Goal: Task Accomplishment & Management: Manage account settings

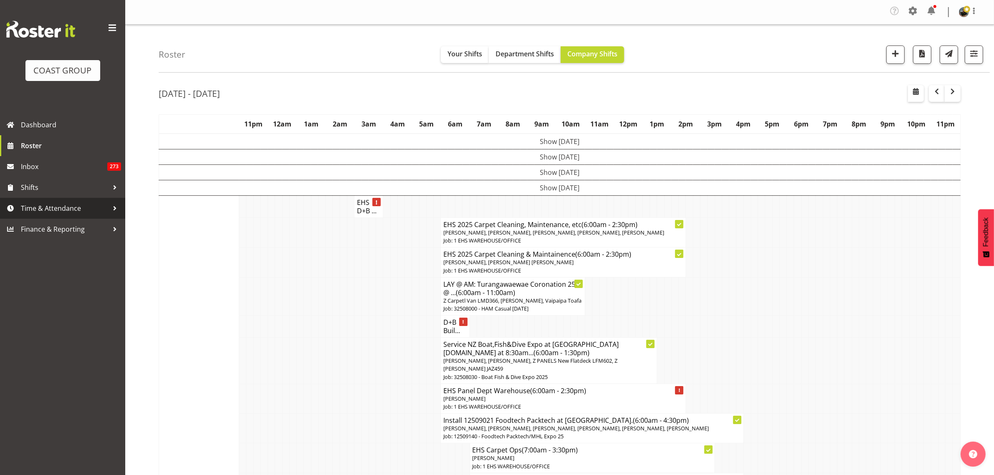
click at [113, 209] on div at bounding box center [115, 208] width 13 height 13
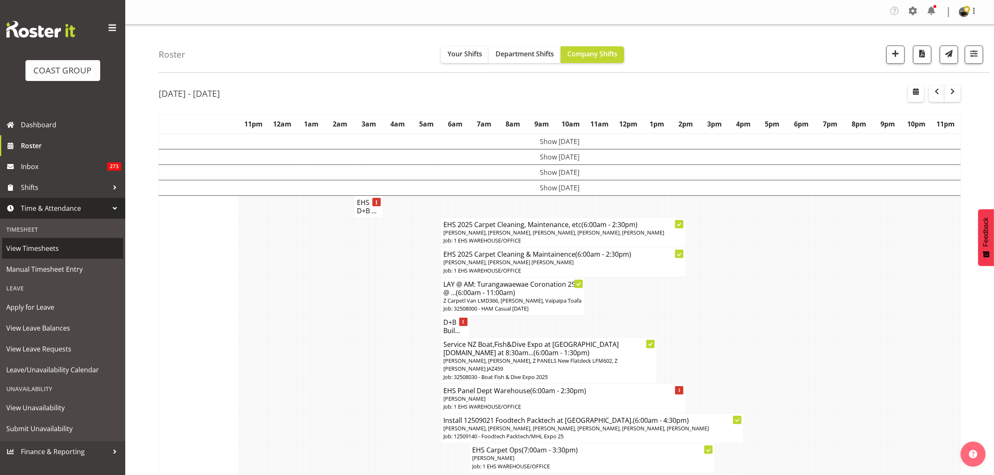
click at [47, 250] on span "View Timesheets" at bounding box center [62, 248] width 113 height 13
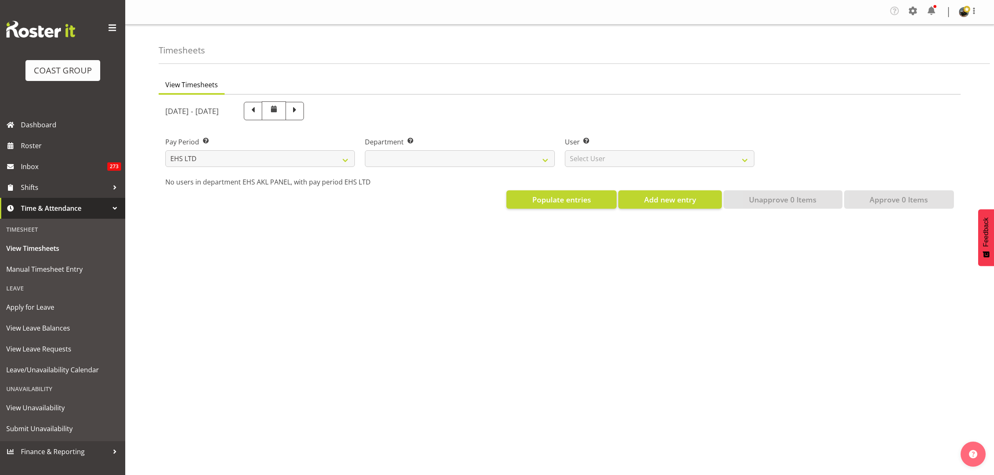
select select "7"
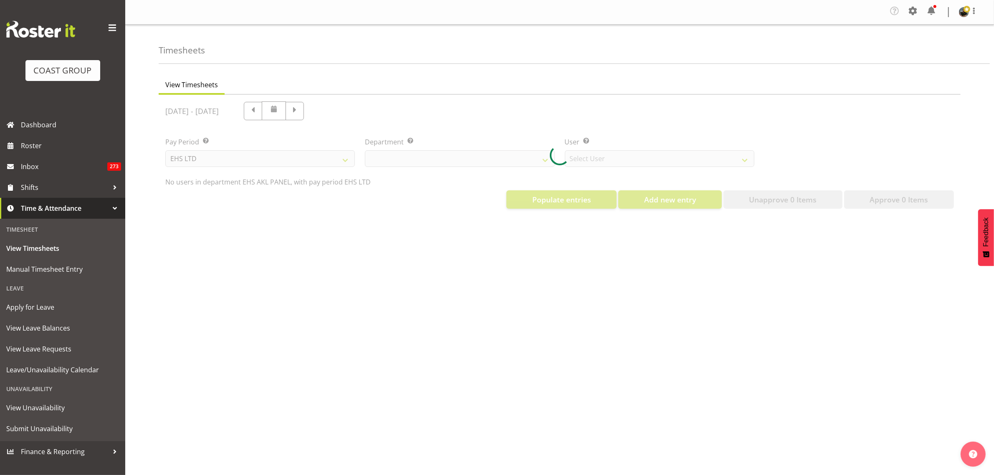
select select "39"
select select "890"
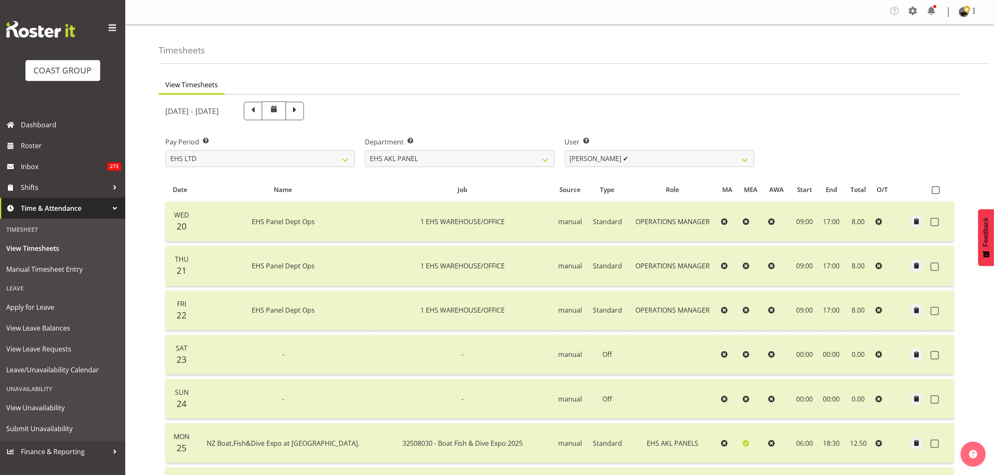
click at [279, 111] on span at bounding box center [274, 109] width 10 height 10
click at [279, 108] on span at bounding box center [274, 109] width 10 height 10
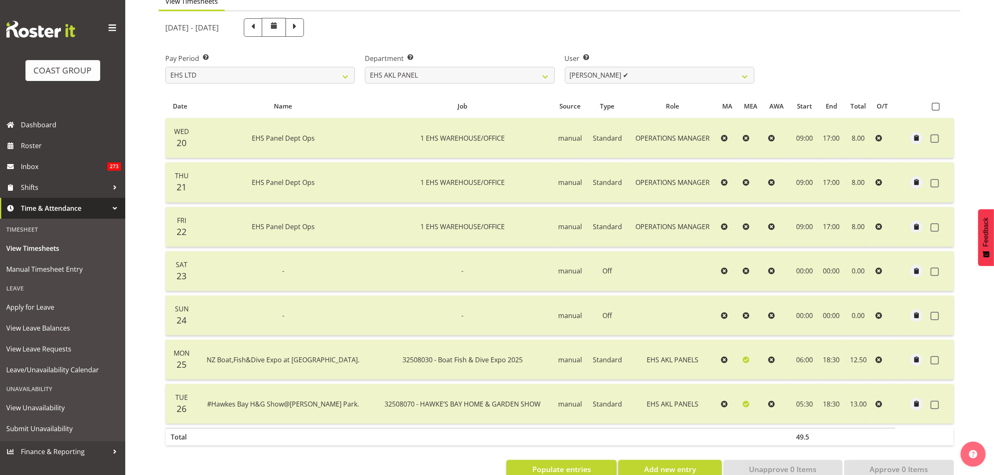
scroll to position [52, 0]
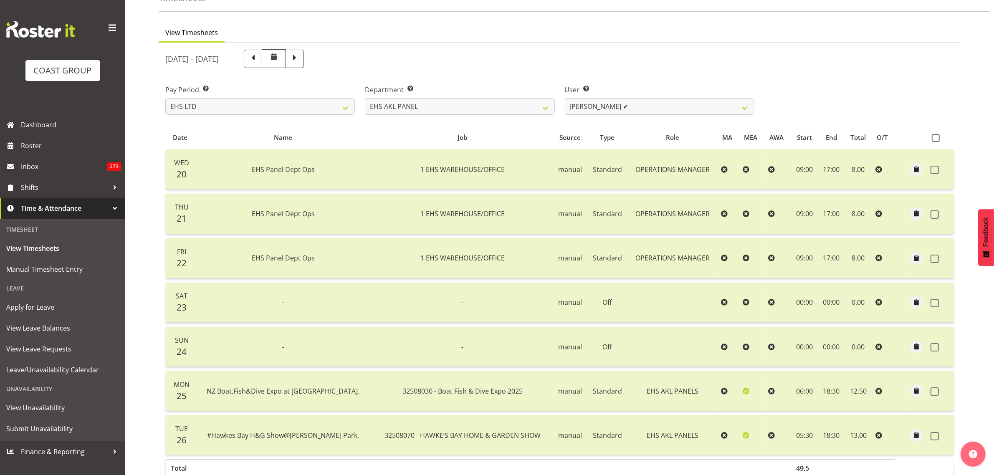
click at [286, 63] on span at bounding box center [274, 58] width 24 height 19
click at [262, 63] on span at bounding box center [253, 59] width 18 height 18
select select
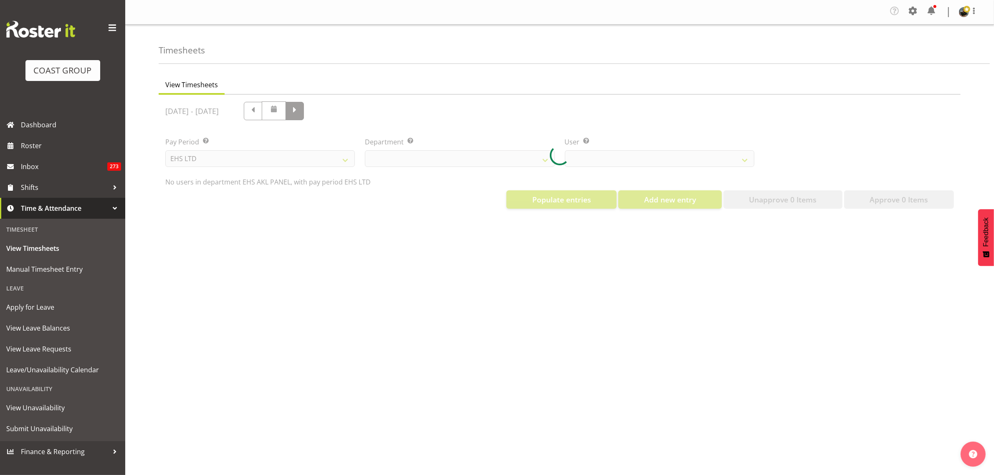
scroll to position [0, 0]
select select "39"
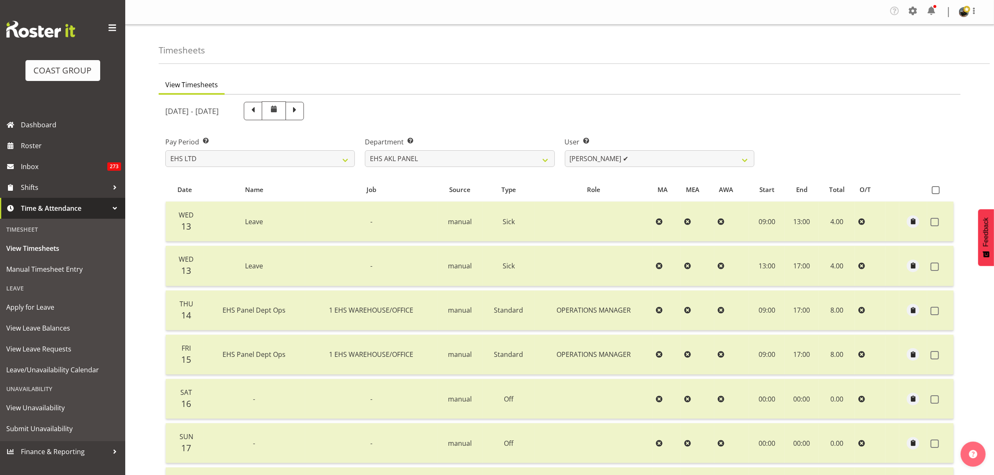
click at [279, 112] on span at bounding box center [274, 109] width 10 height 10
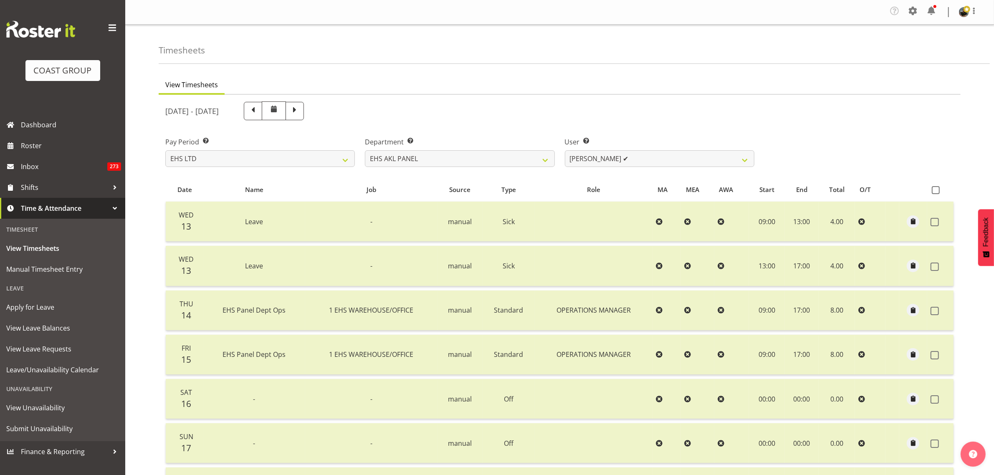
click at [279, 112] on span at bounding box center [274, 109] width 10 height 10
click at [259, 113] on span at bounding box center [253, 110] width 11 height 11
select select
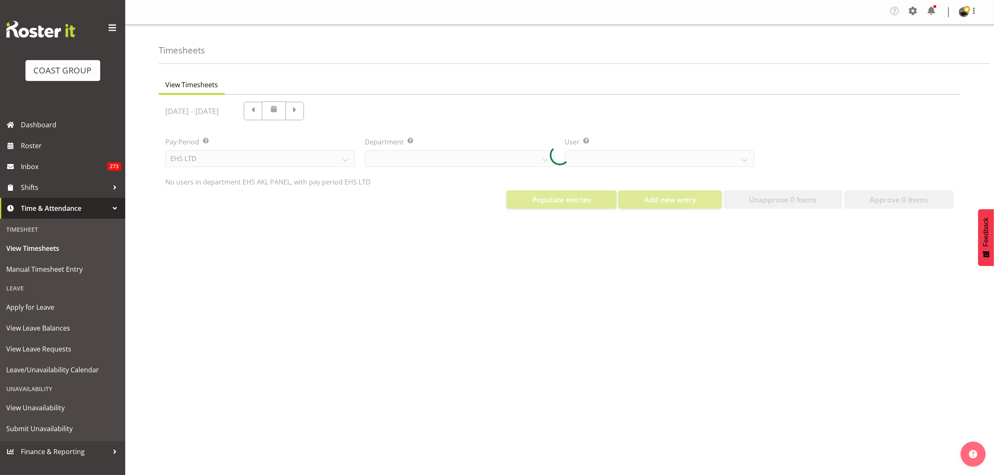
select select "39"
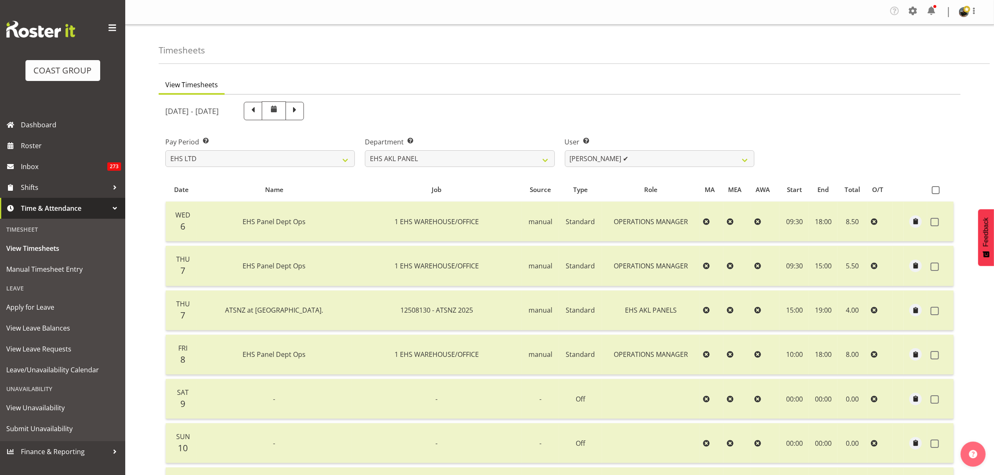
click at [259, 113] on span at bounding box center [253, 110] width 11 height 11
select select
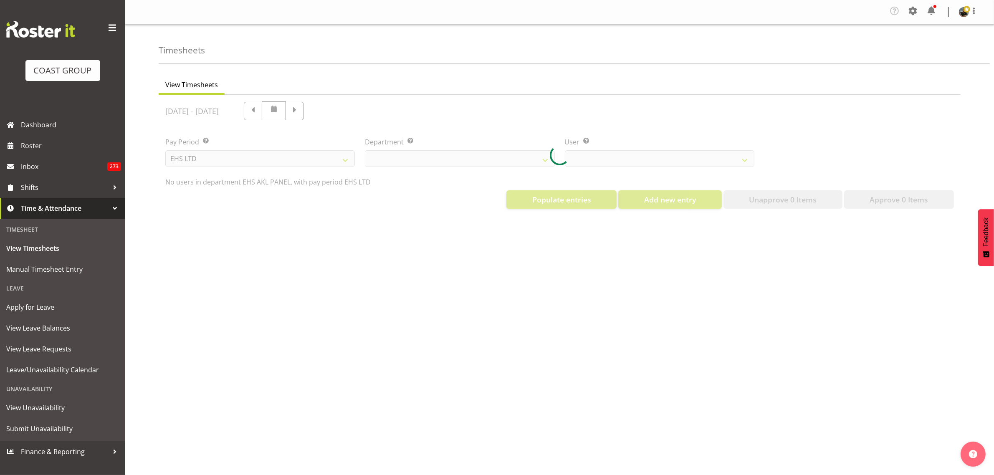
select select "39"
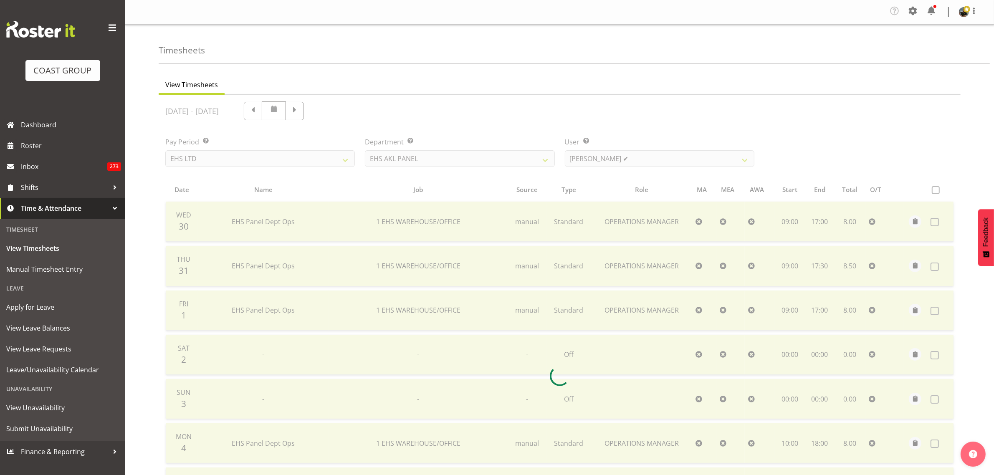
click at [304, 114] on div at bounding box center [560, 376] width 802 height 563
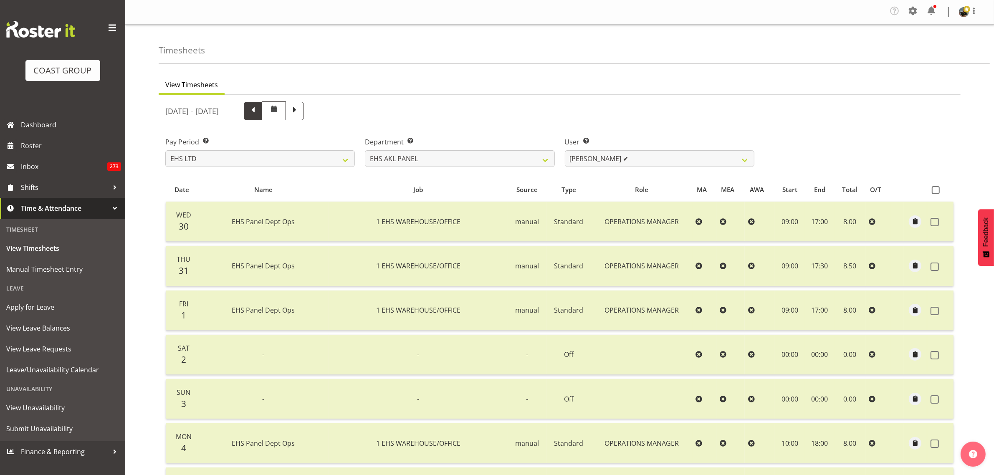
click at [259, 115] on span at bounding box center [253, 110] width 11 height 11
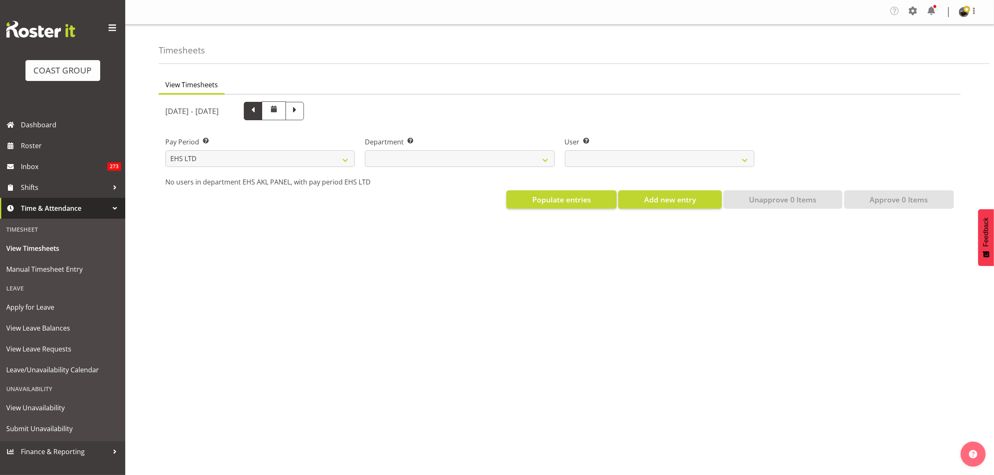
select select
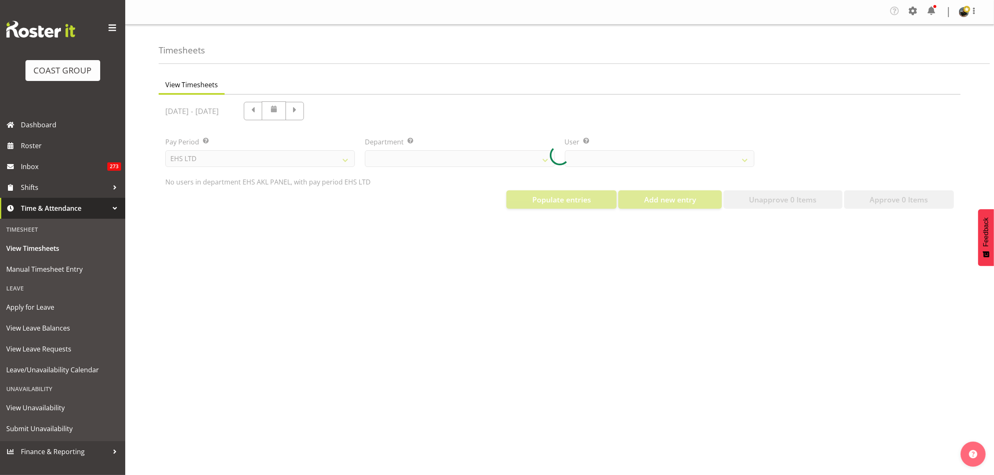
select select "39"
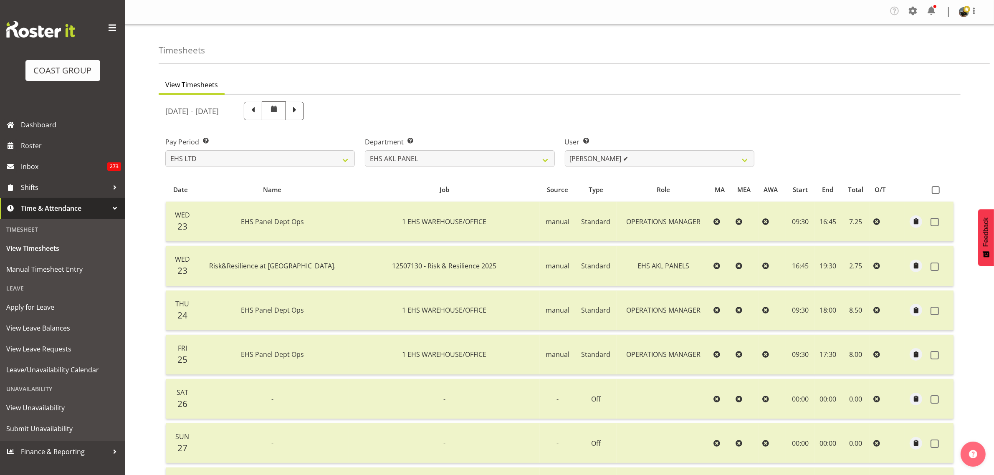
click at [259, 114] on span at bounding box center [253, 110] width 11 height 11
select select
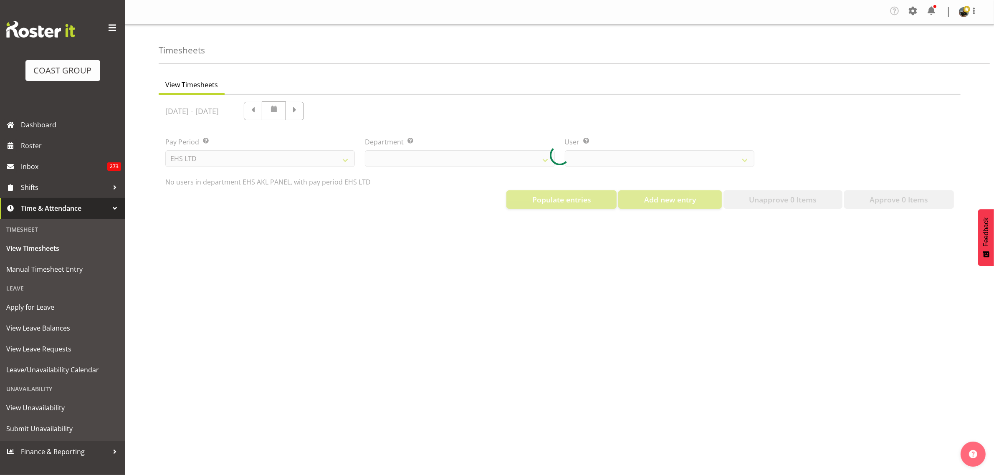
select select "39"
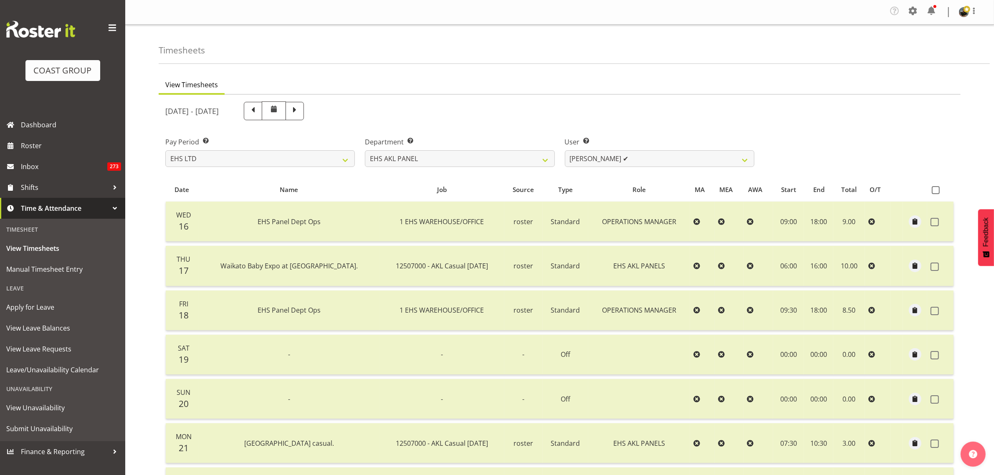
click at [259, 114] on span at bounding box center [253, 110] width 11 height 11
select select
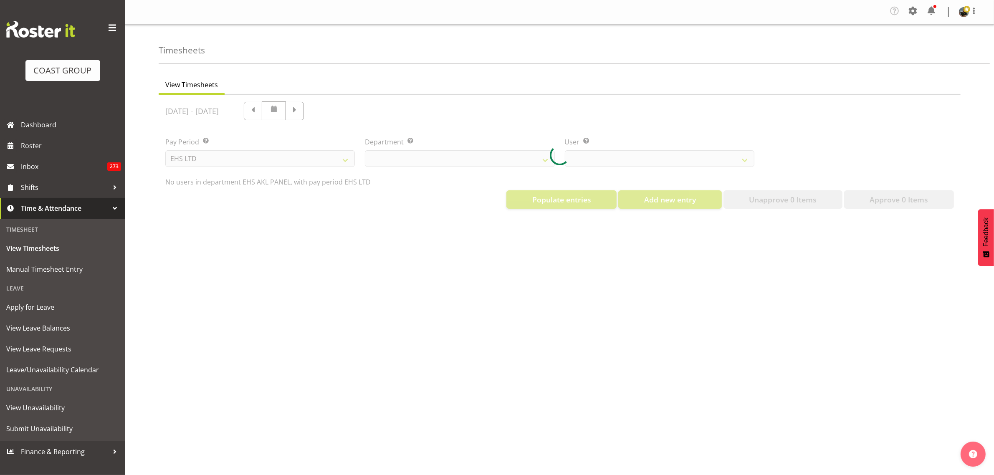
select select "39"
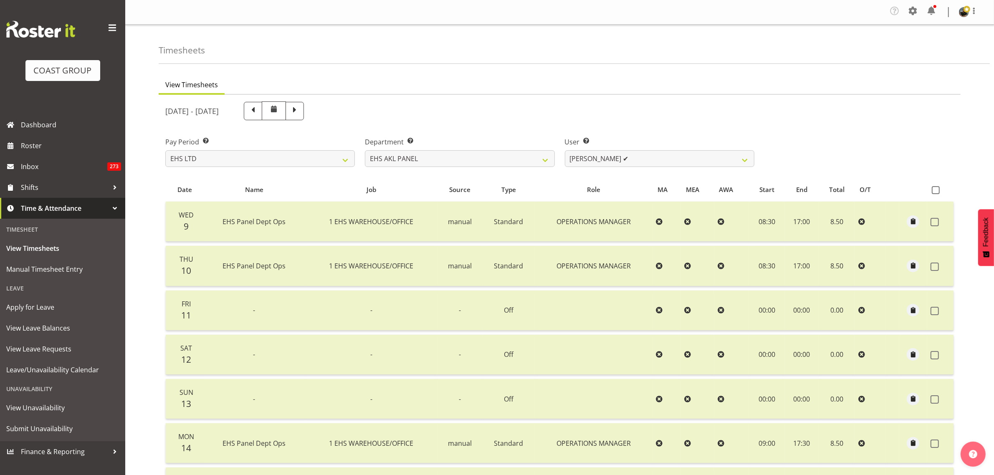
click at [259, 114] on span at bounding box center [253, 110] width 11 height 11
select select
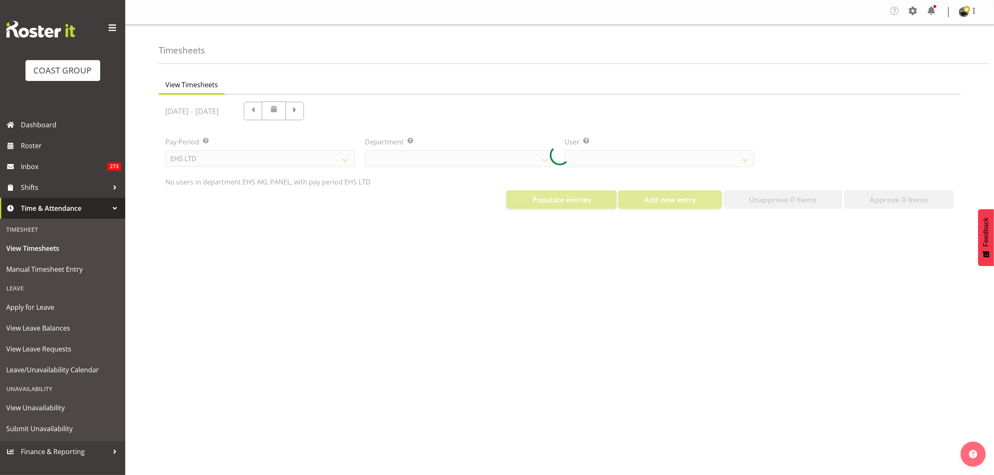
select select "39"
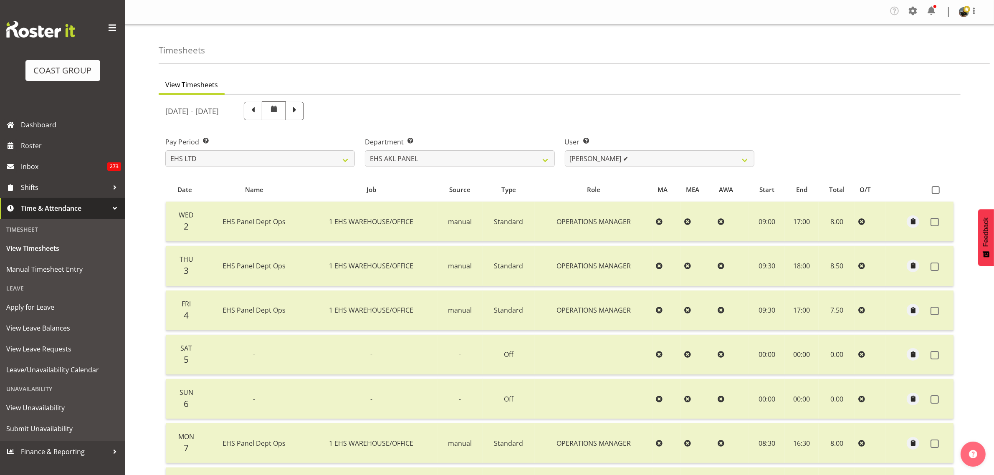
click at [259, 115] on span at bounding box center [253, 110] width 11 height 11
select select
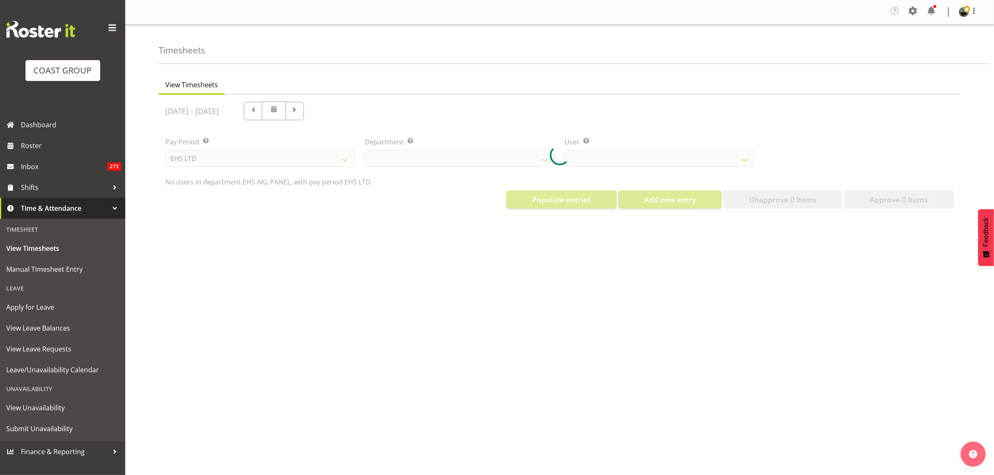
select select "39"
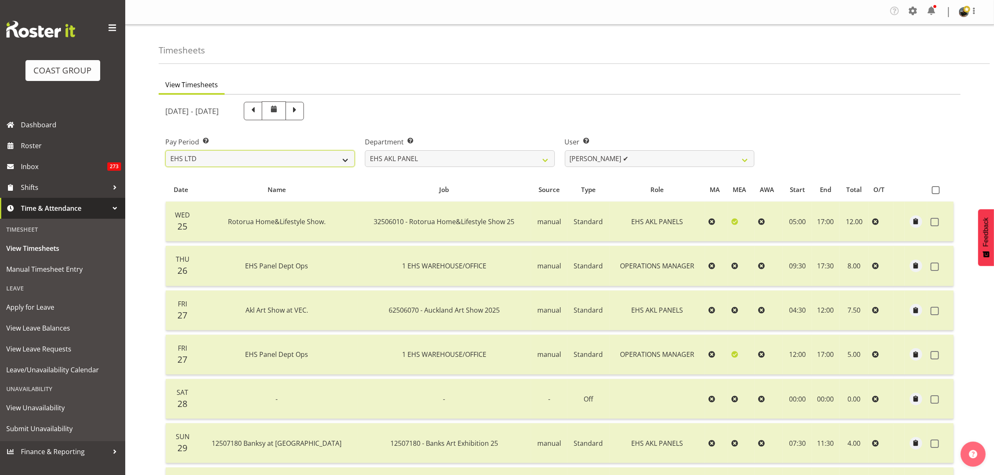
click at [345, 162] on select "SLP LTD EHS LTD DW LTD VEHICLES Carlton Events Hamilton 120 Limited Wellington …" at bounding box center [260, 158] width 190 height 17
click at [457, 86] on ul "View Timesheets" at bounding box center [560, 85] width 802 height 18
click at [259, 113] on span at bounding box center [253, 110] width 11 height 11
select select
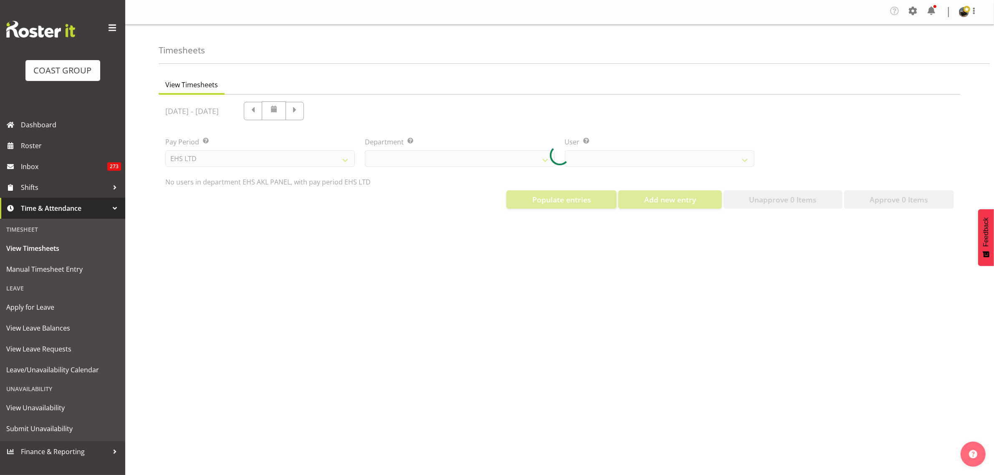
select select "39"
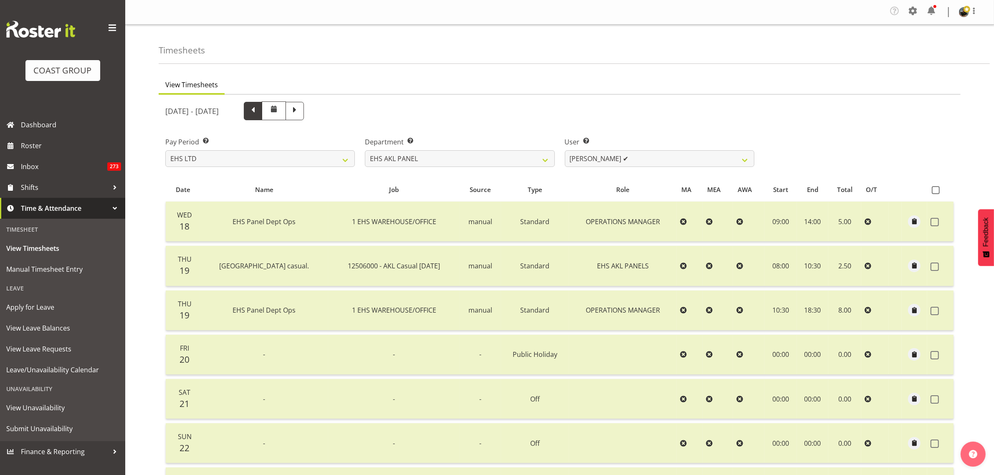
click at [259, 113] on span at bounding box center [253, 110] width 11 height 11
select select
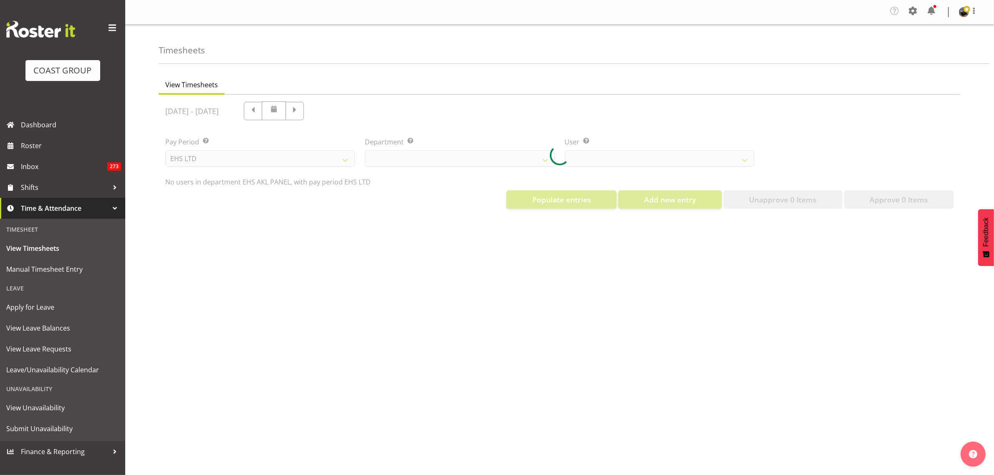
select select "39"
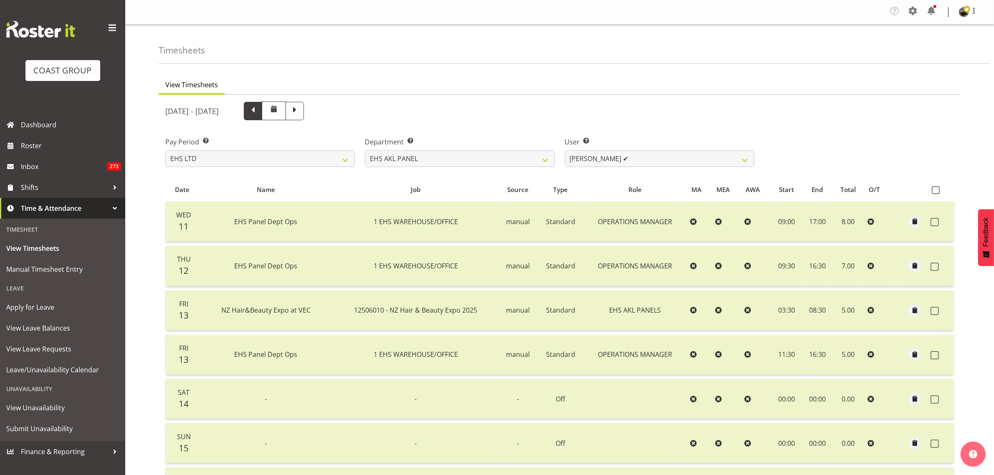
click at [259, 111] on span at bounding box center [253, 110] width 11 height 11
select select
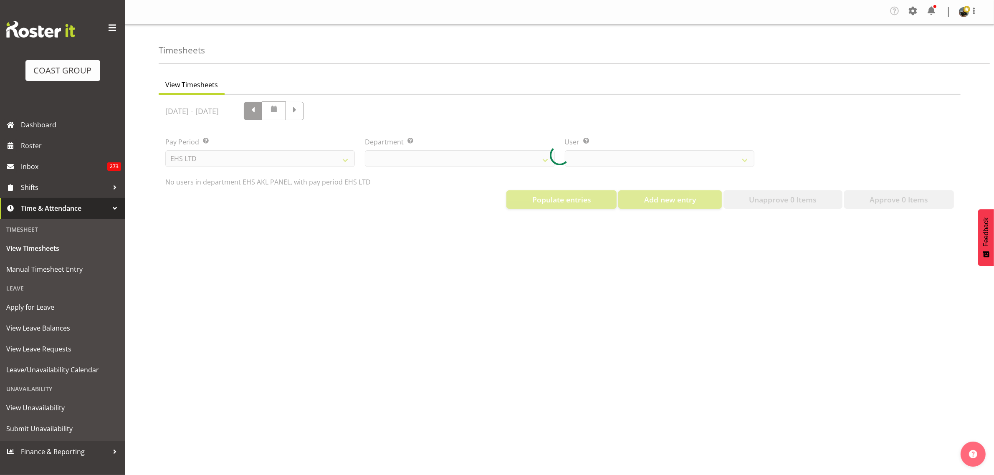
select select "39"
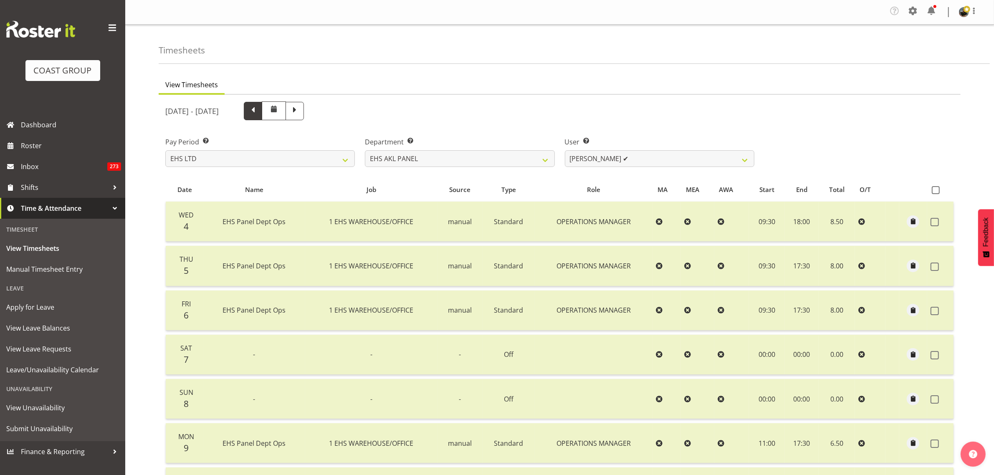
click at [259, 109] on span at bounding box center [253, 110] width 11 height 11
select select
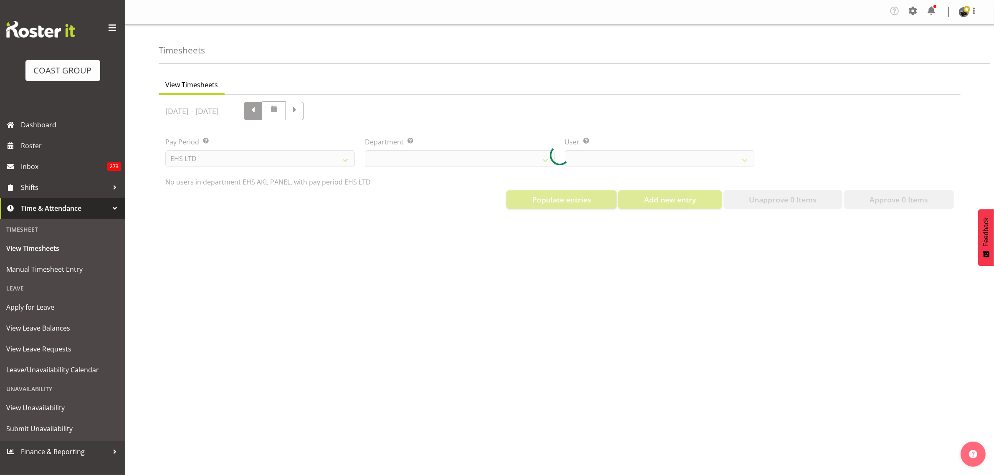
select select "39"
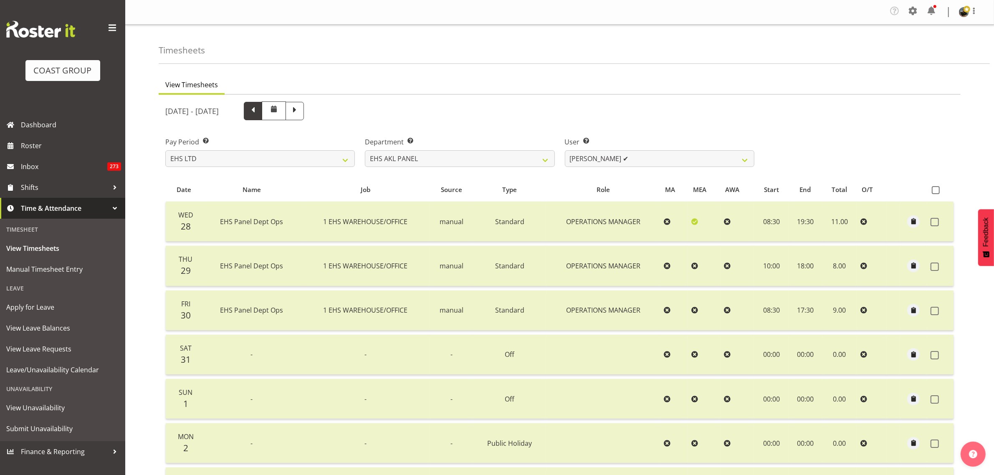
click at [259, 113] on span at bounding box center [253, 110] width 11 height 11
select select
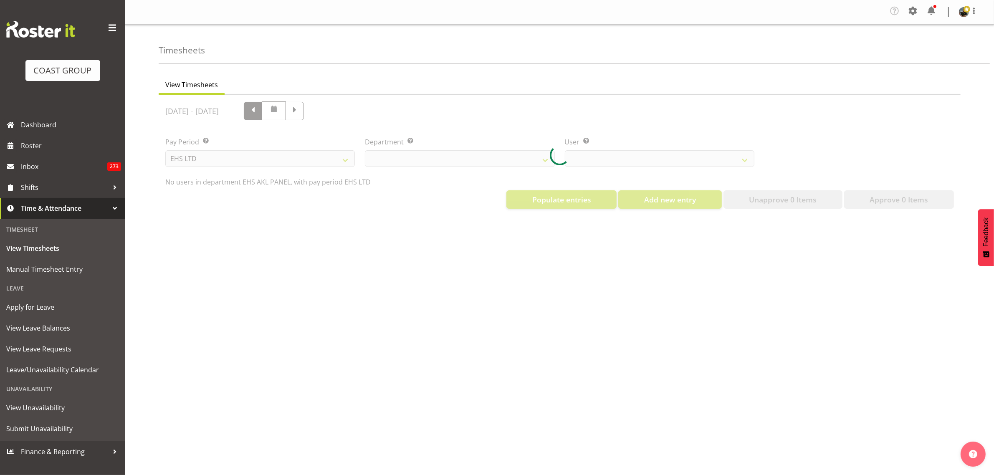
select select "39"
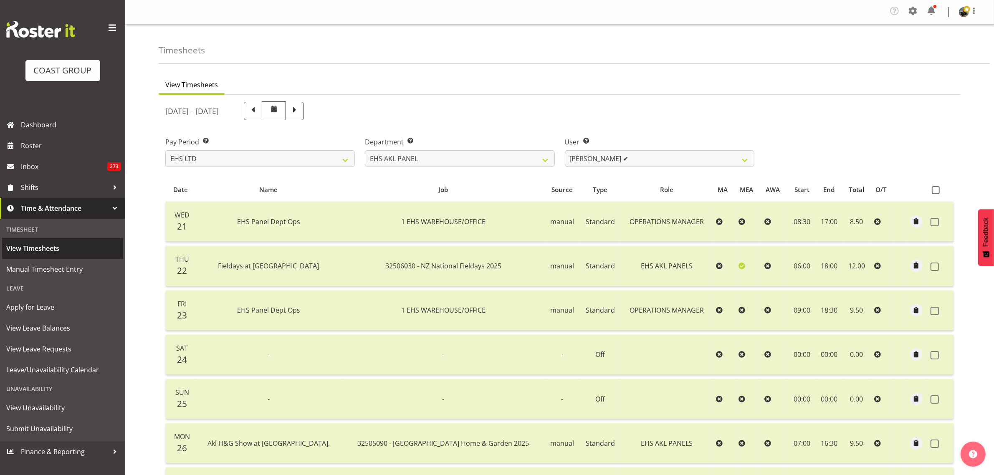
click at [57, 247] on span "View Timesheets" at bounding box center [62, 248] width 113 height 13
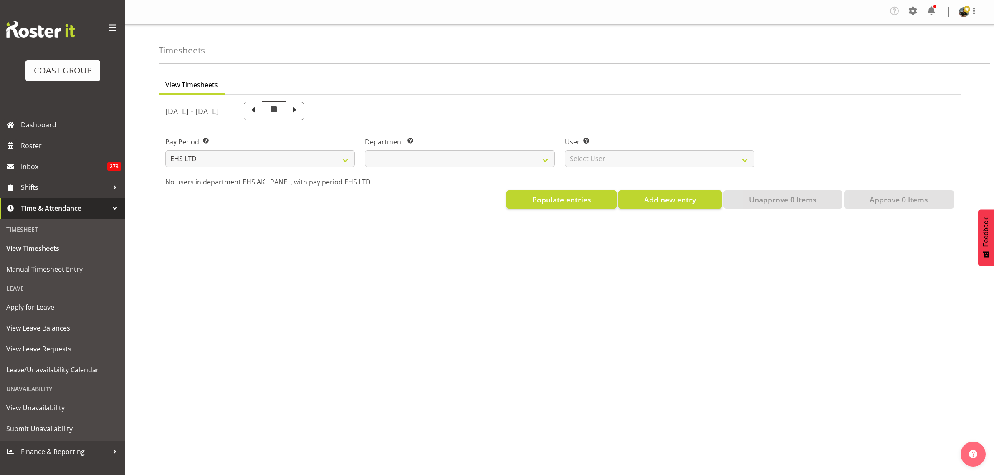
select select "7"
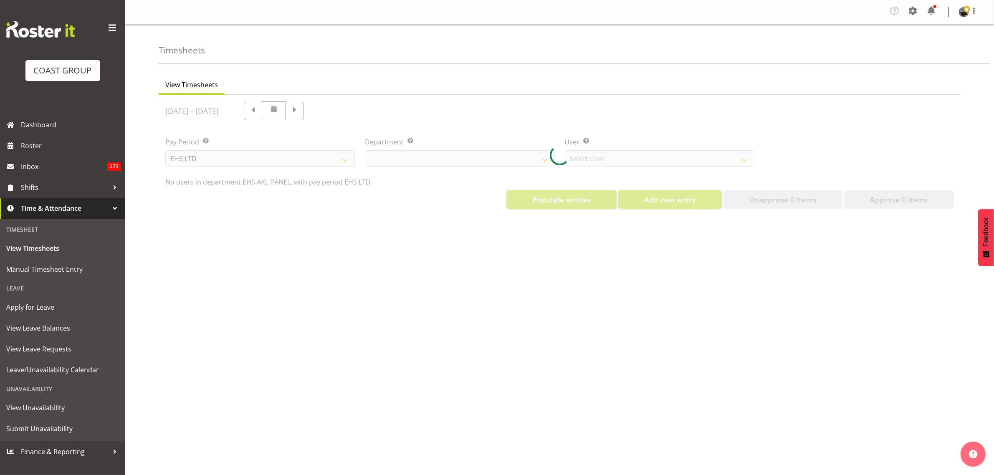
select select "39"
select select "890"
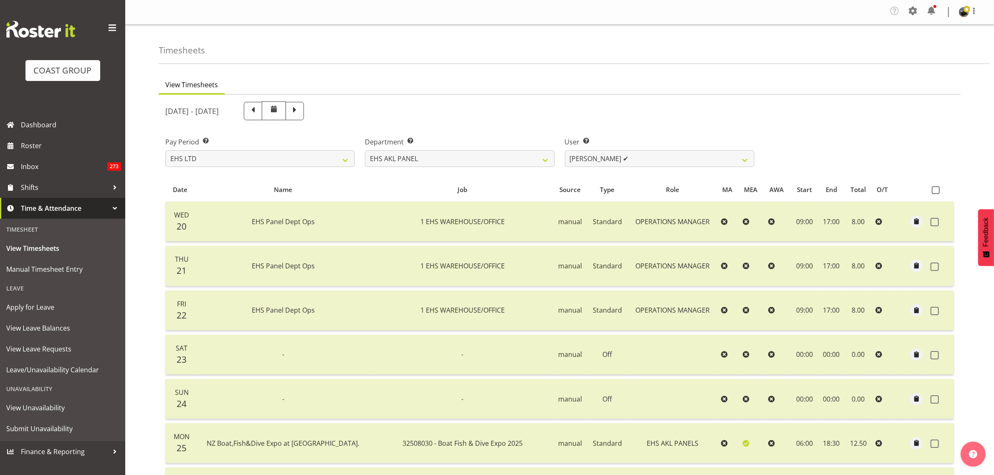
click at [286, 114] on span at bounding box center [274, 110] width 24 height 19
click at [259, 113] on span at bounding box center [253, 110] width 11 height 11
select select
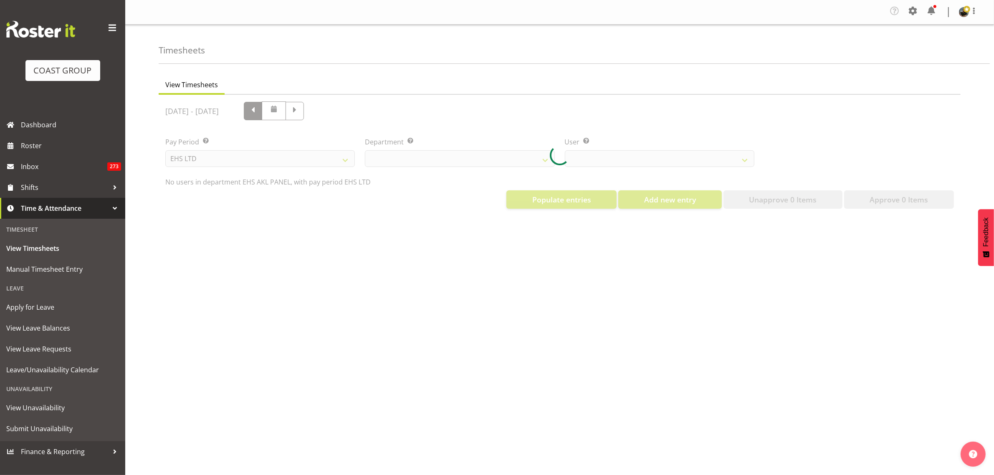
select select "39"
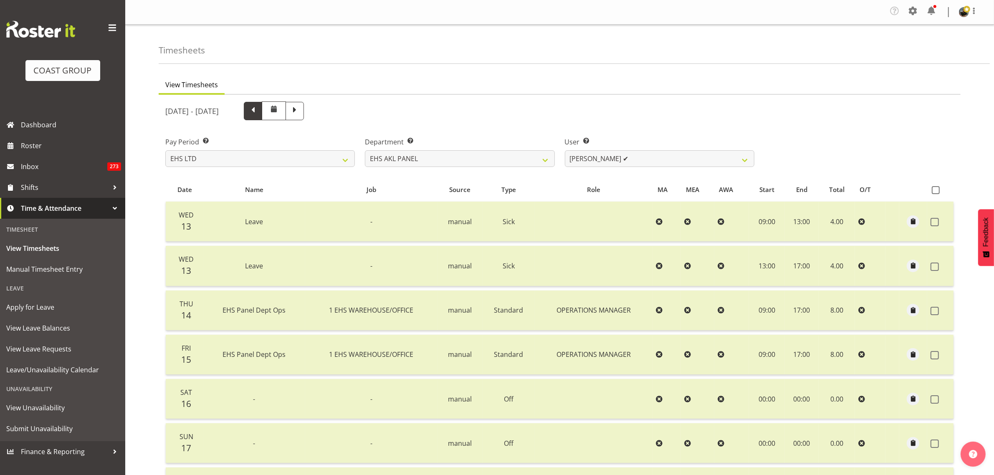
click at [259, 113] on span at bounding box center [253, 110] width 11 height 11
select select
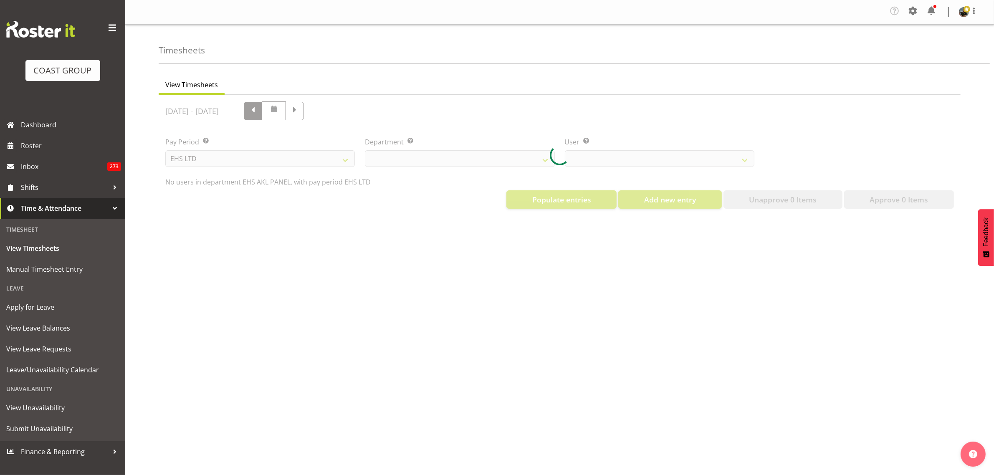
select select "39"
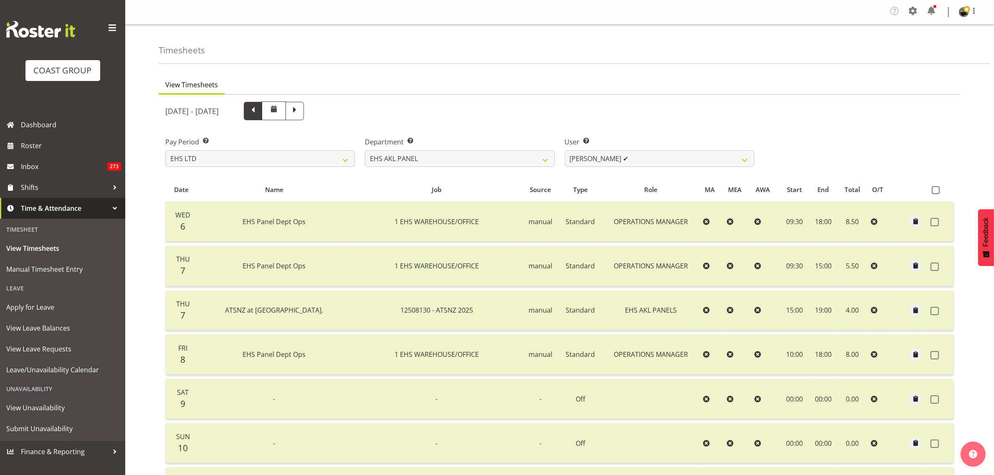
click at [259, 113] on span at bounding box center [253, 110] width 11 height 11
select select
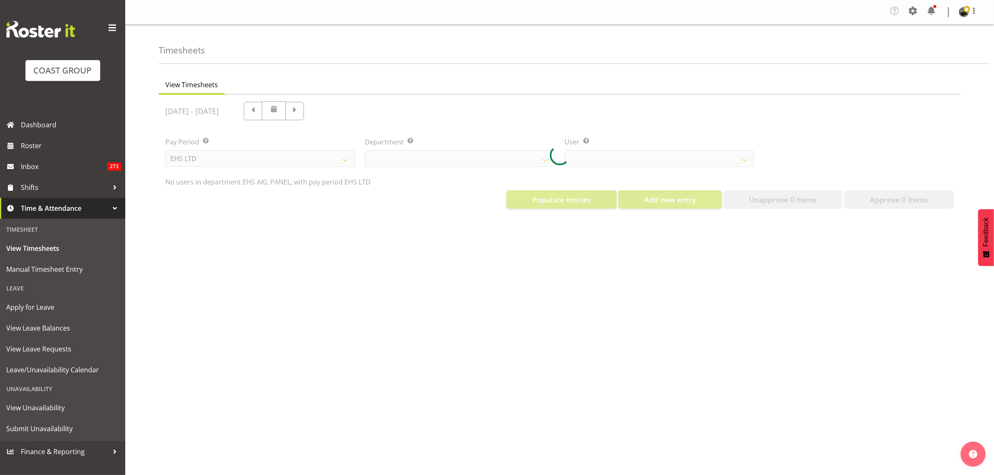
select select "39"
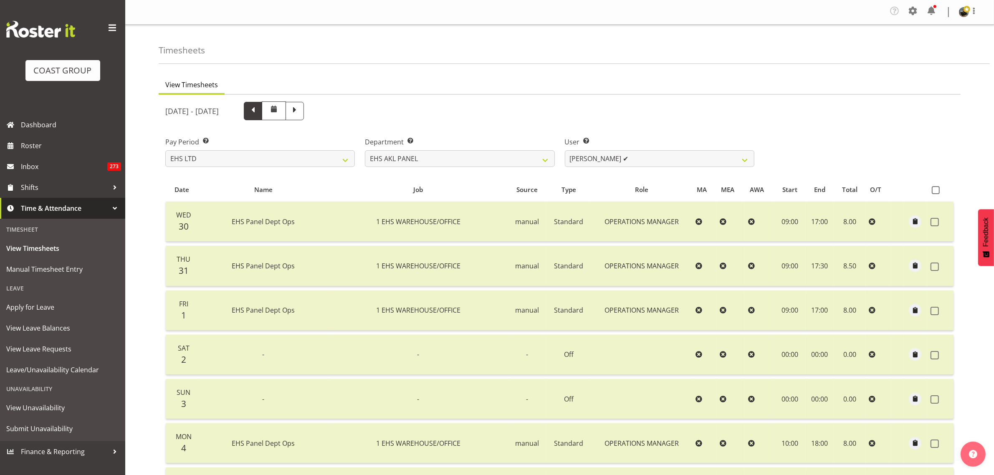
click at [259, 113] on span at bounding box center [253, 110] width 11 height 11
select select
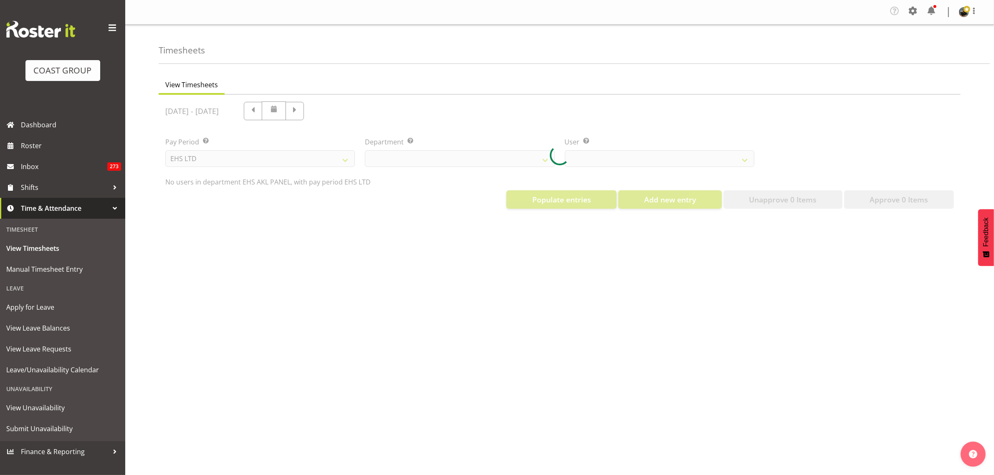
select select "39"
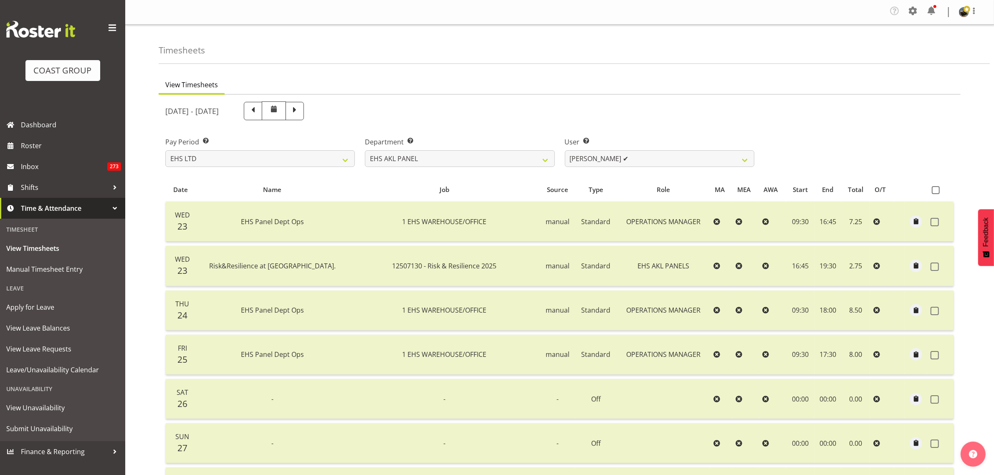
click at [259, 113] on span at bounding box center [253, 110] width 11 height 11
select select
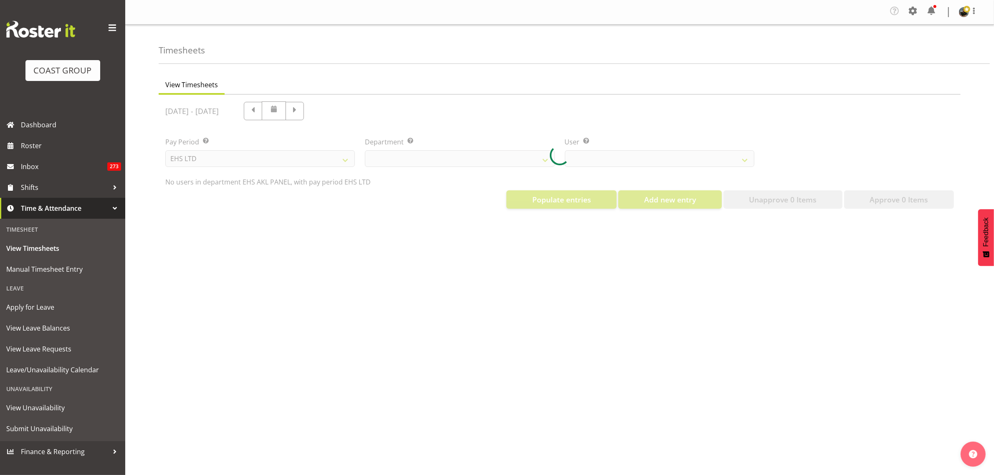
select select "39"
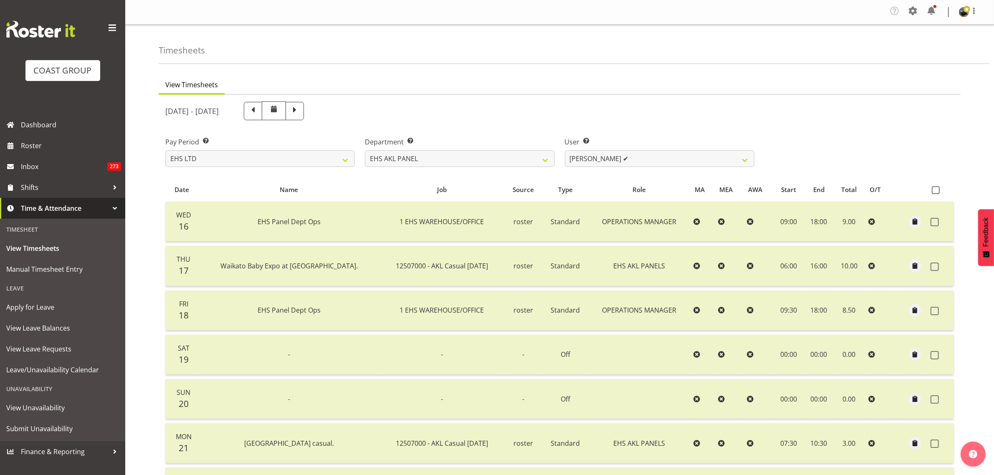
click at [259, 114] on span at bounding box center [253, 110] width 11 height 11
select select
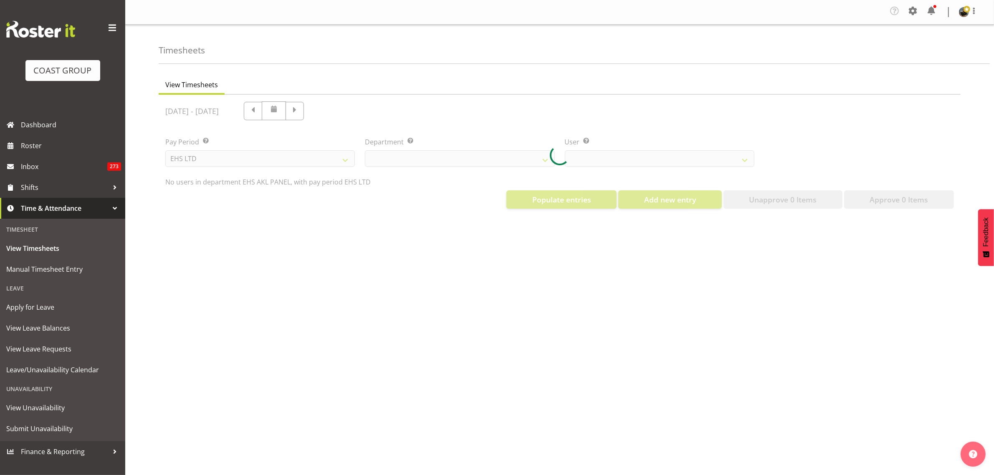
select select "39"
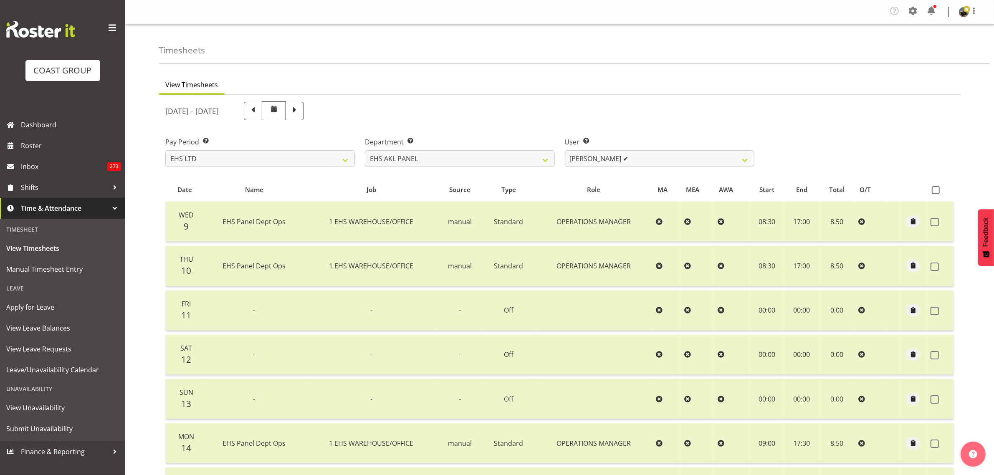
click at [259, 113] on span at bounding box center [253, 110] width 11 height 11
select select
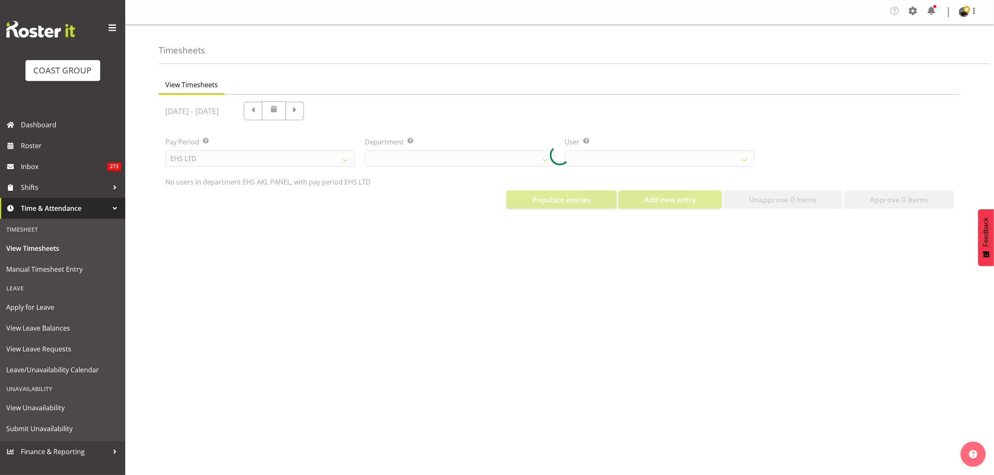
select select "39"
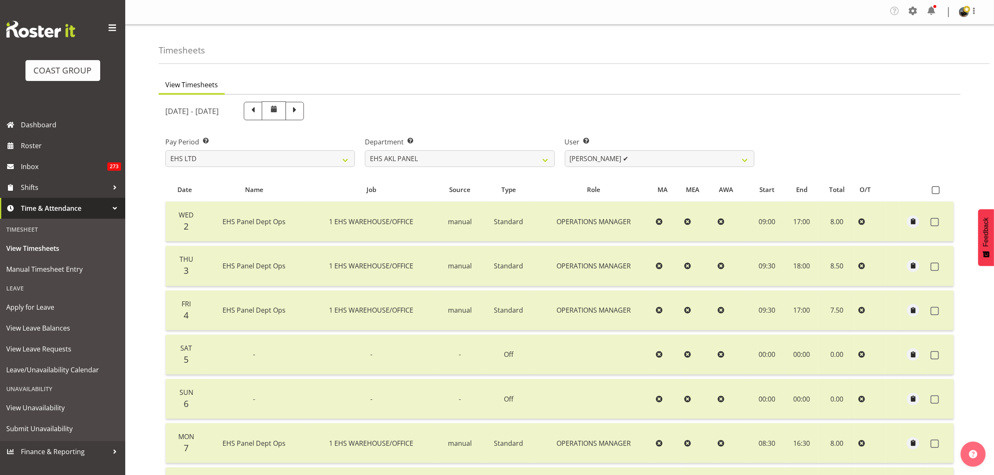
click at [259, 114] on span at bounding box center [253, 110] width 11 height 11
select select
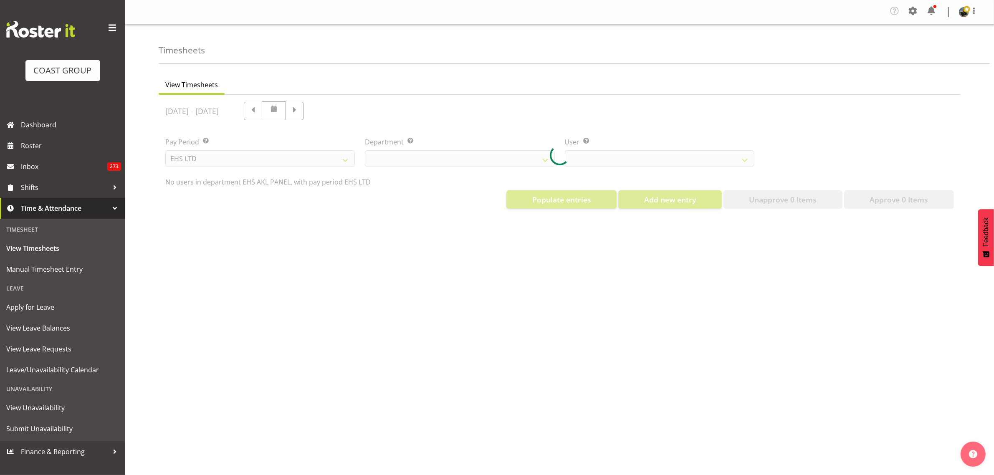
select select "39"
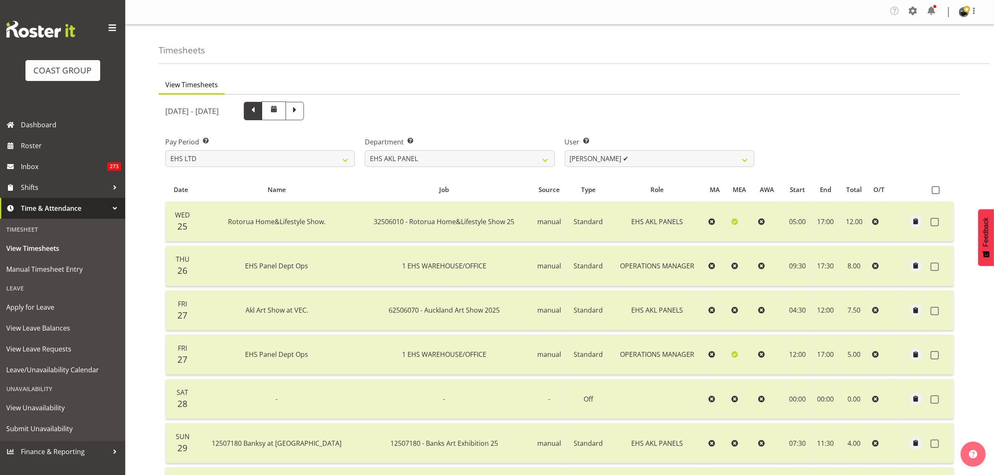
click at [259, 112] on span at bounding box center [253, 110] width 11 height 11
select select
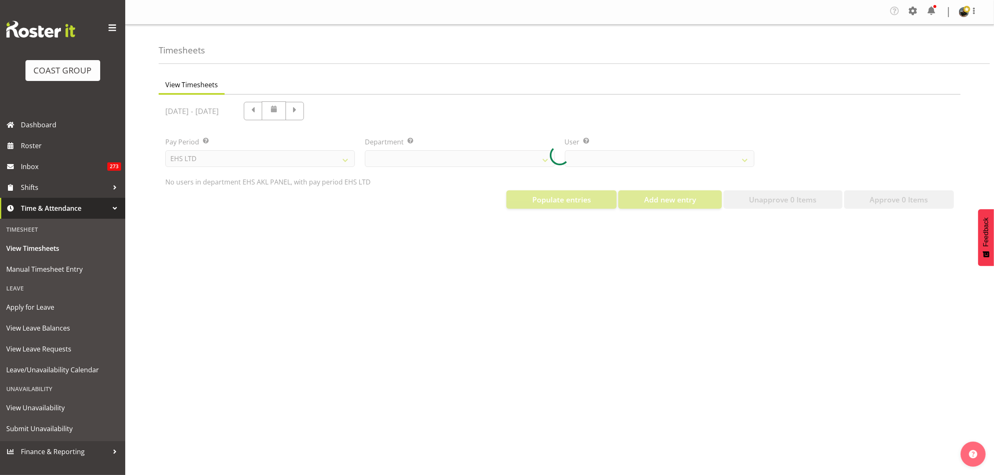
select select "39"
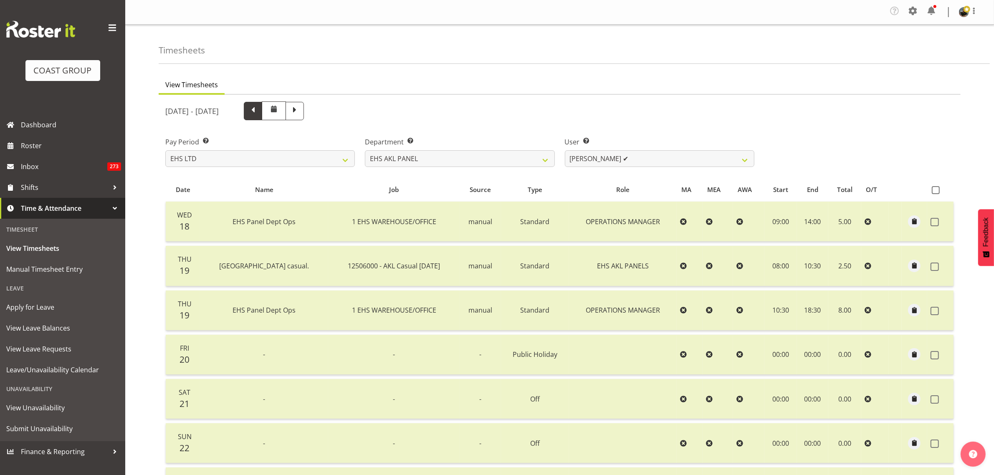
click at [259, 114] on span at bounding box center [253, 110] width 11 height 11
select select
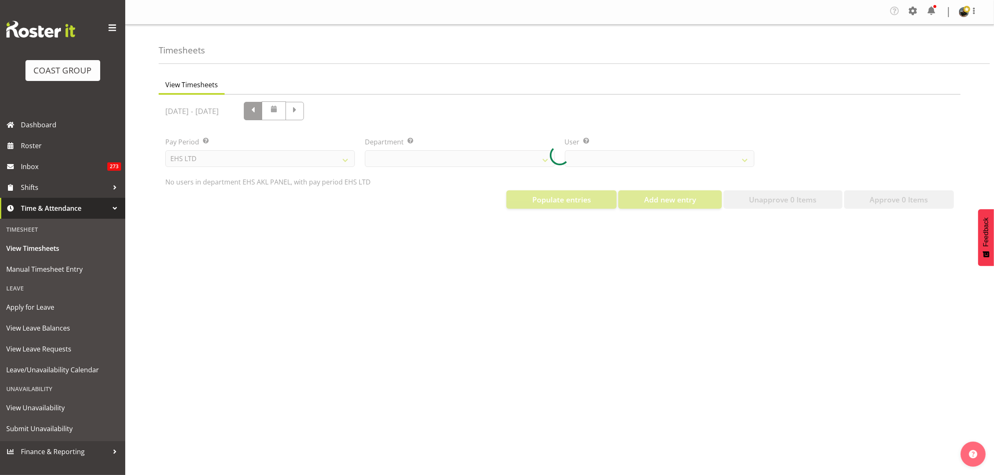
select select "39"
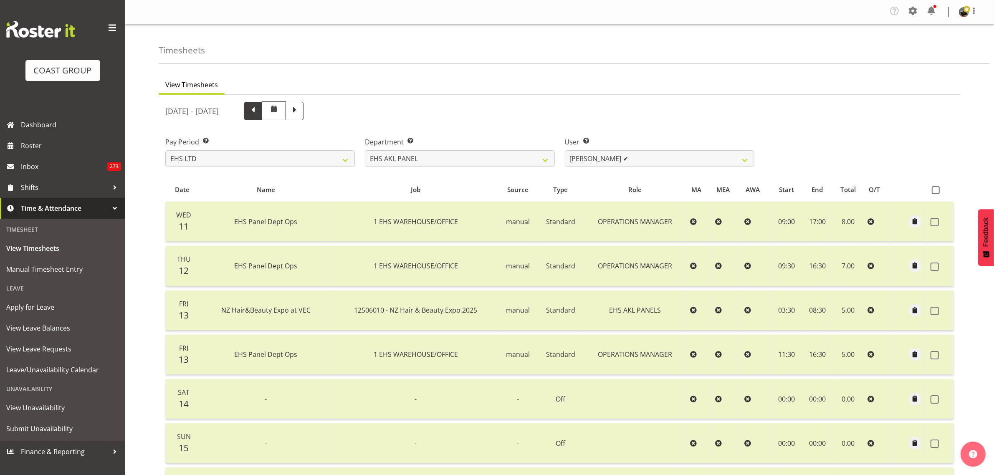
click at [259, 114] on span at bounding box center [253, 110] width 11 height 11
select select
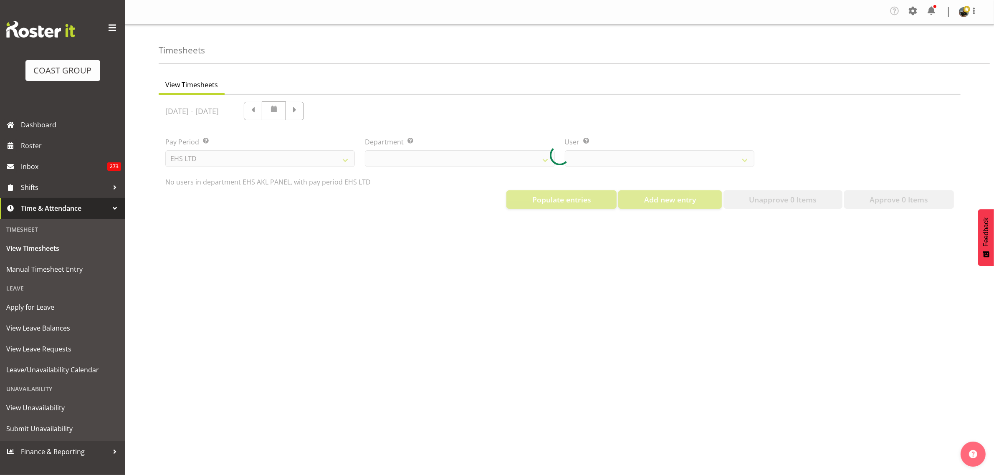
select select "39"
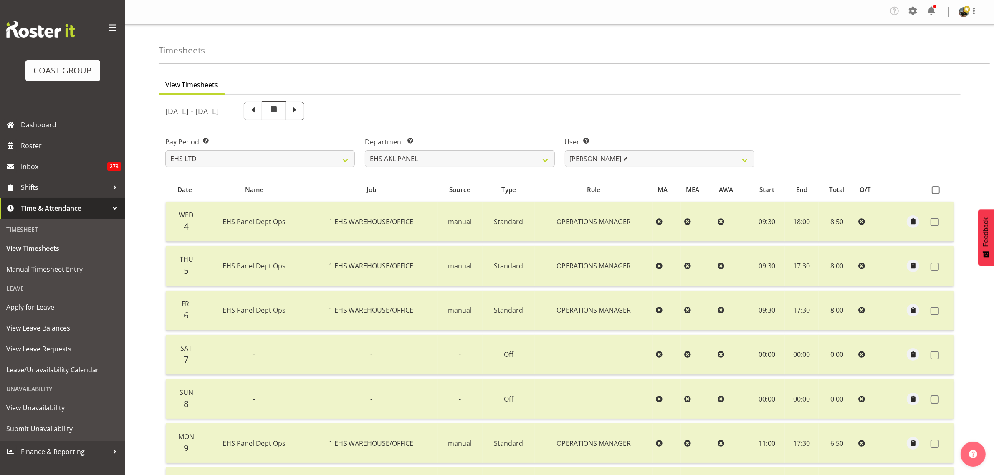
click at [259, 114] on span at bounding box center [253, 110] width 11 height 11
select select
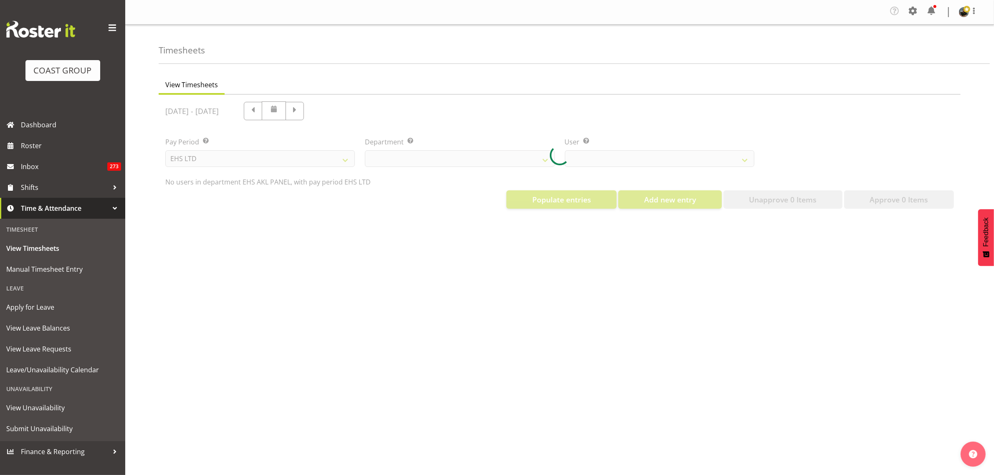
select select "39"
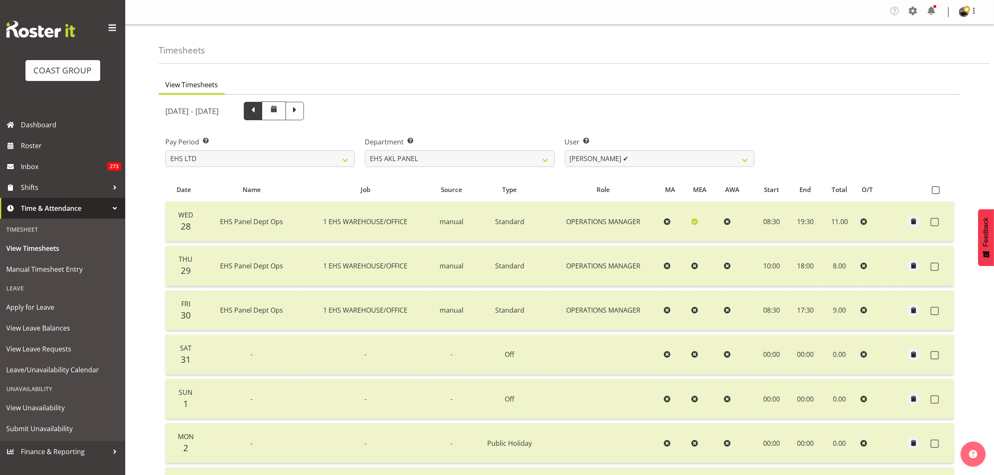
click at [259, 114] on span at bounding box center [253, 110] width 11 height 11
select select
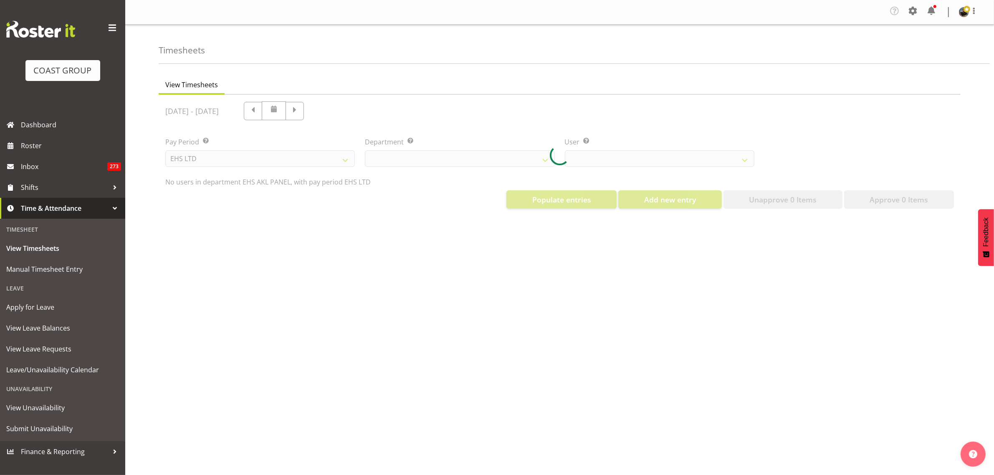
select select "39"
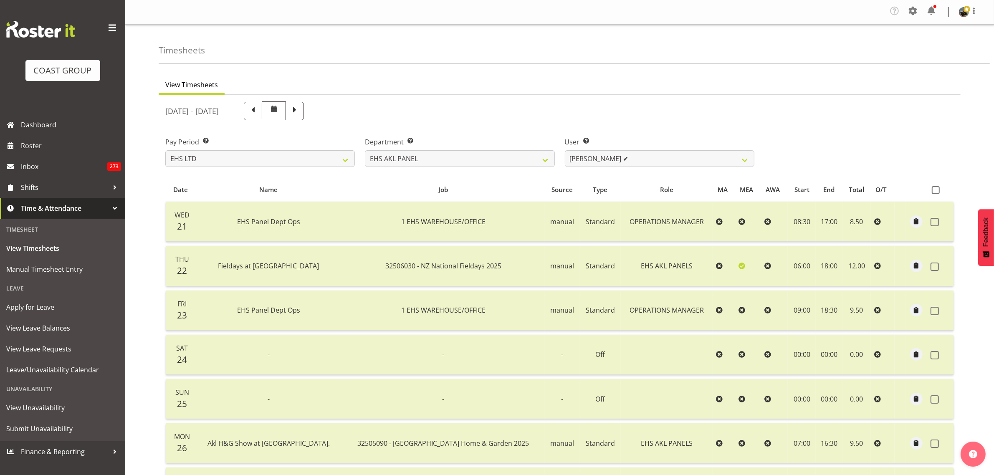
click at [259, 114] on span at bounding box center [253, 110] width 11 height 11
select select
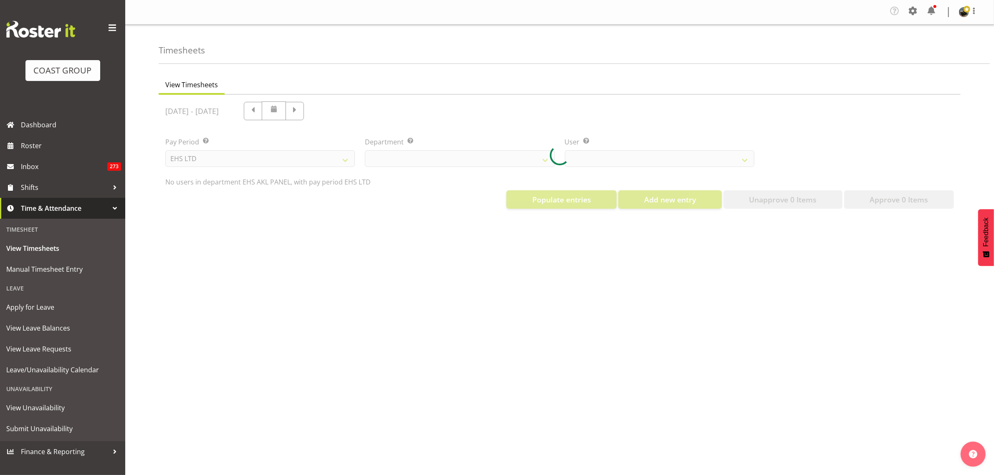
select select "39"
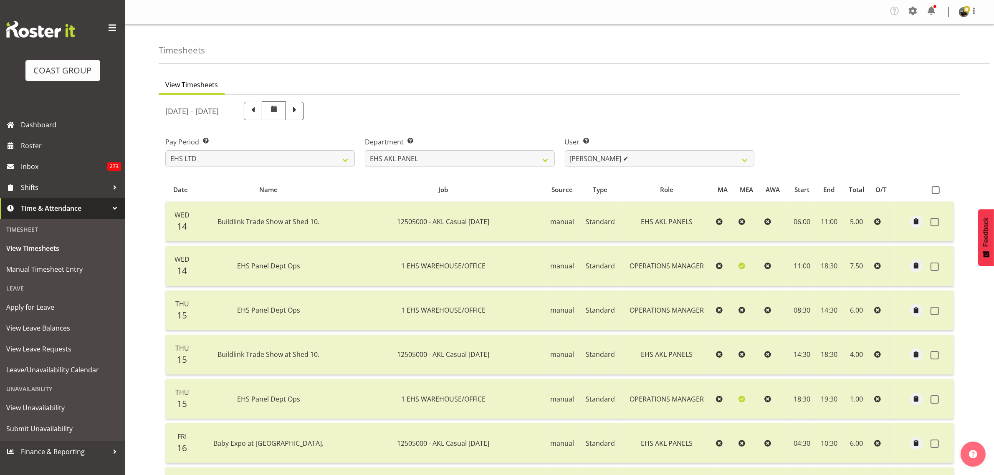
click at [259, 114] on span at bounding box center [253, 110] width 11 height 11
select select
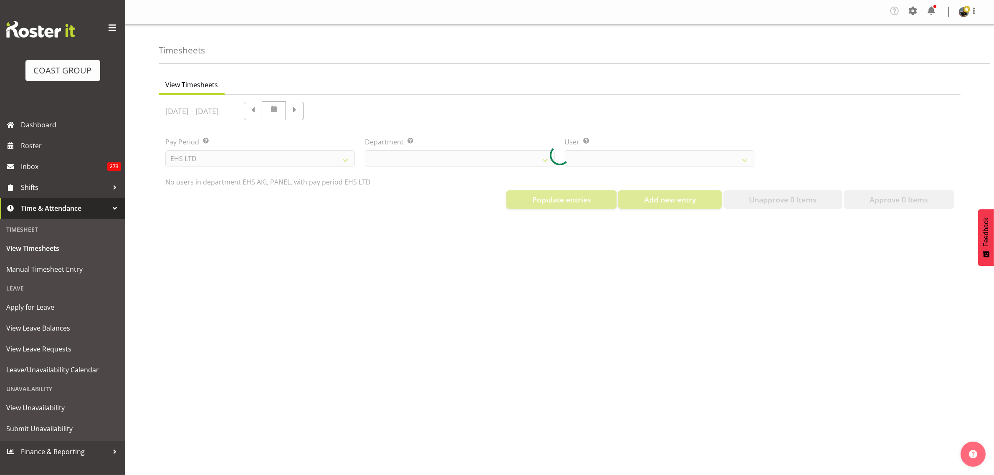
select select "39"
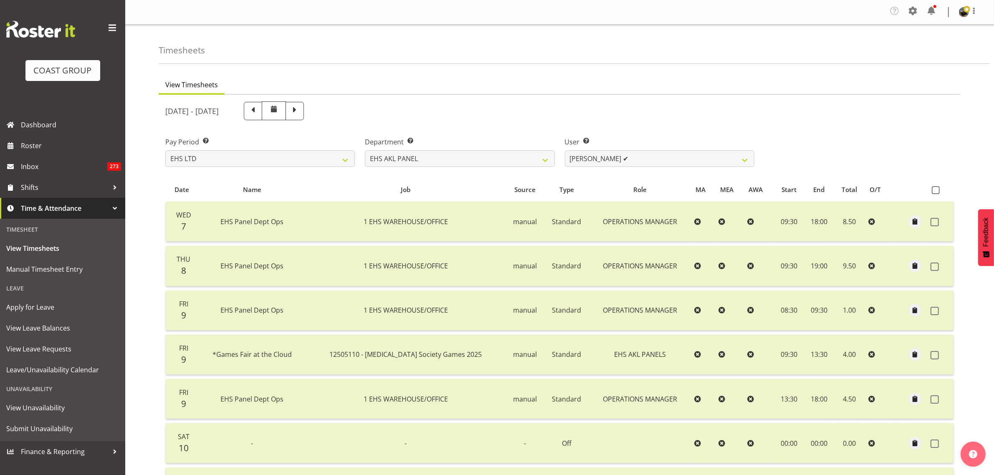
click at [259, 114] on span at bounding box center [253, 110] width 11 height 11
select select
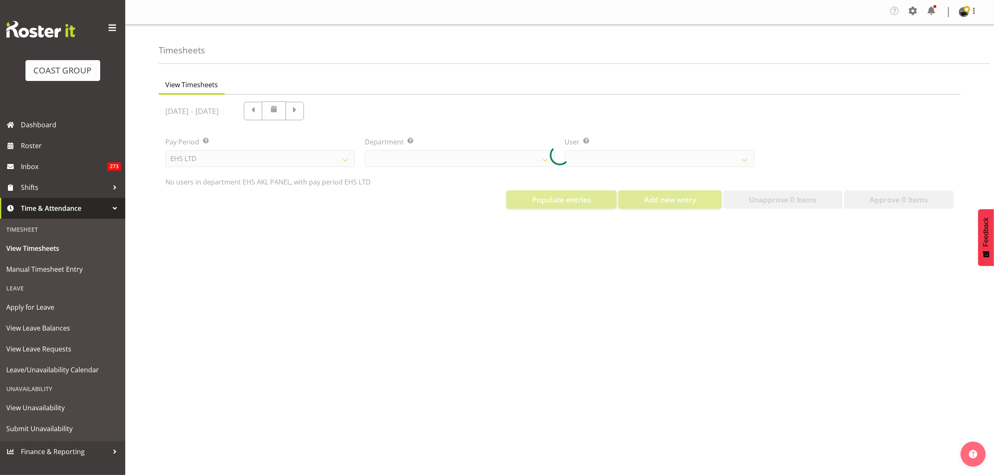
select select "39"
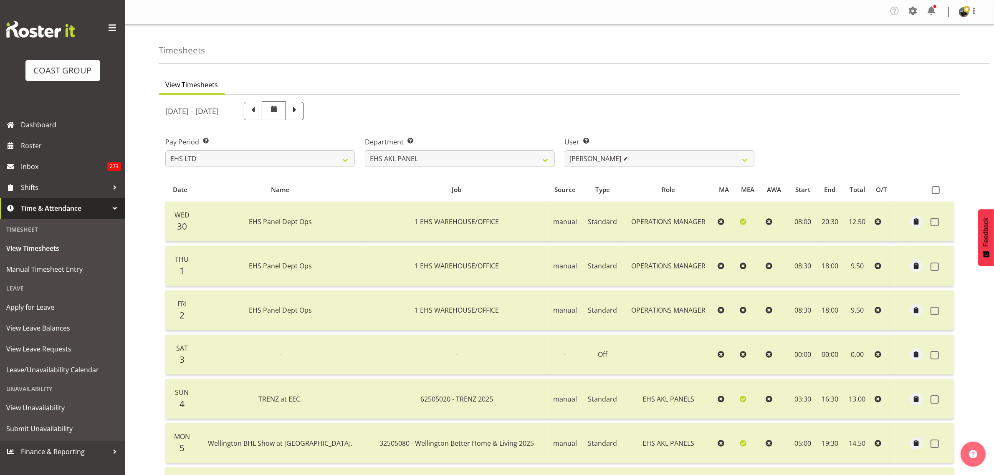
click at [259, 113] on span at bounding box center [253, 110] width 11 height 11
select select
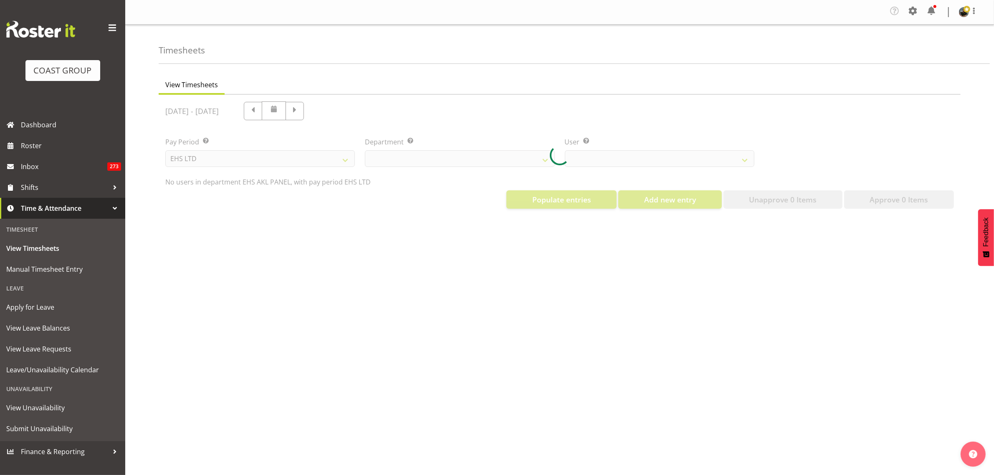
select select "39"
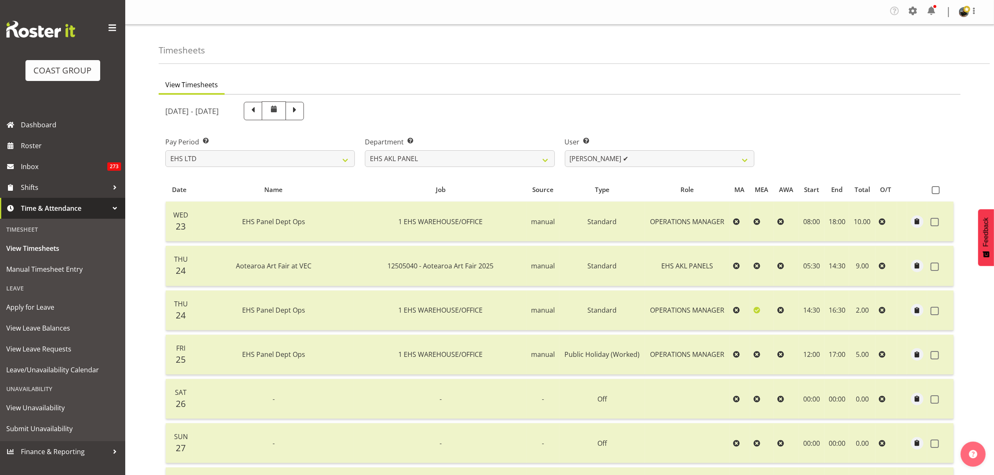
click at [259, 114] on span at bounding box center [253, 110] width 11 height 11
select select
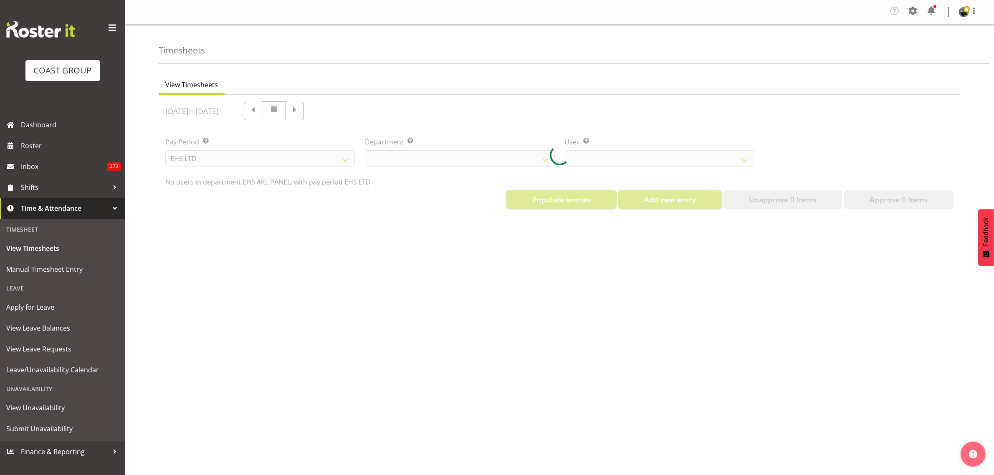
select select "39"
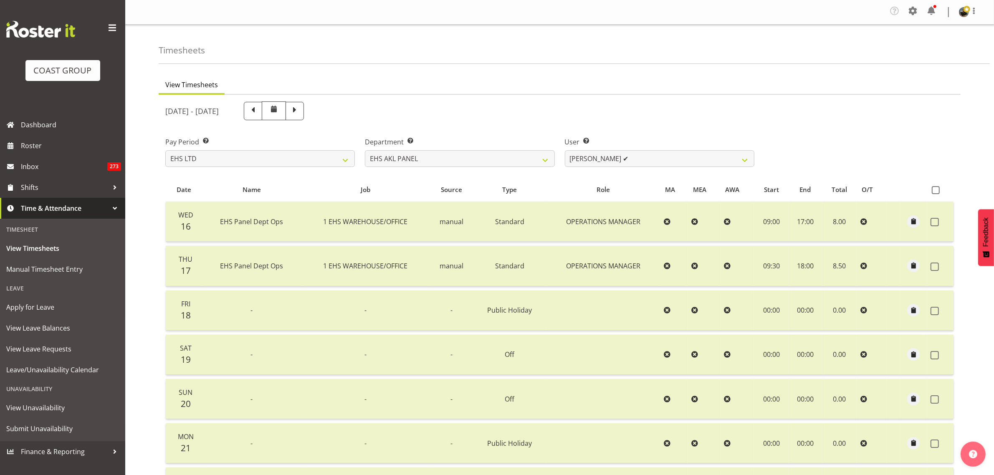
click at [259, 114] on span at bounding box center [253, 110] width 11 height 11
select select
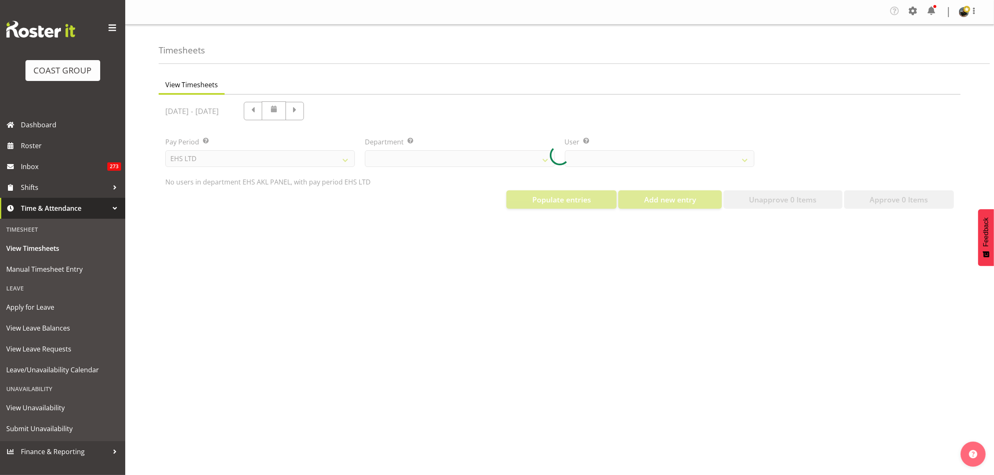
select select "39"
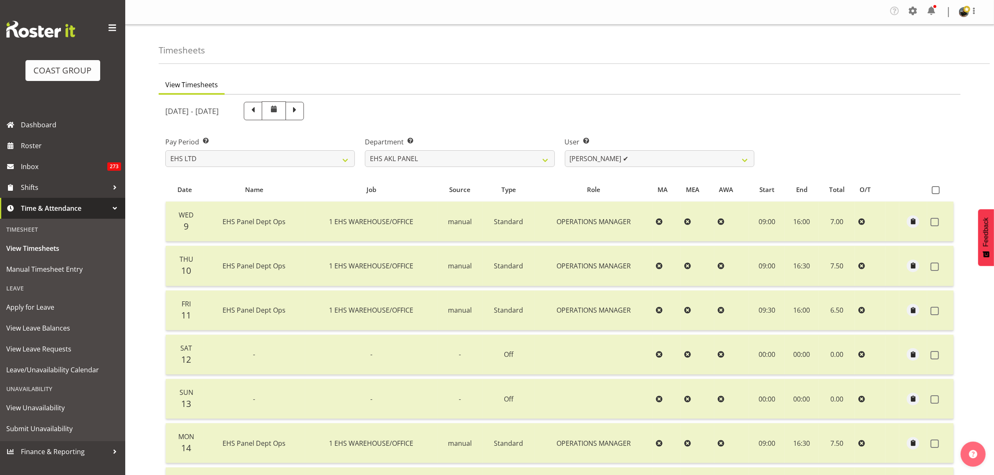
click at [259, 113] on span at bounding box center [253, 110] width 11 height 11
select select
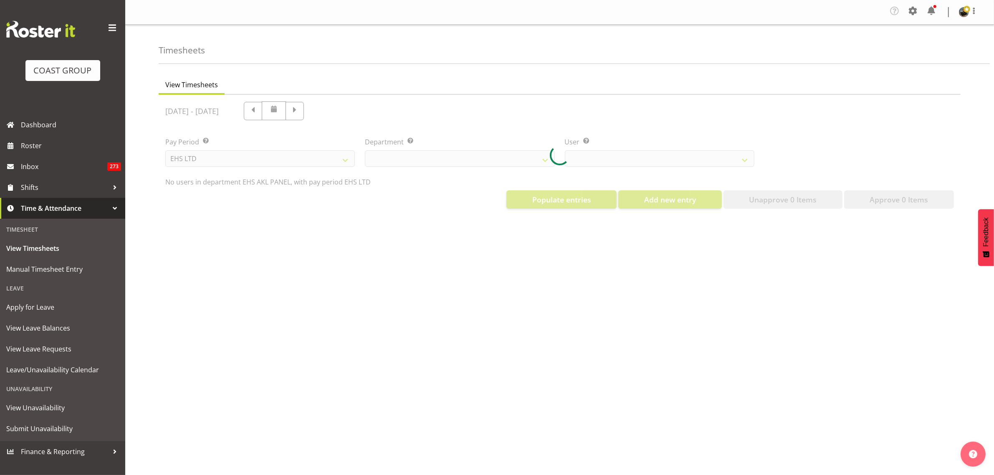
select select "39"
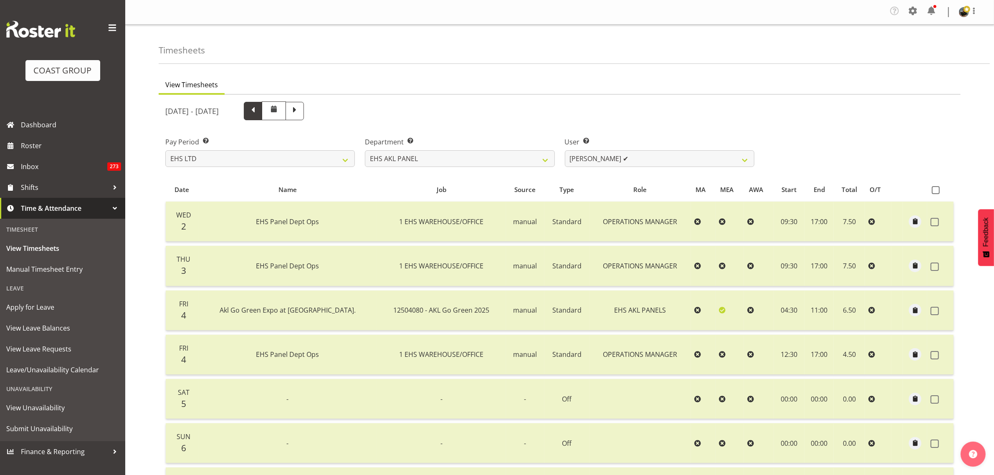
click at [259, 113] on span at bounding box center [253, 110] width 11 height 11
select select
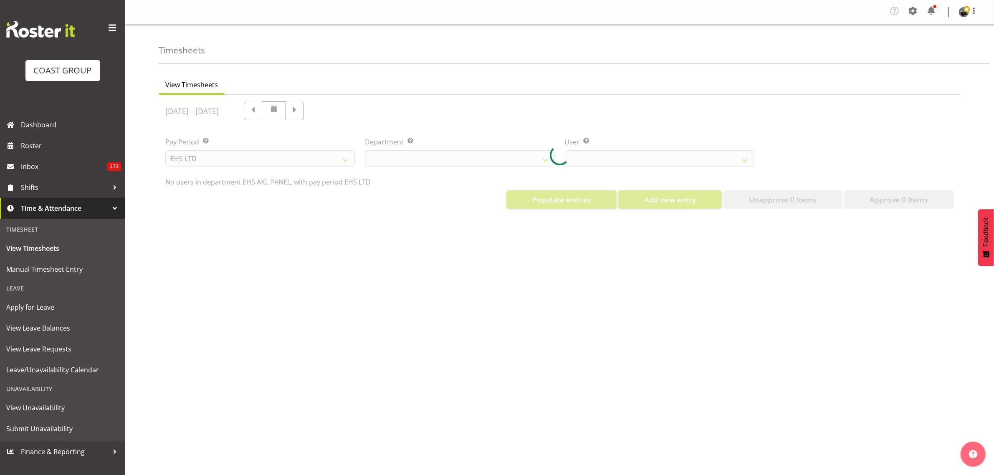
select select "39"
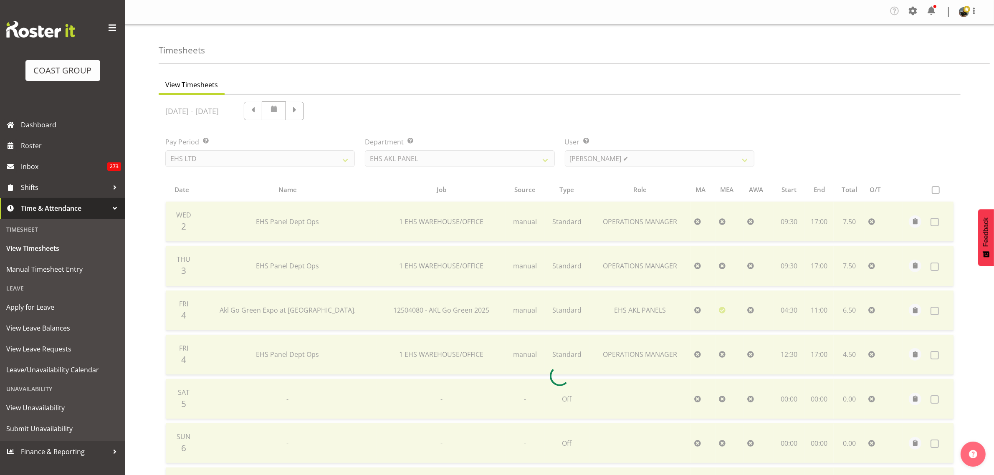
click at [291, 113] on div at bounding box center [560, 376] width 802 height 563
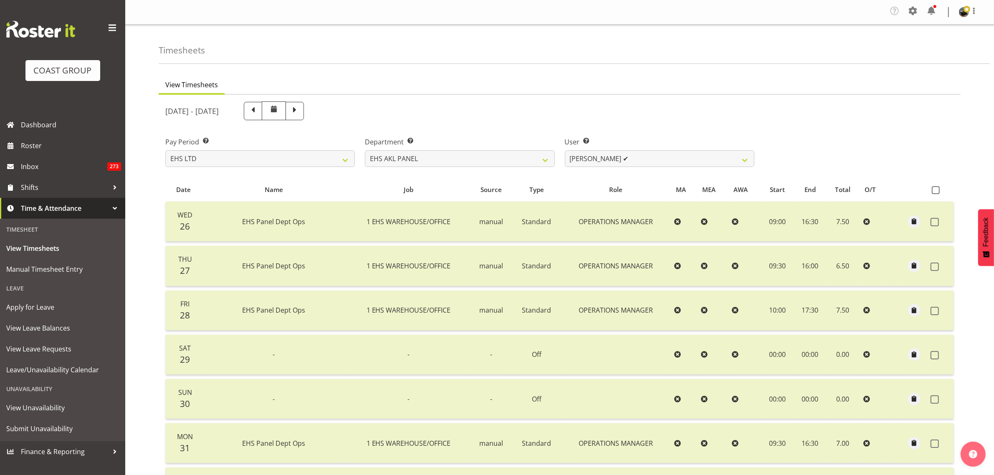
click at [259, 113] on span at bounding box center [253, 110] width 11 height 11
select select
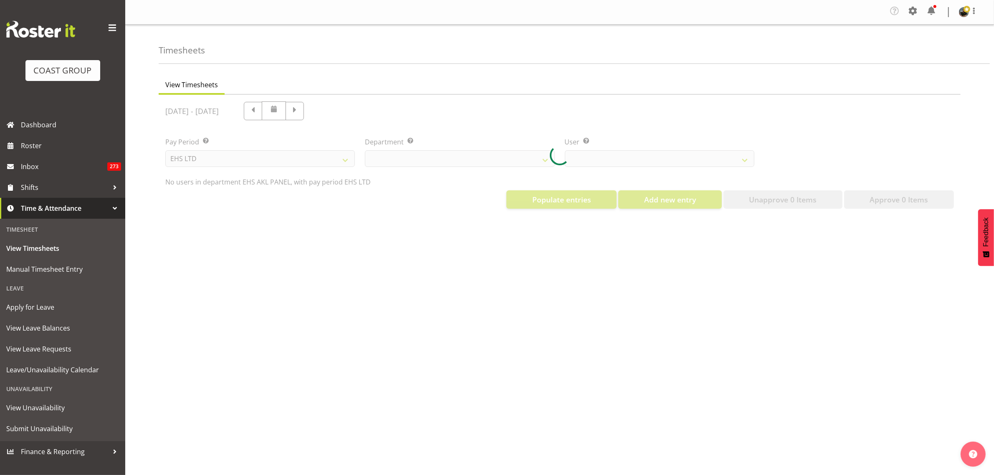
select select "39"
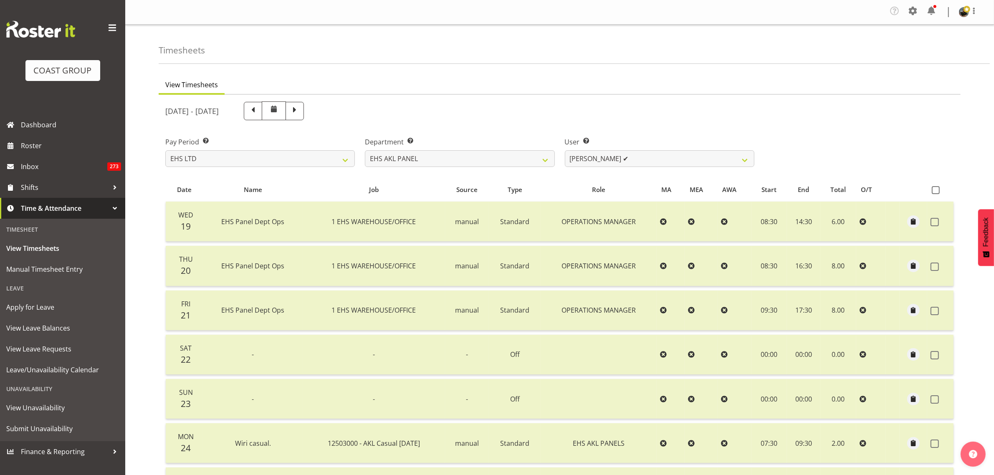
click at [259, 112] on span at bounding box center [253, 110] width 11 height 11
select select
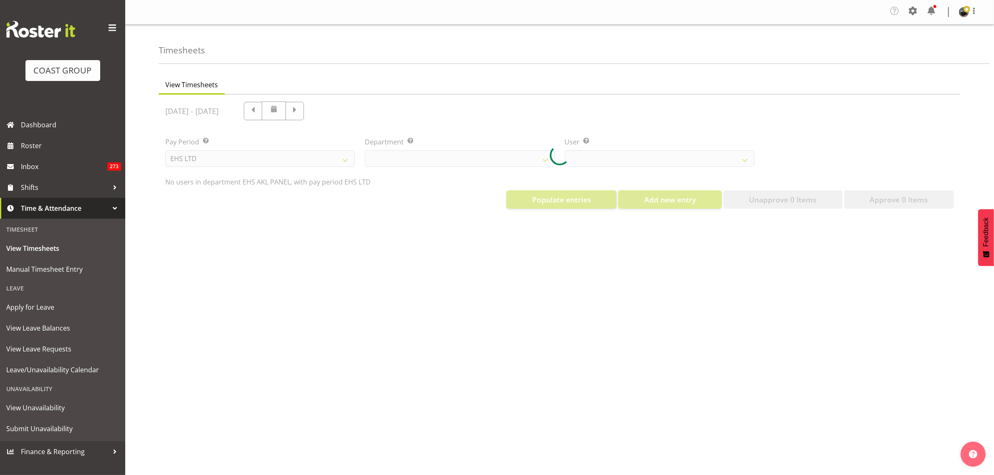
select select "39"
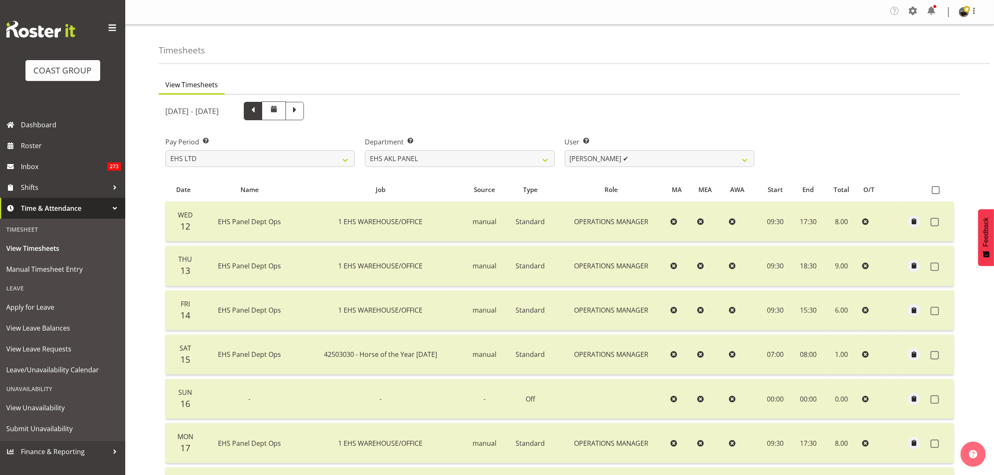
click at [259, 113] on span at bounding box center [253, 110] width 11 height 11
select select
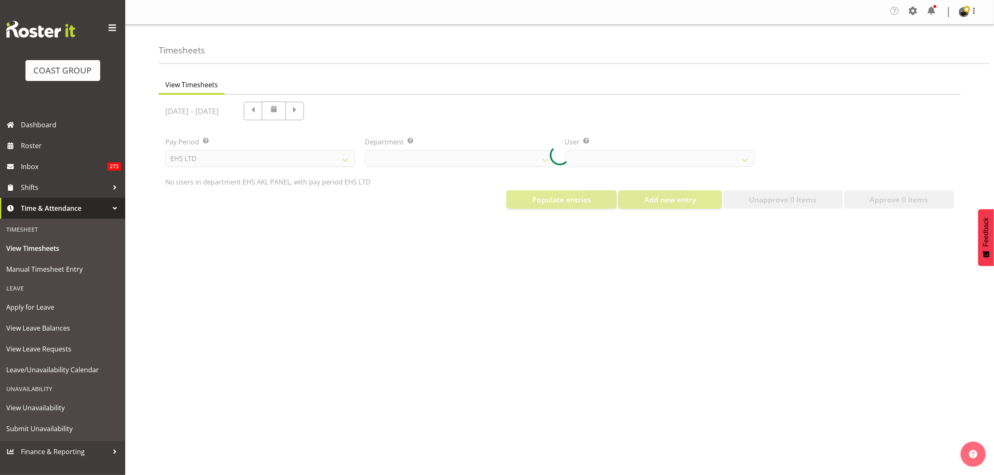
select select "39"
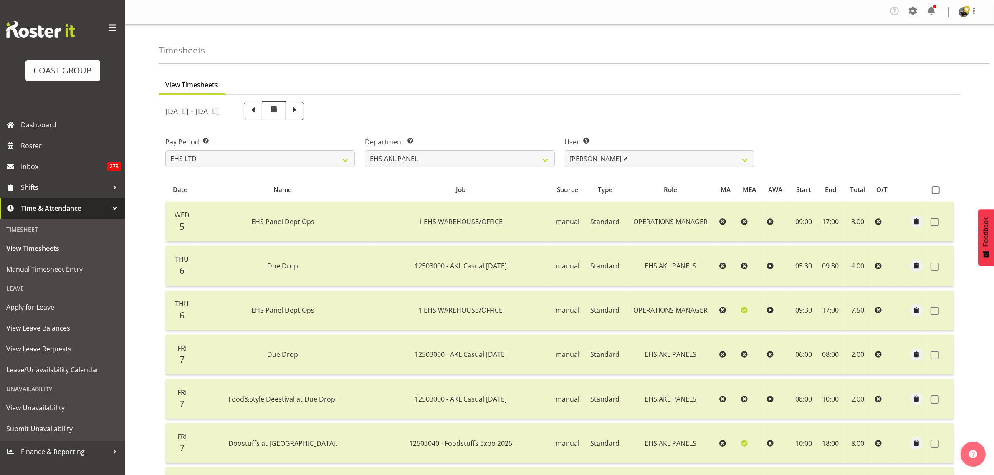
click at [259, 112] on span at bounding box center [253, 110] width 11 height 11
select select
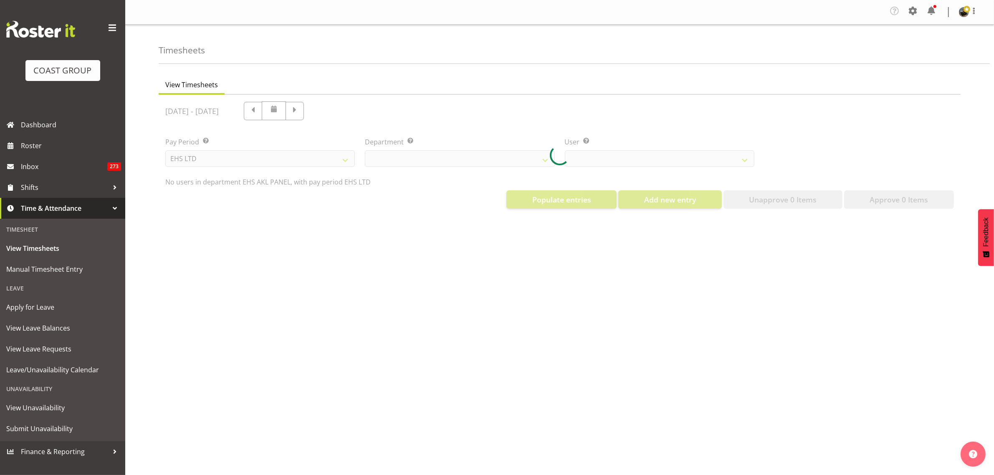
select select "39"
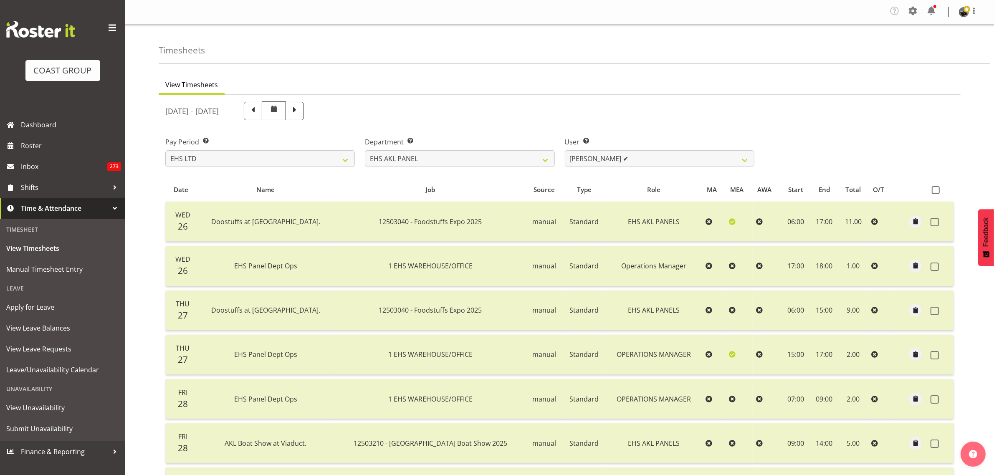
click at [259, 112] on span at bounding box center [253, 110] width 11 height 11
select select
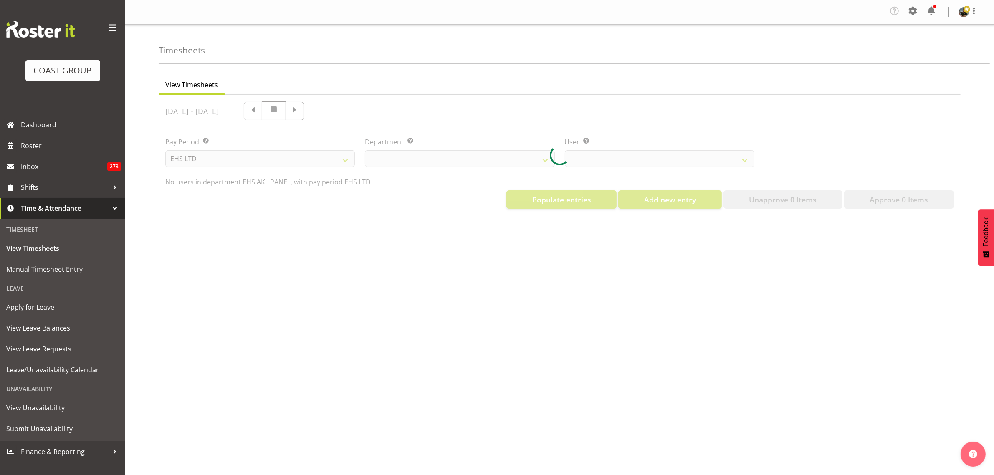
select select "39"
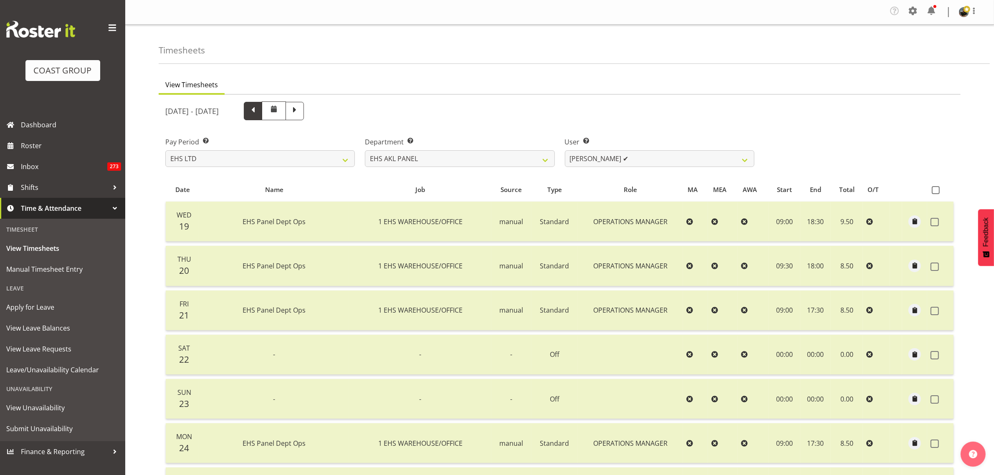
click at [259, 112] on span at bounding box center [253, 110] width 11 height 11
select select
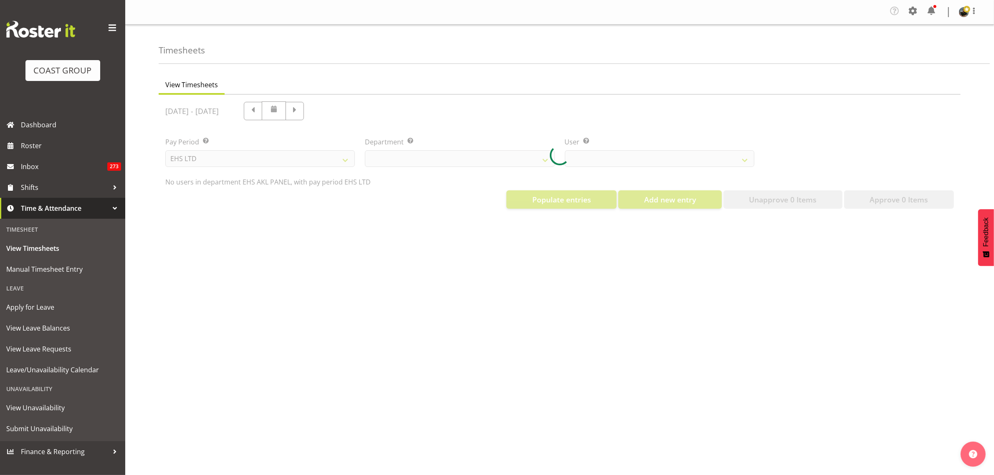
select select "39"
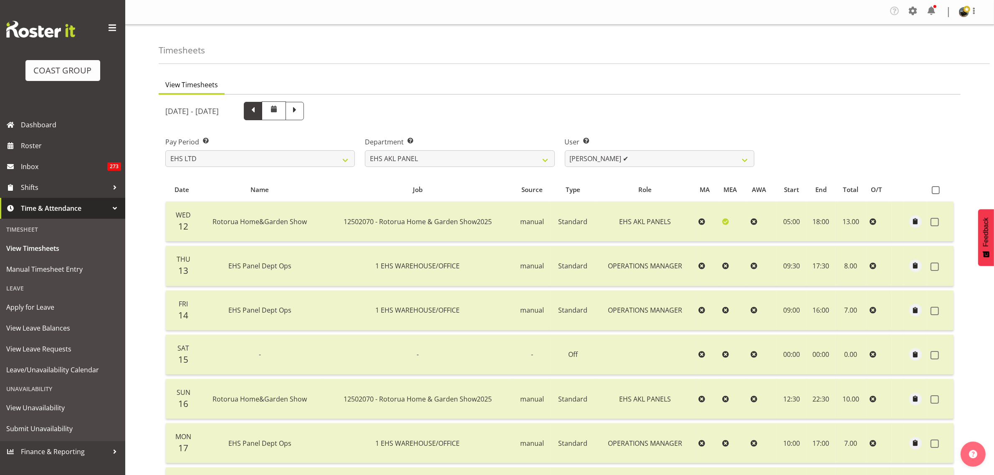
click at [259, 113] on span at bounding box center [253, 110] width 11 height 11
select select
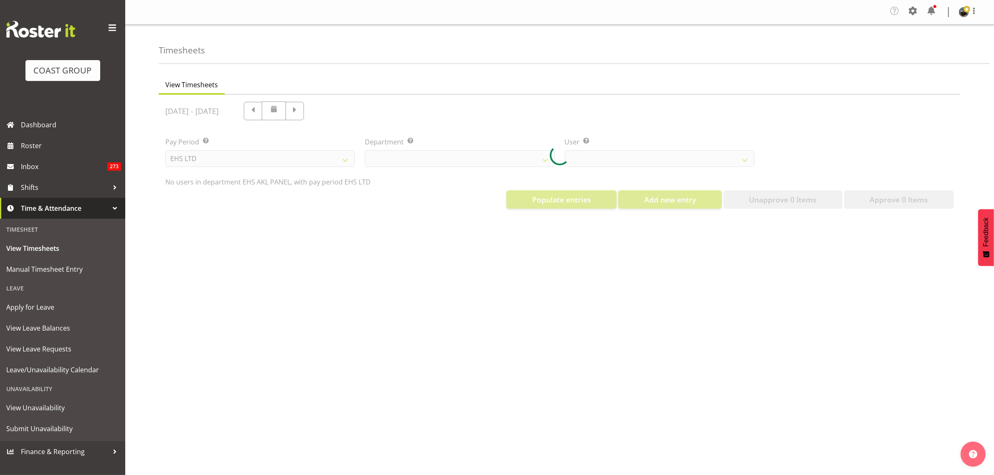
select select "39"
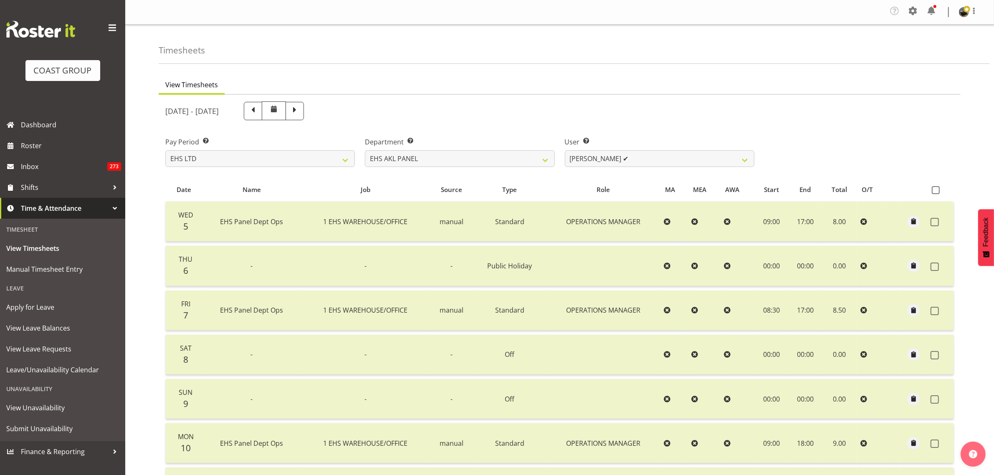
click at [259, 112] on span at bounding box center [253, 110] width 11 height 11
select select
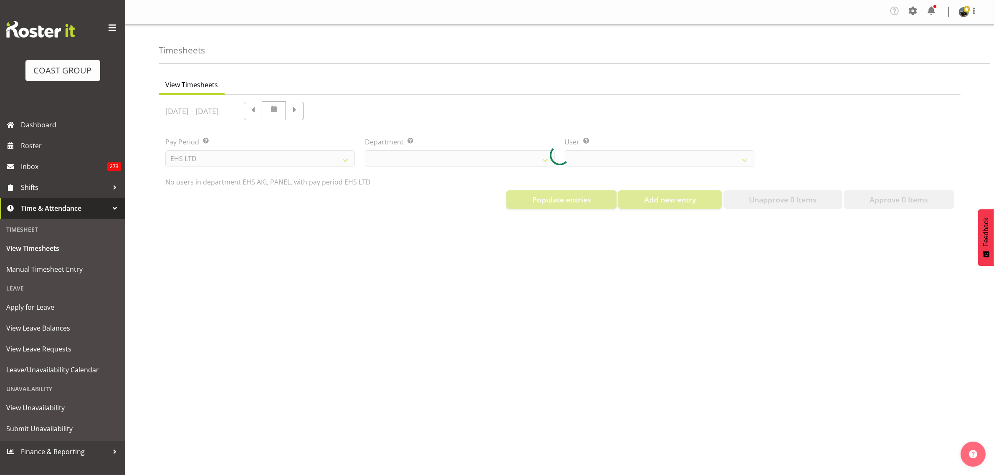
select select "39"
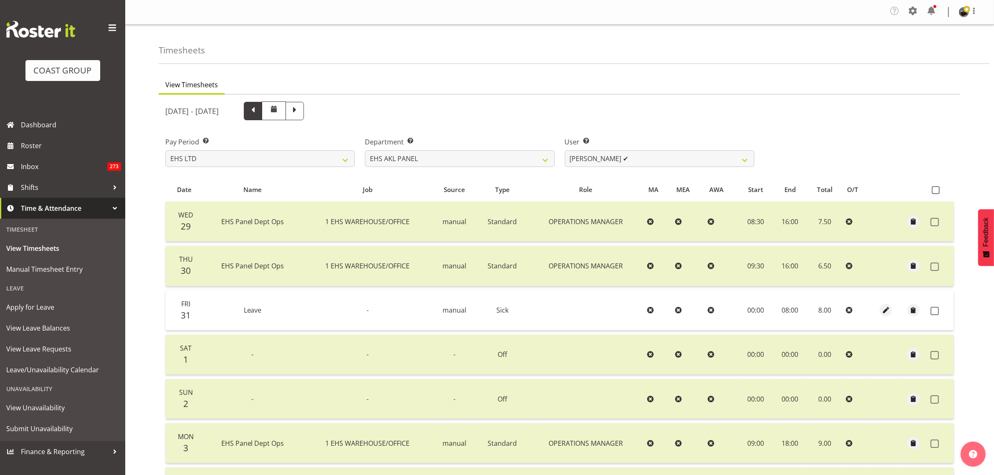
click at [259, 113] on span at bounding box center [253, 110] width 11 height 11
select select
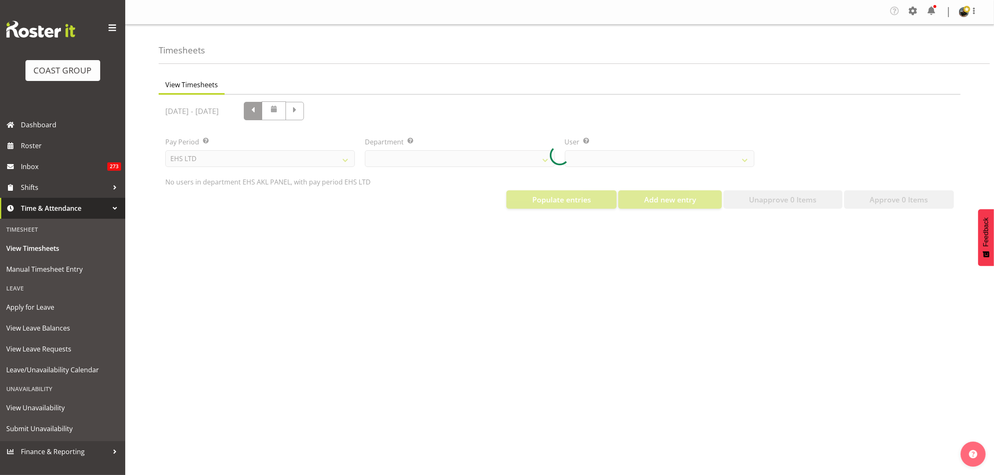
select select "39"
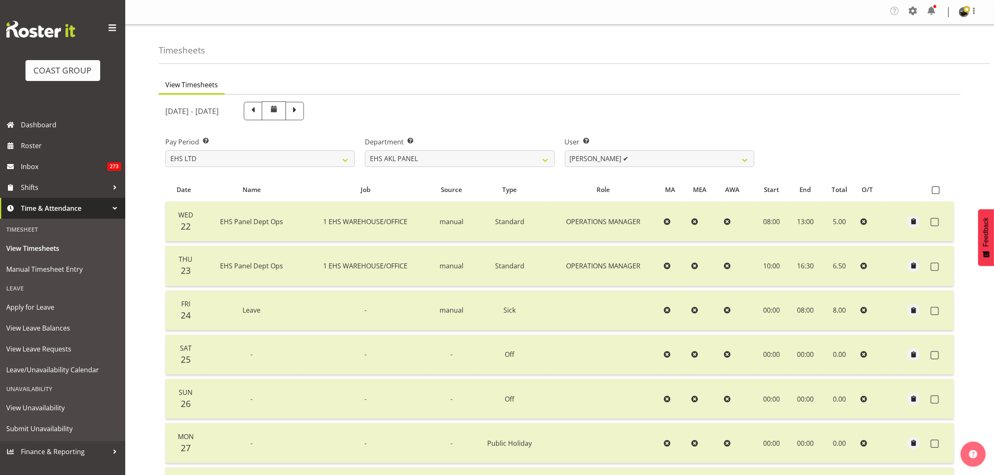
click at [259, 112] on span at bounding box center [253, 110] width 11 height 11
select select
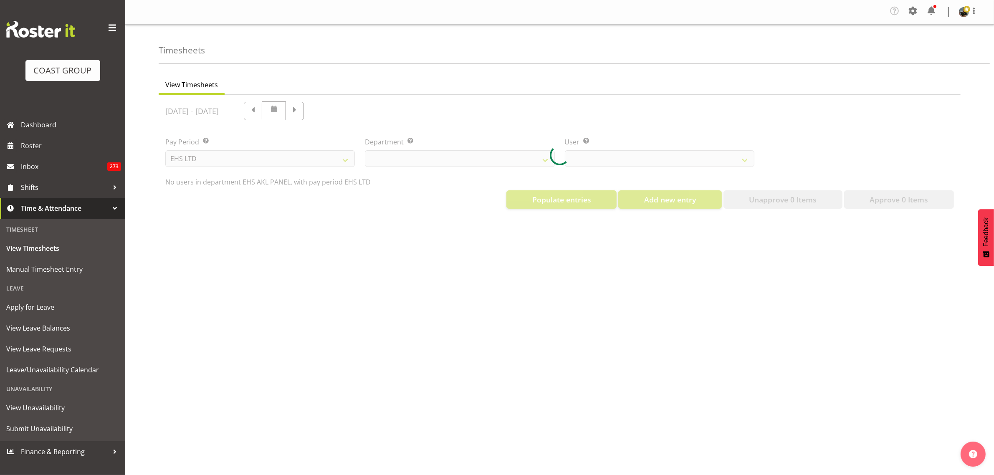
select select "39"
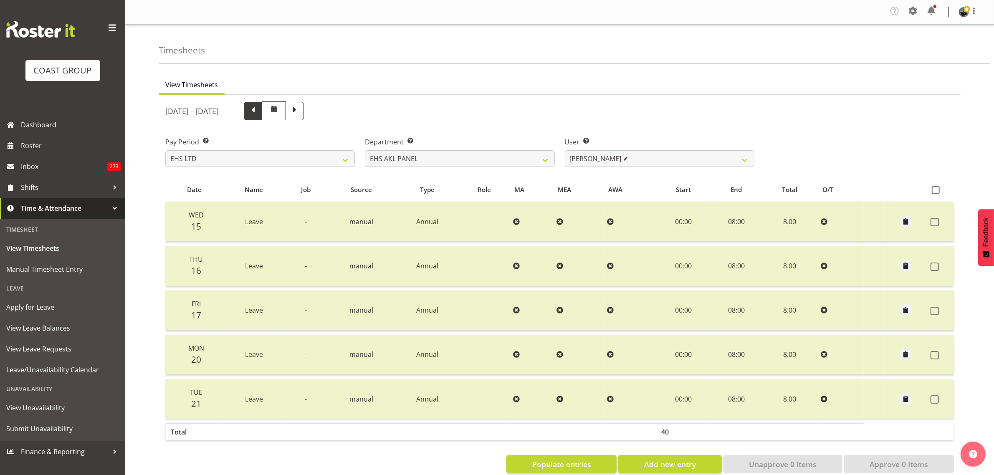
click at [259, 113] on span at bounding box center [253, 110] width 11 height 11
select select
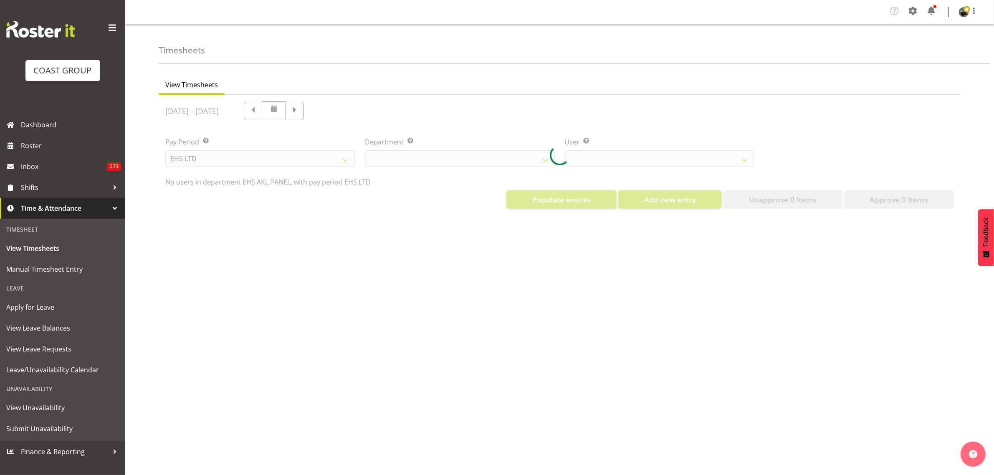
select select "39"
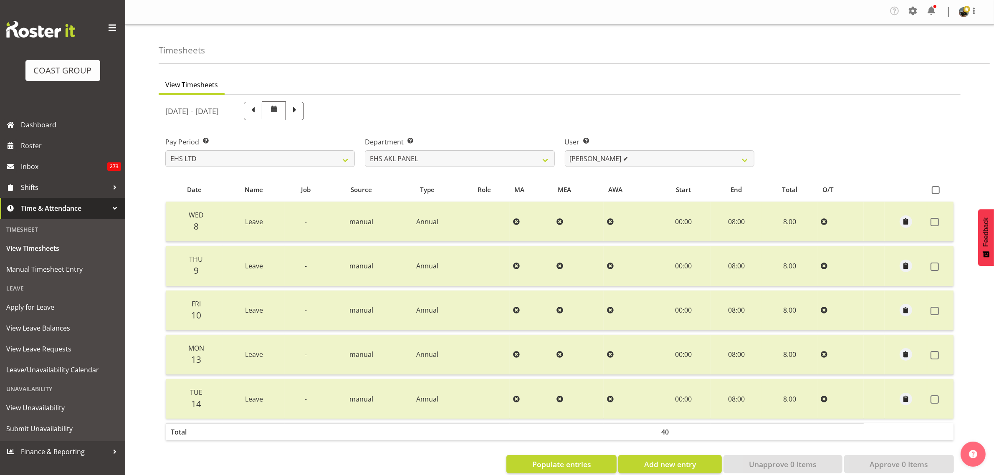
click at [259, 112] on span at bounding box center [253, 110] width 11 height 11
select select
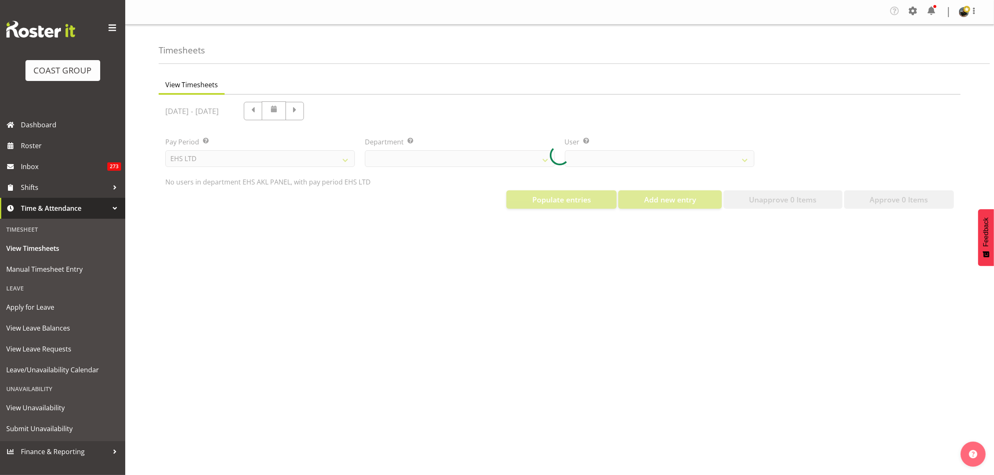
select select "39"
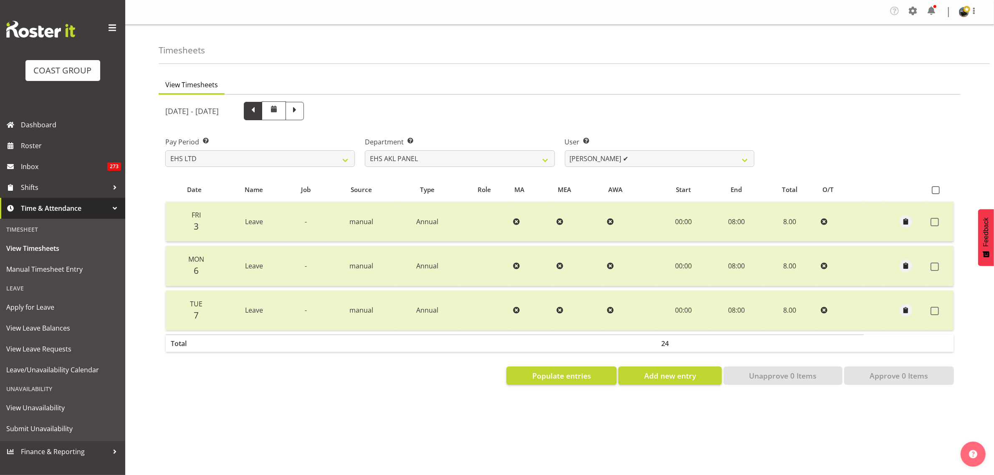
click at [259, 112] on span at bounding box center [253, 110] width 11 height 11
select select
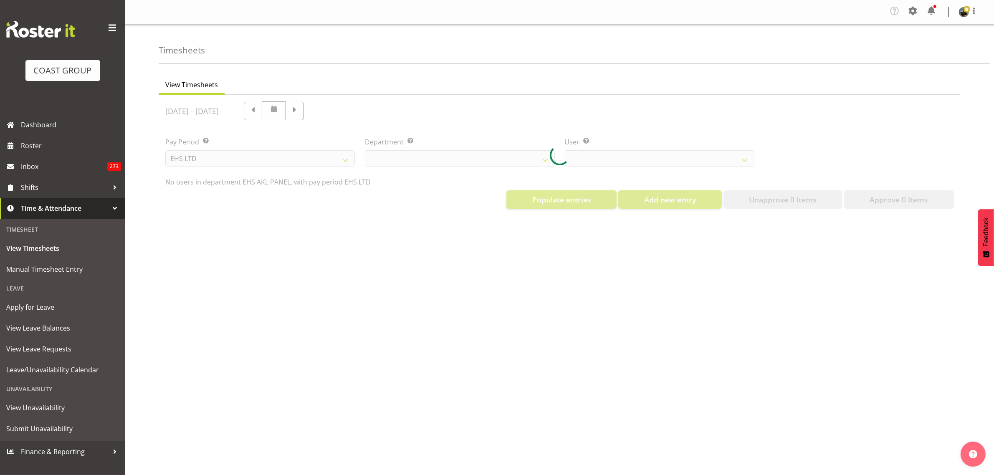
select select "39"
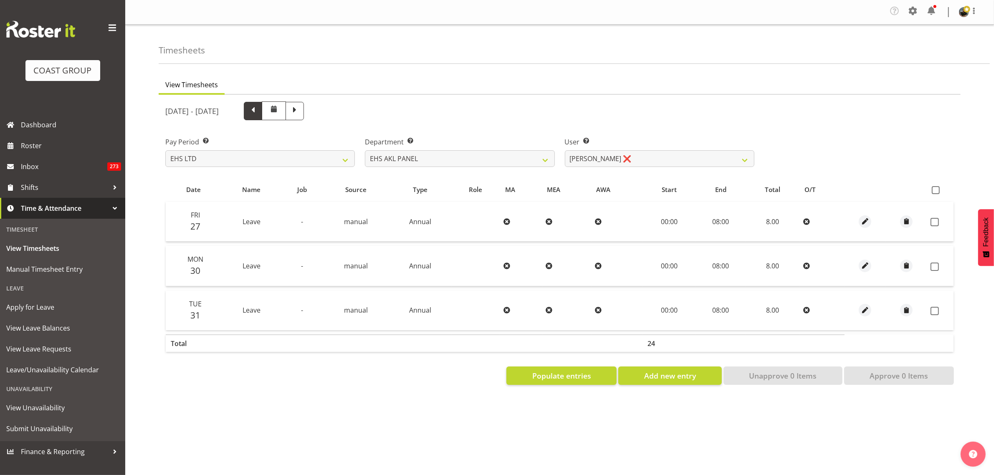
click at [259, 112] on span at bounding box center [253, 110] width 11 height 11
select select
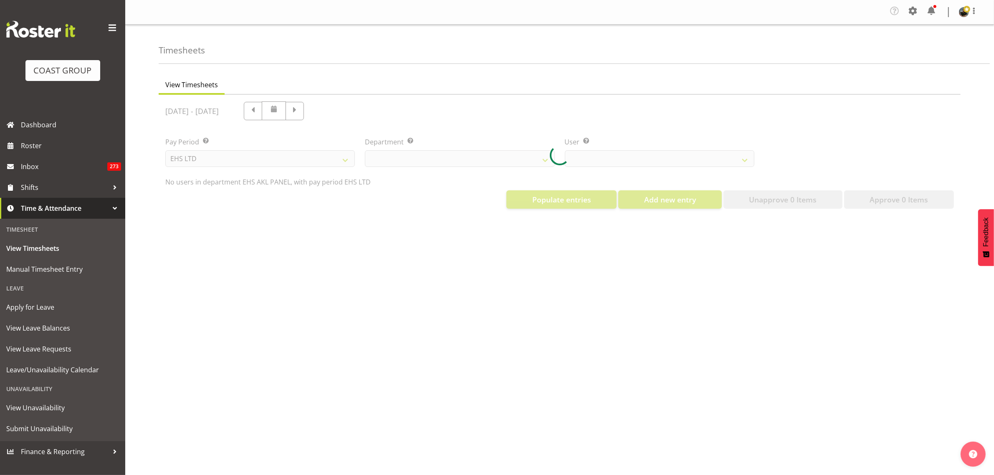
select select "39"
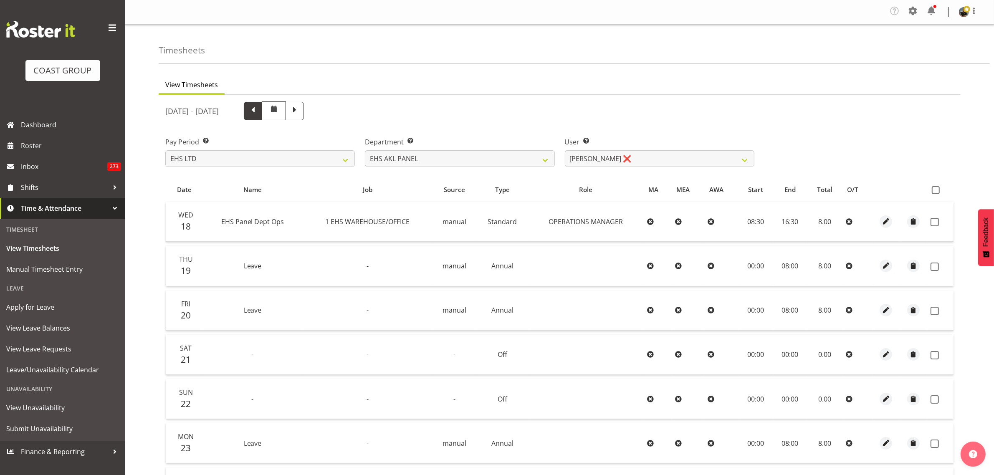
click at [259, 113] on span at bounding box center [253, 110] width 11 height 11
select select
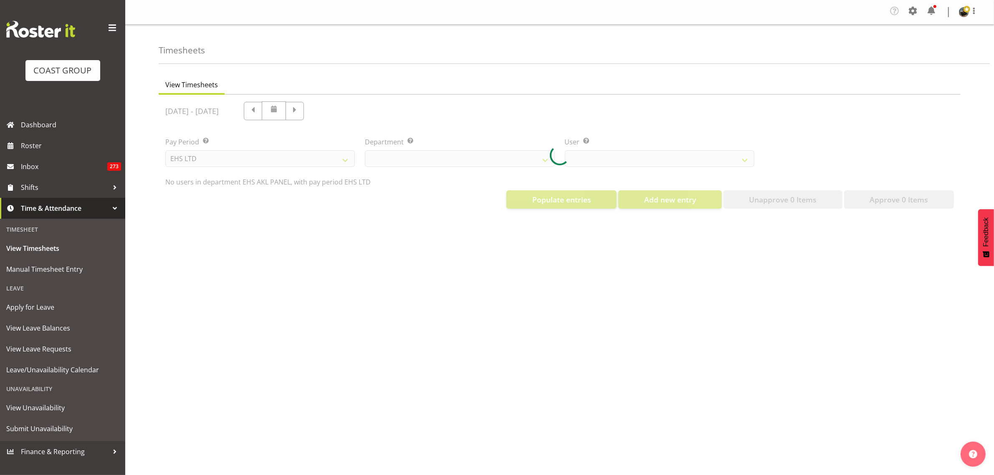
select select "39"
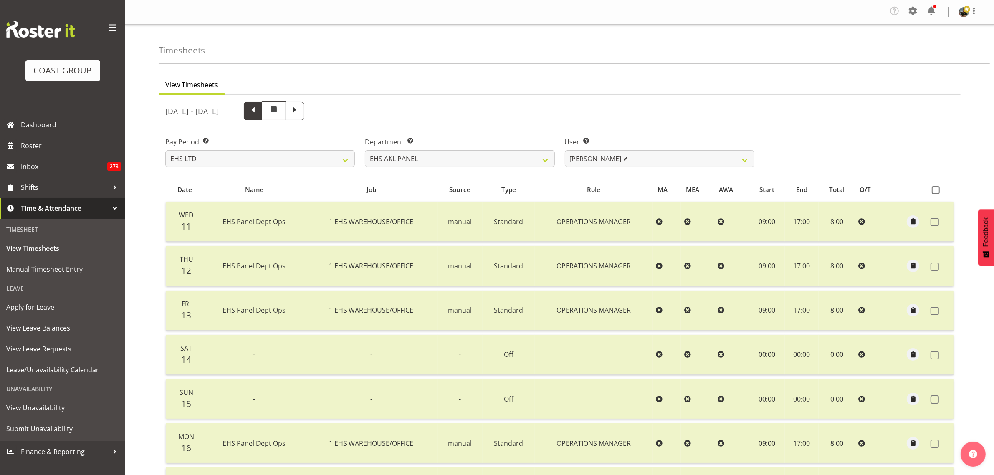
click at [259, 111] on span at bounding box center [253, 110] width 11 height 11
select select
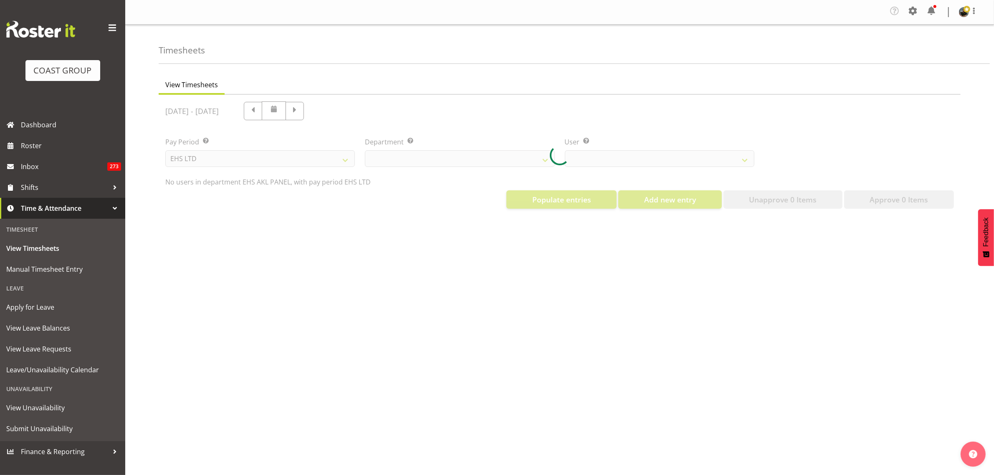
select select "39"
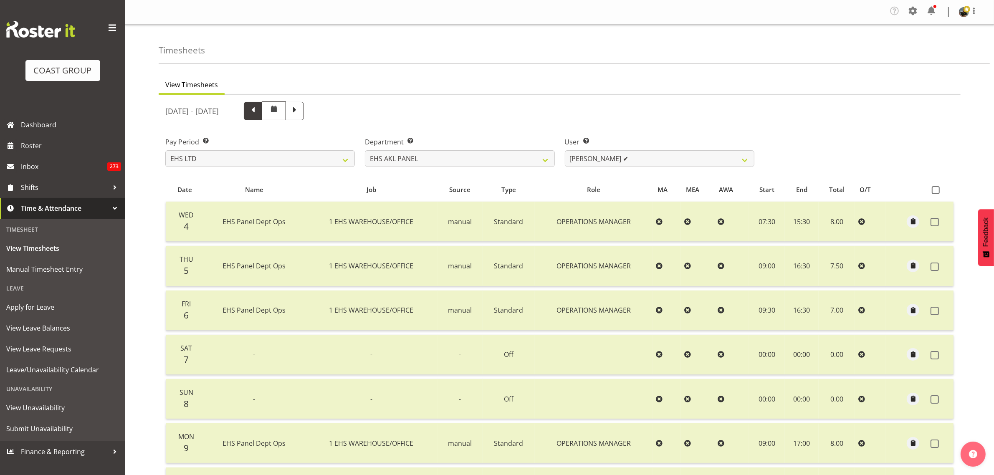
click at [259, 112] on span at bounding box center [253, 110] width 11 height 11
select select
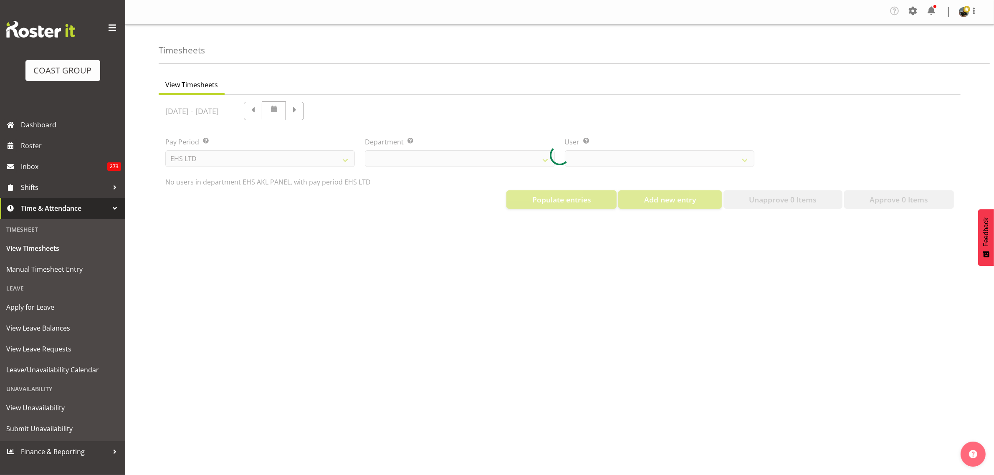
select select "39"
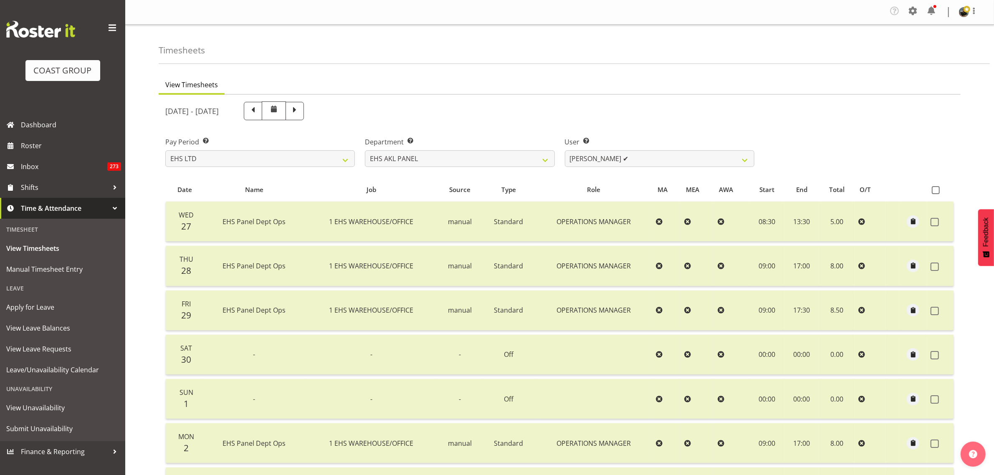
click at [259, 112] on span at bounding box center [253, 110] width 11 height 11
select select
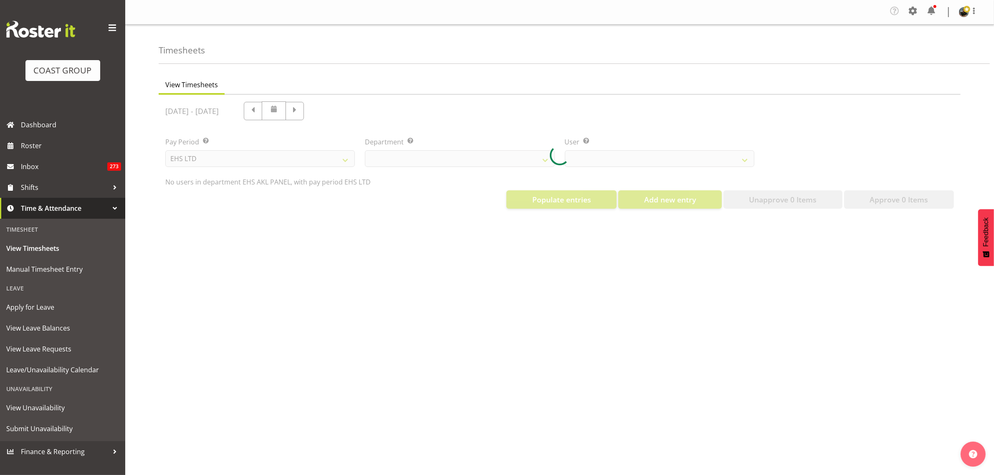
select select "39"
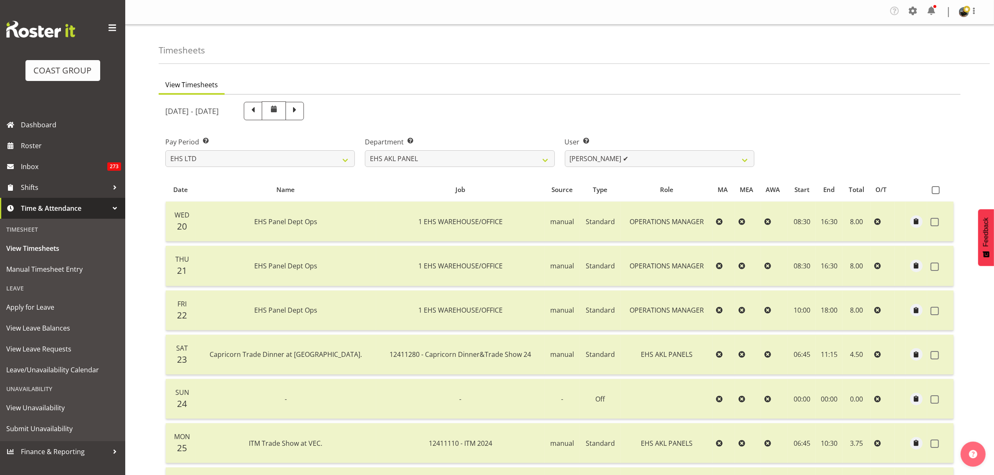
click at [259, 112] on span at bounding box center [253, 110] width 11 height 11
select select
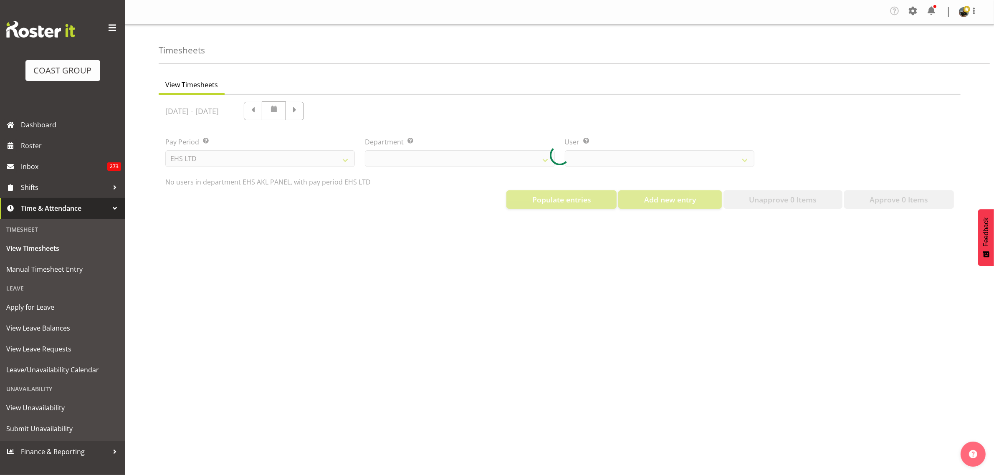
select select "39"
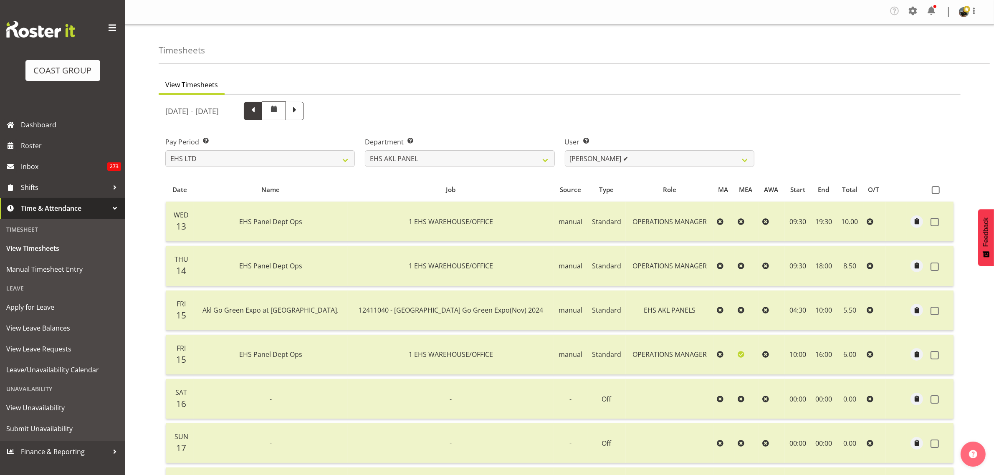
click at [259, 112] on span at bounding box center [253, 110] width 11 height 11
select select
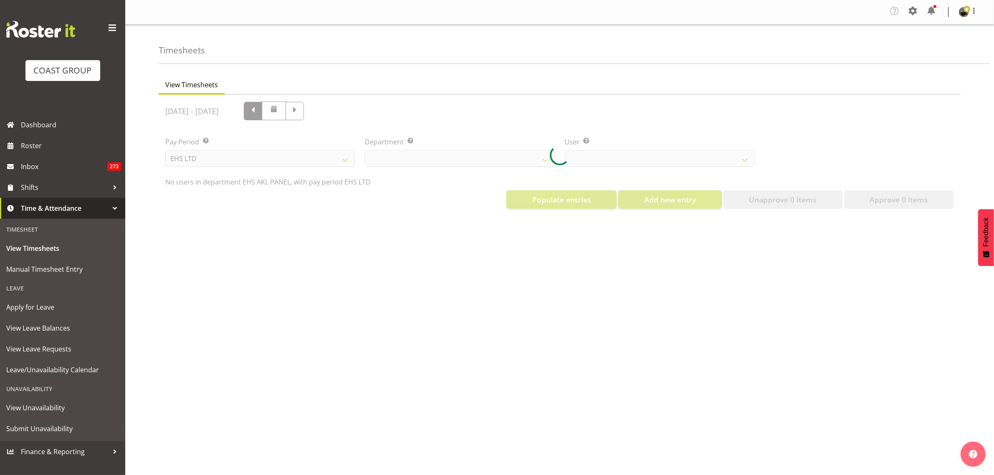
select select "39"
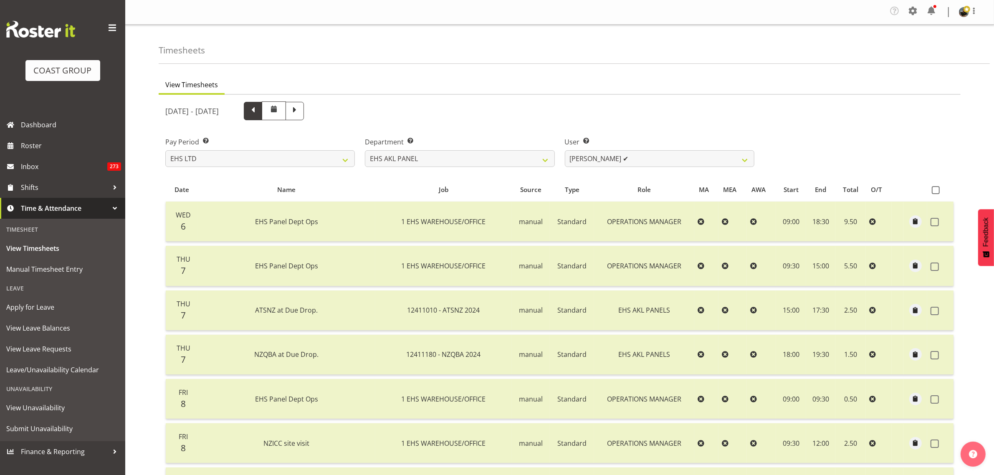
click at [259, 112] on span at bounding box center [253, 110] width 11 height 11
select select
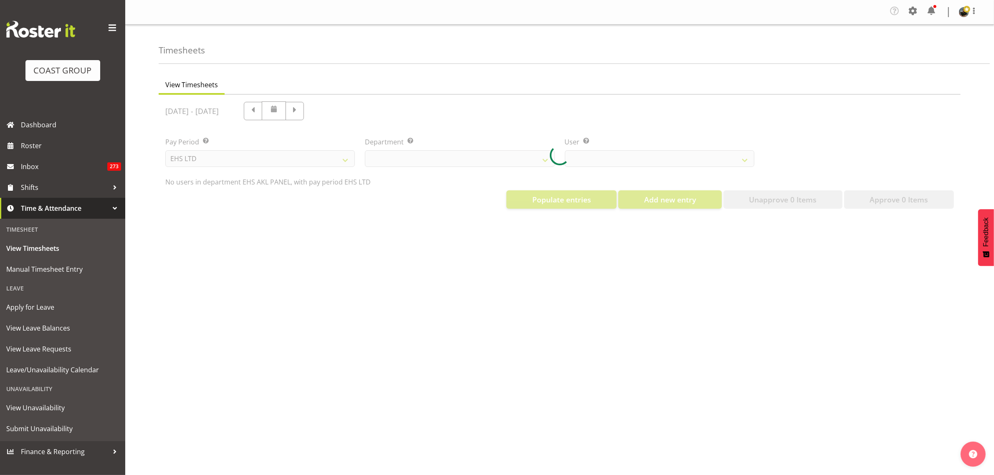
select select "39"
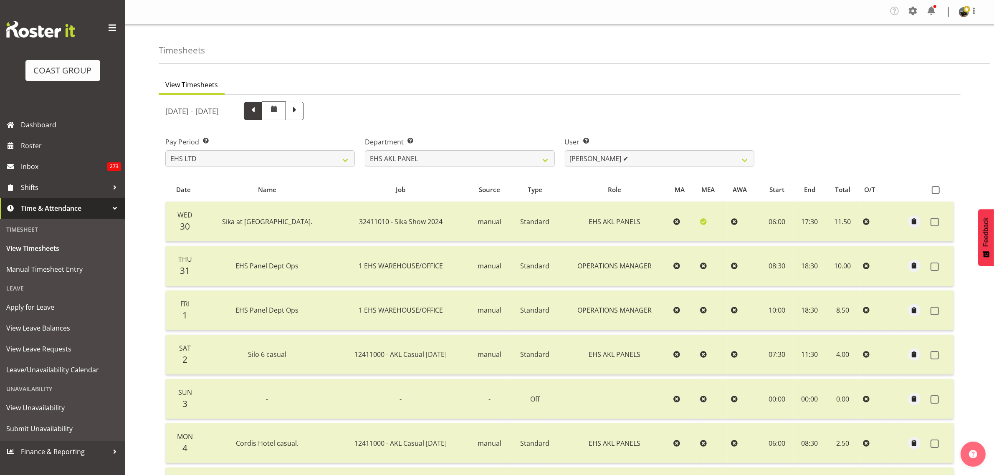
click at [259, 113] on span at bounding box center [253, 110] width 11 height 11
select select
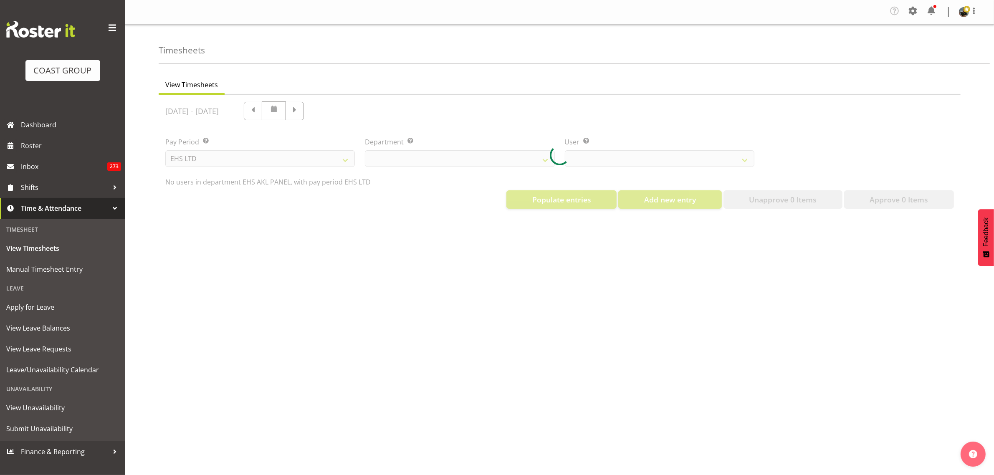
select select "39"
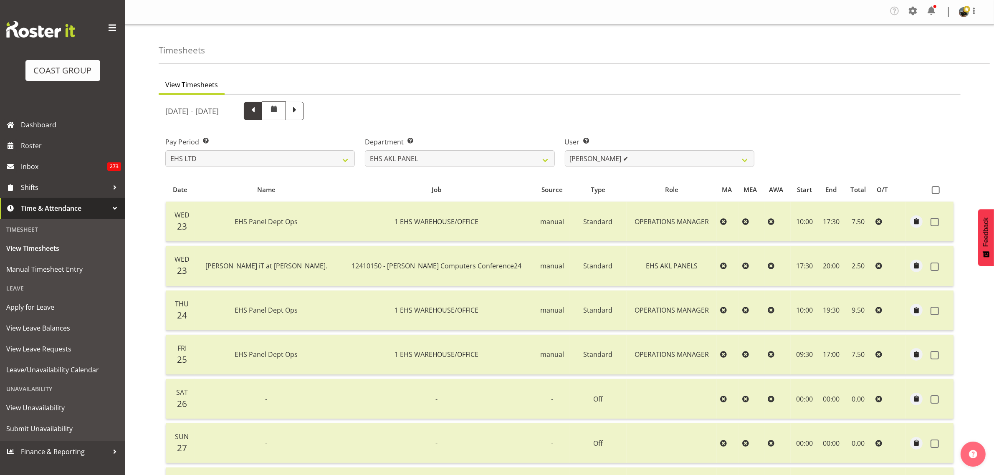
click at [259, 115] on span at bounding box center [253, 110] width 11 height 11
select select
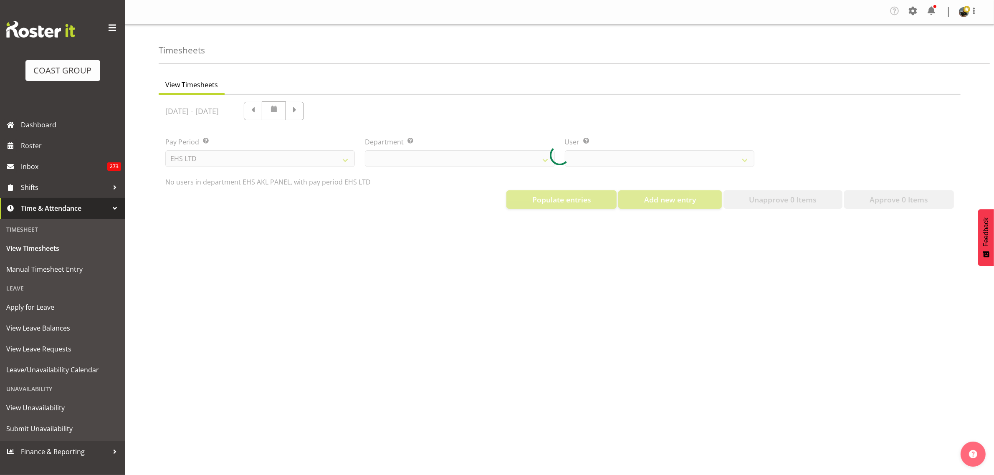
select select "39"
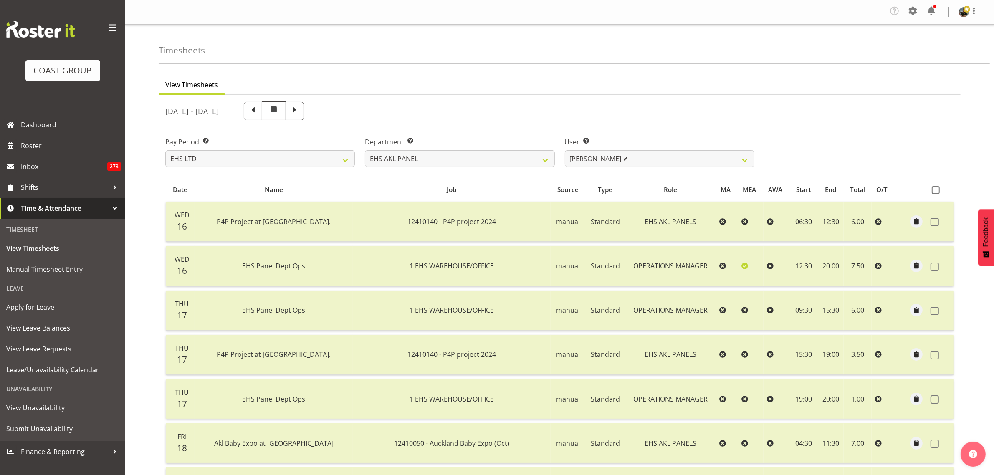
click at [259, 114] on span at bounding box center [253, 110] width 11 height 11
select select
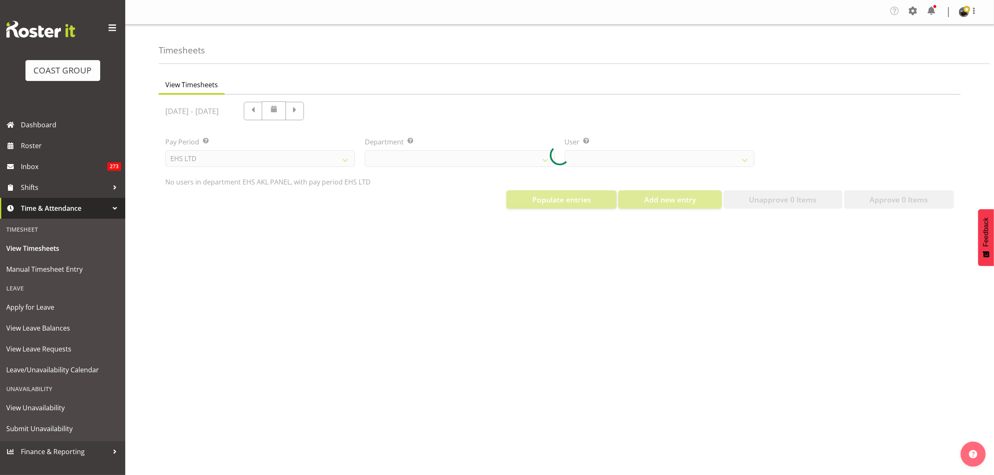
select select "39"
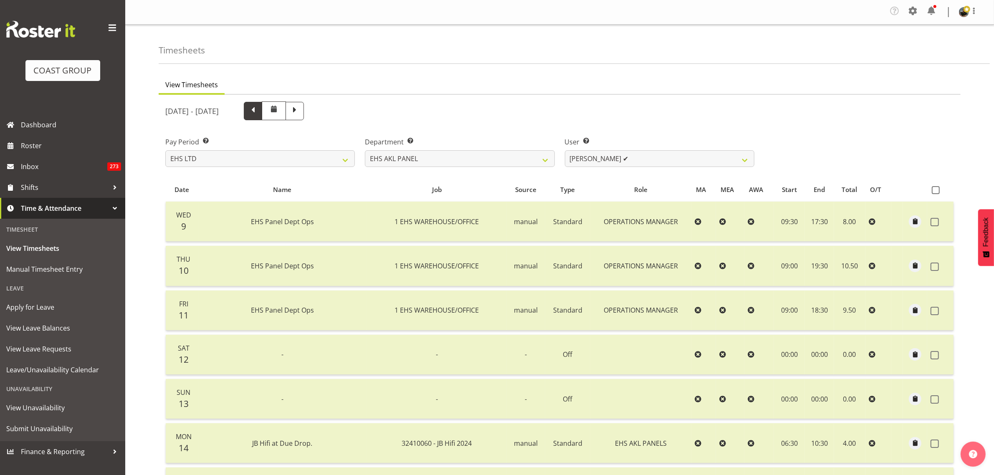
click at [259, 114] on span at bounding box center [253, 110] width 11 height 11
select select
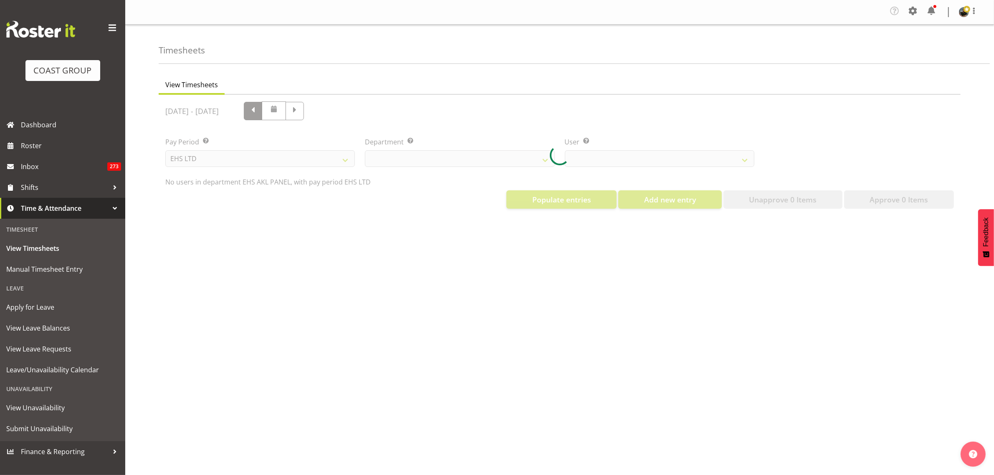
select select "39"
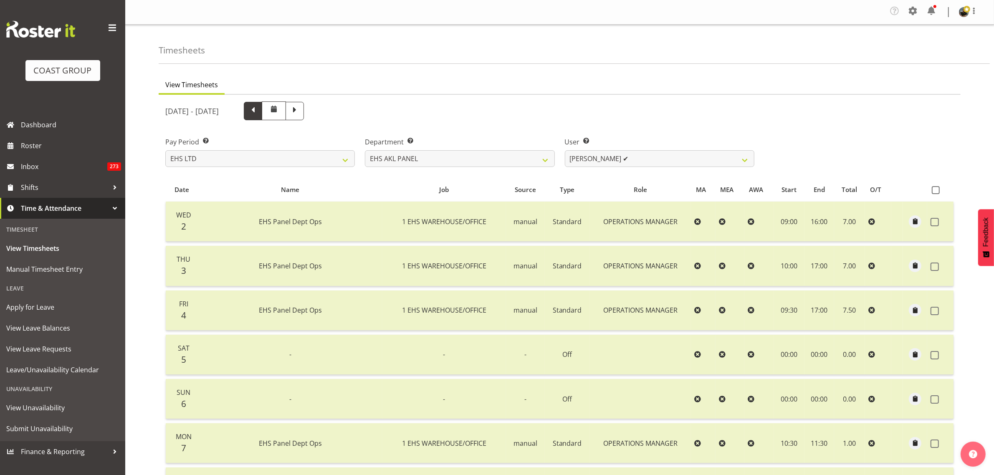
click at [259, 112] on span at bounding box center [253, 110] width 11 height 11
select select
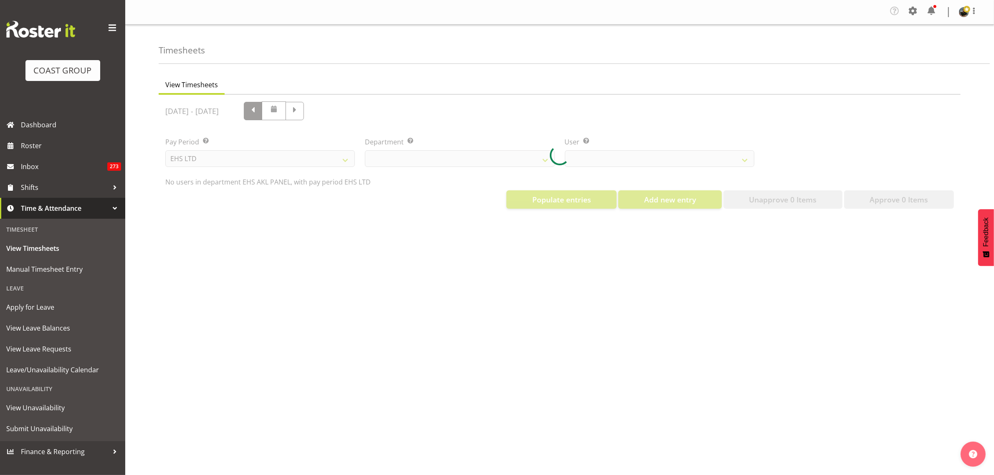
select select "39"
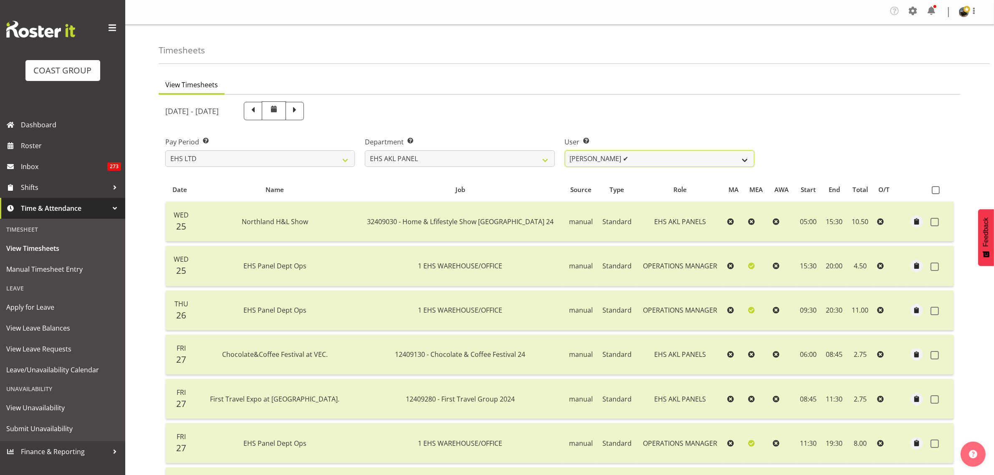
click at [744, 159] on select "Abe Denton ✔ Cameron Phillips ❌ Chad Phillips ✔ Emmett Denton ❌ Fiona Berghoffe…" at bounding box center [660, 158] width 190 height 17
click at [745, 160] on select "Abe Denton ✔ Cameron Phillips ❌ Chad Phillips ✔ Emmett Denton ❌ Fiona Berghoffe…" at bounding box center [660, 158] width 190 height 17
click at [300, 113] on span at bounding box center [294, 110] width 11 height 11
select select
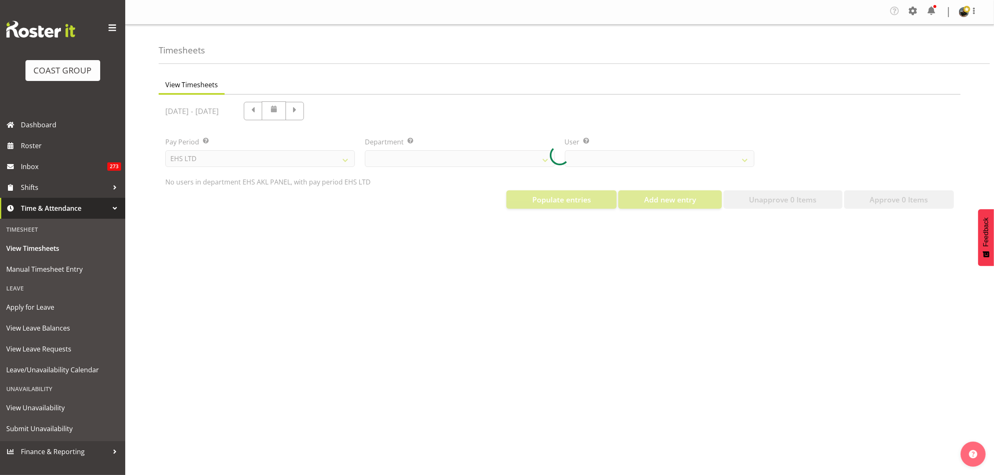
select select "39"
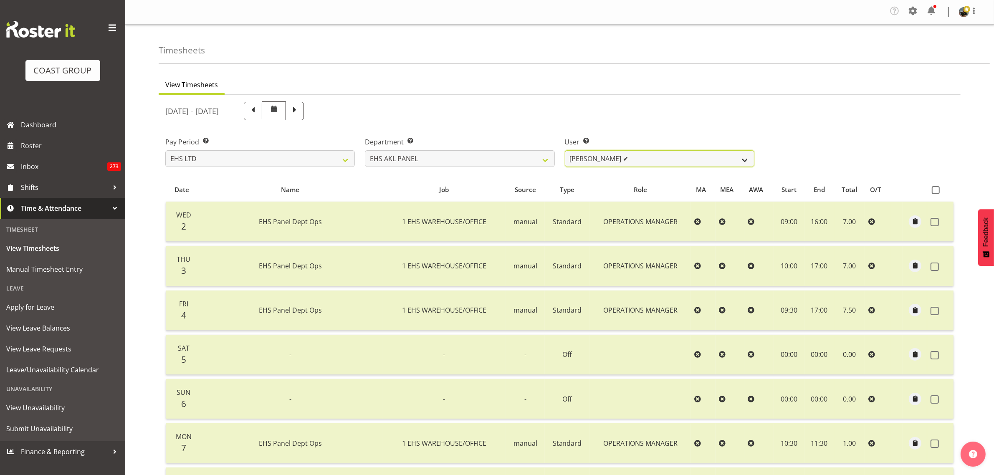
click at [746, 160] on select "Abe Denton ✔ Cameron Phillips ❌ Chad Phillips ✔ Emmett Denton ❌ Fiona Berghoffe…" at bounding box center [660, 158] width 190 height 17
click at [634, 99] on div "October 2nd - October 8th 2024" at bounding box center [459, 110] width 599 height 29
click at [259, 112] on span at bounding box center [253, 110] width 11 height 11
select select
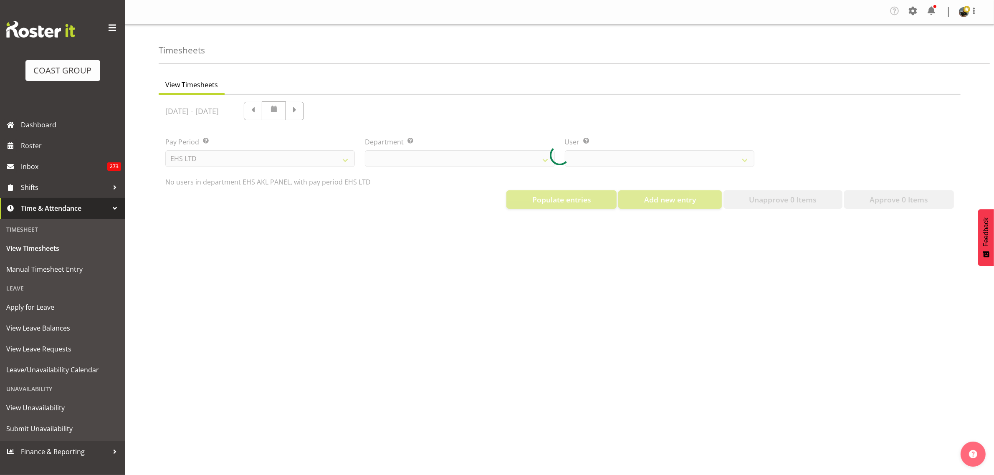
select select "39"
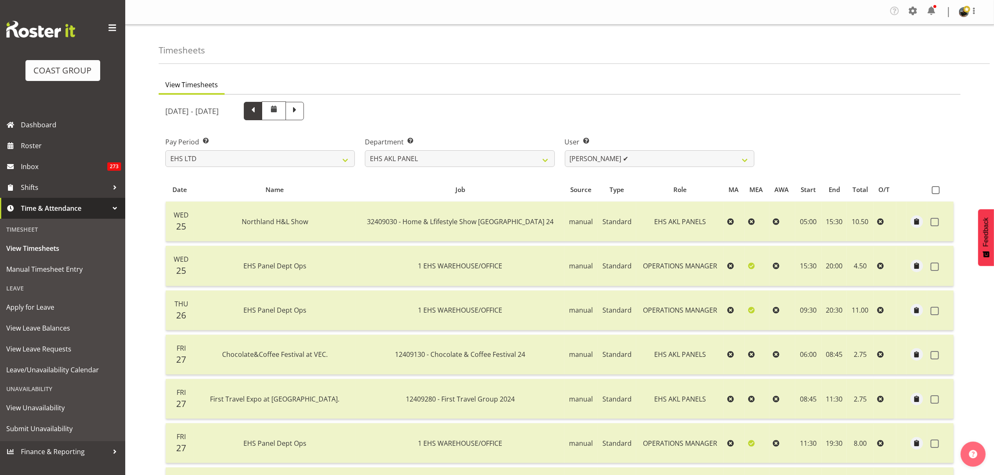
click at [259, 113] on span at bounding box center [253, 110] width 11 height 11
select select
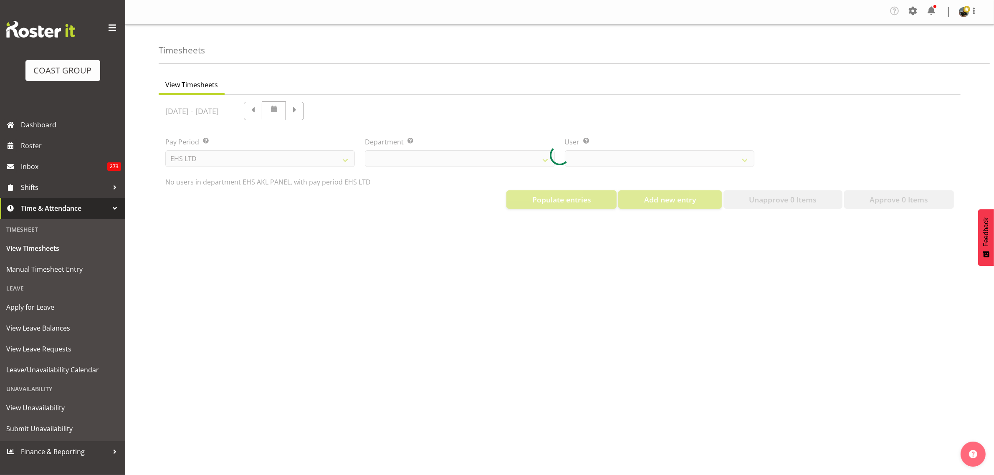
select select "39"
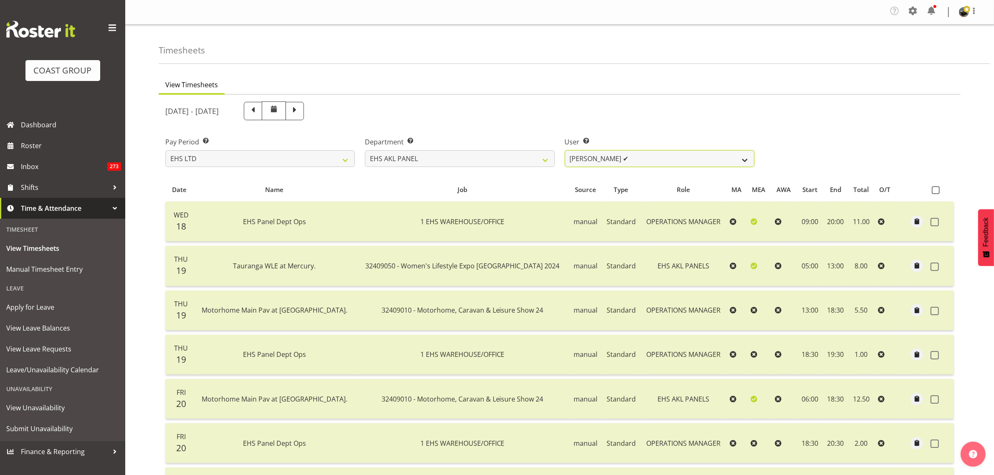
click at [745, 160] on select "Abe Denton ✔ Cameron Phillips ❌ Chad Phillips ❌ Emmett Denton ❌ Fiona Berghoffe…" at bounding box center [660, 158] width 190 height 17
click at [300, 111] on span at bounding box center [294, 110] width 11 height 11
select select
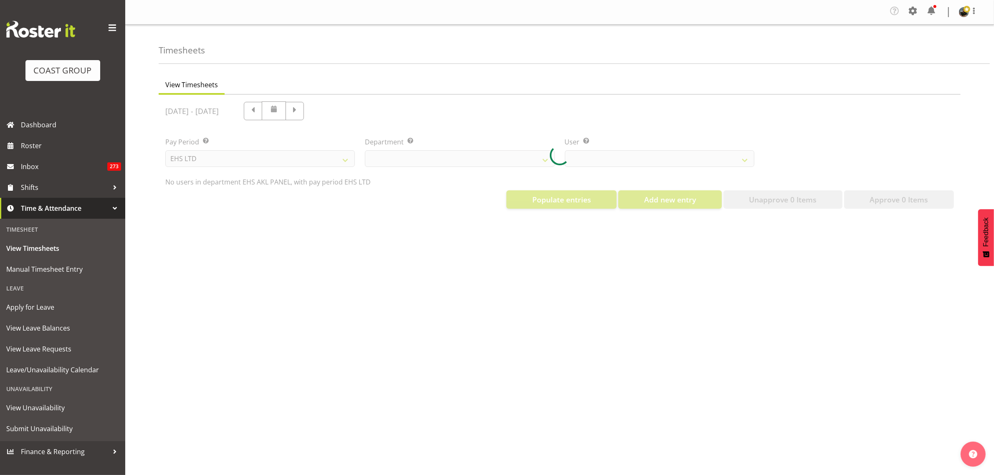
select select "39"
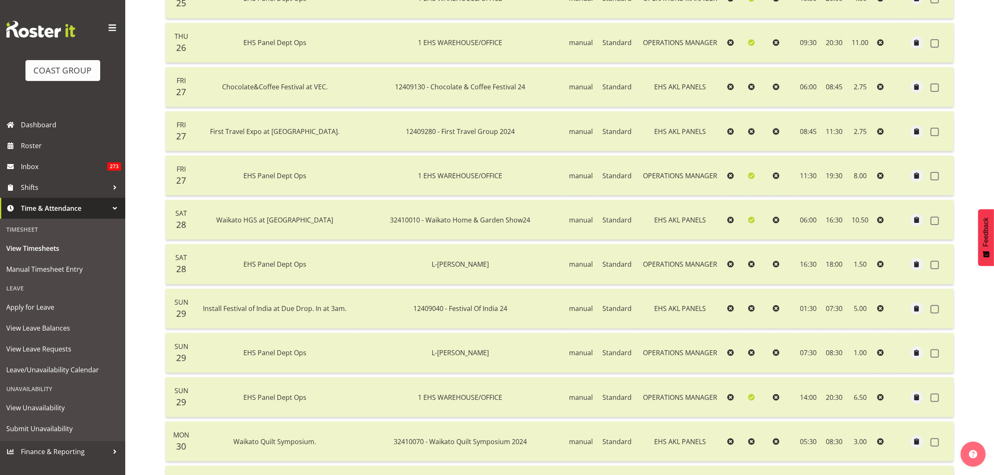
scroll to position [261, 0]
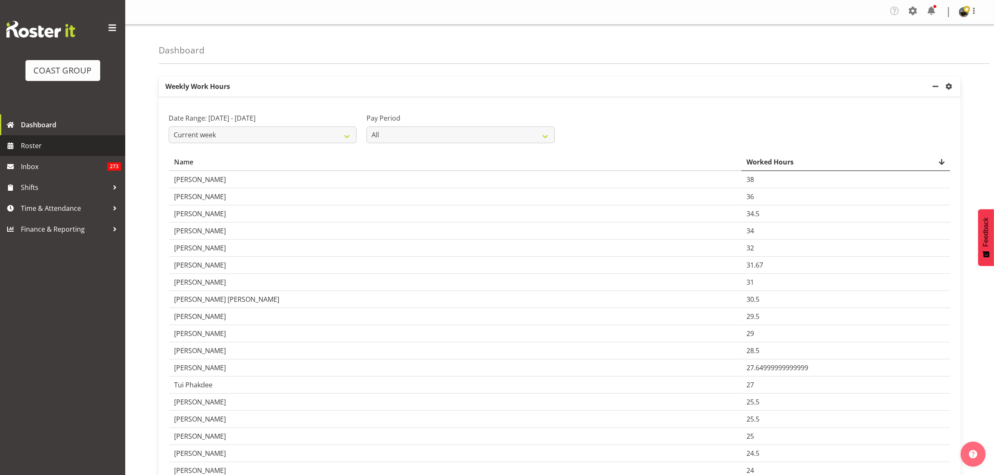
click at [58, 147] on span "Roster" at bounding box center [71, 145] width 100 height 13
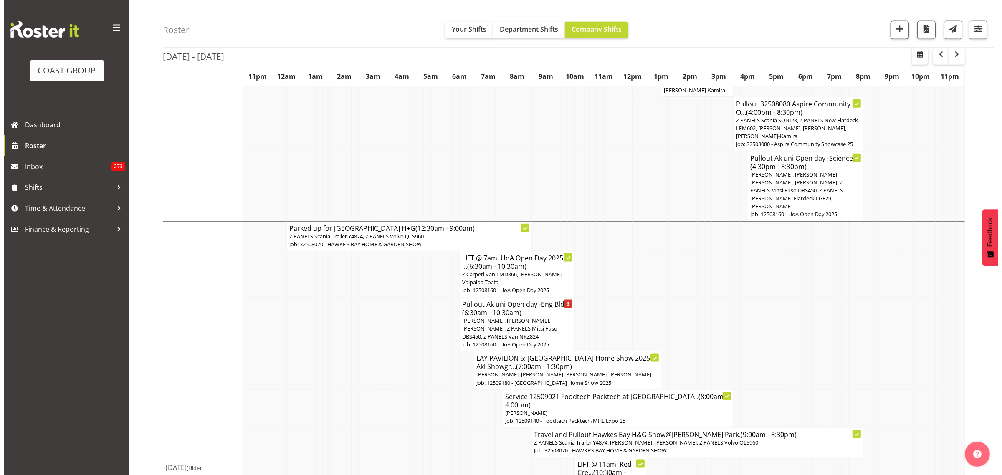
scroll to position [1096, 0]
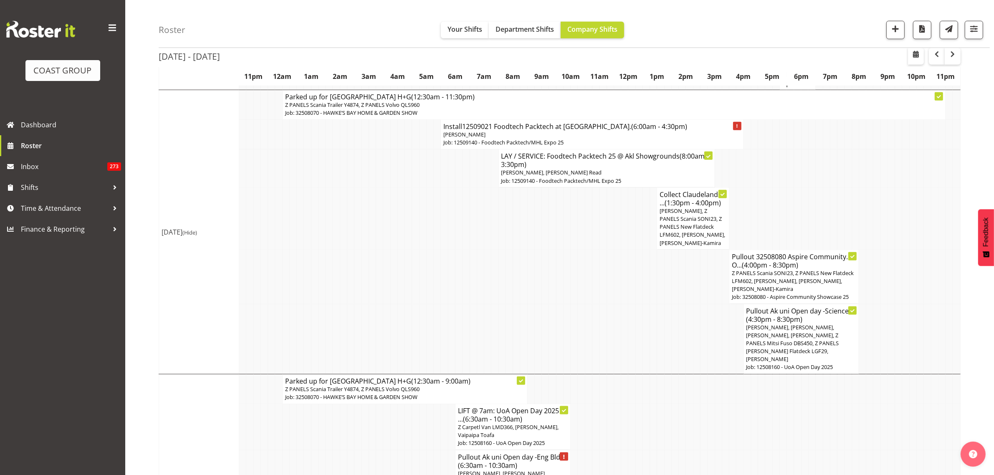
click at [806, 324] on span "[PERSON_NAME], [PERSON_NAME], [PERSON_NAME], [PERSON_NAME], Z PANELS Mitsi Fuso…" at bounding box center [793, 344] width 93 height 40
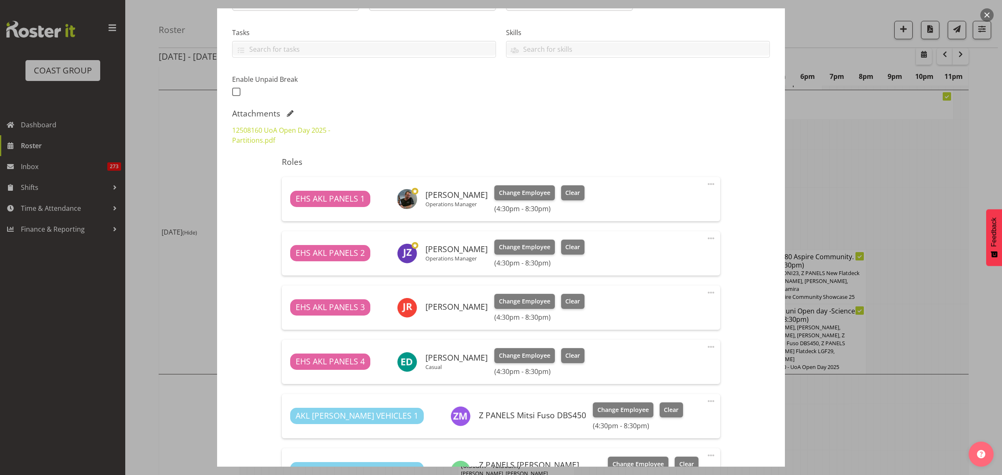
select select "9993"
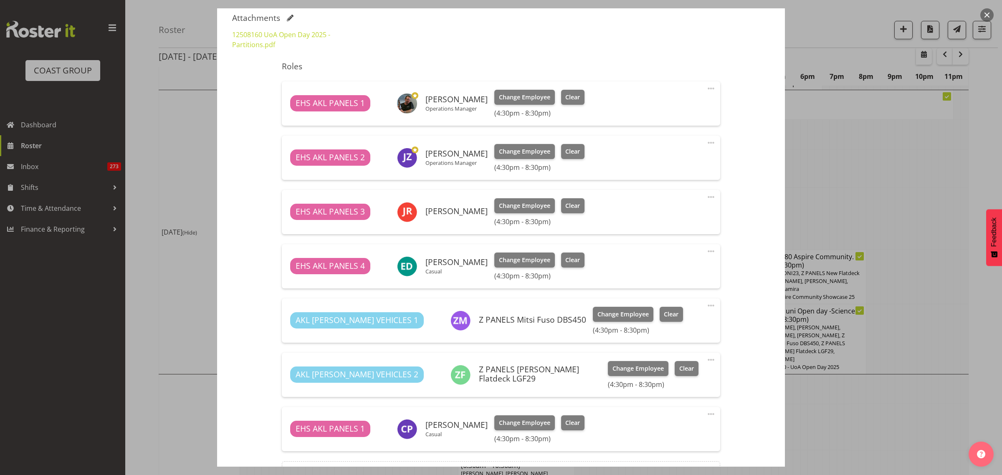
scroll to position [358, 0]
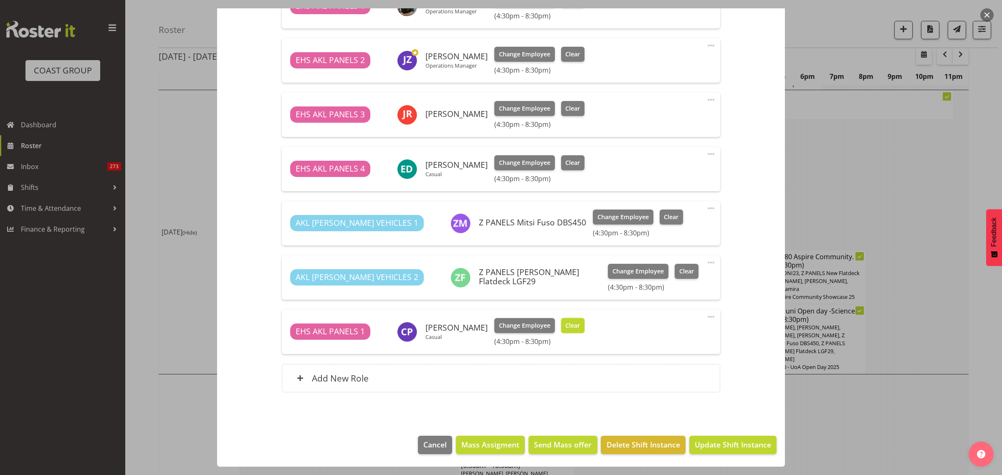
click at [573, 326] on span "Clear" at bounding box center [572, 325] width 15 height 9
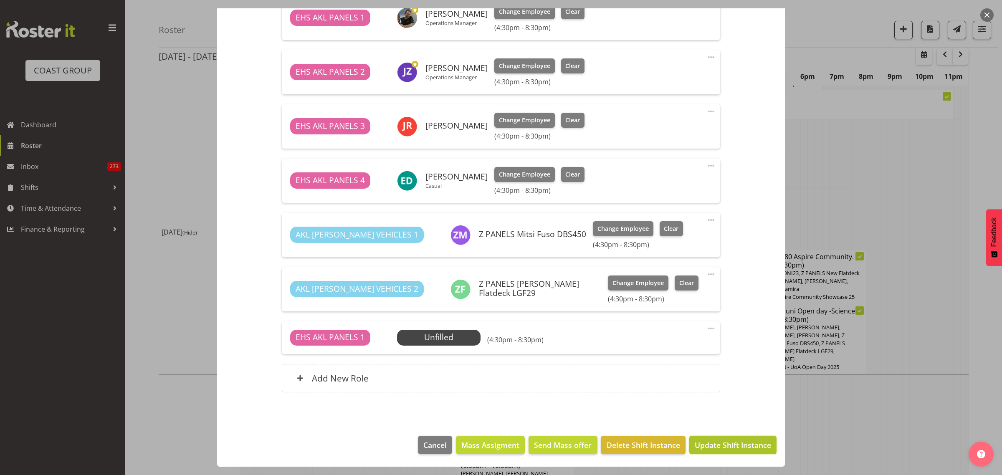
click at [706, 447] on span "Update Shift Instance" at bounding box center [733, 445] width 76 height 11
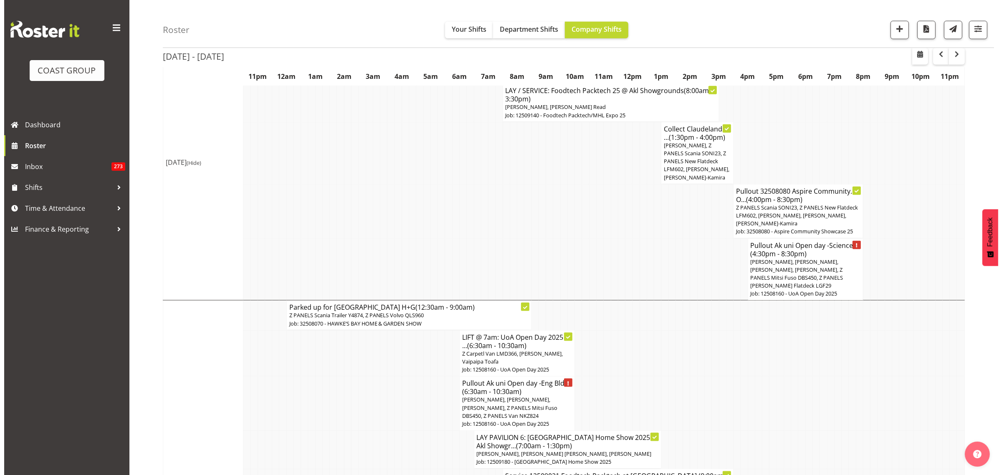
scroll to position [1191, 0]
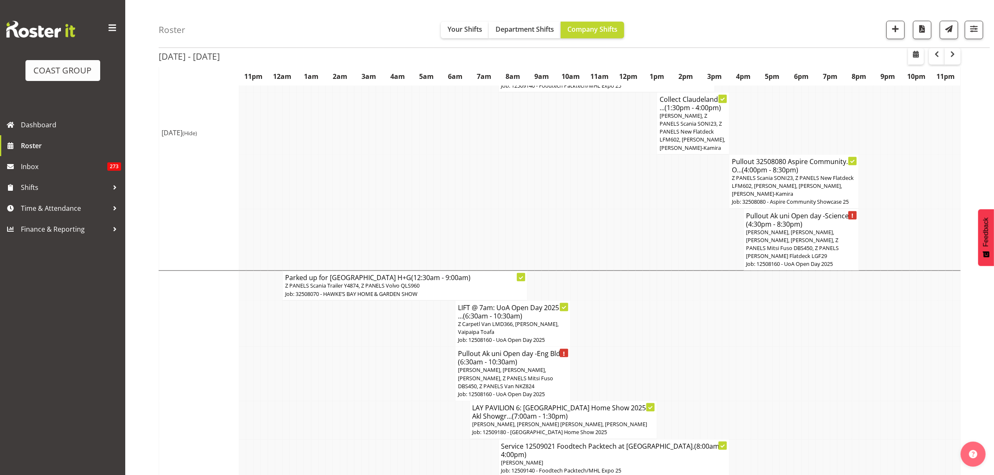
click at [520, 366] on span "Abe Denton, Marcell Lee, Emmett Denton, Z PANELS Mitsi Fuso DBS450, Z PANELS Va…" at bounding box center [505, 377] width 95 height 23
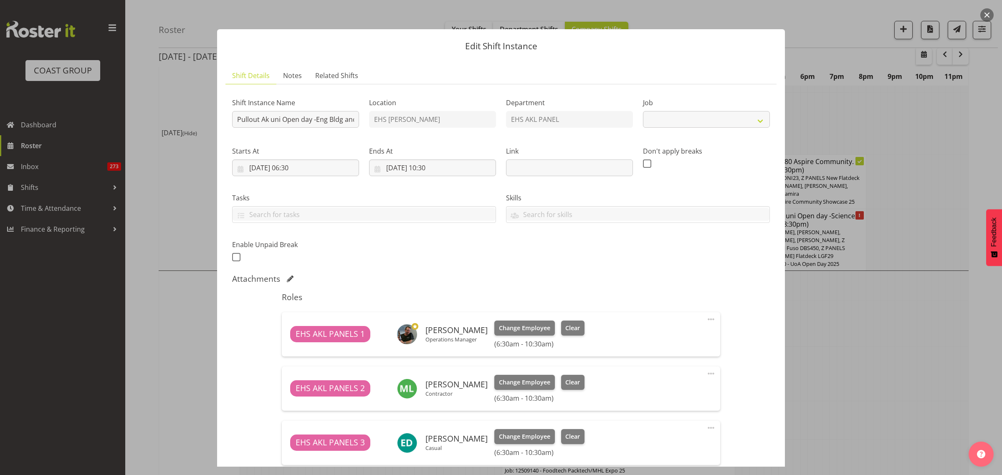
select select "9993"
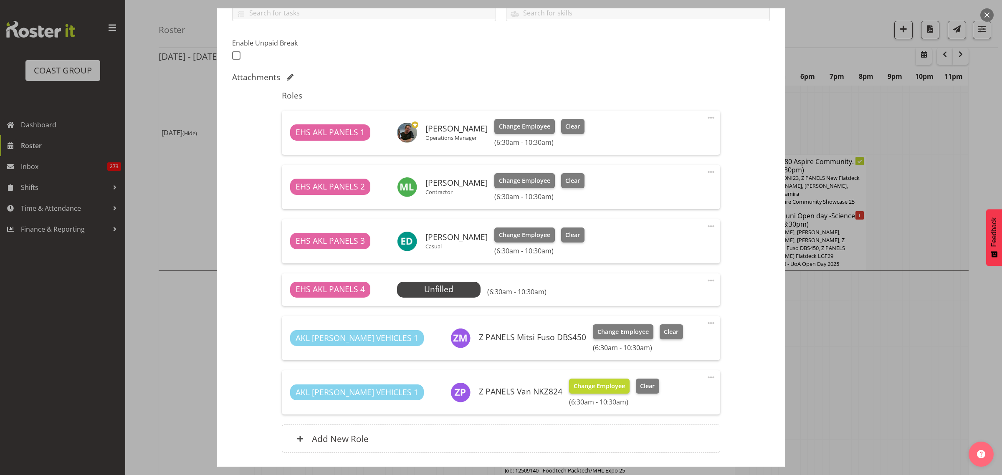
scroll to position [209, 0]
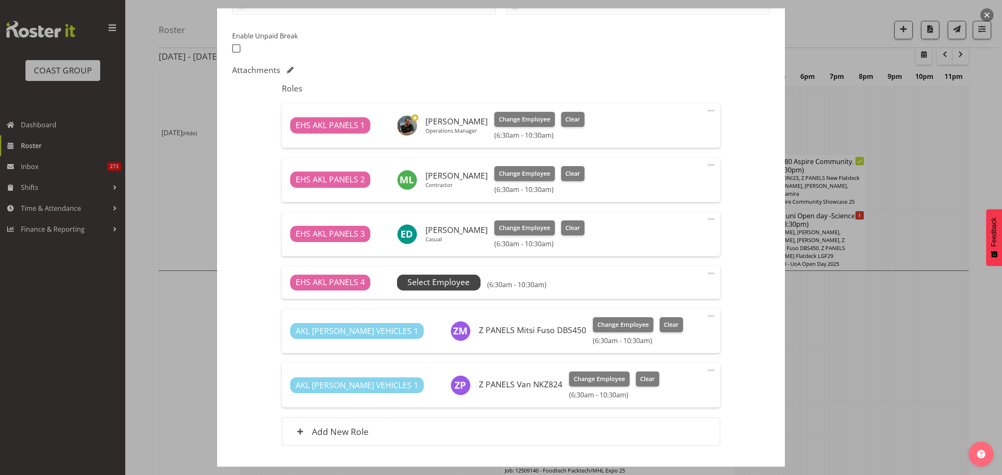
click at [441, 282] on span "Select Employee" at bounding box center [439, 282] width 62 height 12
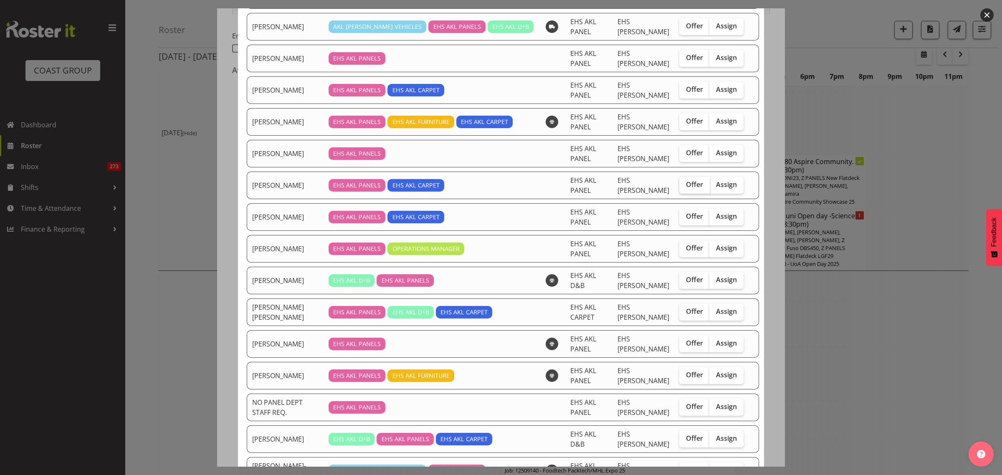
scroll to position [82, 0]
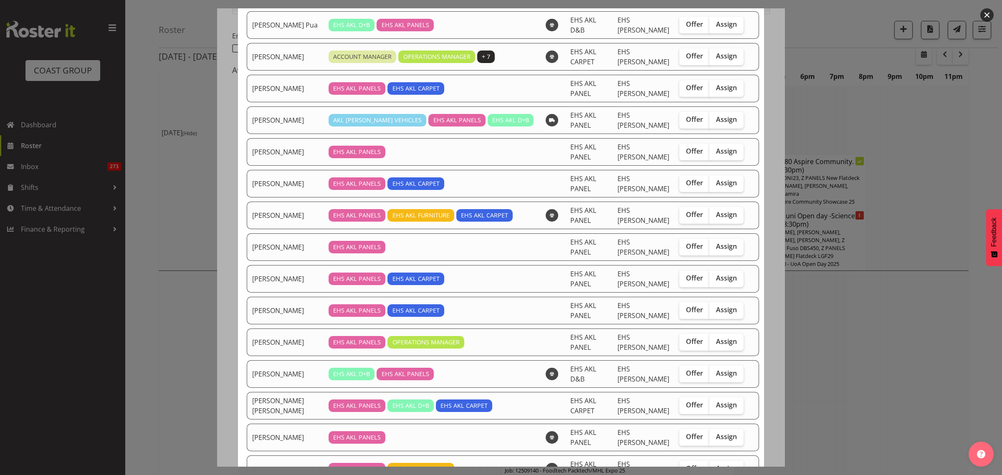
click at [986, 16] on button "button" at bounding box center [987, 14] width 13 height 13
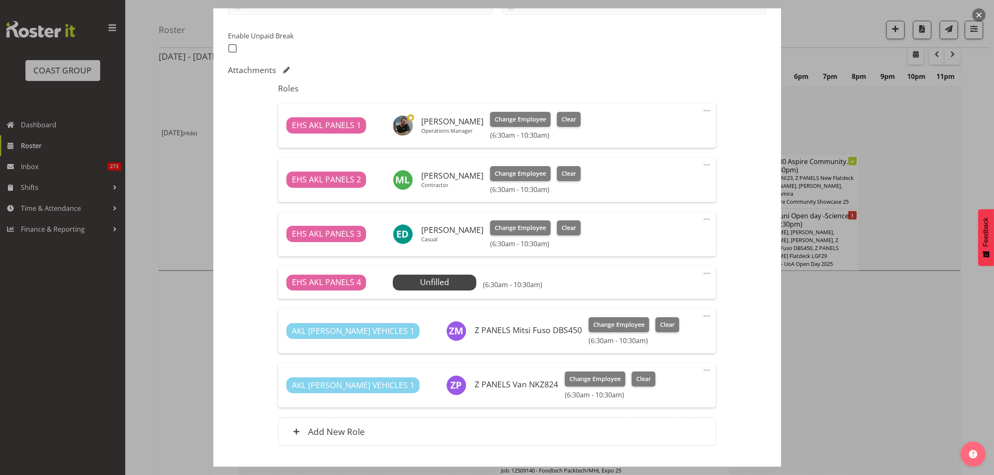
click at [978, 16] on button "button" at bounding box center [979, 14] width 13 height 13
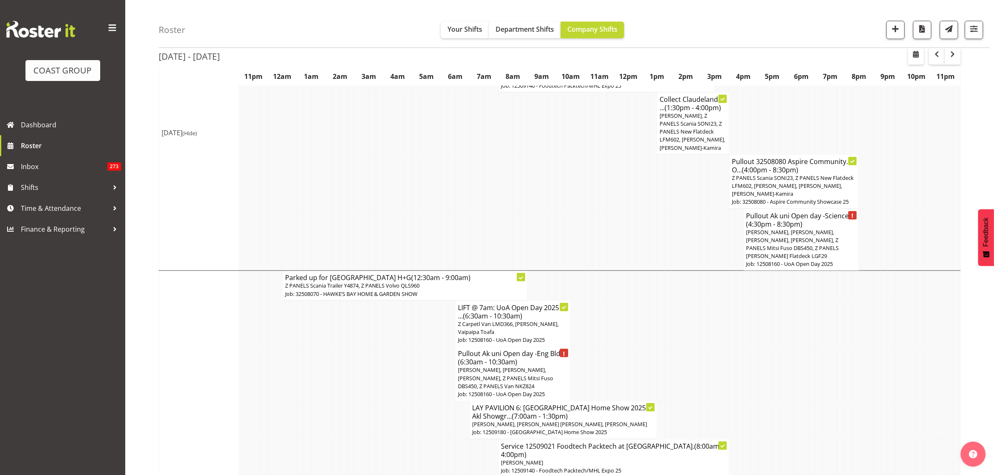
click at [798, 228] on span "Abe Denton, Jeremy Zhu, James Reid-Akehurst, Emmett Denton, Z PANELS Mitsi Fuso…" at bounding box center [793, 244] width 93 height 32
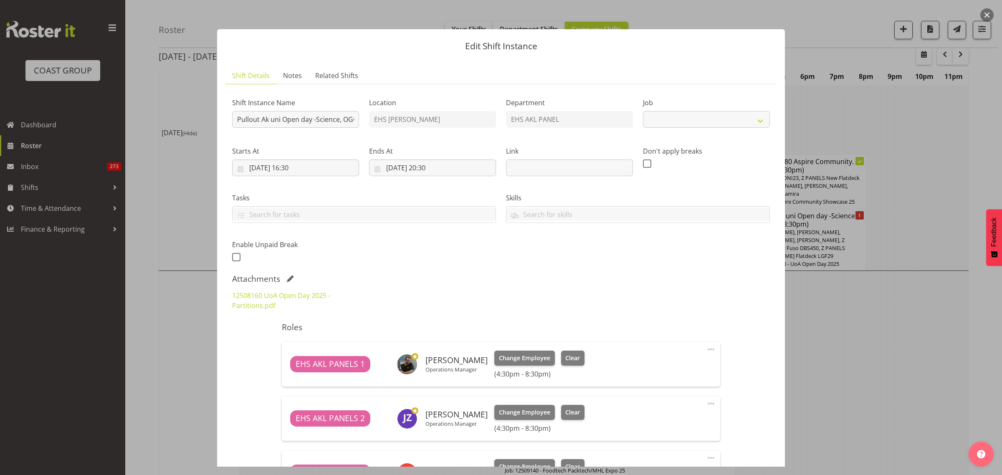
select select "9993"
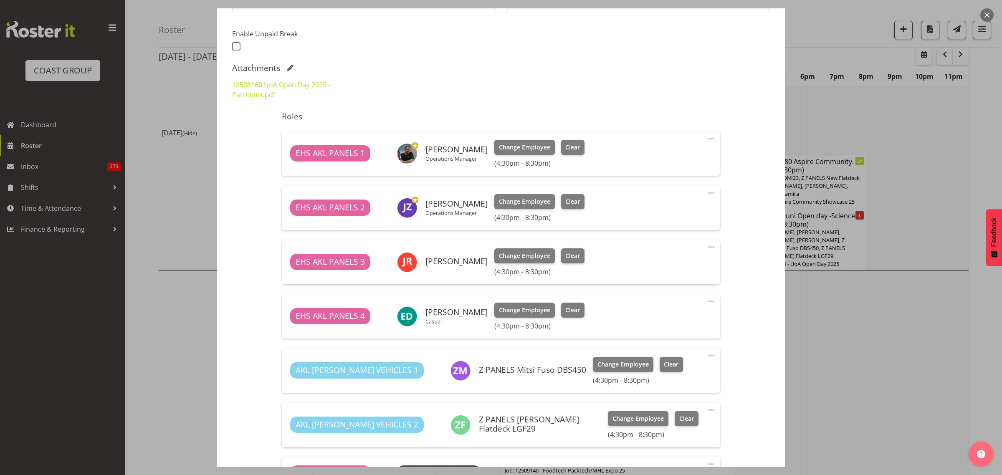
scroll to position [209, 0]
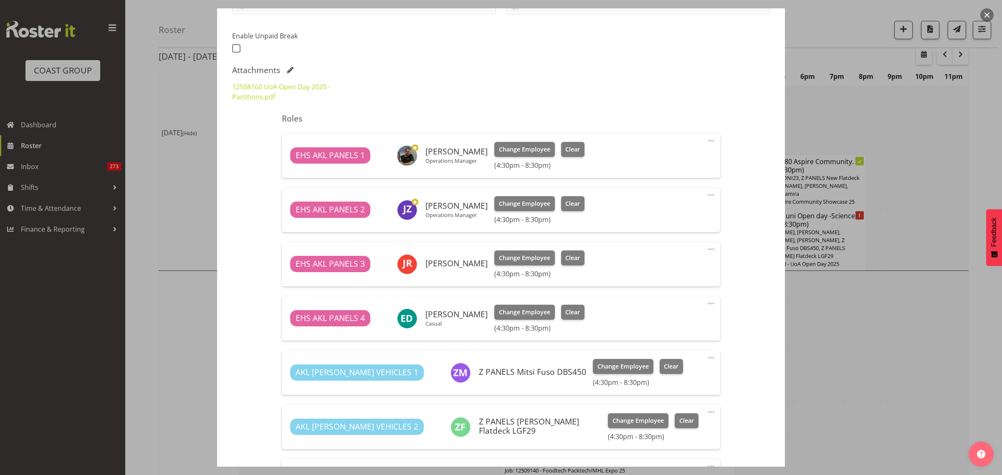
click at [989, 15] on button "button" at bounding box center [987, 14] width 13 height 13
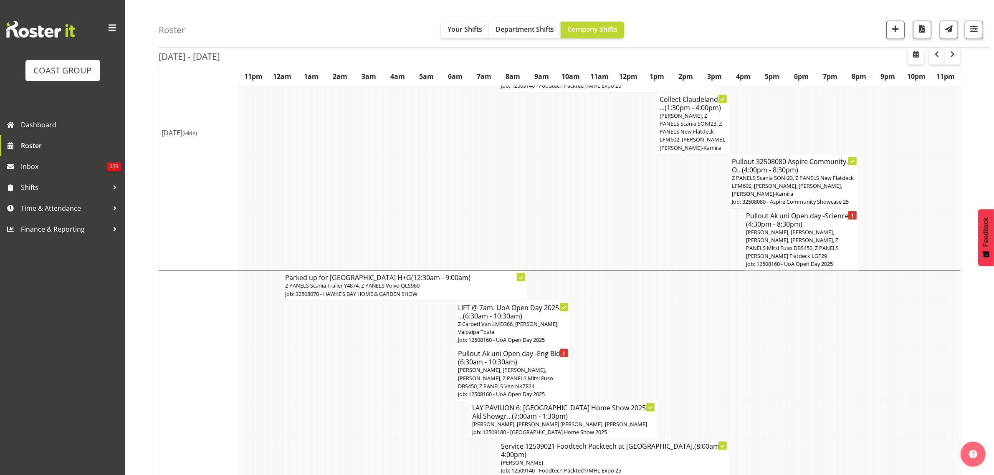
click at [795, 220] on span "(4:30pm - 8:30pm)" at bounding box center [775, 224] width 56 height 9
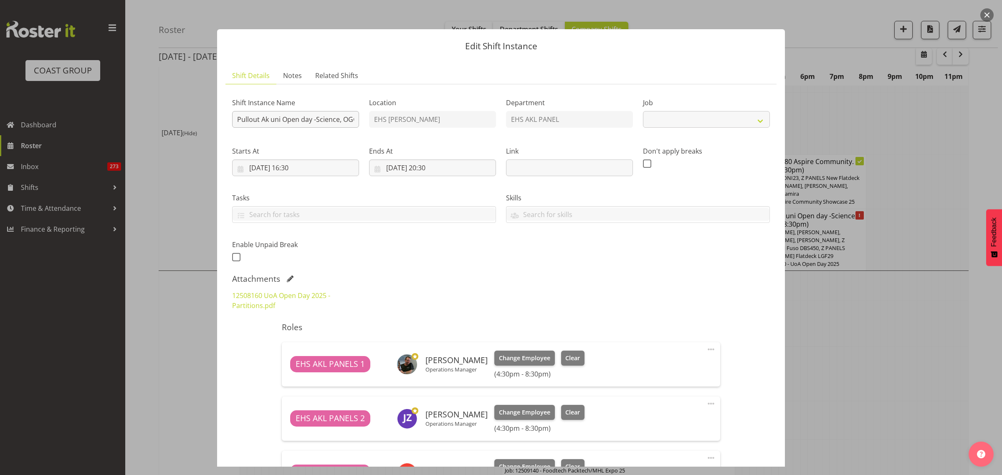
select select "9993"
click at [311, 117] on input "Pullout Ak uni Open day -Science, OGGB and Bldg 201" at bounding box center [295, 119] width 127 height 17
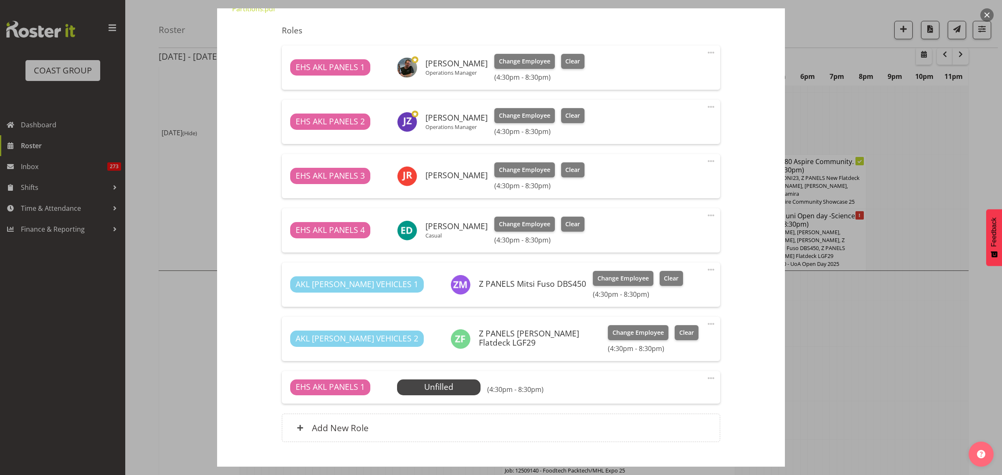
scroll to position [313, 0]
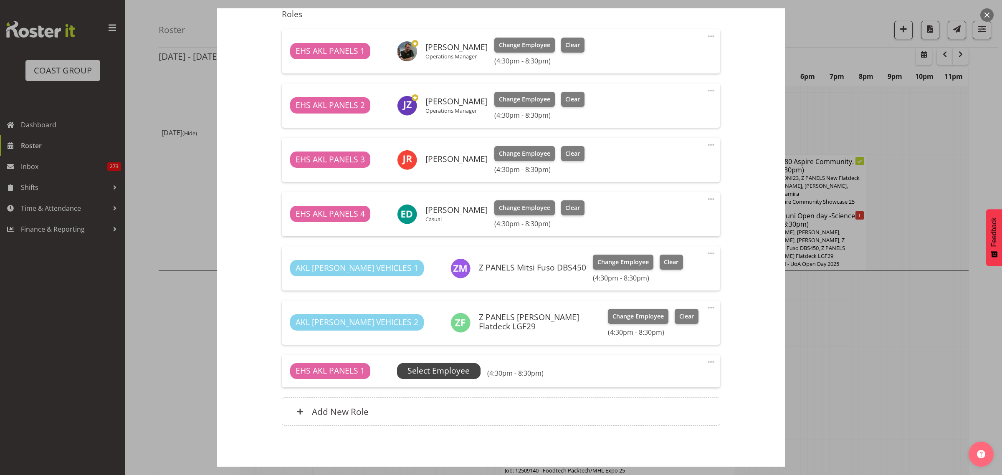
click at [446, 369] on span "Select Employee" at bounding box center [439, 371] width 62 height 12
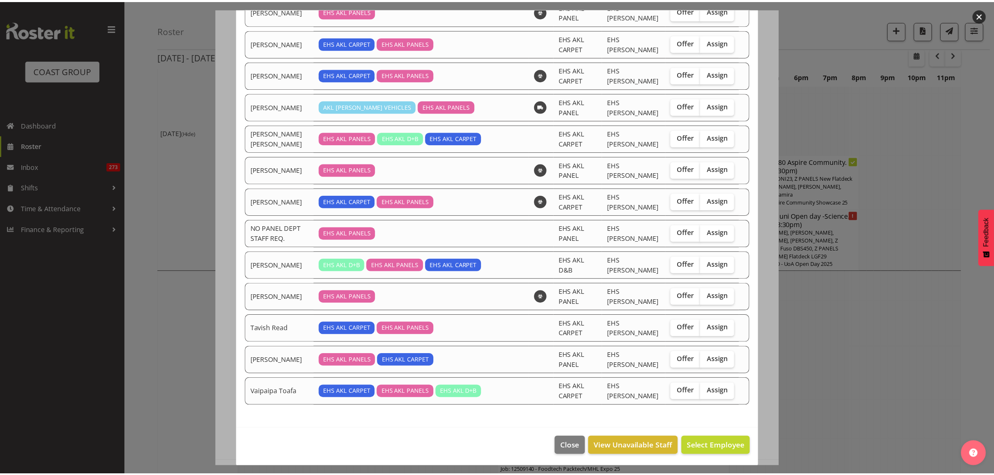
scroll to position [450, 0]
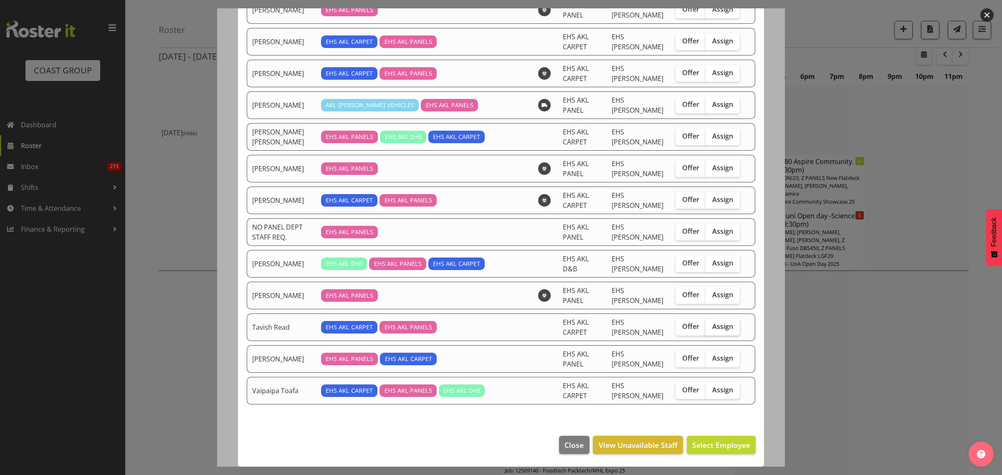
click at [713, 324] on span "Assign" at bounding box center [722, 326] width 21 height 8
click at [711, 324] on input "Assign" at bounding box center [708, 326] width 5 height 5
checkbox input "true"
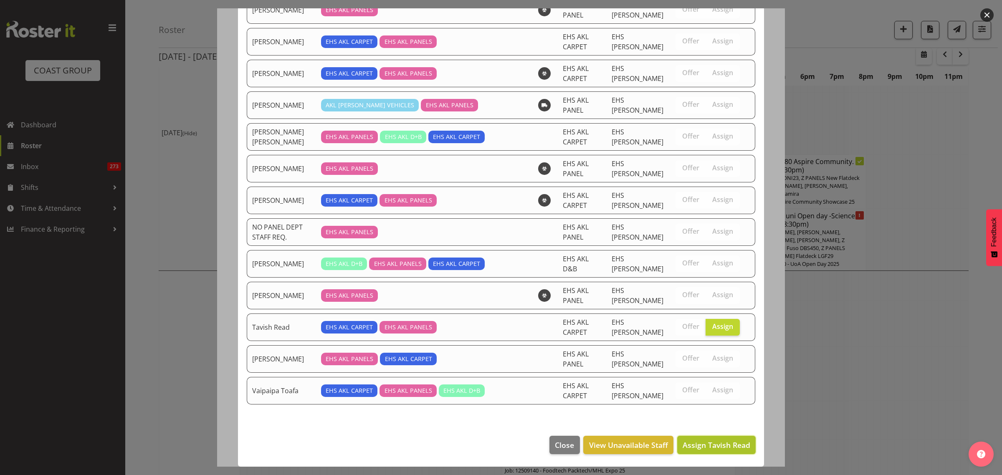
click at [690, 446] on span "Assign Tavish Read" at bounding box center [717, 445] width 68 height 10
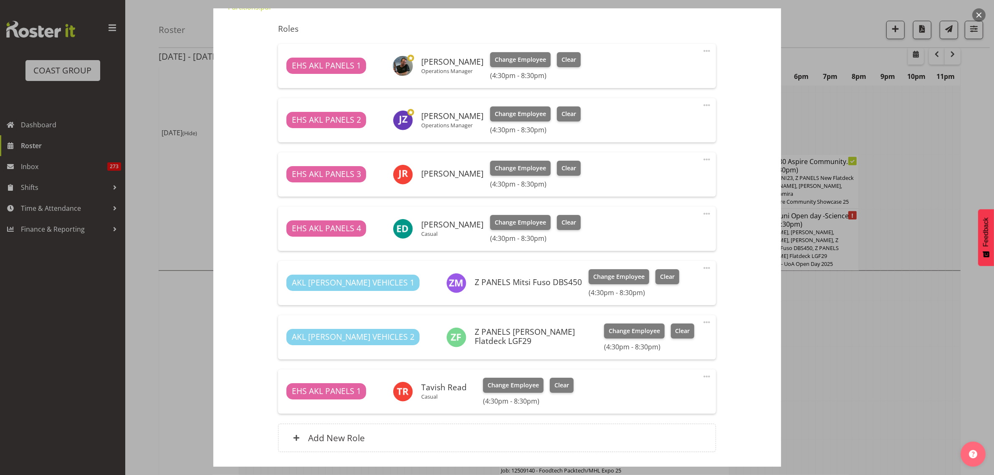
scroll to position [313, 0]
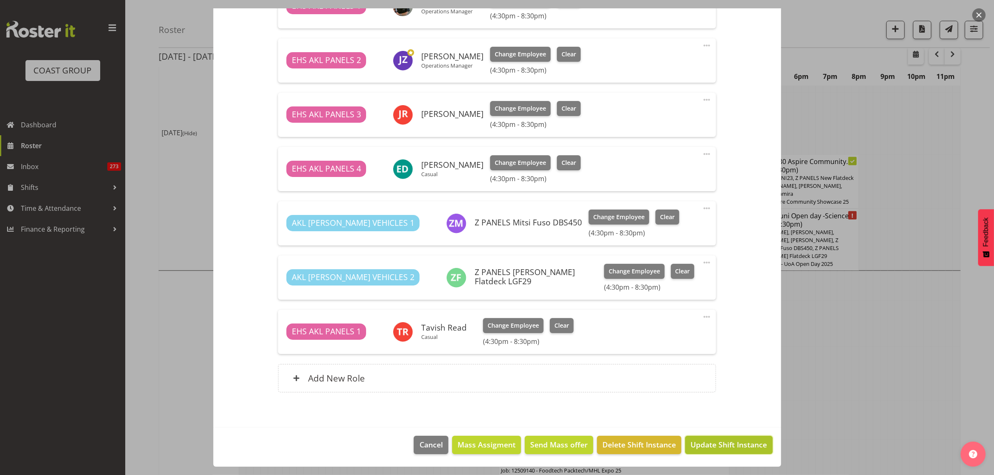
click at [719, 445] on span "Update Shift Instance" at bounding box center [729, 444] width 76 height 11
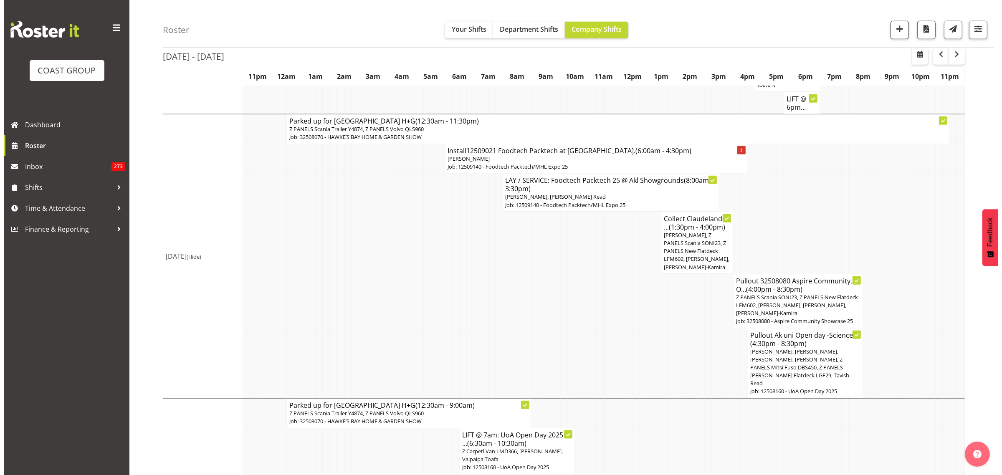
scroll to position [1035, 0]
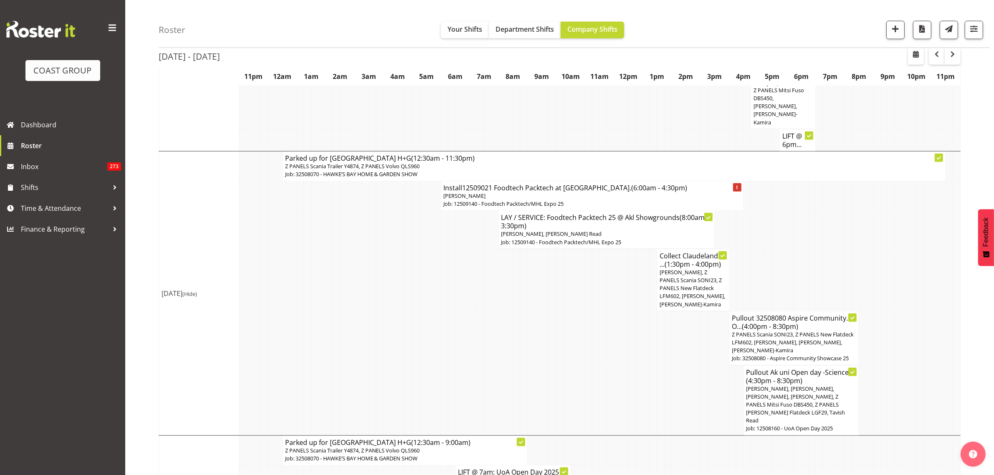
click at [663, 184] on h4 "Install12509021 Foodtech Packtech at ASG. (6:00am - 4:30pm)" at bounding box center [592, 188] width 297 height 8
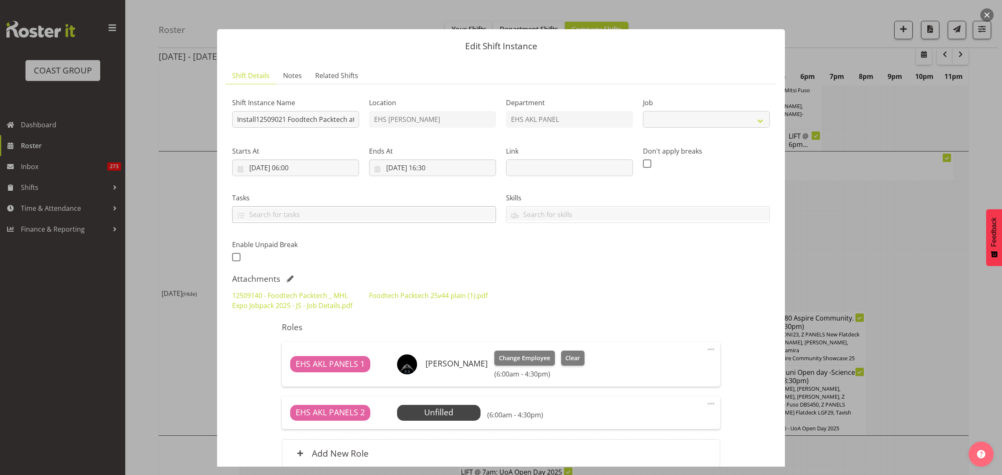
select select "9630"
click at [256, 121] on input "Install12509021 Foodtech Packtech at ASG." at bounding box center [295, 119] width 127 height 17
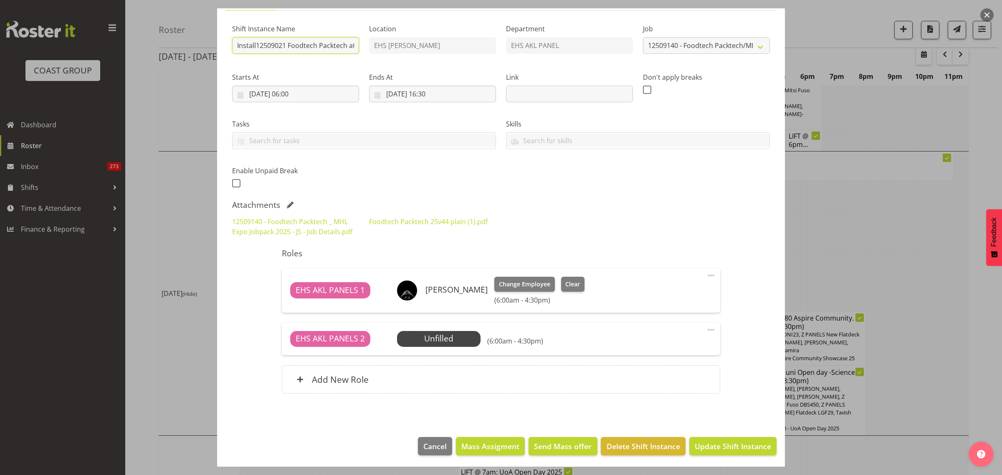
scroll to position [76, 0]
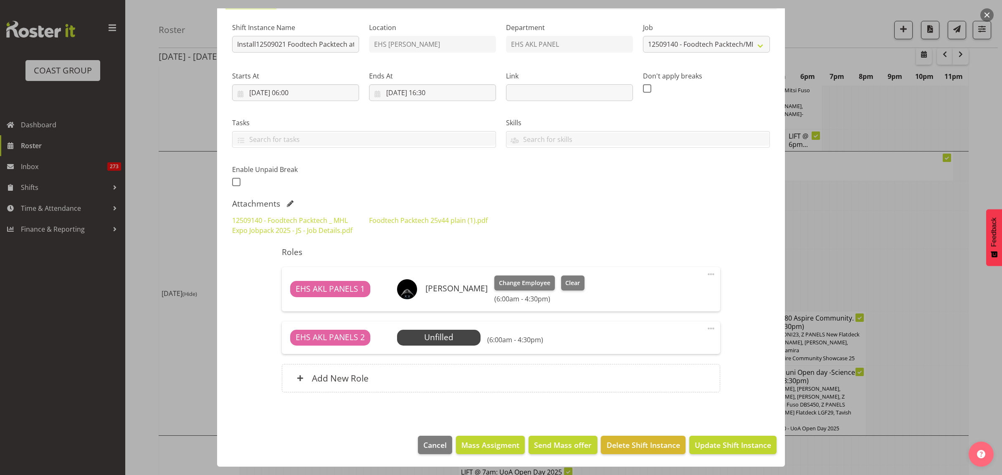
click at [706, 328] on span at bounding box center [711, 329] width 10 height 10
click at [650, 378] on link "Delete" at bounding box center [676, 378] width 80 height 15
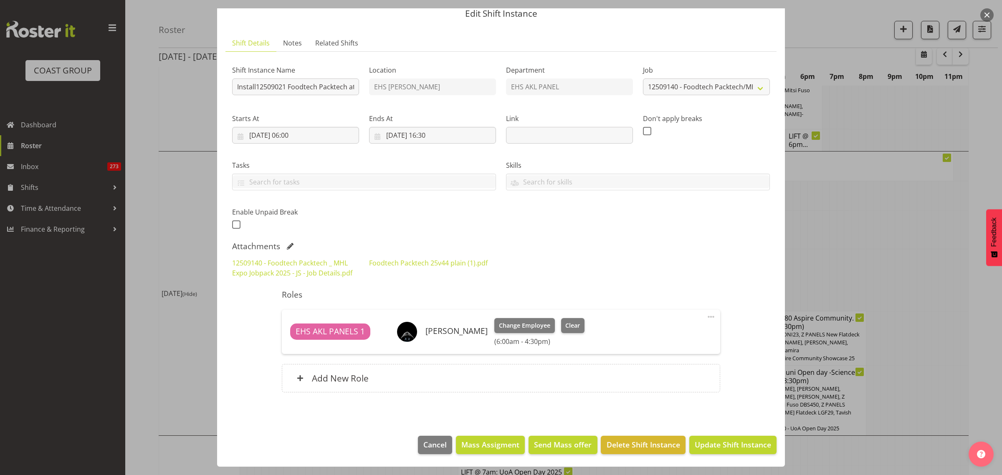
scroll to position [33, 0]
click at [720, 445] on span "Update Shift Instance" at bounding box center [733, 444] width 76 height 11
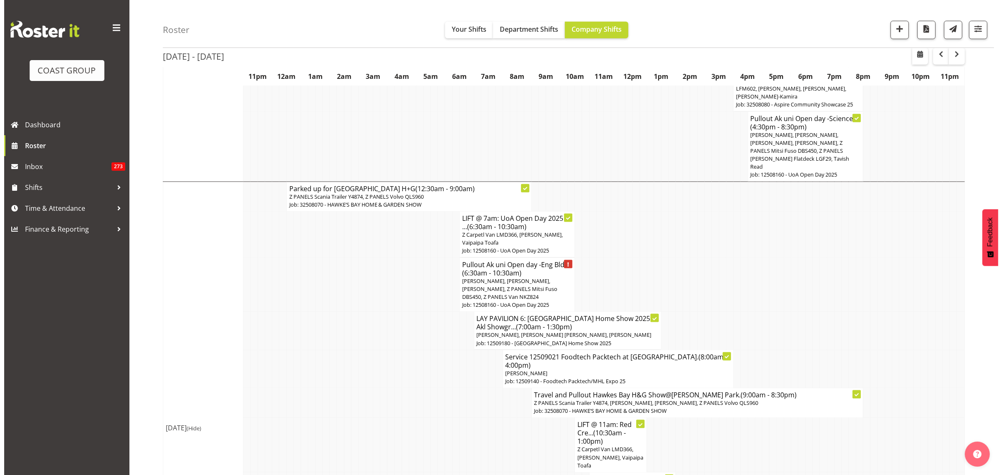
scroll to position [1244, 0]
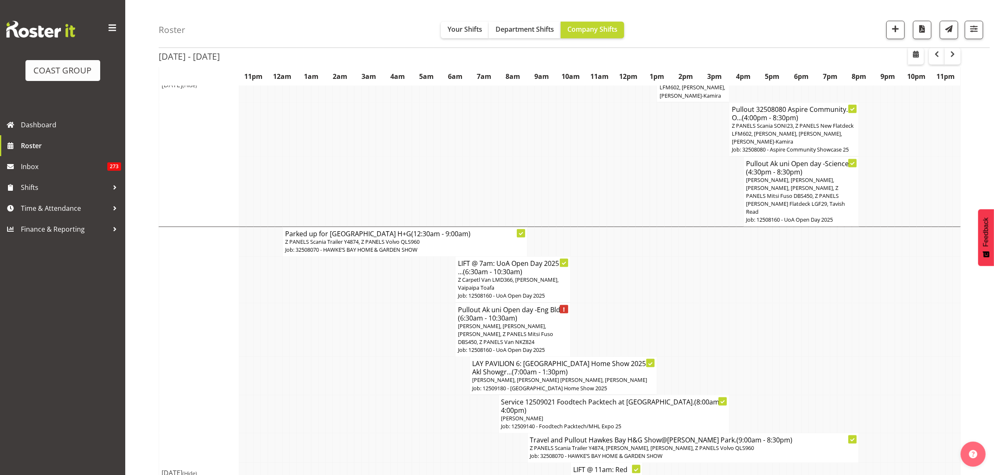
click at [519, 322] on span "Abe Denton, Marcell Lee, Emmett Denton, Z PANELS Mitsi Fuso DBS450, Z PANELS Va…" at bounding box center [505, 333] width 95 height 23
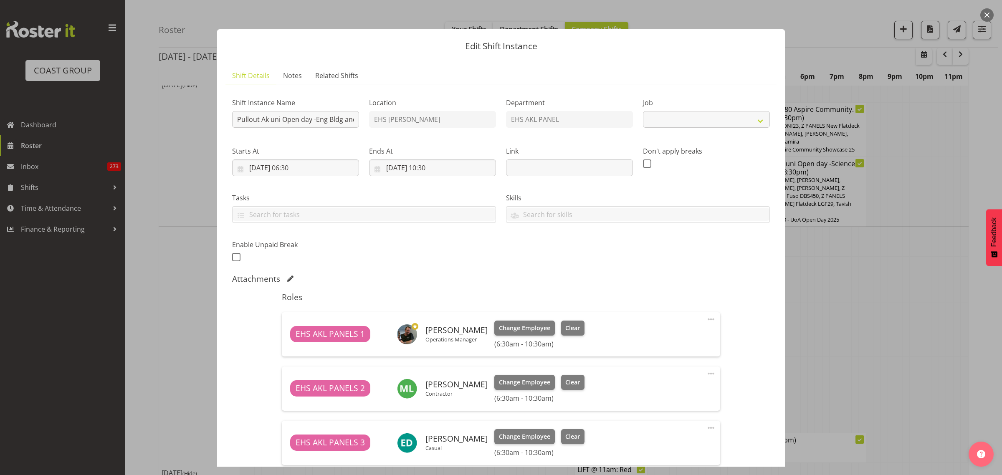
select select "9993"
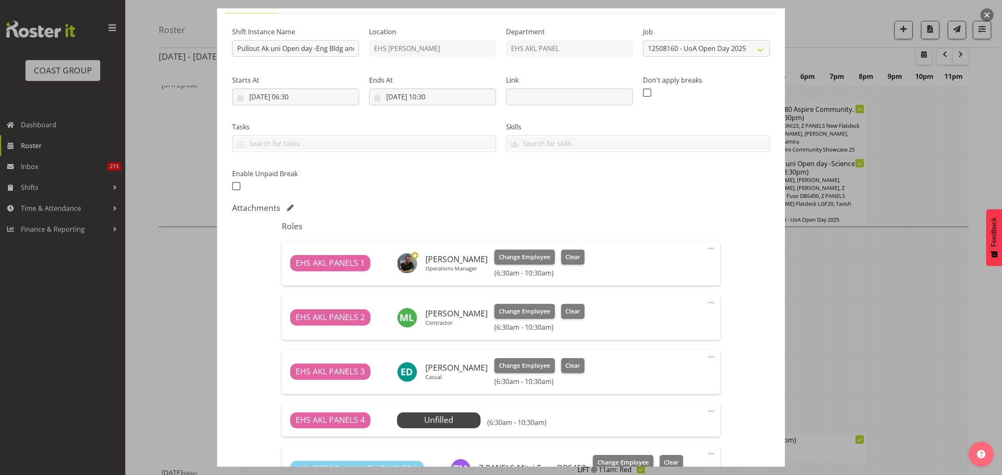
scroll to position [209, 0]
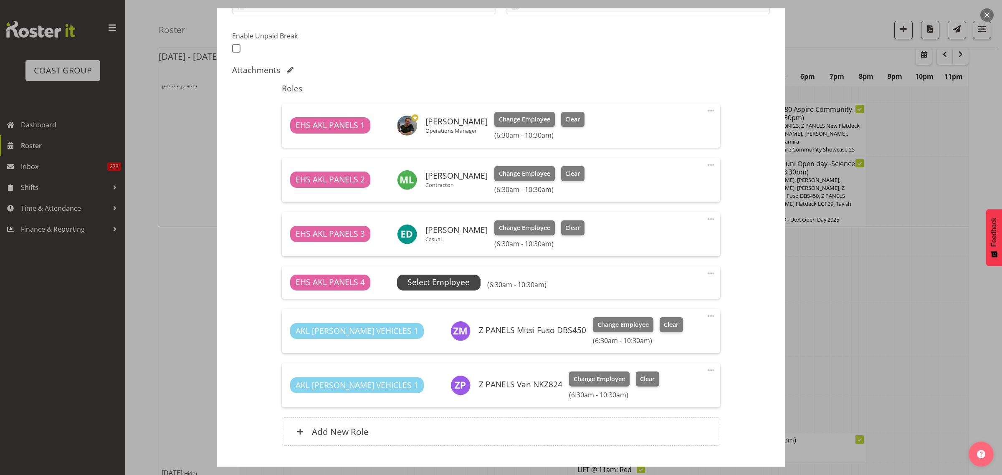
click at [441, 284] on span "Select Employee" at bounding box center [439, 282] width 62 height 12
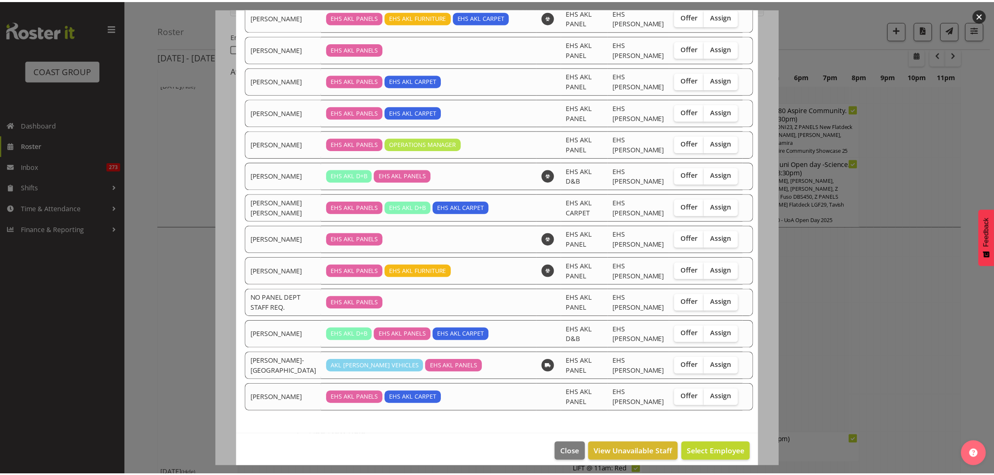
scroll to position [291, 0]
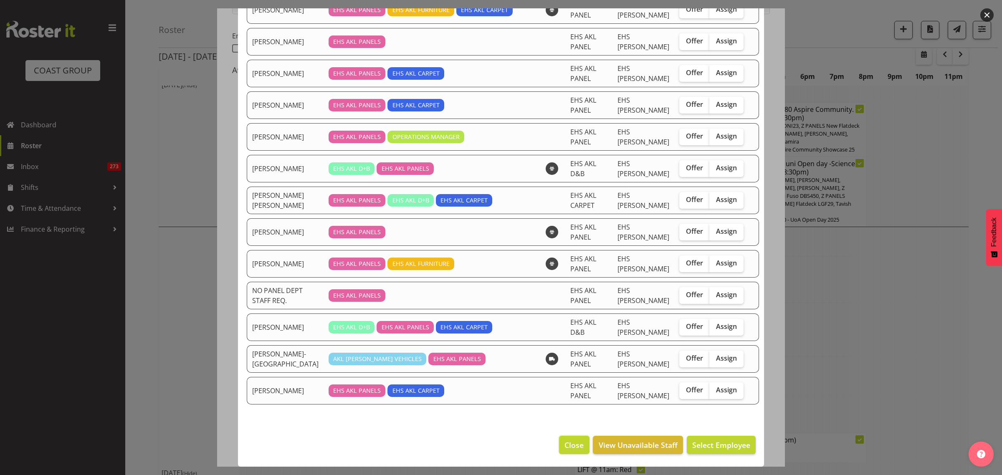
click at [565, 446] on span "Close" at bounding box center [574, 445] width 19 height 11
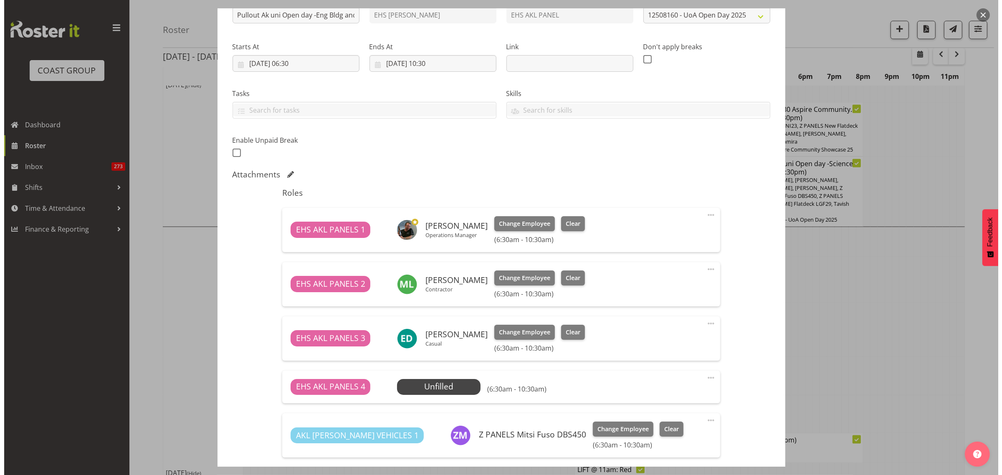
scroll to position [157, 0]
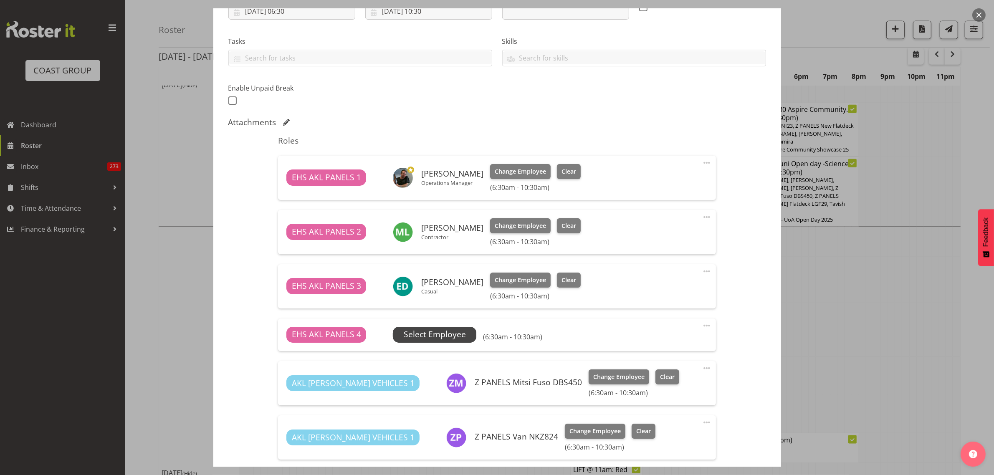
click at [460, 332] on span "Select Employee" at bounding box center [435, 335] width 62 height 12
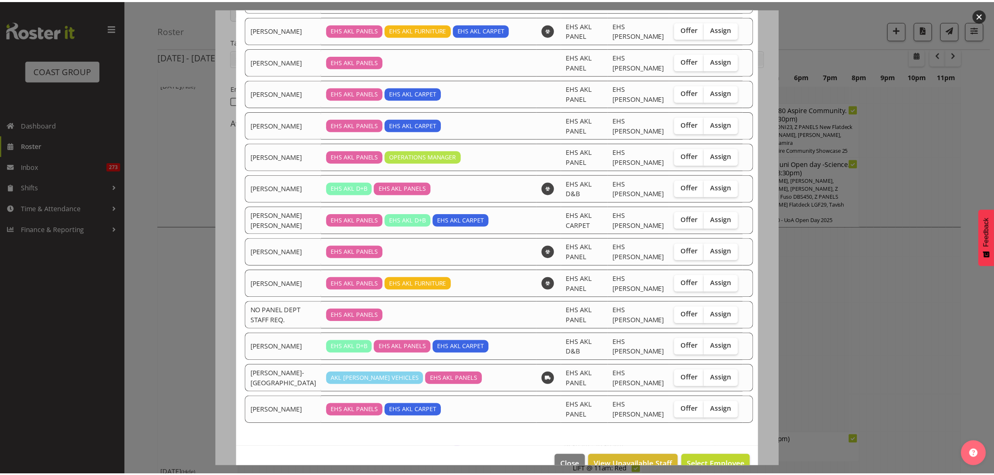
scroll to position [291, 0]
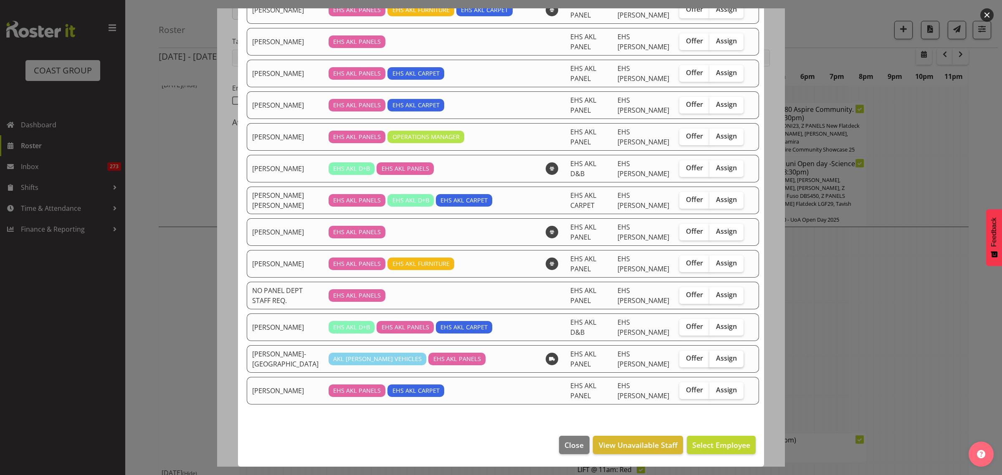
click at [717, 360] on span "Assign" at bounding box center [726, 358] width 21 height 8
click at [715, 360] on input "Assign" at bounding box center [712, 358] width 5 height 5
checkbox input "true"
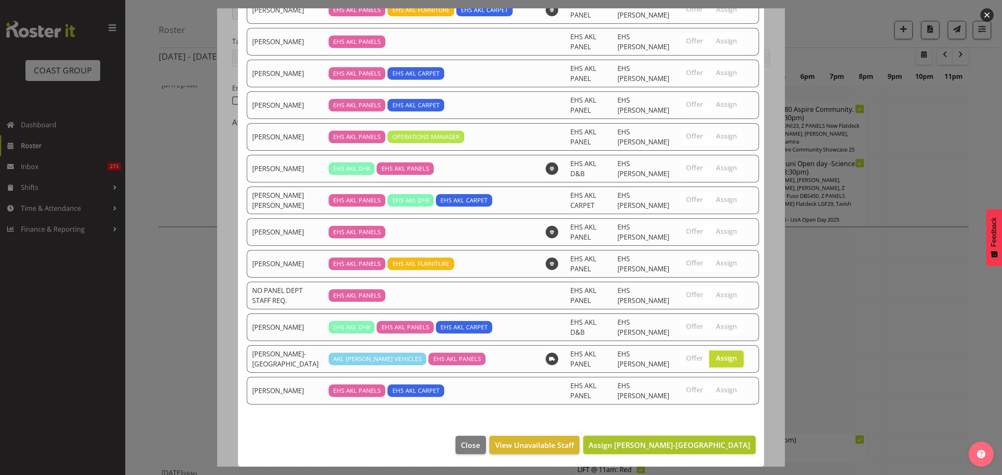
click at [691, 449] on span "Assign Takaria Leleimua-Kamira" at bounding box center [670, 445] width 162 height 10
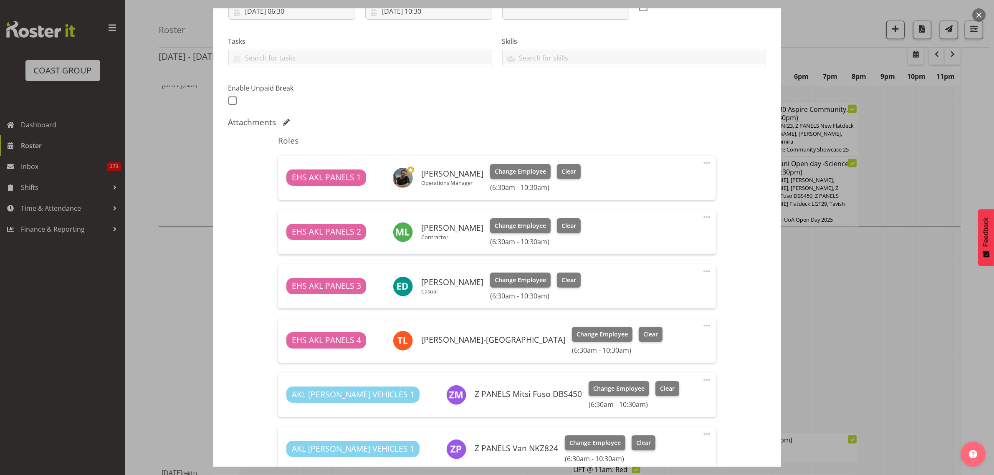
scroll to position [274, 0]
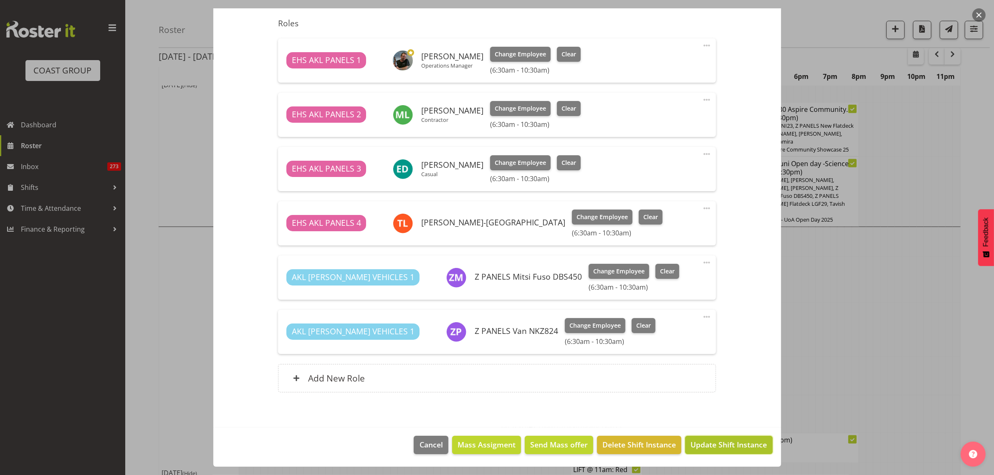
click at [711, 449] on span "Update Shift Instance" at bounding box center [729, 444] width 76 height 11
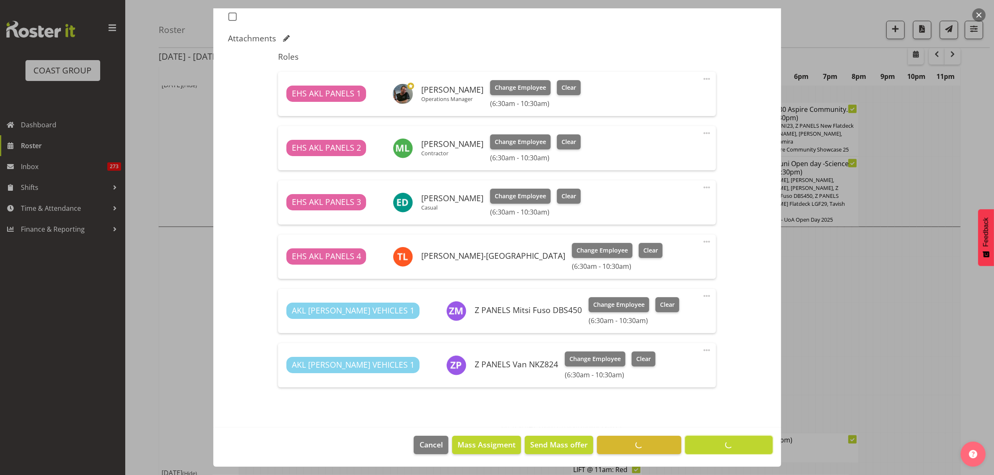
scroll to position [0, 0]
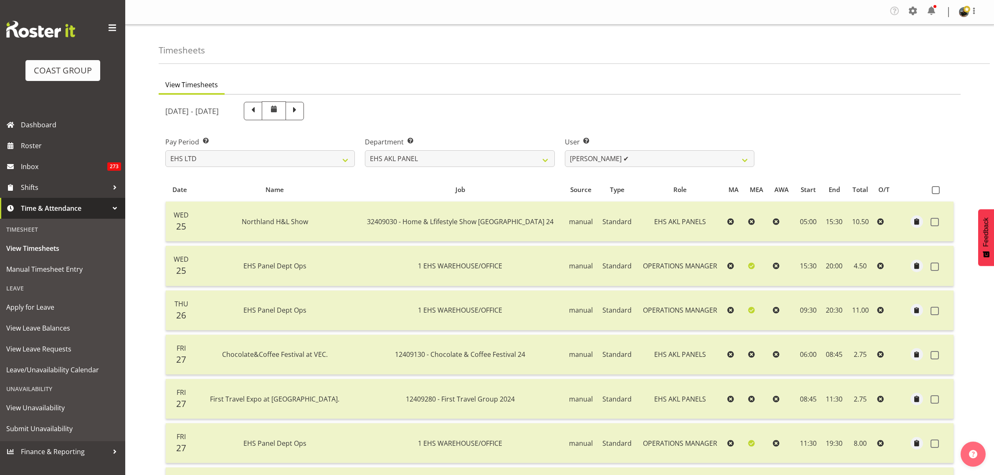
select select "7"
select select "39"
click at [57, 147] on span "Roster" at bounding box center [71, 145] width 100 height 13
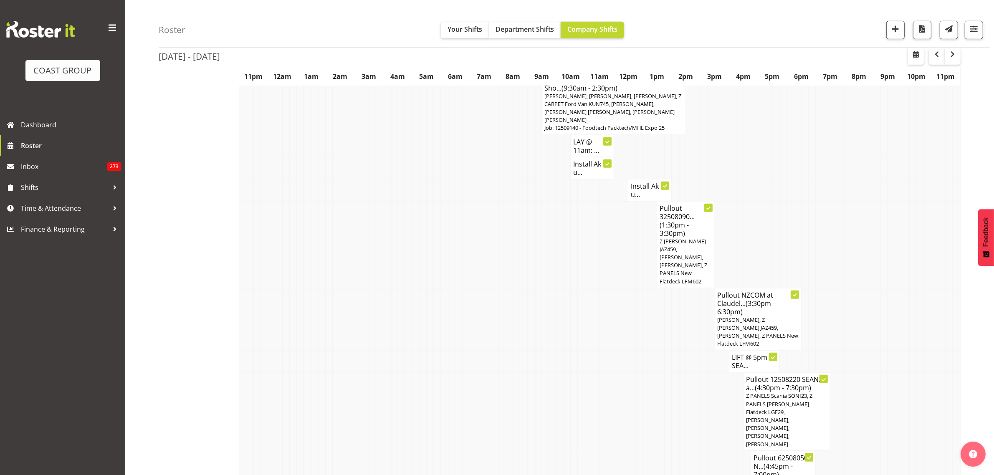
scroll to position [731, 0]
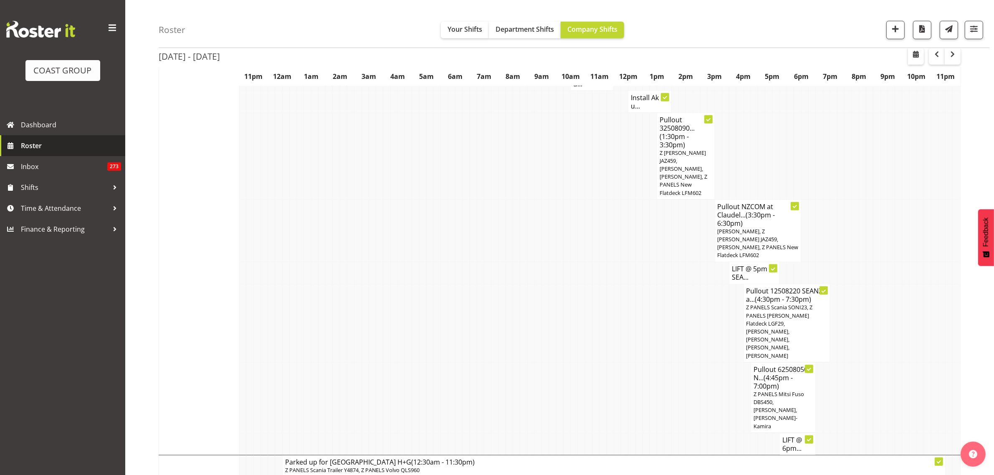
click at [57, 147] on span "Roster" at bounding box center [71, 145] width 100 height 13
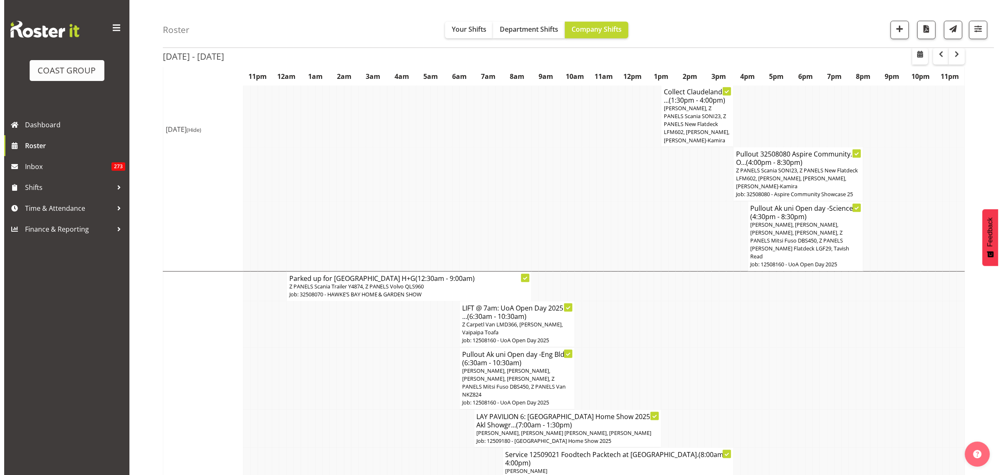
scroll to position [1148, 0]
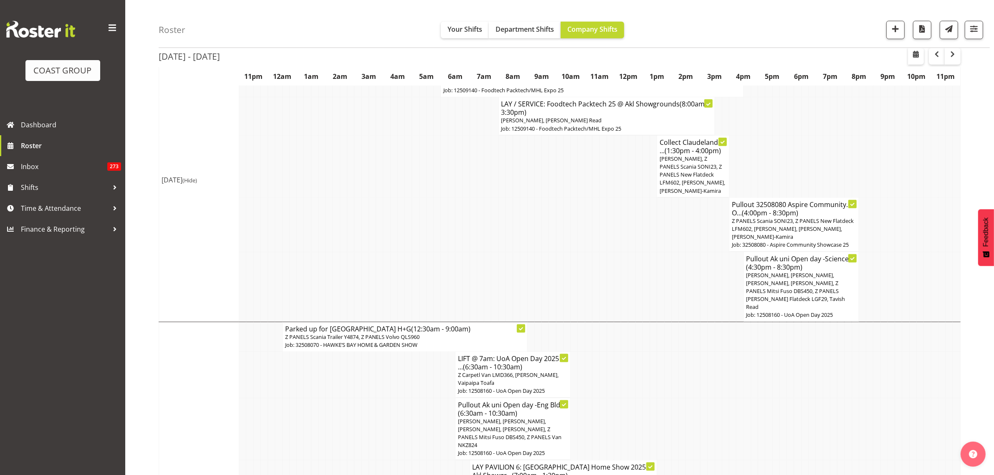
click at [804, 271] on span "Abe Denton, Jeremy Zhu, James Reid-Akehurst, Emmett Denton, Z PANELS Mitsi Fuso…" at bounding box center [796, 291] width 99 height 40
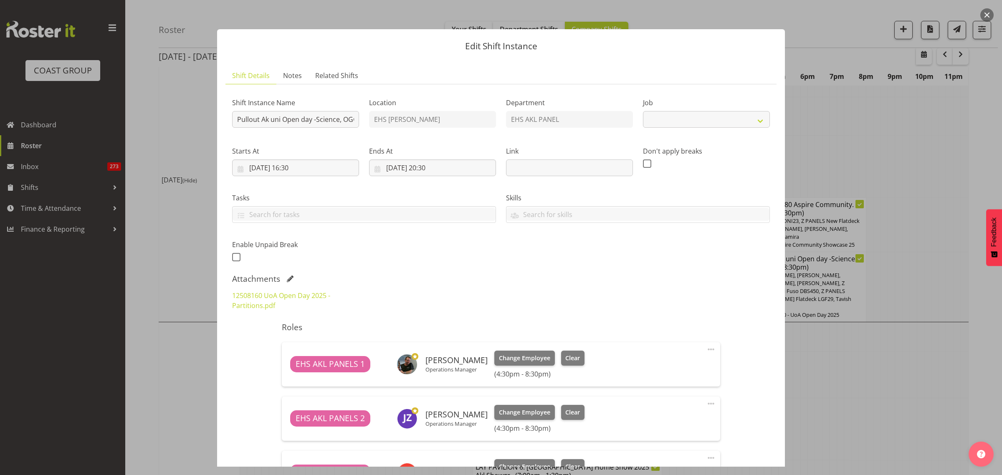
select select "9993"
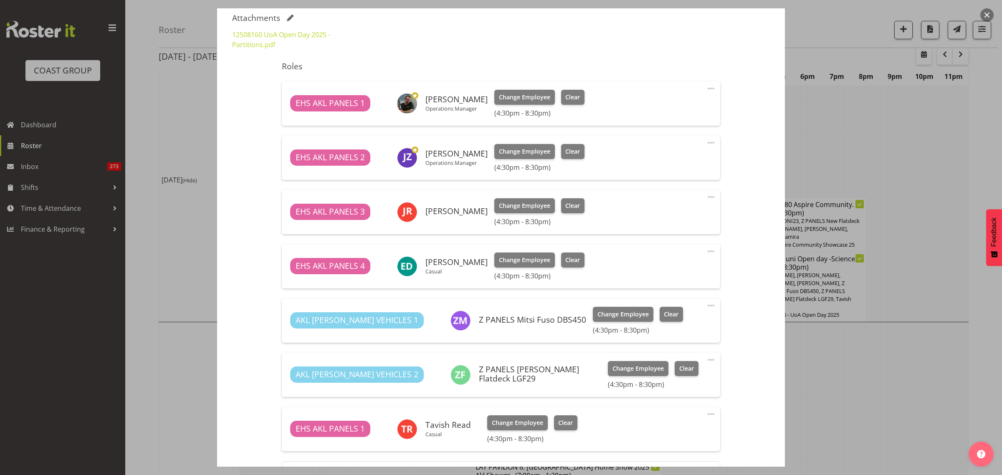
scroll to position [358, 0]
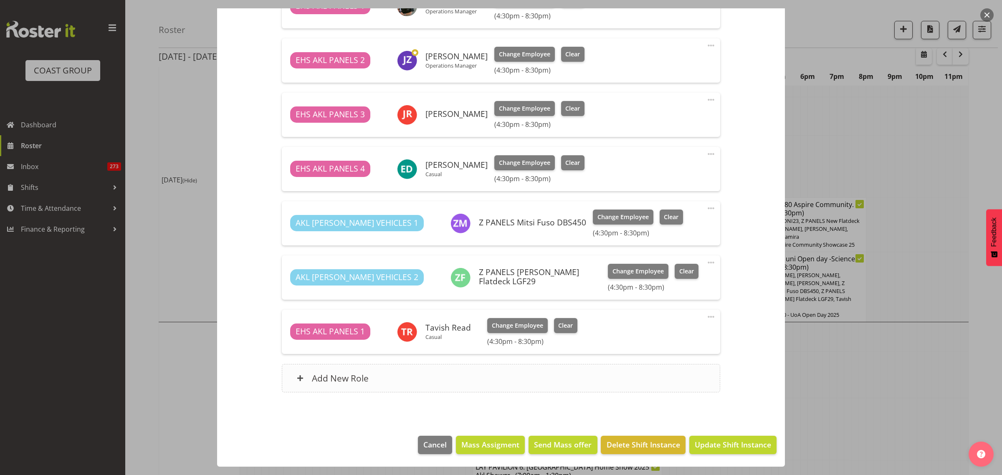
click at [515, 380] on div "Add New Role" at bounding box center [501, 378] width 438 height 28
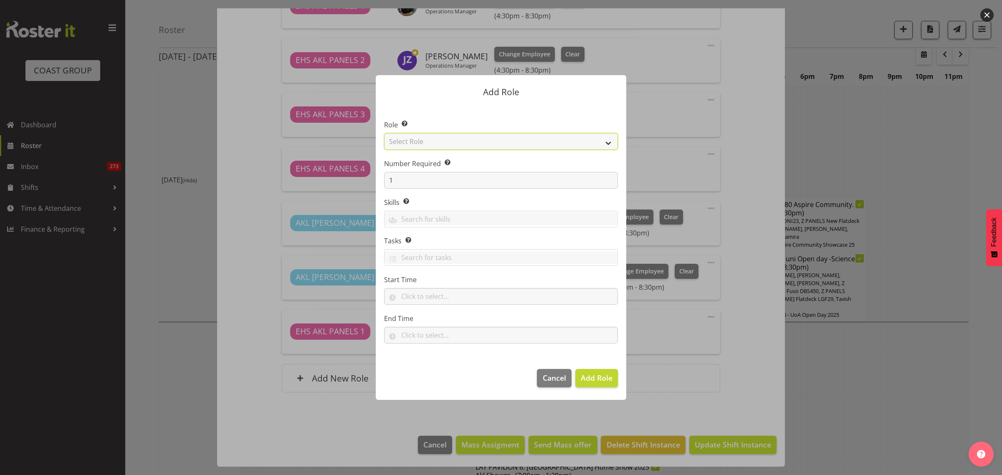
click at [609, 145] on select "Select Role ACCOUNT MANAGER ACCOUNT MANAGER DW ACCOUNTS [PERSON_NAME] VEHICLES …" at bounding box center [501, 141] width 234 height 17
select select "81"
click at [384, 133] on select "Select Role ACCOUNT MANAGER ACCOUNT MANAGER DW ACCOUNTS [PERSON_NAME] VEHICLES …" at bounding box center [501, 141] width 234 height 17
click at [589, 377] on span "Add Role" at bounding box center [597, 378] width 32 height 10
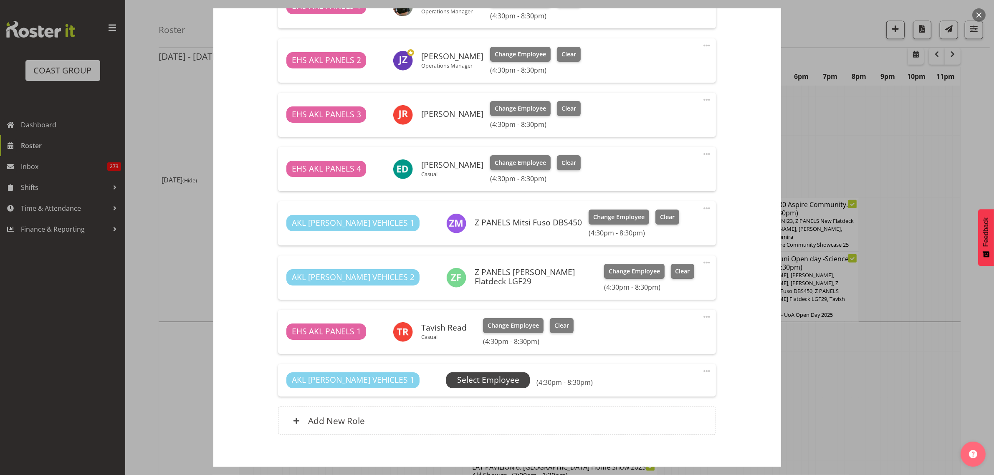
click at [457, 380] on span "Select Employee" at bounding box center [488, 380] width 62 height 12
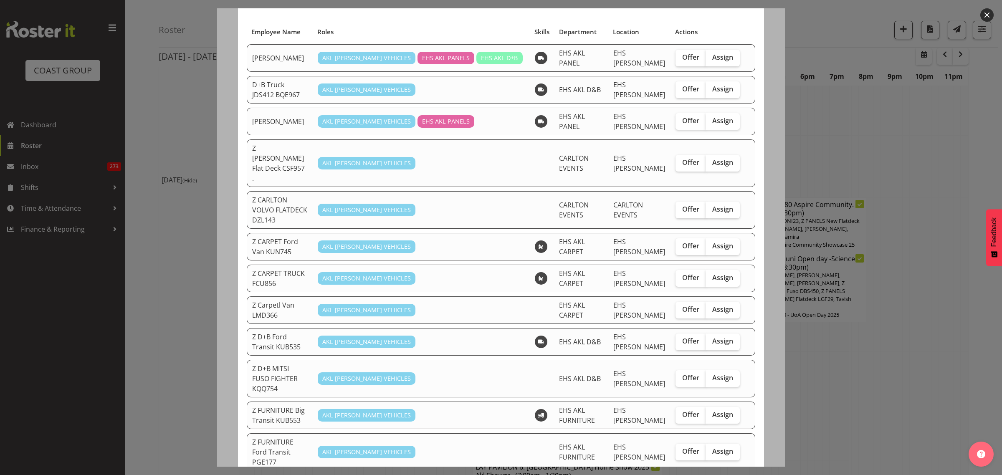
scroll to position [157, 0]
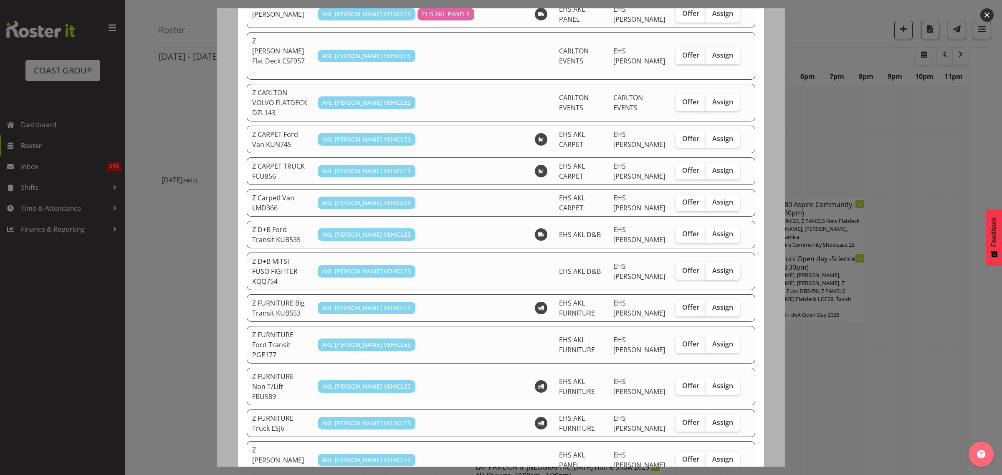
click at [713, 266] on span "Assign" at bounding box center [722, 270] width 21 height 8
click at [711, 268] on input "Assign" at bounding box center [708, 270] width 5 height 5
checkbox input "true"
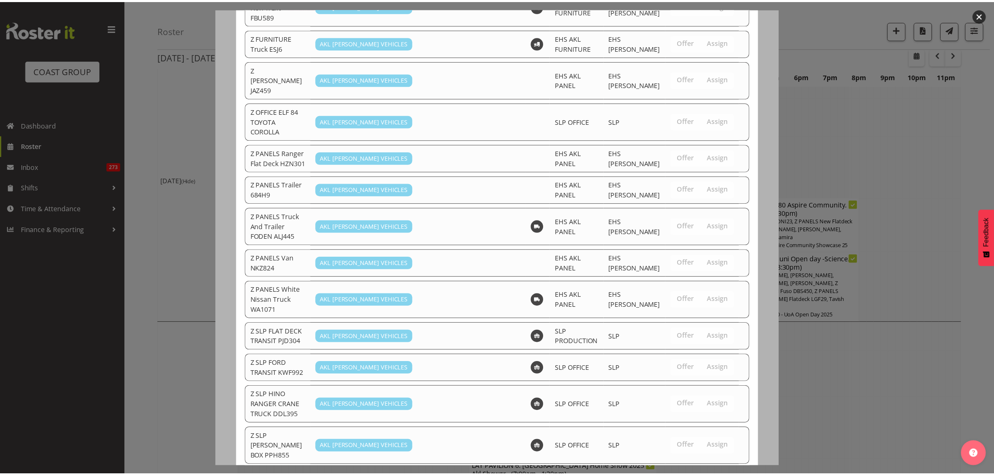
scroll to position [552, 0]
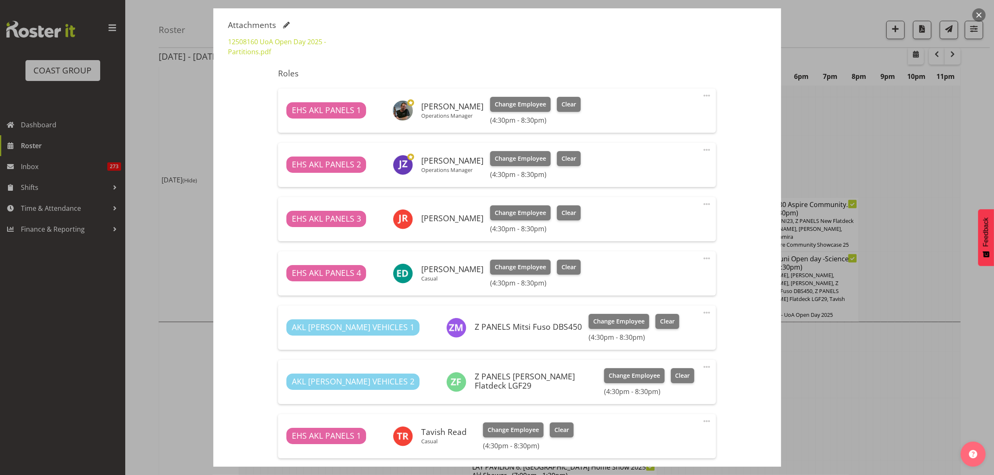
scroll to position [413, 0]
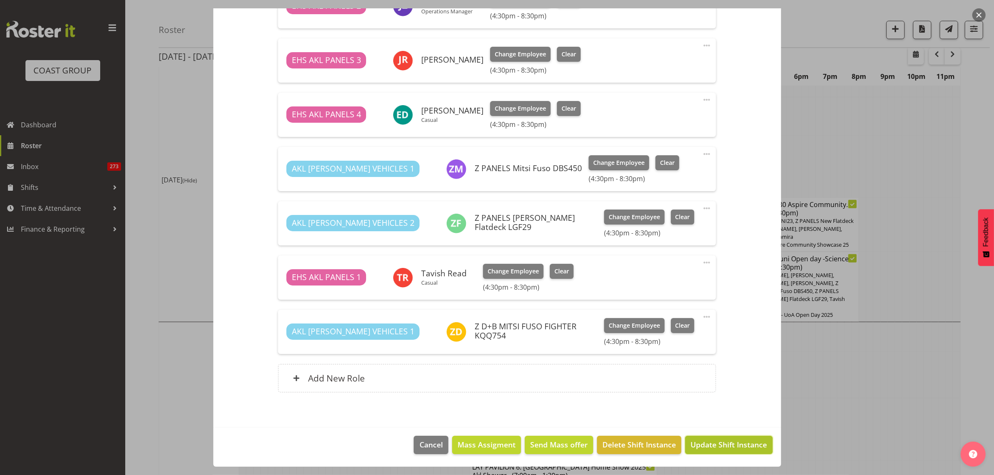
click at [702, 446] on span "Update Shift Instance" at bounding box center [729, 444] width 76 height 11
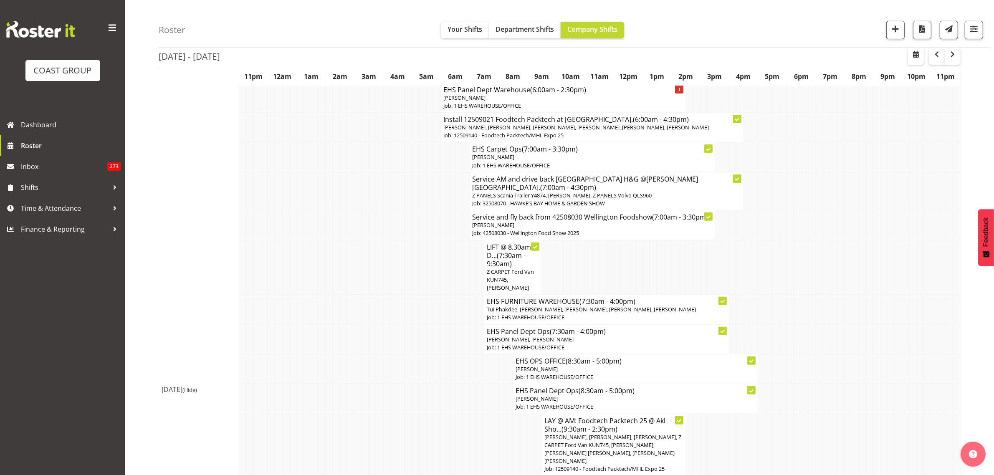
scroll to position [155, 0]
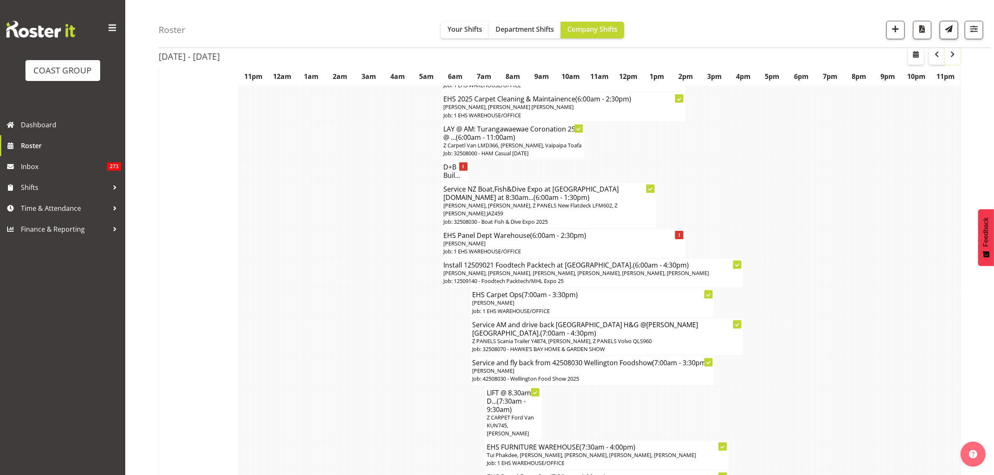
click at [951, 57] on span "button" at bounding box center [953, 54] width 10 height 10
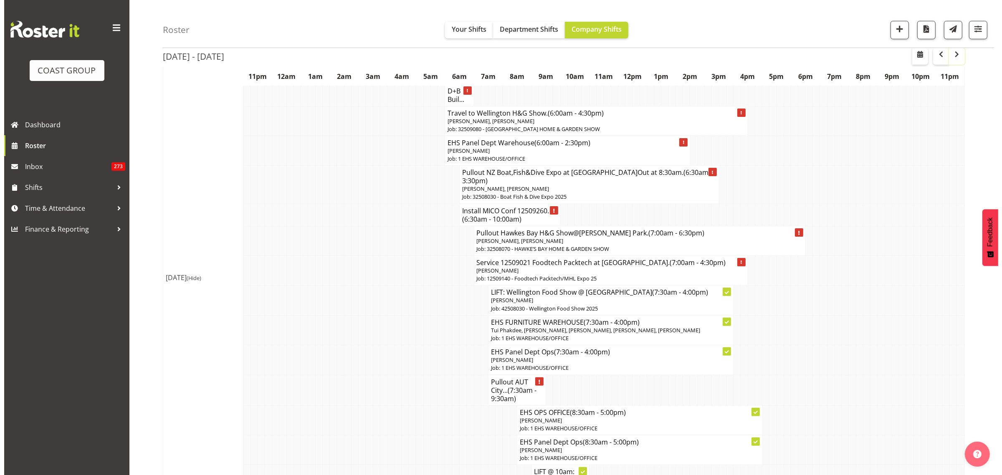
scroll to position [209, 0]
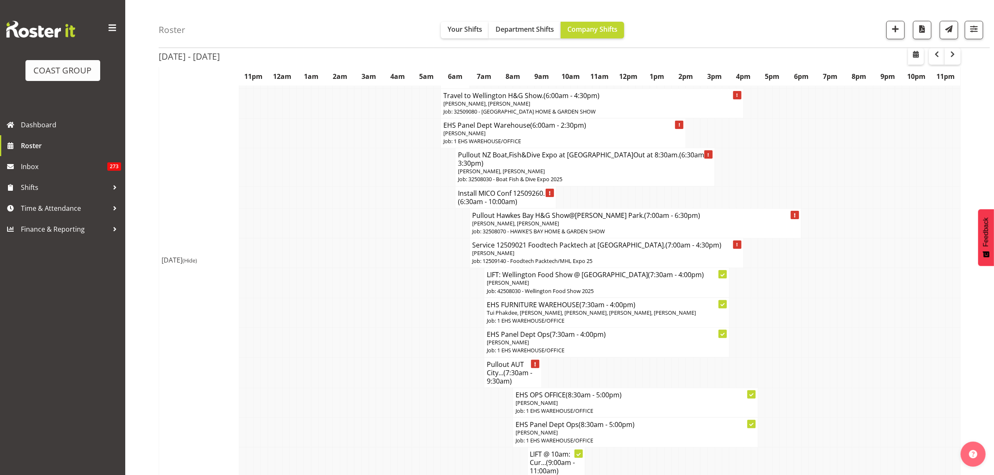
click at [600, 179] on p "Job: 32508030 - Boat Fish & Dive Expo 2025" at bounding box center [585, 179] width 254 height 8
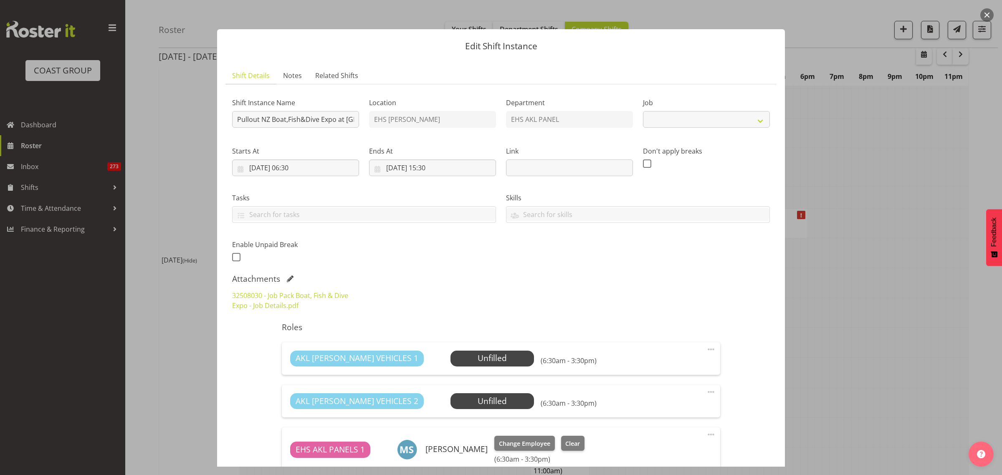
select select "9138"
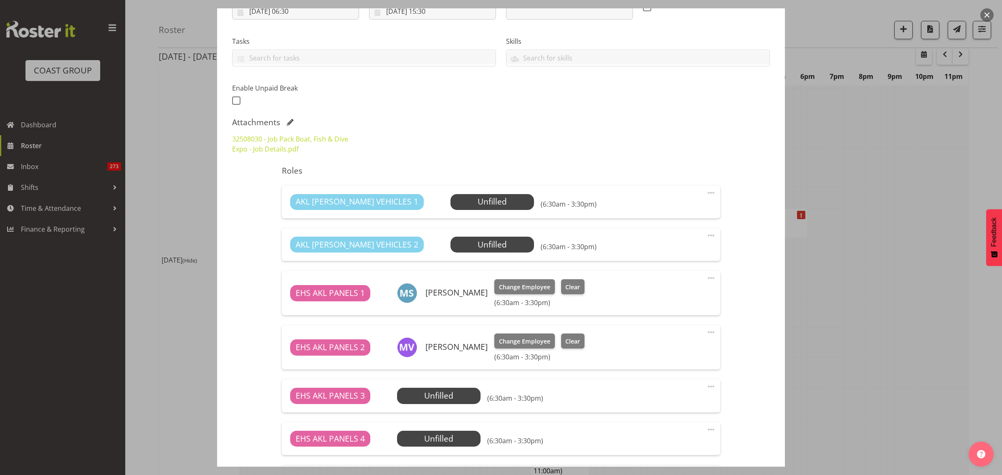
click at [706, 280] on span at bounding box center [711, 278] width 10 height 10
click at [652, 328] on link "Delete" at bounding box center [676, 328] width 80 height 15
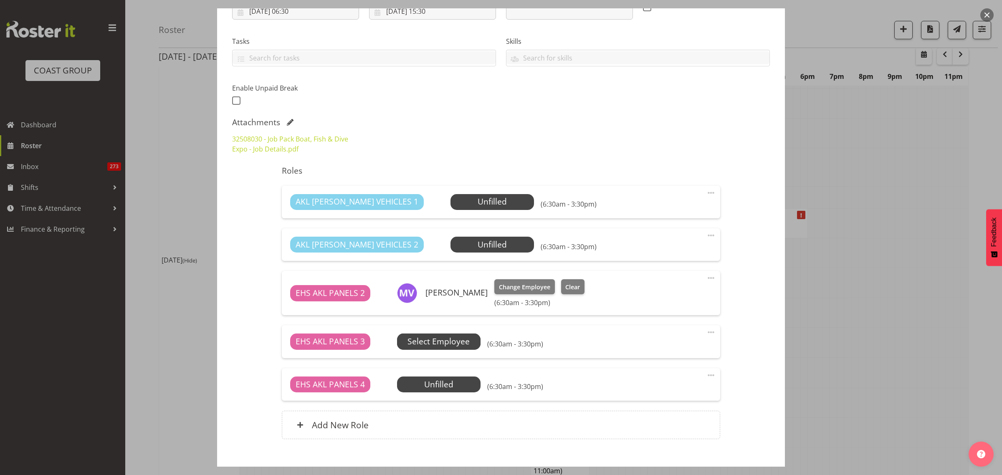
click at [0, 0] on span "Select Employee" at bounding box center [0, 0] width 0 height 0
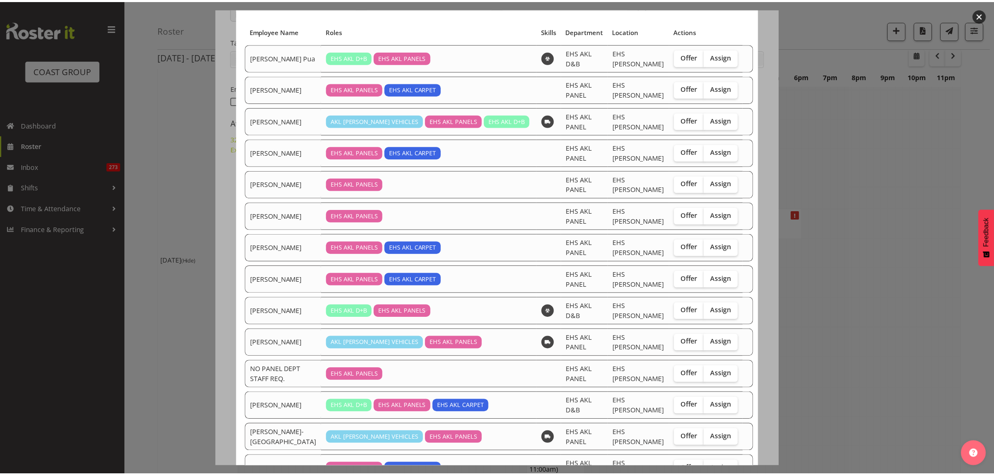
scroll to position [85, 0]
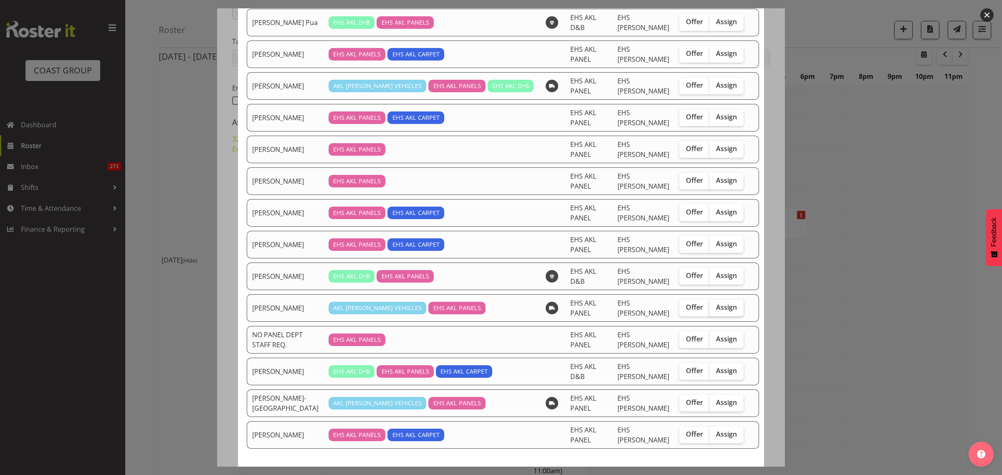
click at [717, 303] on span "Assign" at bounding box center [726, 307] width 21 height 8
click at [715, 305] on input "Assign" at bounding box center [712, 307] width 5 height 5
checkbox input "true"
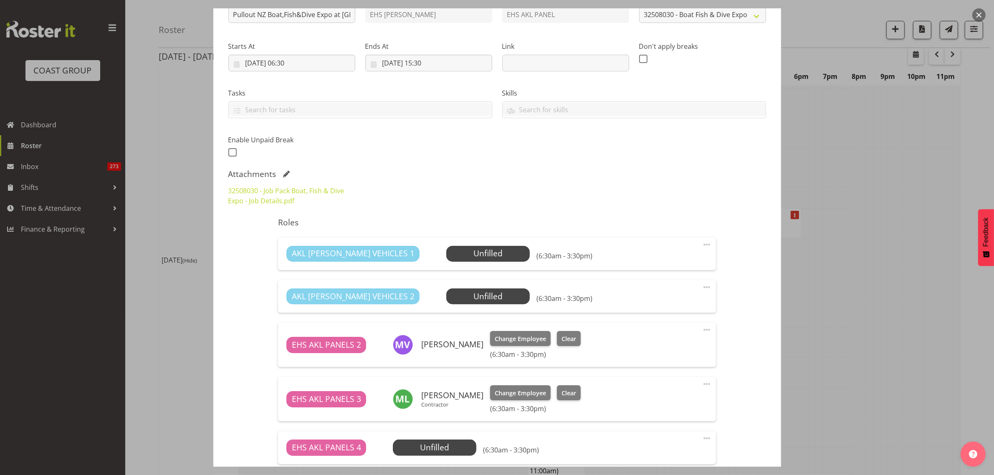
scroll to position [52, 0]
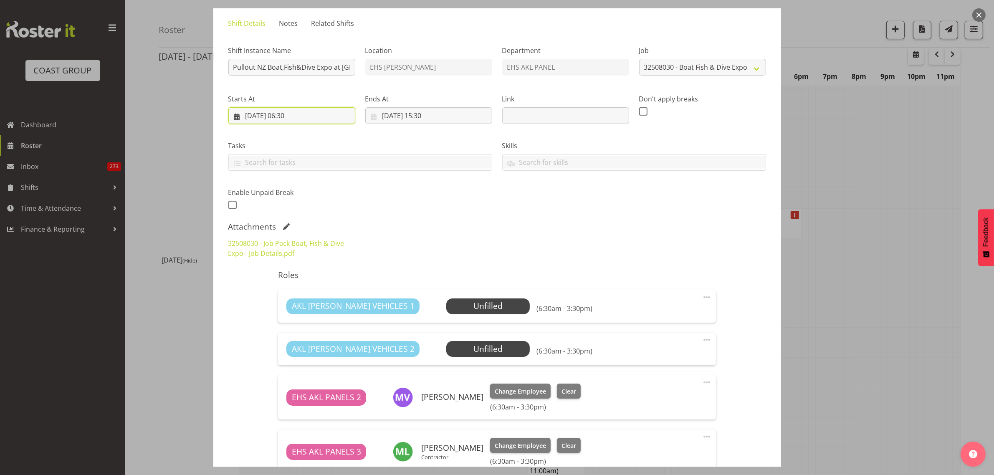
click at [323, 115] on input "[DATE] 06:30" at bounding box center [291, 115] width 127 height 17
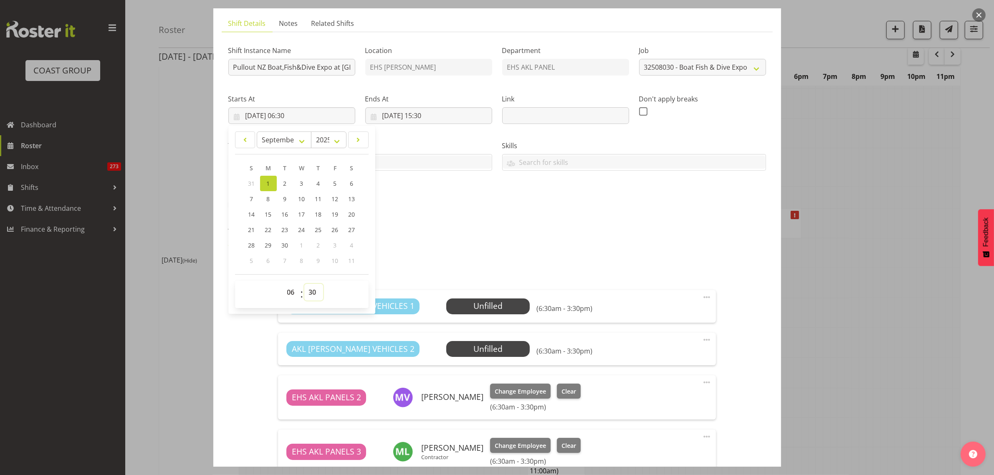
click at [312, 293] on select "00 01 02 03 04 05 06 07 08 09 10 11 12 13 14 15 16 17 18 19 20 21 22 23 24 25 2…" at bounding box center [313, 292] width 19 height 17
select select "0"
click at [304, 284] on select "00 01 02 03 04 05 06 07 08 09 10 11 12 13 14 15 16 17 18 19 20 21 22 23 24 25 2…" at bounding box center [313, 292] width 19 height 17
type input "[DATE] 06:00"
click at [462, 115] on input "01/09/2025, 15:30" at bounding box center [428, 115] width 127 height 17
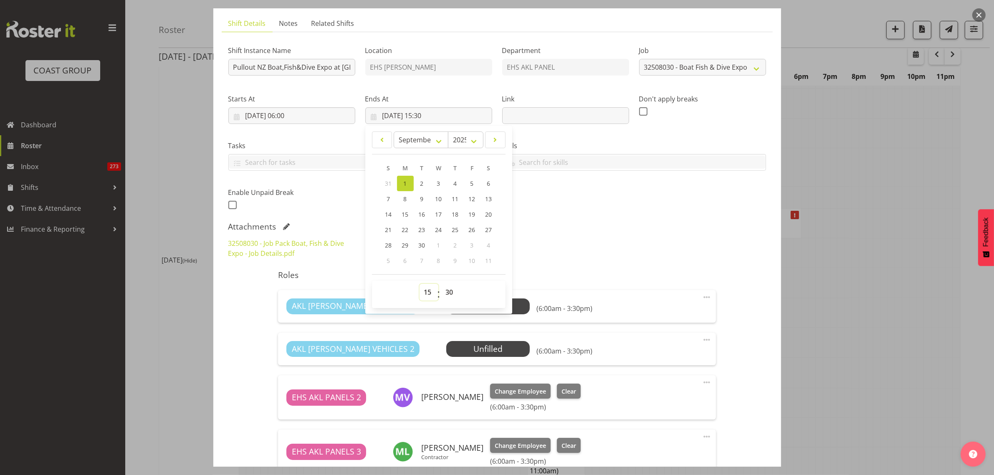
click at [426, 293] on select "00 01 02 03 04 05 06 07 08 09 10 11 12 13 14 15 16 17 18 19 20 21 22 23" at bounding box center [429, 292] width 19 height 17
select select "17"
click at [420, 284] on select "00 01 02 03 04 05 06 07 08 09 10 11 12 13 14 15 16 17 18 19 20 21 22 23" at bounding box center [429, 292] width 19 height 17
type input "01/09/2025, 17:30"
click at [636, 215] on div "Shift Instance Name Pullout NZ Boat,Fish&Dive Expo at Mystery Creek.Out at 8:30…" at bounding box center [497, 125] width 548 height 183
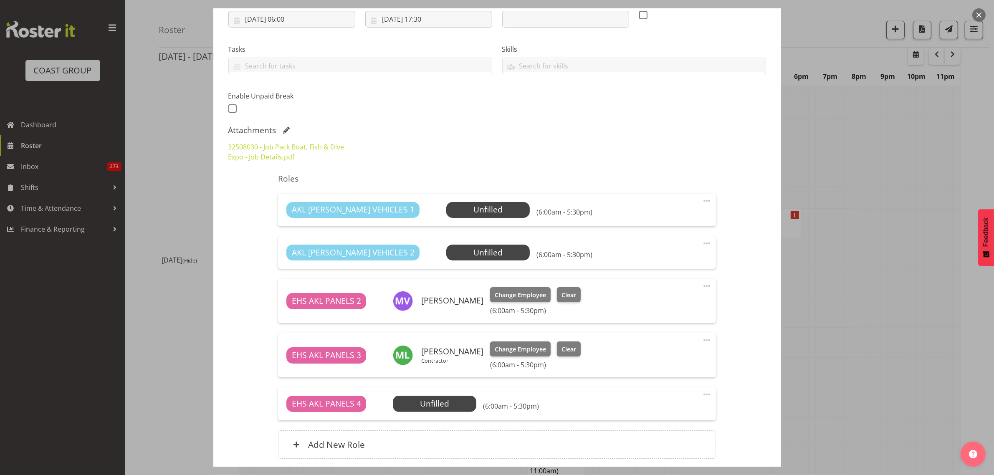
scroll to position [215, 0]
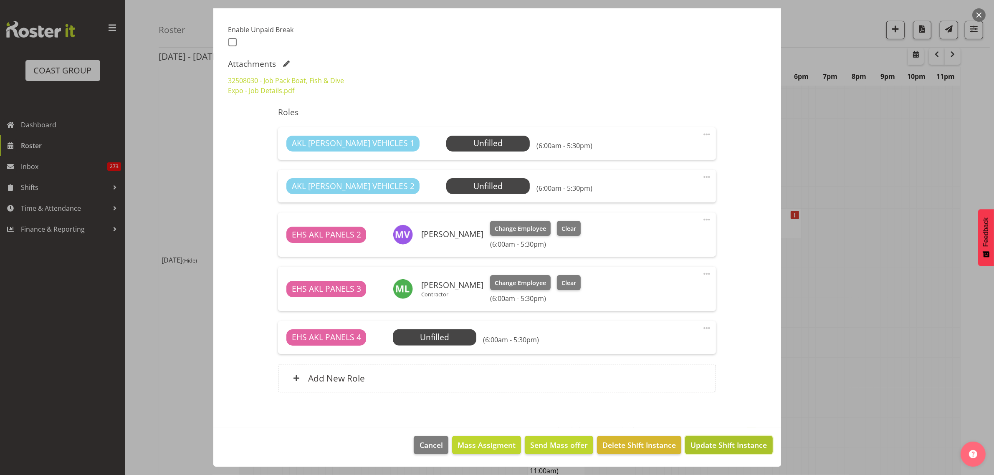
click at [725, 446] on span "Update Shift Instance" at bounding box center [729, 445] width 76 height 11
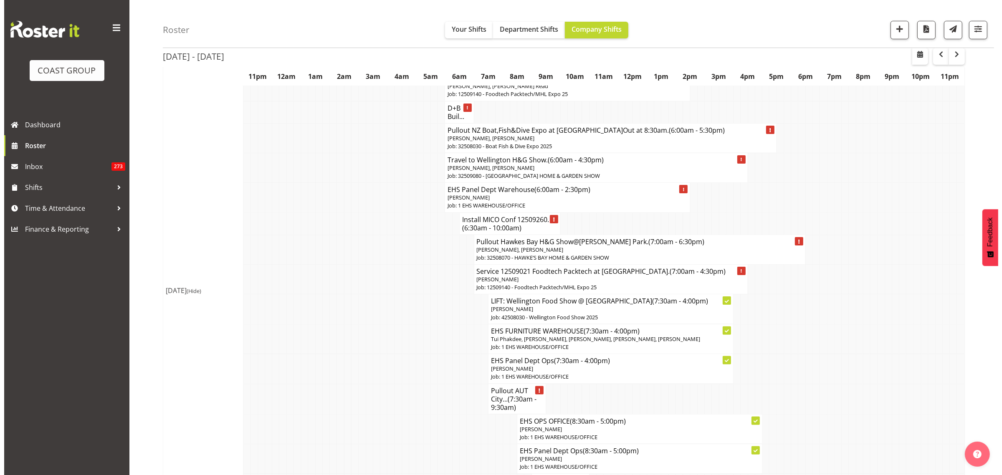
scroll to position [157, 0]
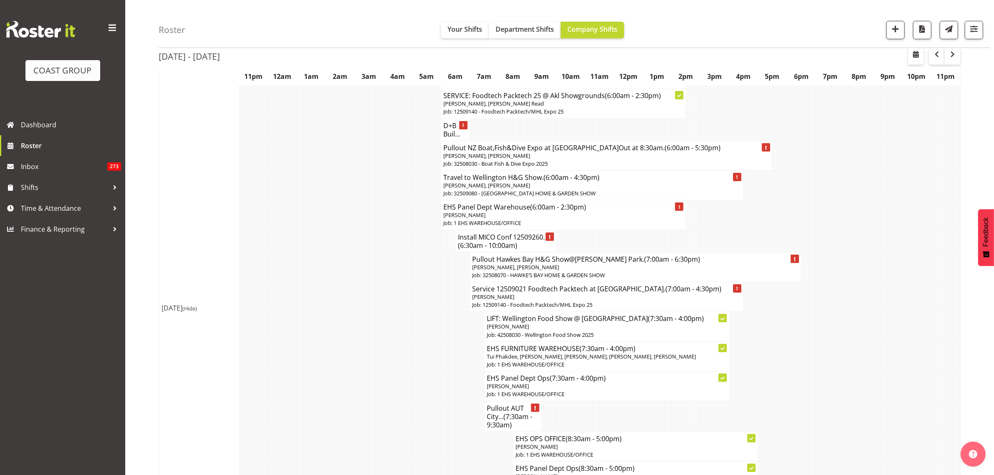
click at [701, 269] on p "Jonathan Elder, Hemi Tomlinson" at bounding box center [636, 268] width 326 height 8
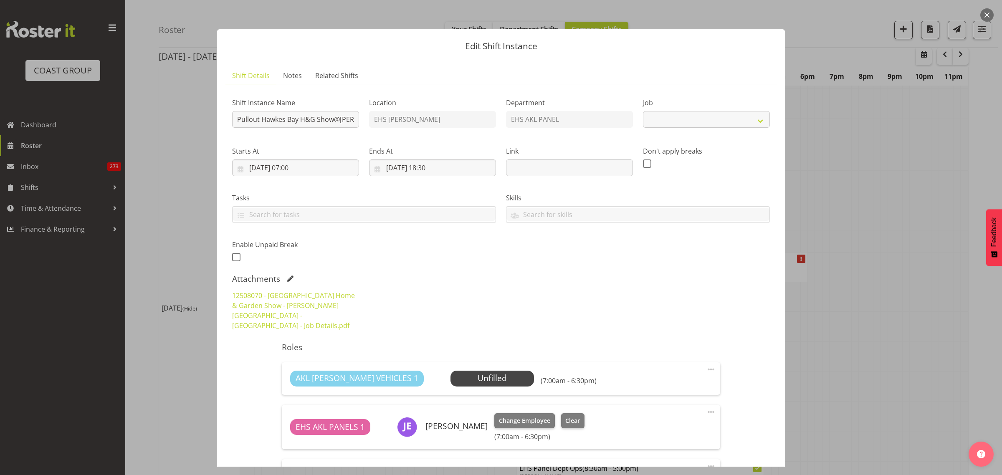
select select "9236"
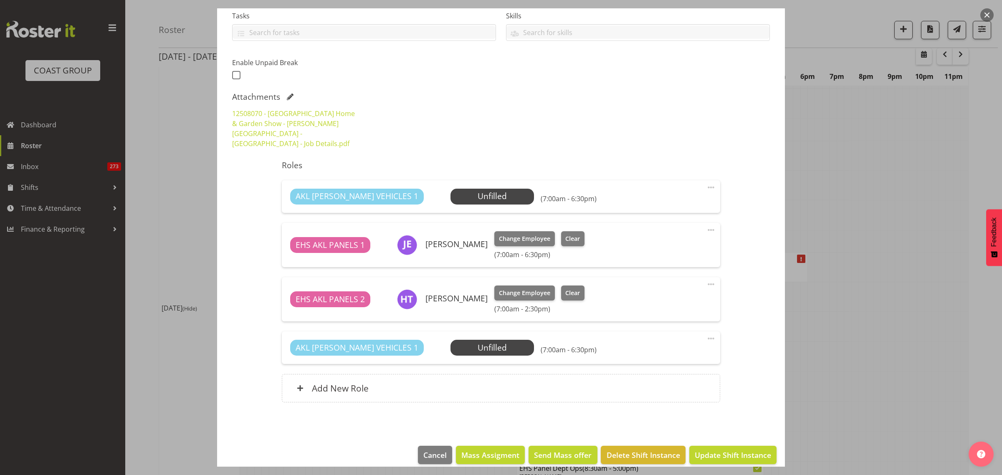
scroll to position [182, 0]
click at [461, 190] on span "Select Employee" at bounding box center [492, 196] width 62 height 12
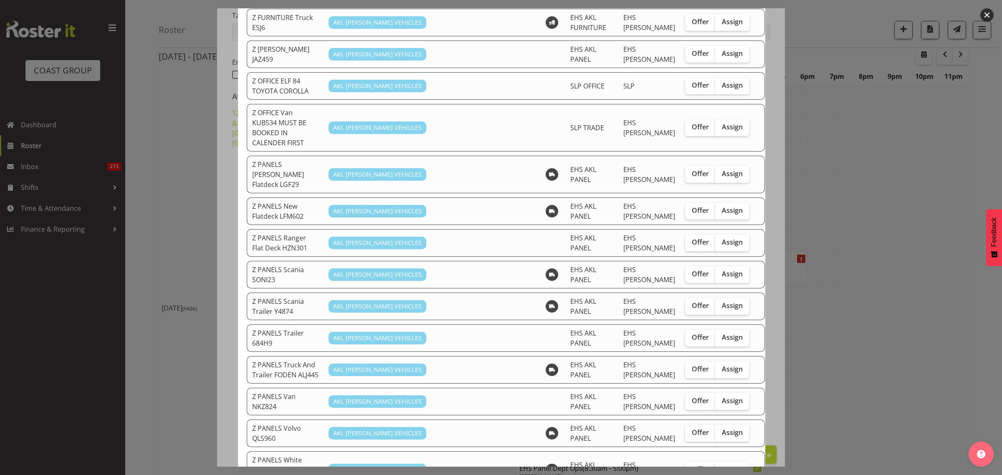
scroll to position [418, 0]
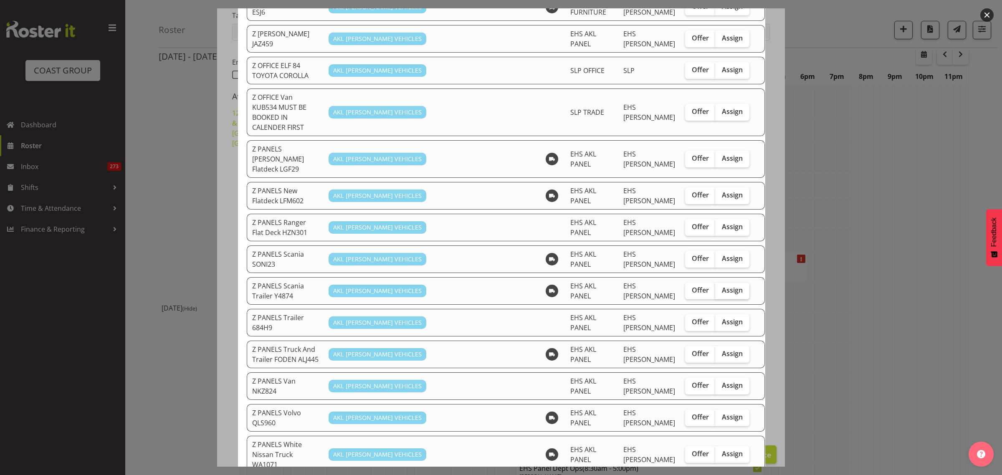
click at [722, 286] on span "Assign" at bounding box center [732, 290] width 21 height 8
click at [715, 288] on input "Assign" at bounding box center [717, 290] width 5 height 5
checkbox input "true"
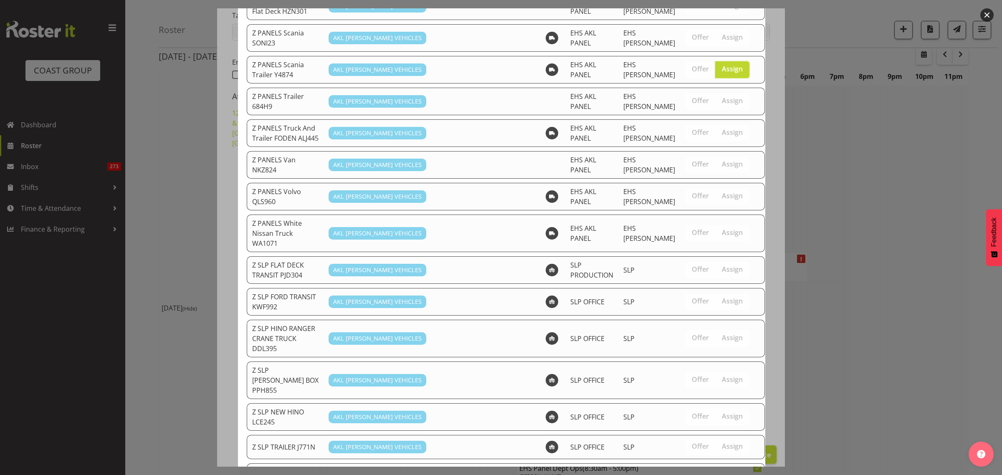
scroll to position [679, 0]
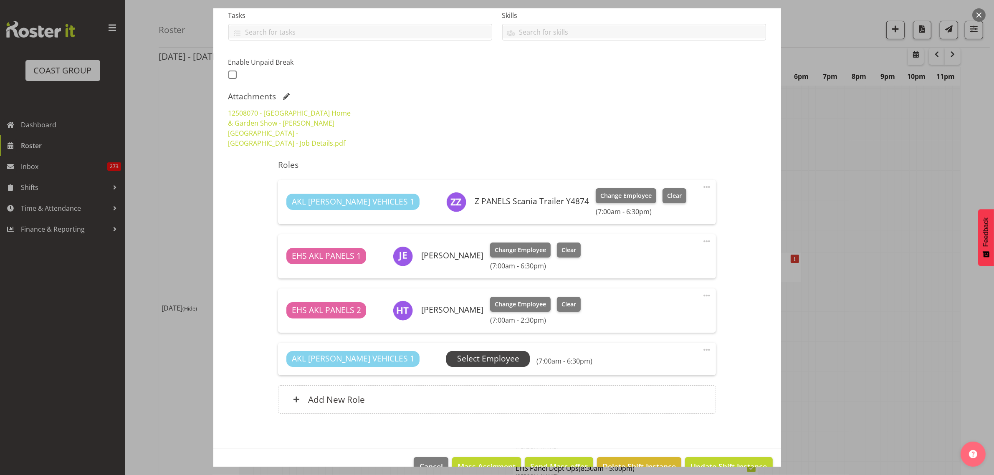
click at [457, 353] on span "Select Employee" at bounding box center [488, 359] width 62 height 12
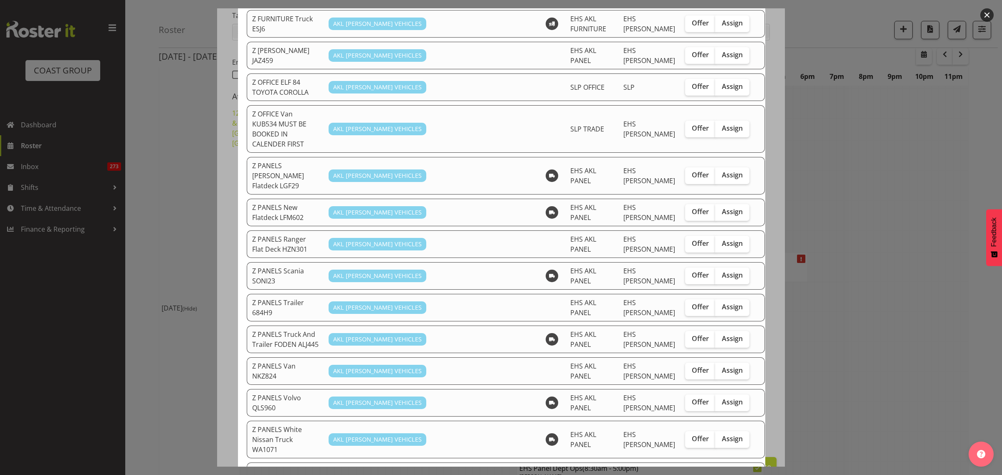
scroll to position [418, 0]
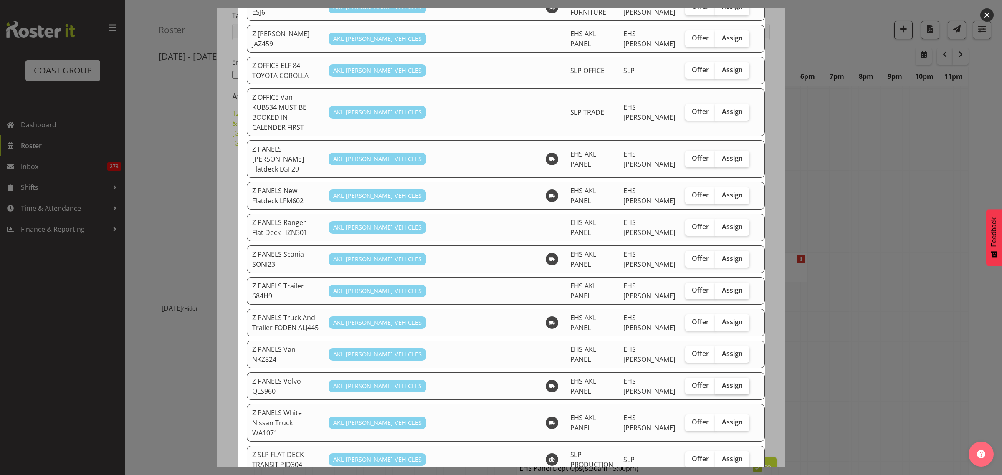
click at [722, 381] on span "Assign" at bounding box center [732, 385] width 21 height 8
click at [715, 383] on input "Assign" at bounding box center [717, 385] width 5 height 5
checkbox input "true"
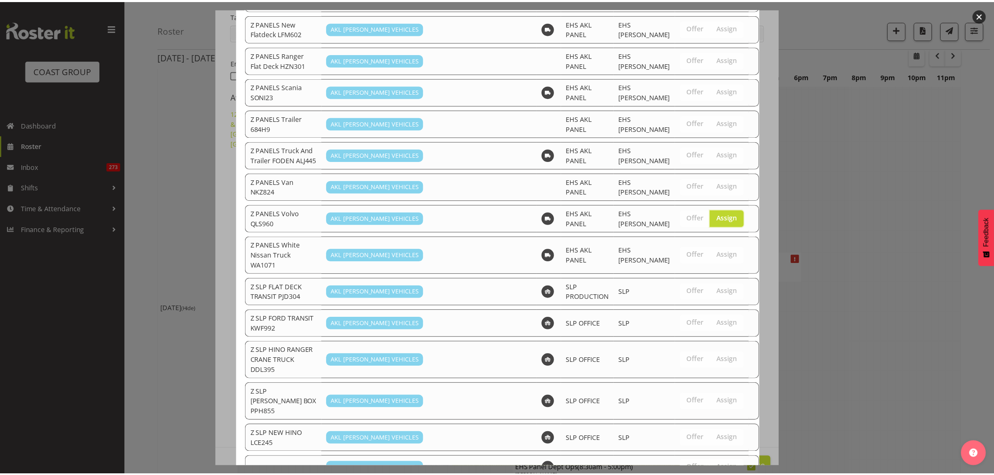
scroll to position [648, 0]
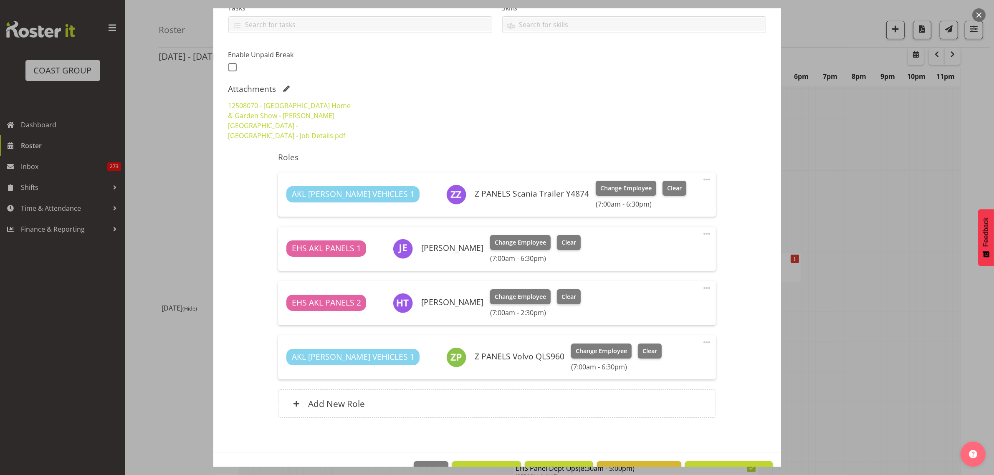
scroll to position [205, 0]
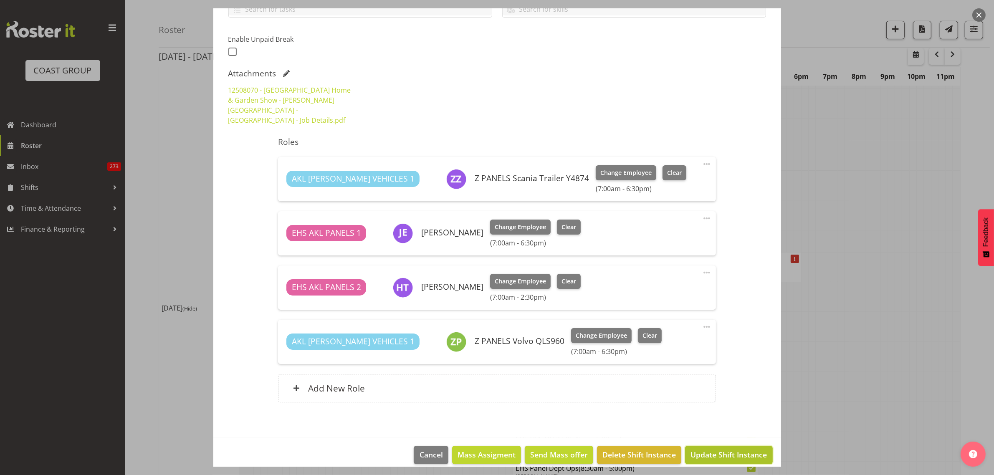
click at [706, 449] on span "Update Shift Instance" at bounding box center [729, 454] width 76 height 11
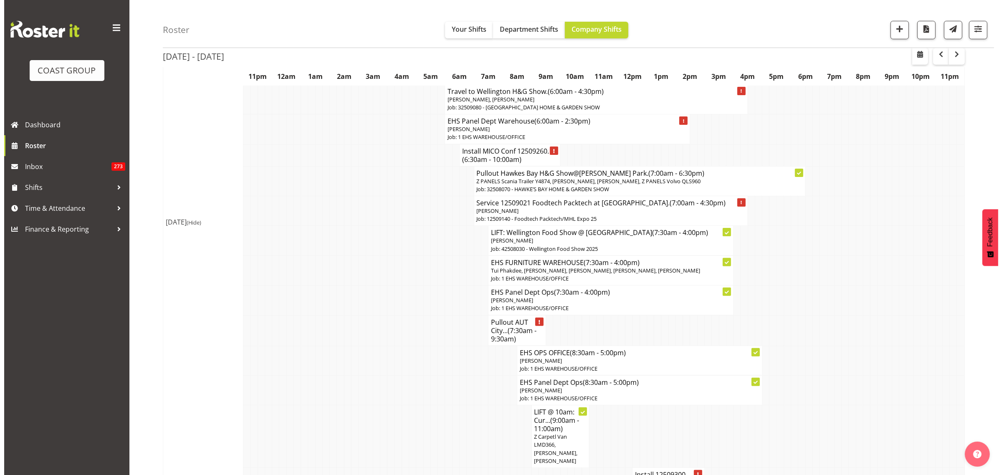
scroll to position [261, 0]
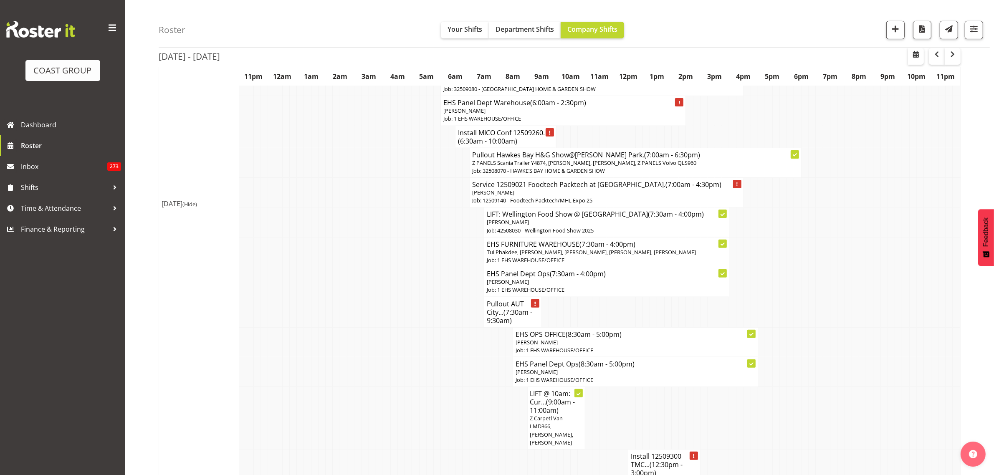
click at [647, 193] on p "[PERSON_NAME]" at bounding box center [607, 193] width 269 height 8
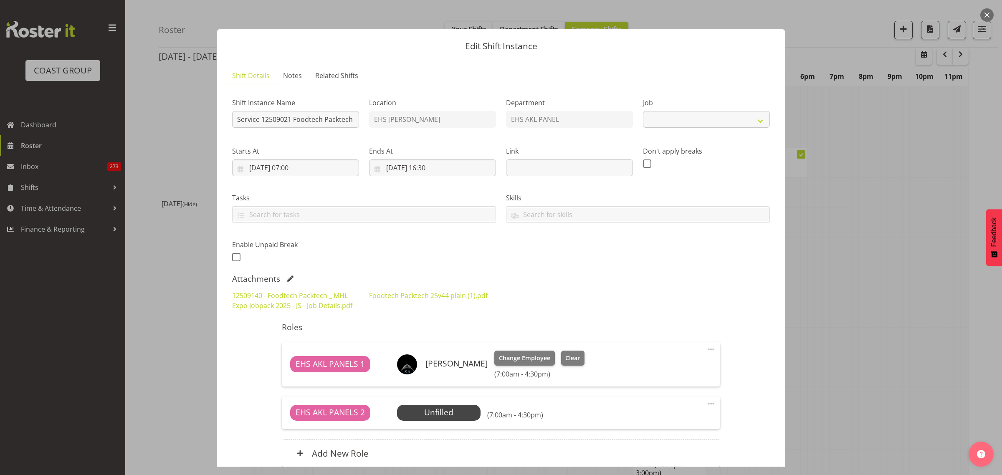
select select "9630"
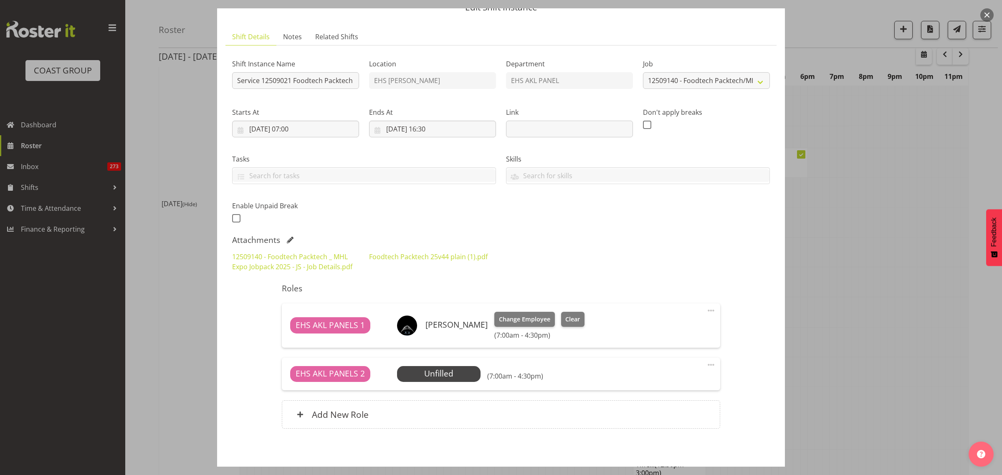
scroll to position [76, 0]
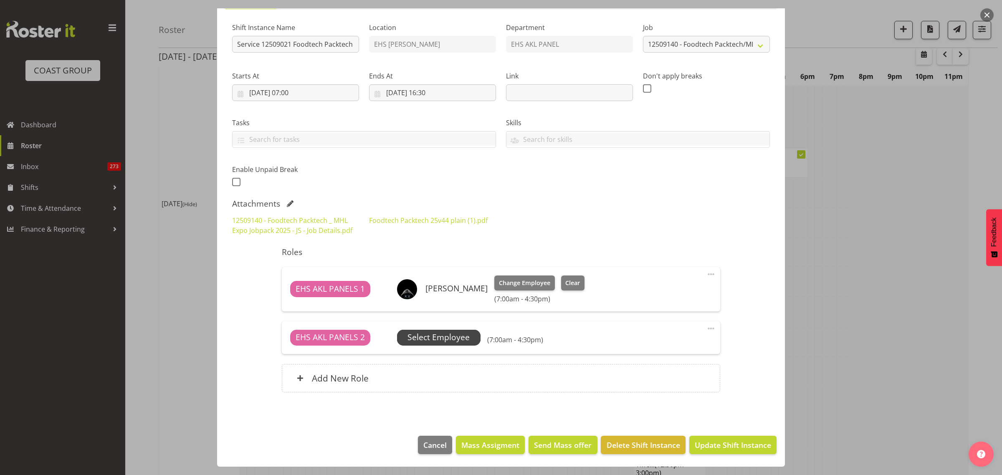
click at [451, 338] on span "Select Employee" at bounding box center [439, 338] width 62 height 12
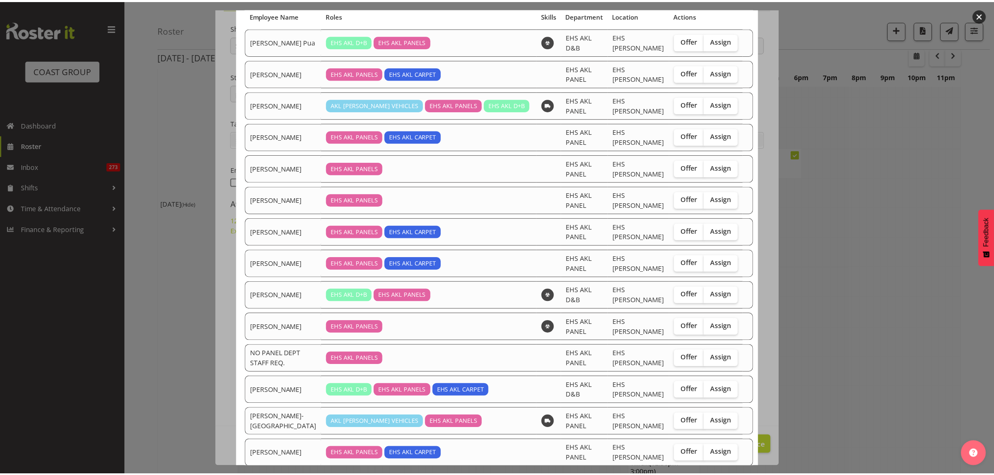
scroll to position [85, 0]
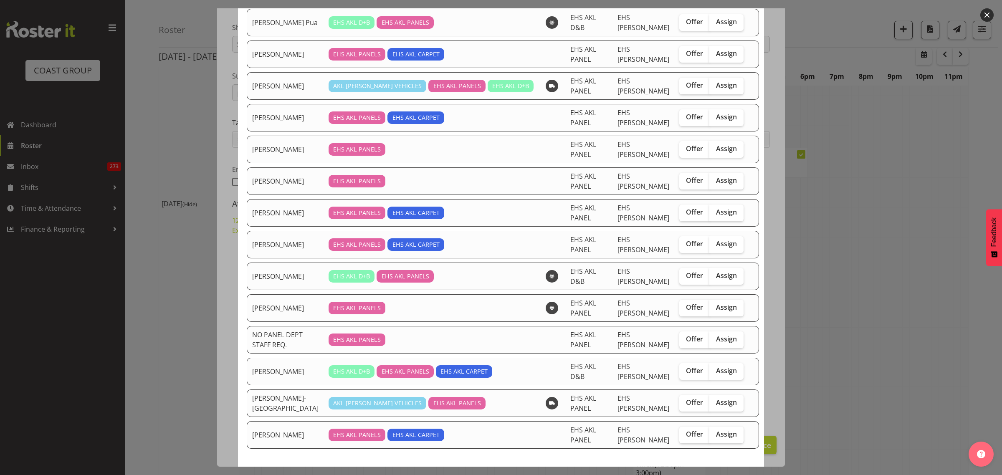
drag, startPoint x: 566, startPoint y: 443, endPoint x: 570, endPoint y: 443, distance: 4.6
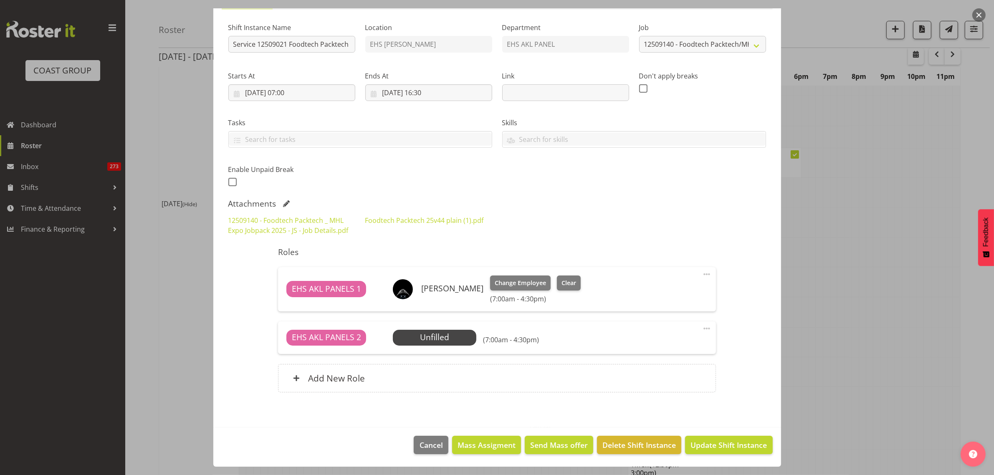
click at [702, 328] on span at bounding box center [707, 329] width 10 height 10
click at [656, 377] on link "Delete" at bounding box center [672, 378] width 80 height 15
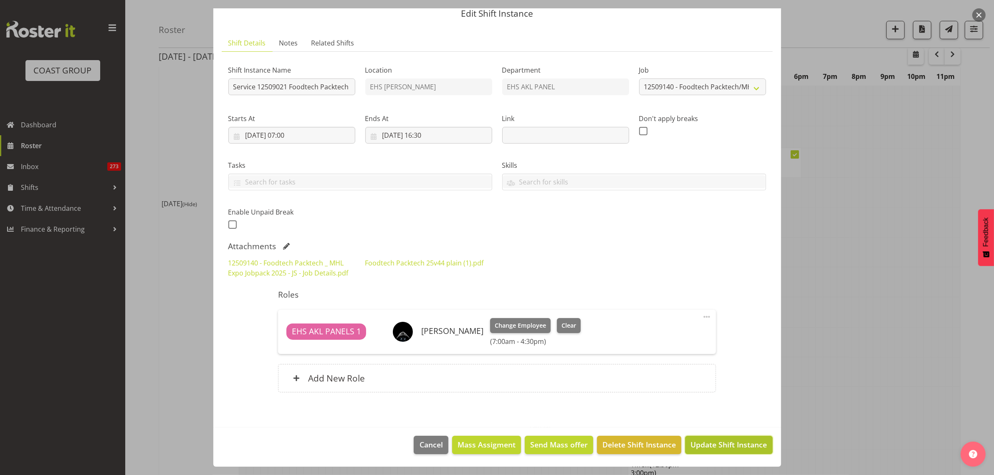
click at [702, 443] on span "Update Shift Instance" at bounding box center [729, 444] width 76 height 11
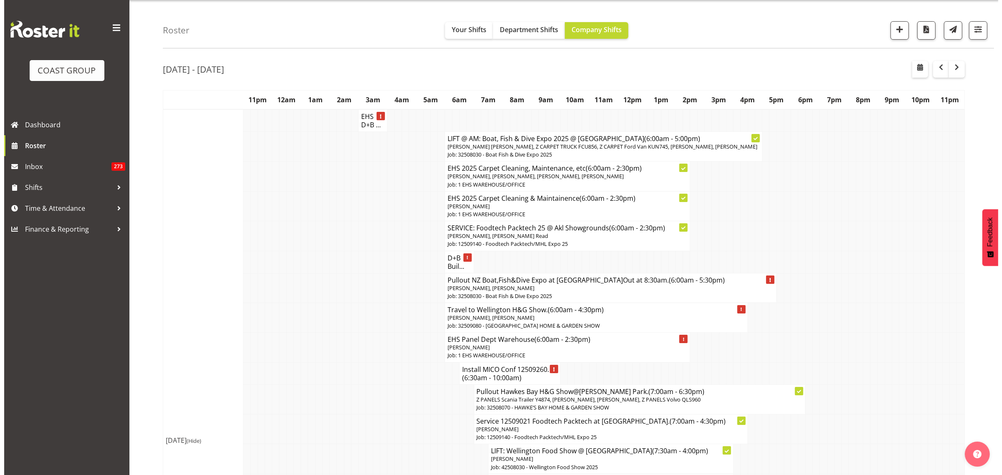
scroll to position [0, 0]
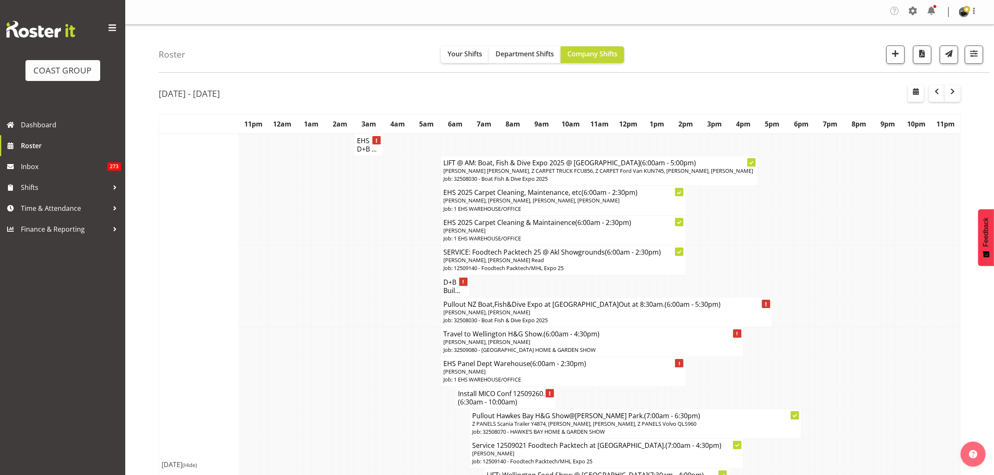
click at [502, 396] on h4 "Install MICO Conf 12509260. ... (6:30am - 10:00am)" at bounding box center [506, 398] width 96 height 17
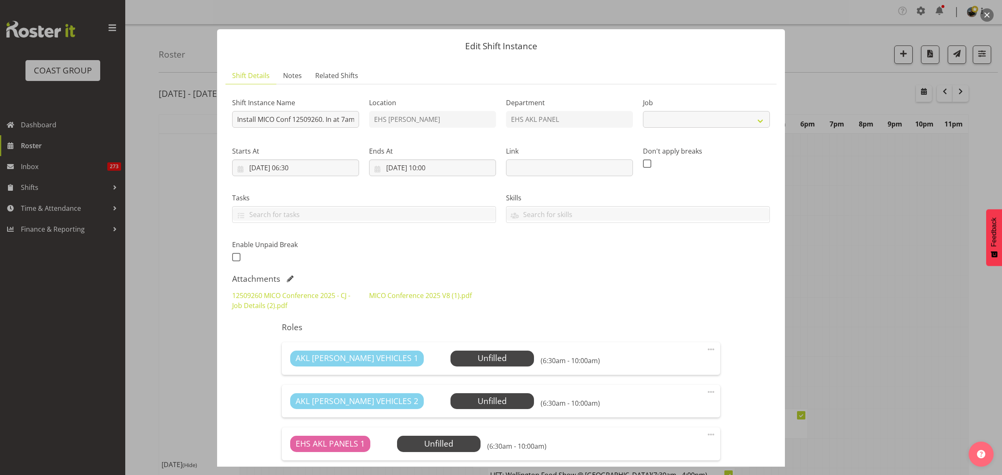
select select "10275"
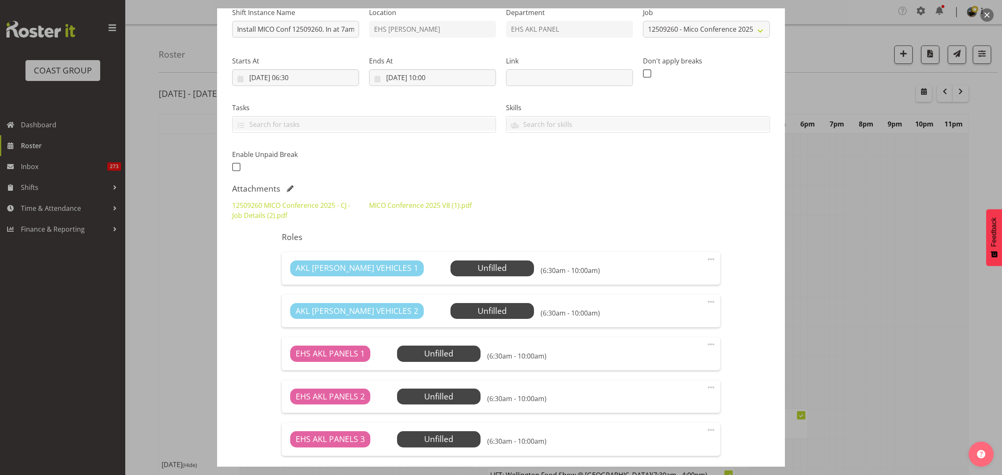
scroll to position [157, 0]
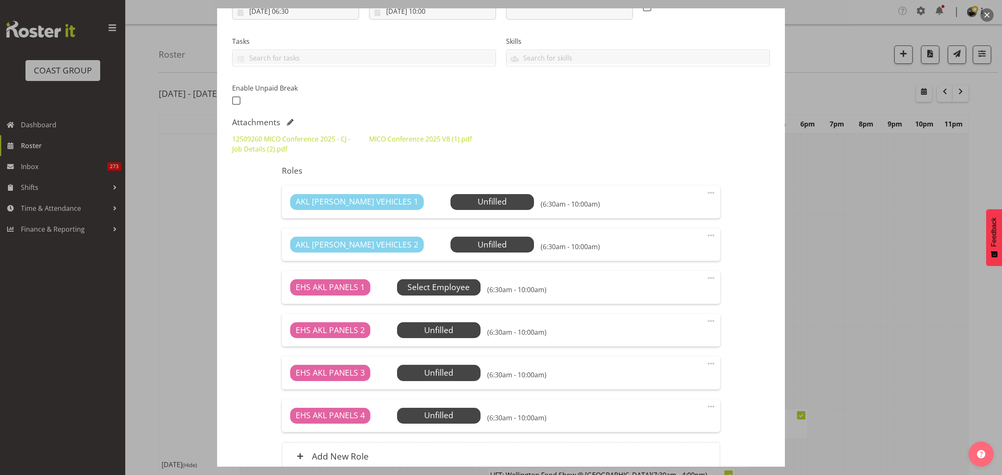
click at [0, 0] on span "Select Employee" at bounding box center [0, 0] width 0 height 0
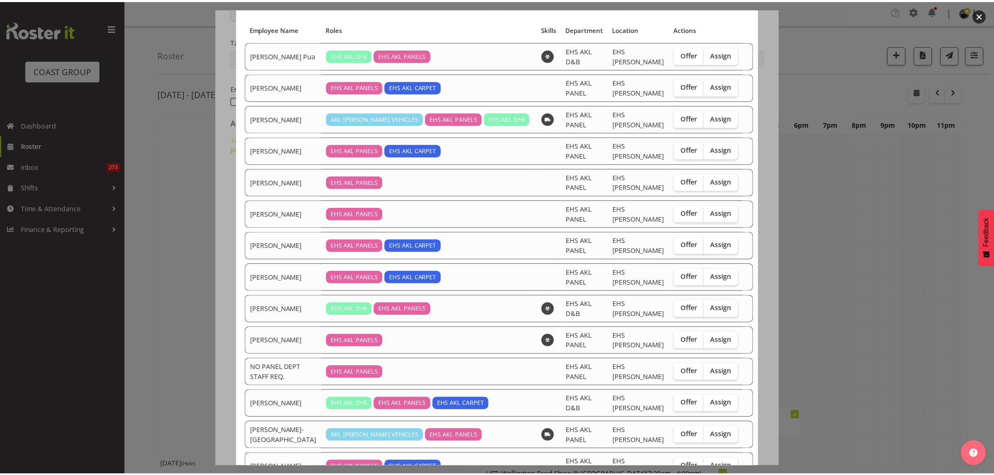
scroll to position [85, 0]
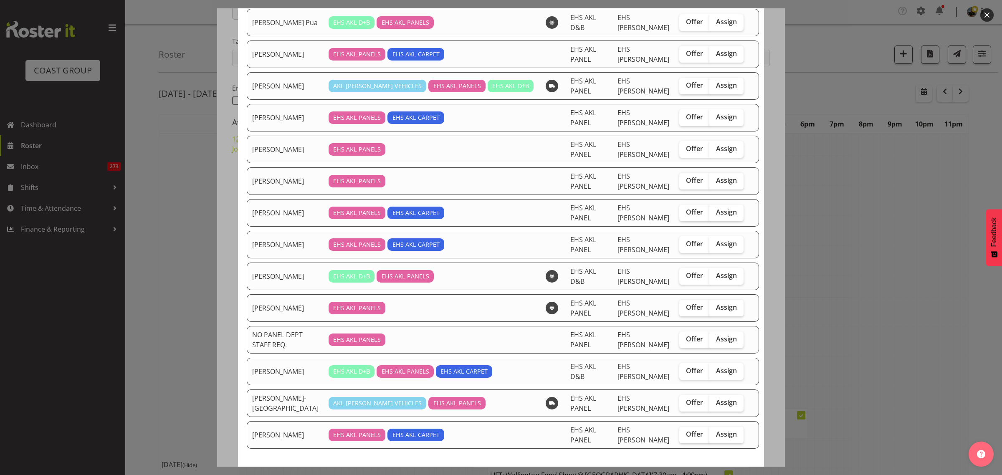
click at [984, 13] on button "button" at bounding box center [987, 14] width 13 height 13
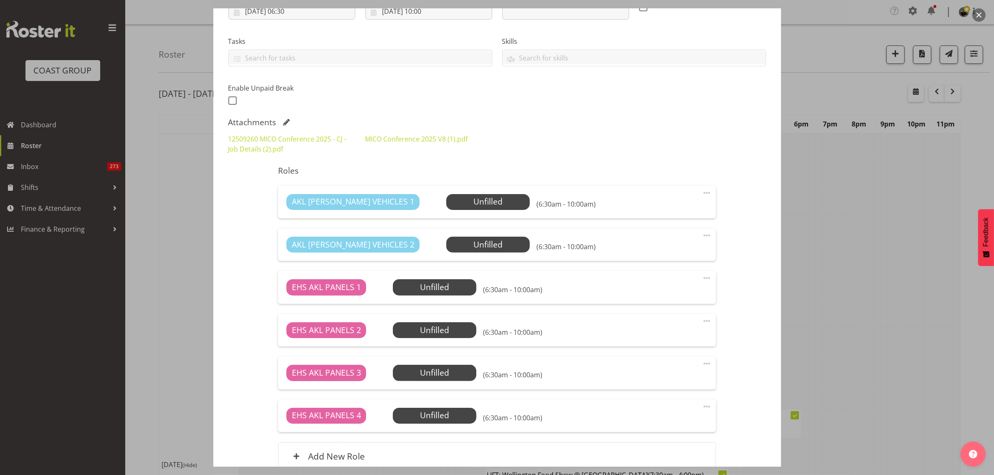
click at [981, 12] on button "button" at bounding box center [979, 14] width 13 height 13
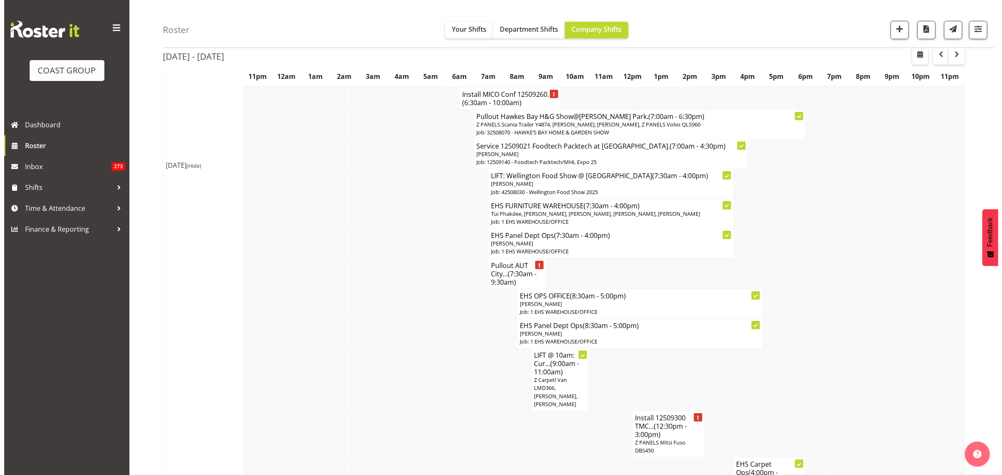
scroll to position [313, 0]
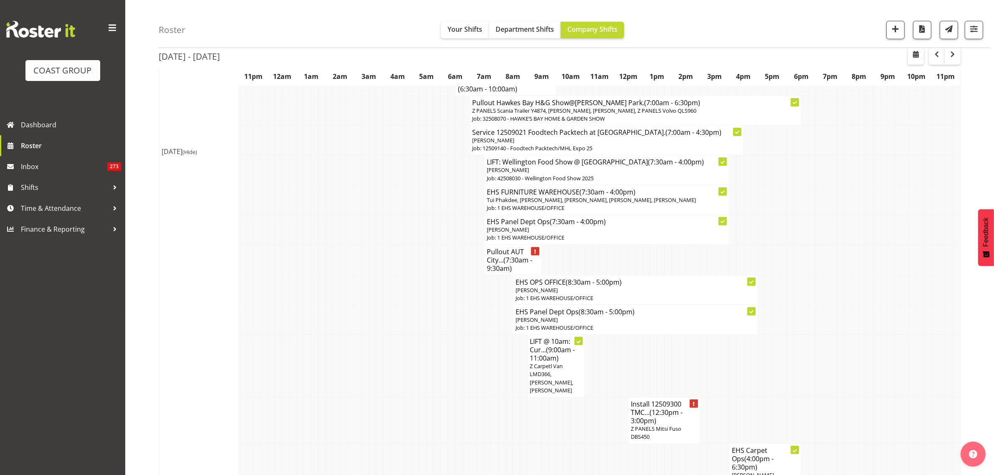
click at [506, 262] on span "(7:30am - 9:30am)" at bounding box center [510, 265] width 46 height 18
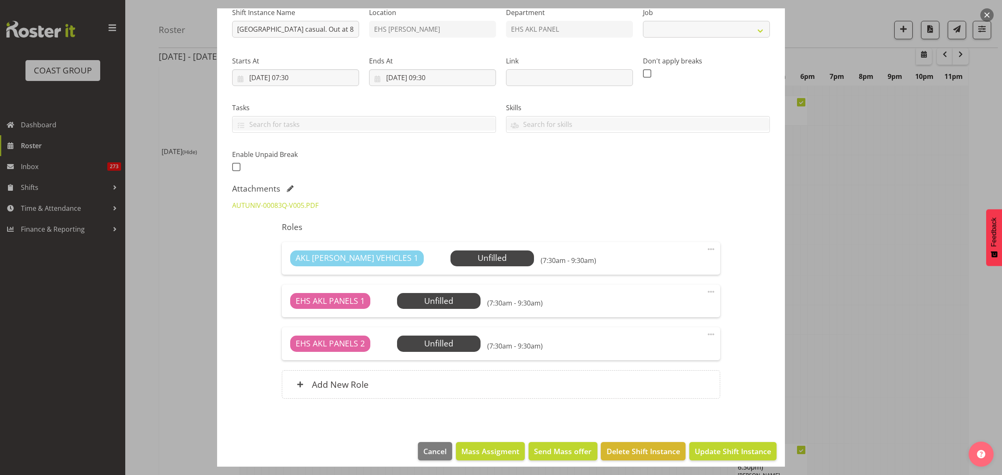
scroll to position [96, 0]
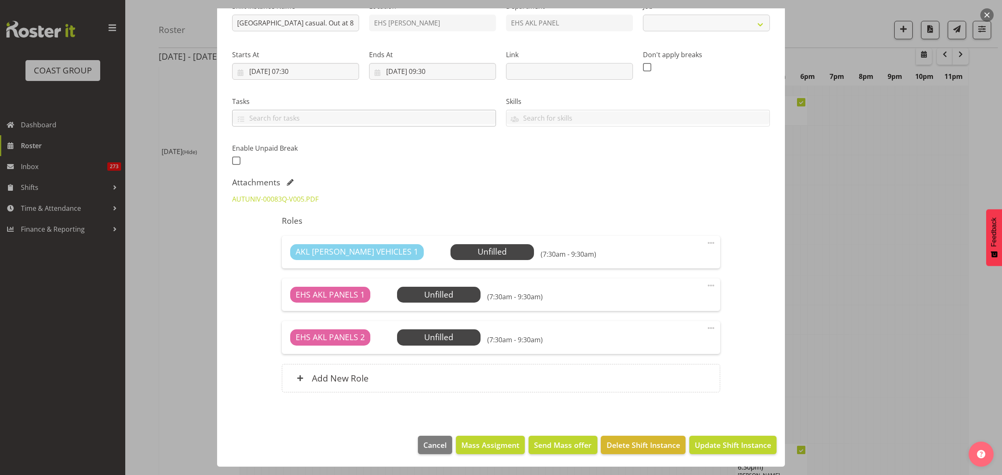
select select "8652"
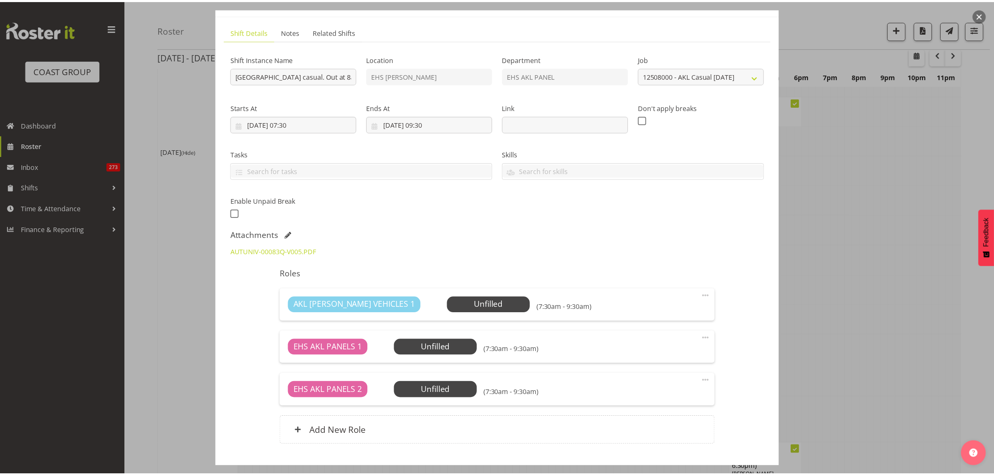
scroll to position [0, 0]
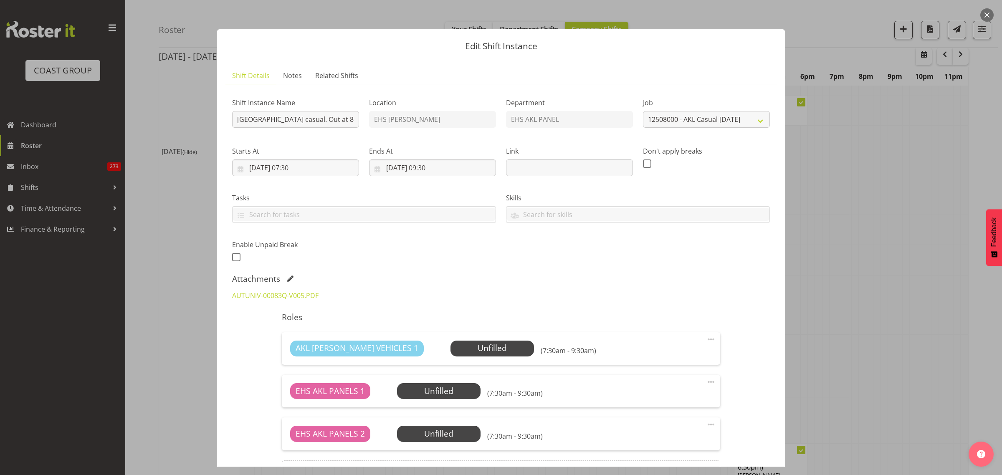
click at [988, 18] on button "button" at bounding box center [987, 14] width 13 height 13
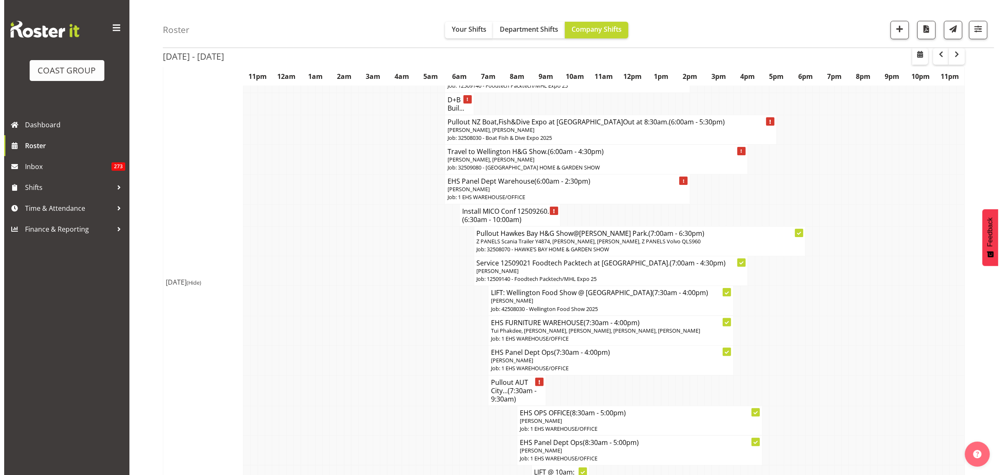
scroll to position [157, 0]
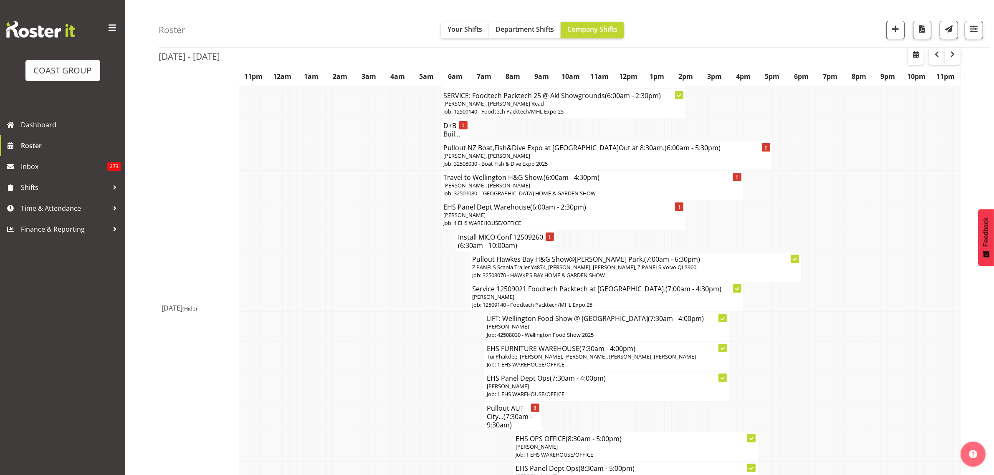
click at [514, 243] on span "(6:30am - 10:00am)" at bounding box center [487, 245] width 59 height 9
select select
select select "8"
select select "2025"
select select "10"
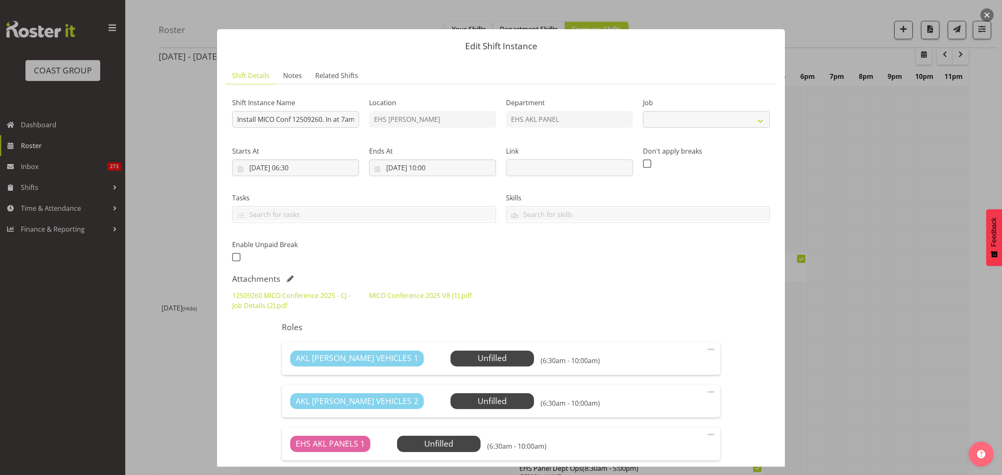
select select "10275"
click at [456, 170] on input "01/09/2025, 10:00" at bounding box center [432, 168] width 127 height 17
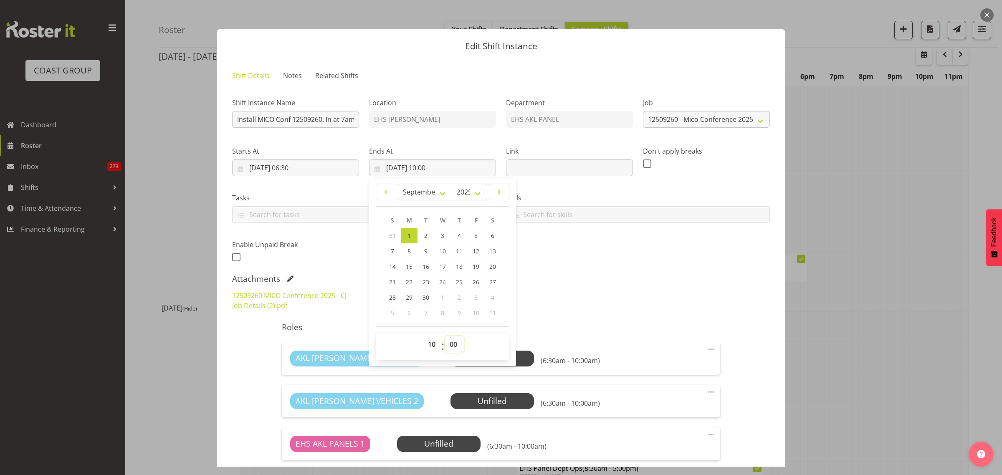
click at [451, 344] on select "00 01 02 03 04 05 06 07 08 09 10 11 12 13 14 15 16 17 18 19 20 21 22 23 24 25 2…" at bounding box center [454, 344] width 19 height 17
select select "30"
click at [445, 336] on select "00 01 02 03 04 05 06 07 08 09 10 11 12 13 14 15 16 17 18 19 20 21 22 23 24 25 2…" at bounding box center [454, 344] width 19 height 17
type input "[DATE] 10:30"
click at [664, 262] on div "Shift Instance Name Install MICO Conf 12509260. In at 7am. Location EHS [PERSON…" at bounding box center [501, 177] width 548 height 183
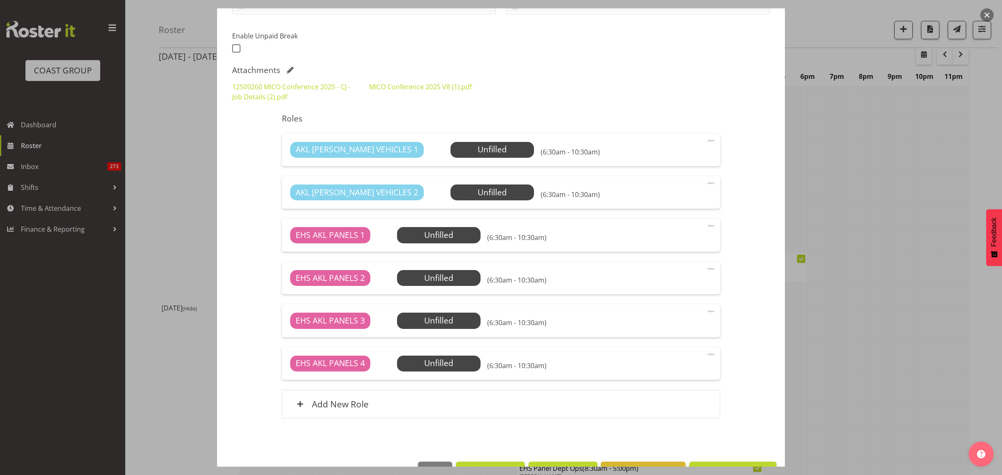
scroll to position [235, 0]
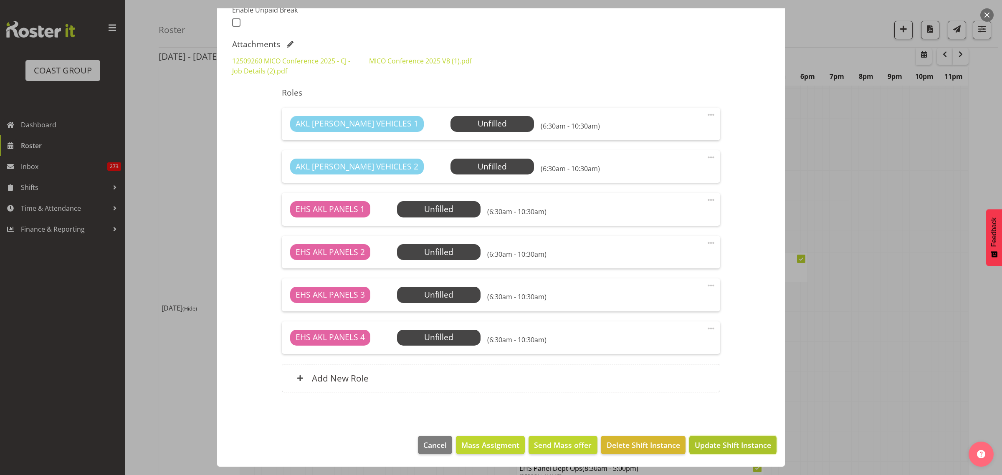
click at [710, 447] on span "Update Shift Instance" at bounding box center [733, 445] width 76 height 11
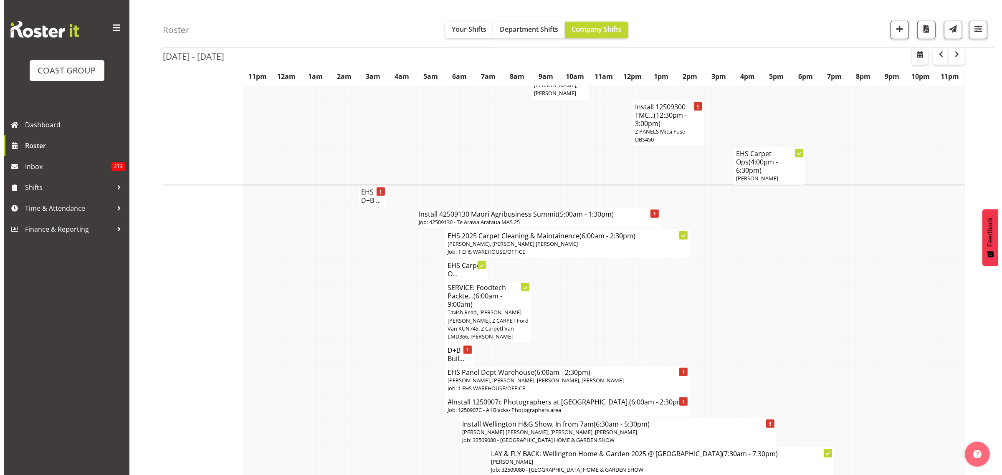
scroll to position [470, 0]
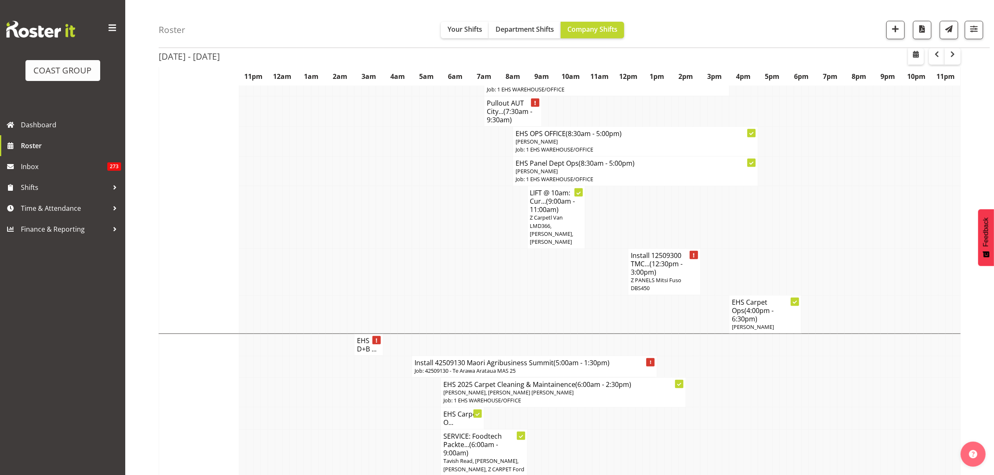
click at [647, 272] on span "(12:30pm - 3:00pm)" at bounding box center [657, 268] width 52 height 18
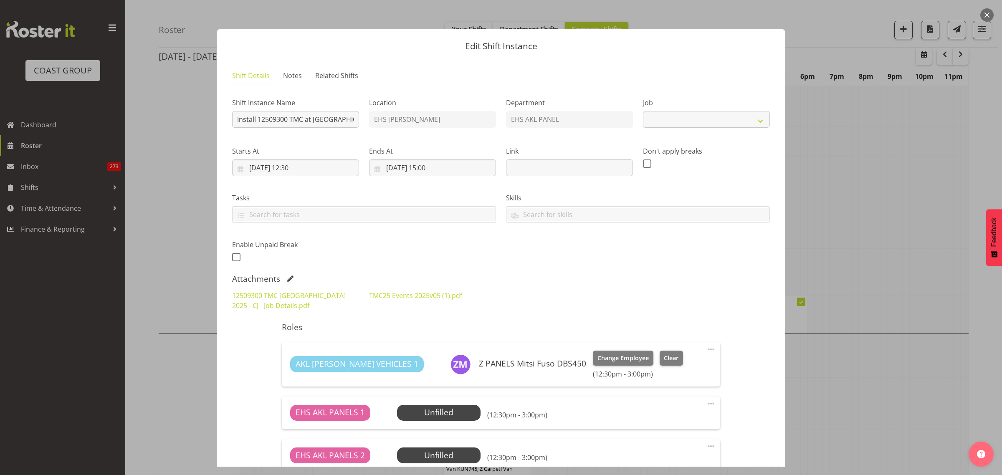
select select "10396"
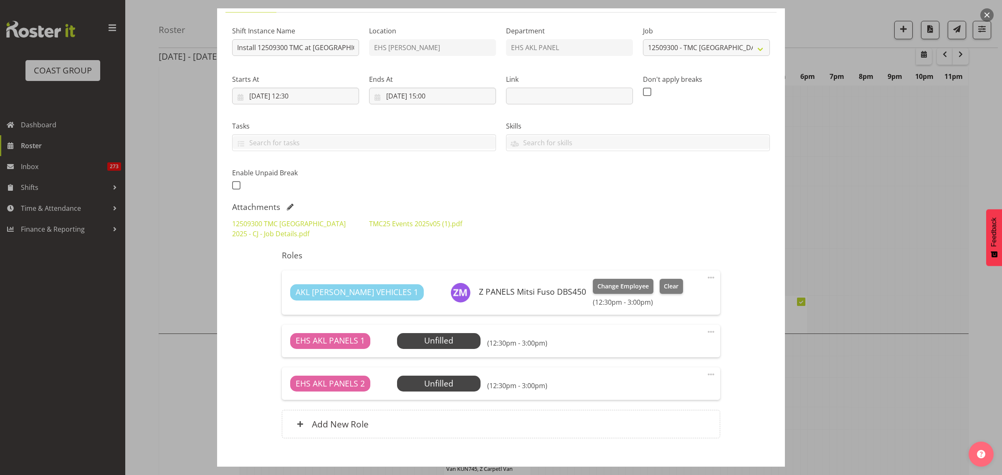
scroll to position [14, 0]
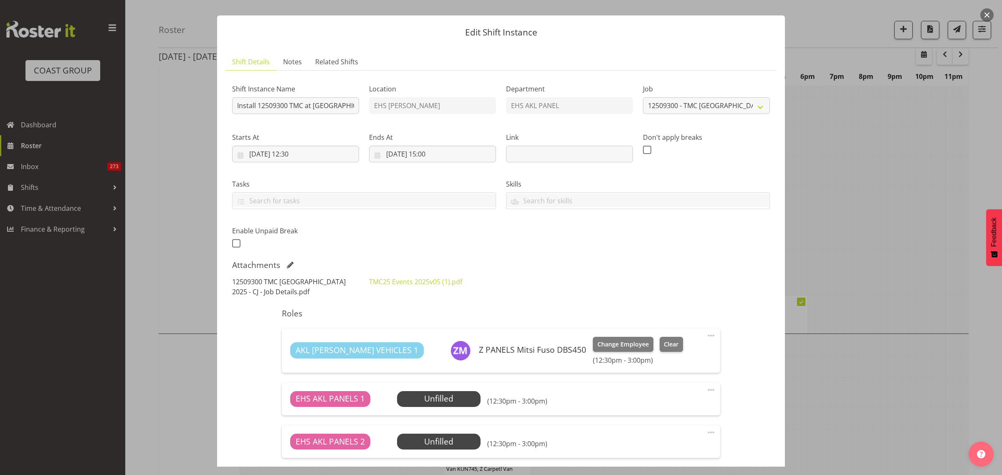
click at [304, 283] on link "12509300 TMC [GEOGRAPHIC_DATA] 2025 - CJ - Job Details.pdf" at bounding box center [289, 286] width 114 height 19
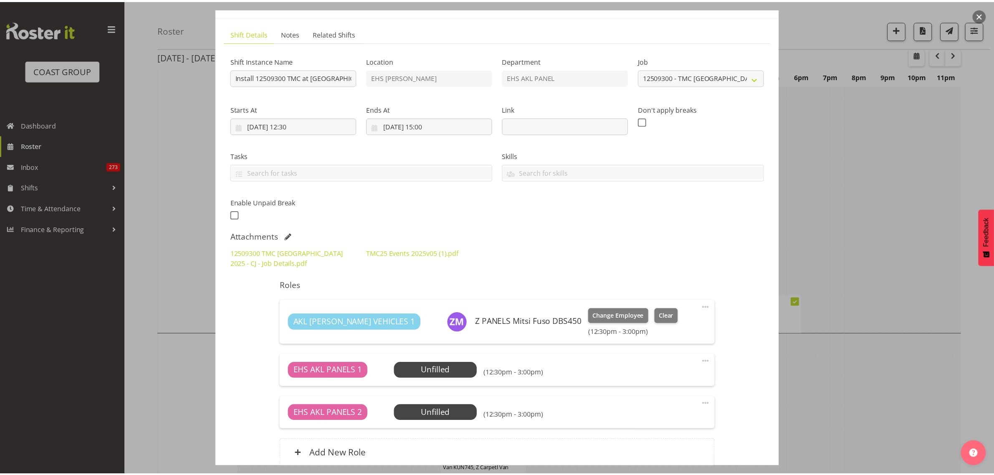
scroll to position [0, 0]
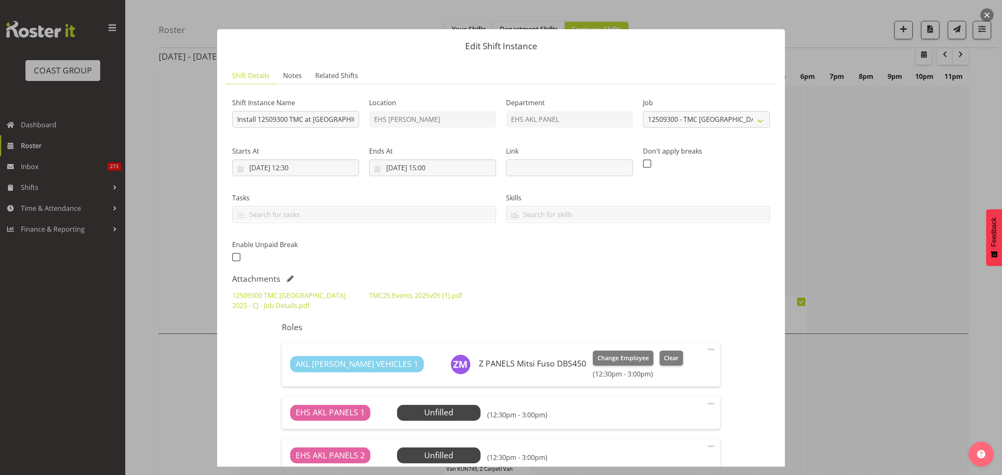
click at [986, 15] on button "button" at bounding box center [987, 14] width 13 height 13
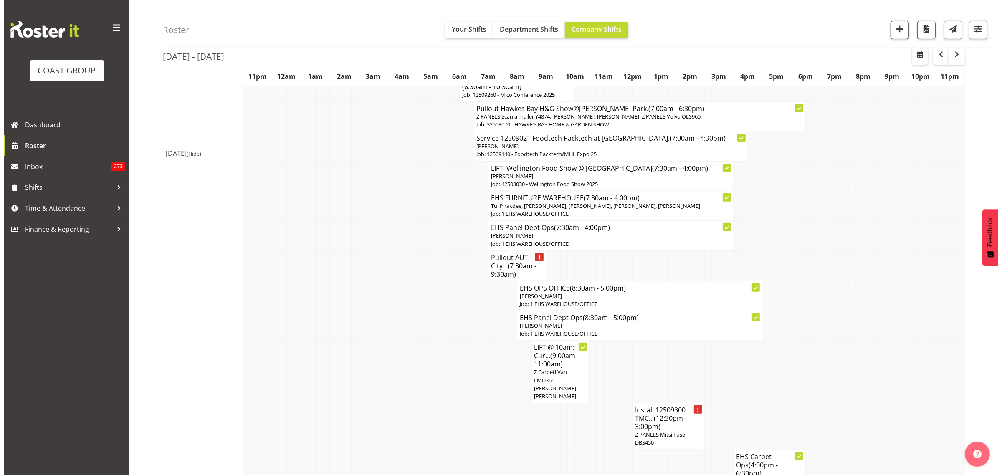
scroll to position [313, 0]
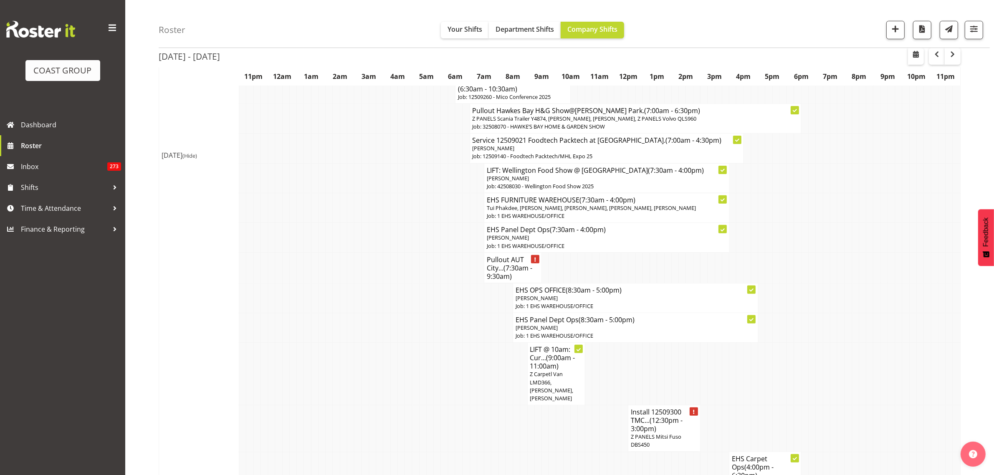
click at [634, 239] on p "[PERSON_NAME]" at bounding box center [607, 238] width 240 height 8
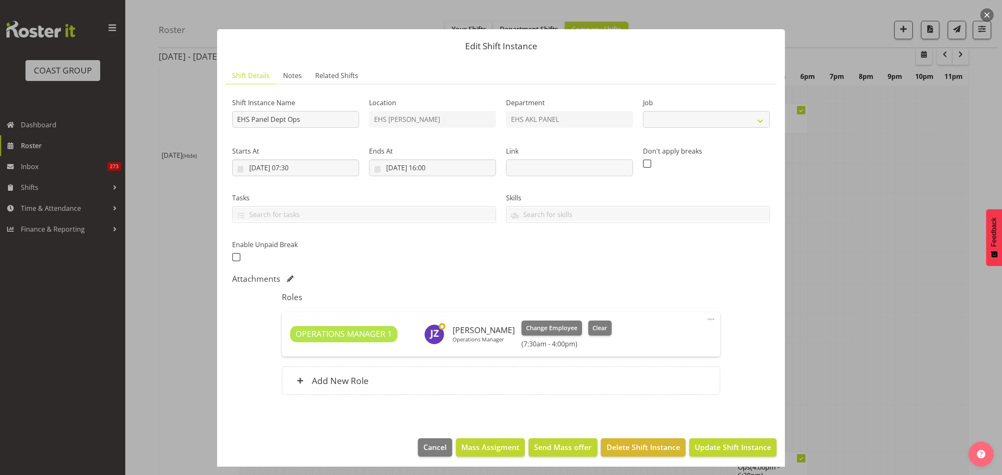
select select "69"
click at [706, 320] on span at bounding box center [711, 319] width 10 height 10
click at [656, 342] on link "Edit" at bounding box center [676, 339] width 80 height 15
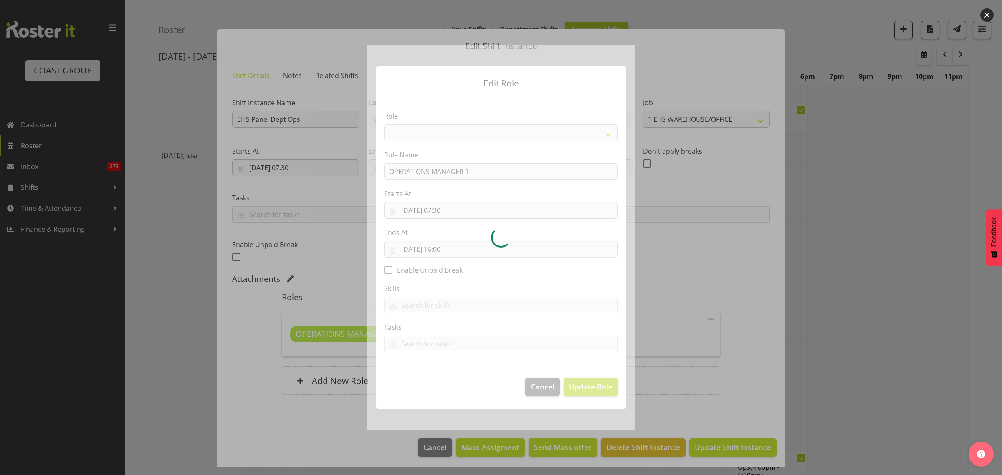
select select "198"
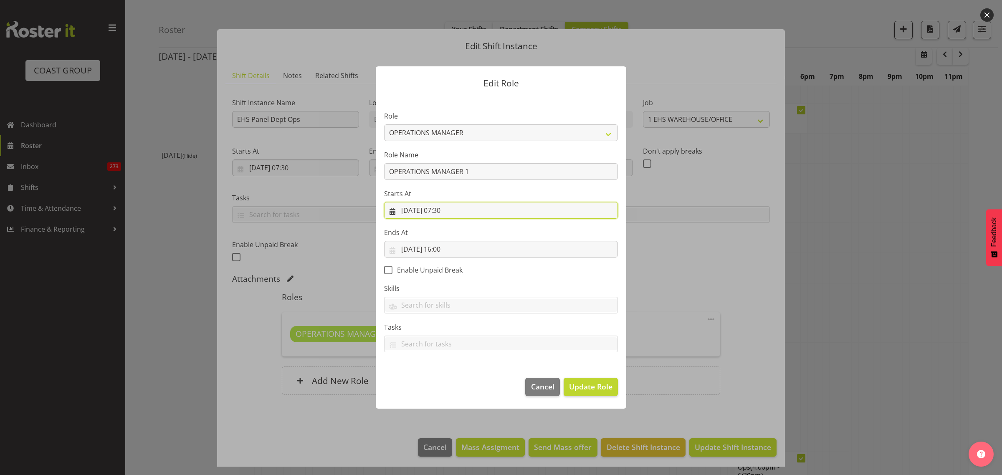
click at [479, 210] on input "[DATE] 07:30" at bounding box center [501, 210] width 234 height 17
click at [449, 387] on select "00 01 02 03 04 05 06 07 08 09 10 11 12 13 14 15 16 17 18 19 20 21 22 23" at bounding box center [450, 387] width 19 height 17
select select "8"
click at [441, 379] on select "00 01 02 03 04 05 06 07 08 09 10 11 12 13 14 15 16 17 18 19 20 21 22 23" at bounding box center [450, 387] width 19 height 17
type input "01/09/2025, 08:30"
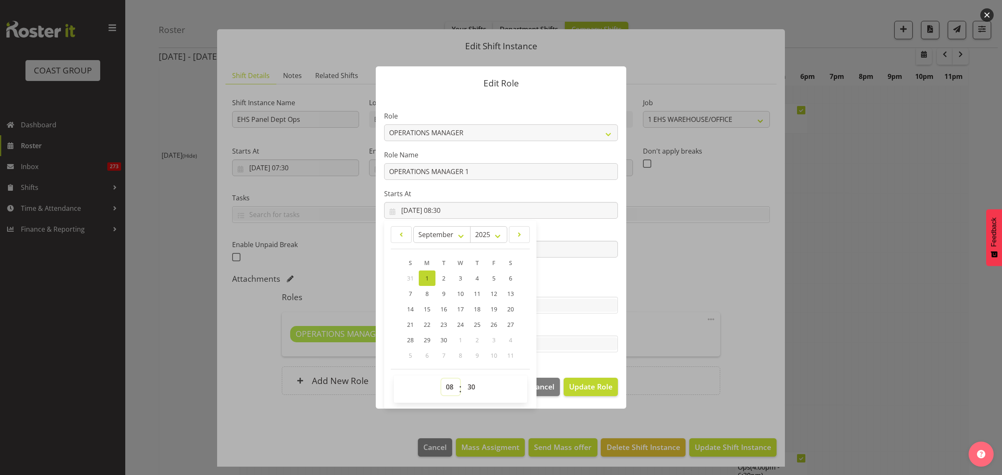
drag, startPoint x: 450, startPoint y: 385, endPoint x: 452, endPoint y: 380, distance: 4.9
click at [450, 385] on select "00 01 02 03 04 05 06 07 08 09 10 11 12 13 14 15 16 17 18 19 20 21 22 23" at bounding box center [450, 387] width 19 height 17
select select "9"
click at [441, 379] on select "00 01 02 03 04 05 06 07 08 09 10 11 12 13 14 15 16 17 18 19 20 21 22 23" at bounding box center [450, 387] width 19 height 17
type input "[DATE] 09:30"
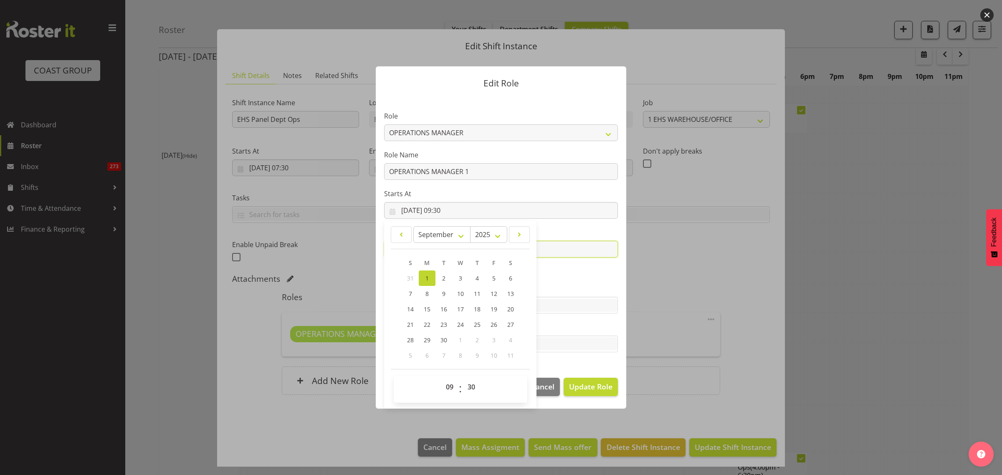
click at [563, 250] on input "[DATE] 16:00" at bounding box center [501, 249] width 234 height 17
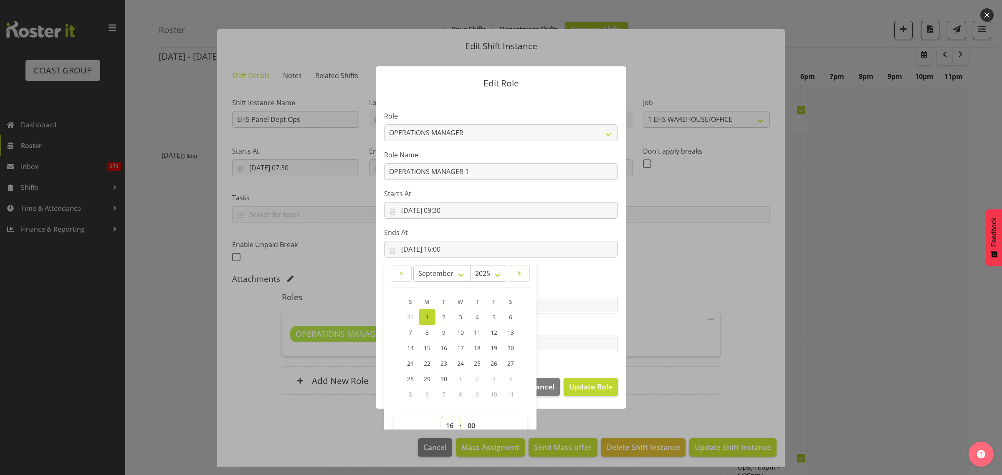
click at [446, 424] on select "00 01 02 03 04 05 06 07 08 09 10 11 12 13 14 15 16 17 18 19 20 21 22 23" at bounding box center [450, 426] width 19 height 17
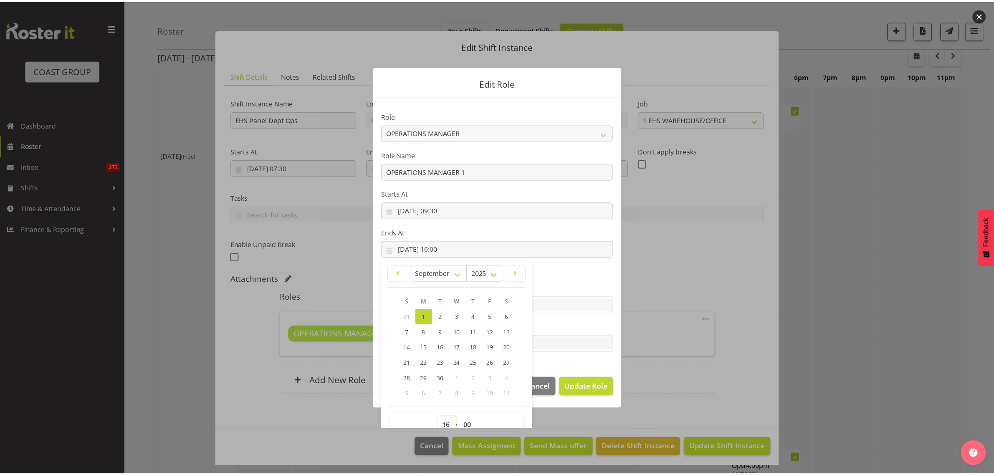
scroll to position [4, 0]
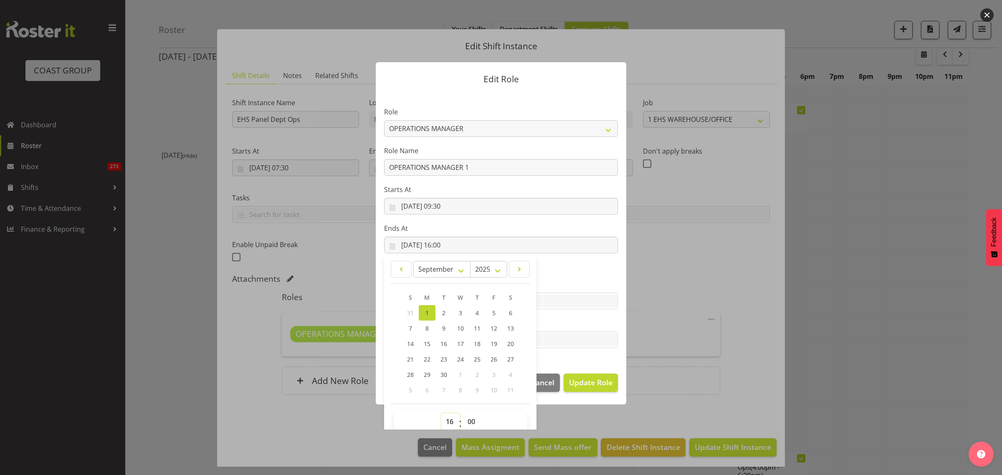
select select "11"
click at [441, 413] on select "00 01 02 03 04 05 06 07 08 09 10 11 12 13 14 15 16 17 18 19 20 21 22 23" at bounding box center [450, 421] width 19 height 17
type input "01/09/2025, 11:00"
click at [443, 421] on select "00 01 02 03 04 05 06 07 08 09 10 11 12 13 14 15 16 17 18 19 20 21 22 23" at bounding box center [450, 421] width 19 height 17
select select "12"
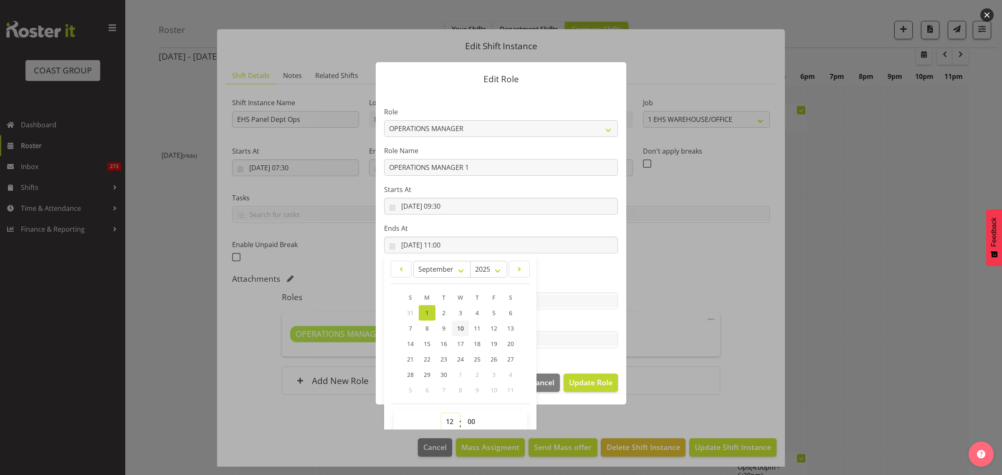
click at [441, 413] on select "00 01 02 03 04 05 06 07 08 09 10 11 12 13 14 15 16 17 18 19 20 21 22 23" at bounding box center [450, 421] width 19 height 17
type input "01/09/2025, 12:00"
click at [470, 418] on select "00 01 02 03 04 05 06 07 08 09 10 11 12 13 14 15 16 17 18 19 20 21 22 23 24 25 2…" at bounding box center [472, 421] width 19 height 17
select select "30"
click at [463, 413] on select "00 01 02 03 04 05 06 07 08 09 10 11 12 13 14 15 16 17 18 19 20 21 22 23 24 25 2…" at bounding box center [472, 421] width 19 height 17
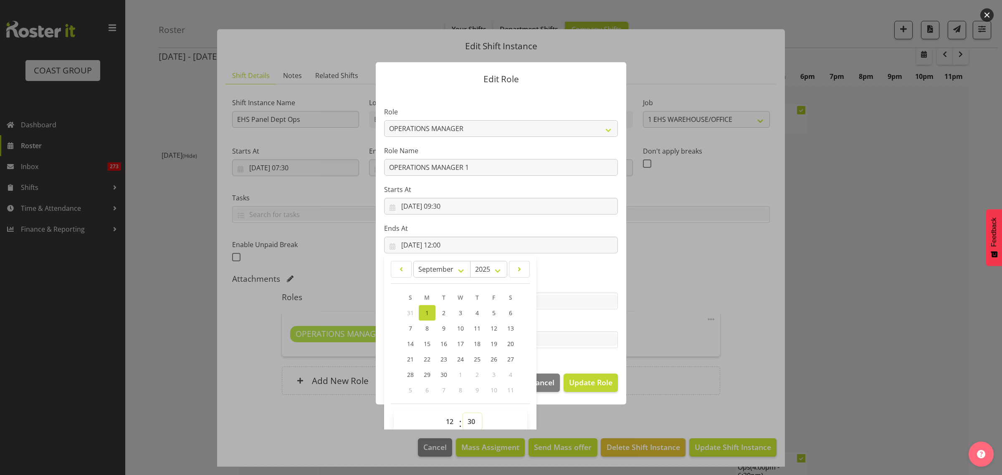
type input "[DATE] 12:30"
click at [583, 385] on span "Update Role" at bounding box center [590, 382] width 43 height 11
select select
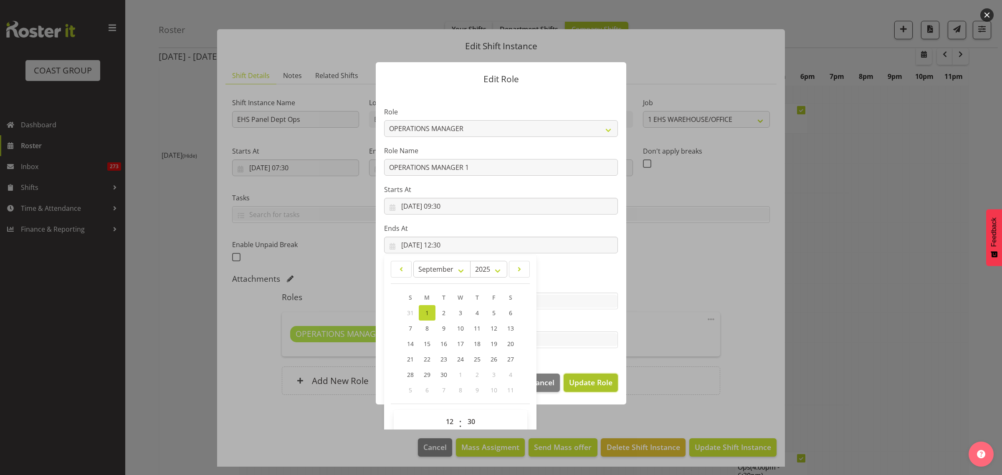
select select
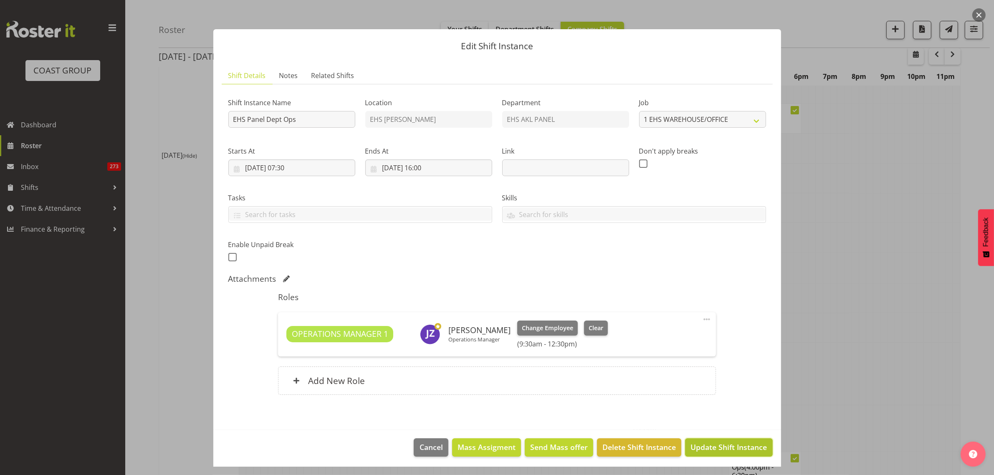
click at [713, 448] on span "Update Shift Instance" at bounding box center [729, 447] width 76 height 11
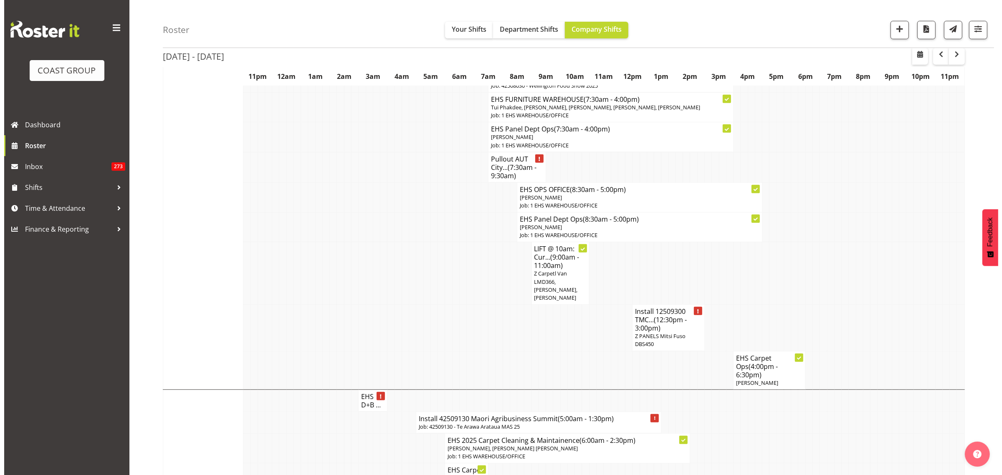
scroll to position [418, 0]
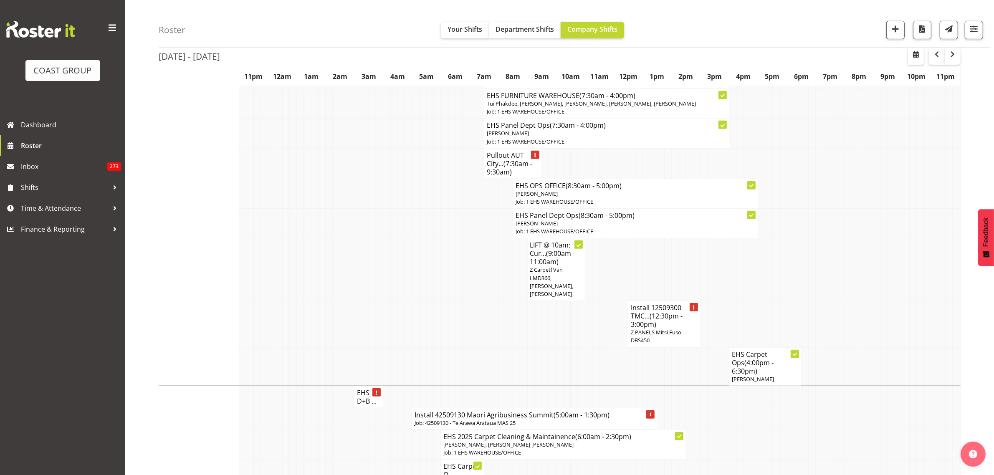
click at [665, 330] on span "Z PANELS Mitsi Fuso DBS450" at bounding box center [656, 336] width 51 height 15
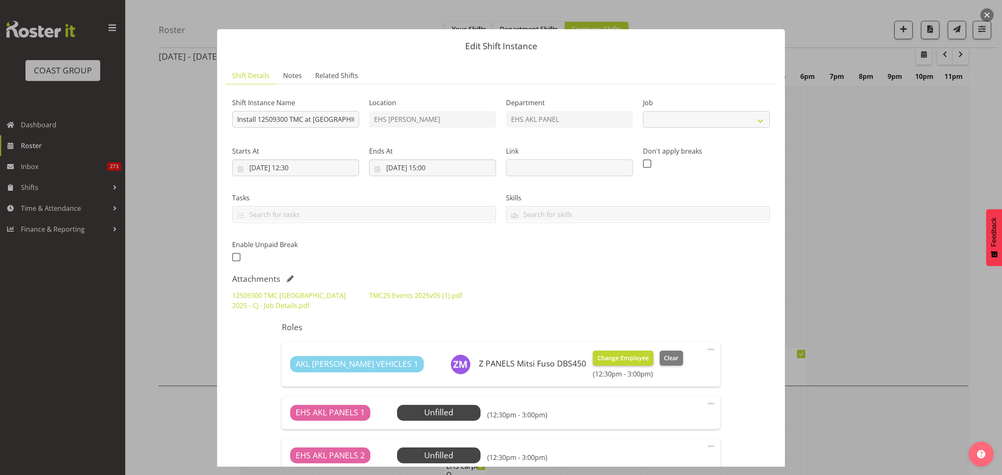
select select "10396"
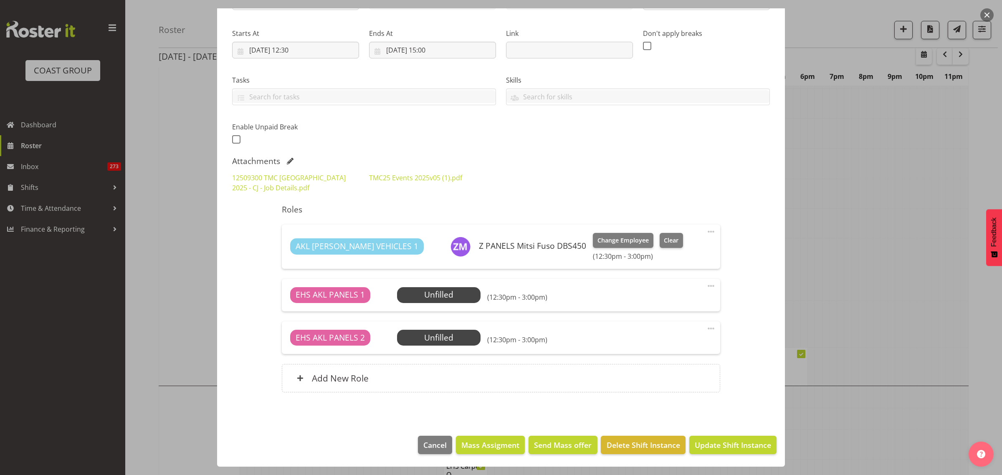
scroll to position [118, 0]
click at [450, 297] on span "Select Employee" at bounding box center [439, 295] width 62 height 12
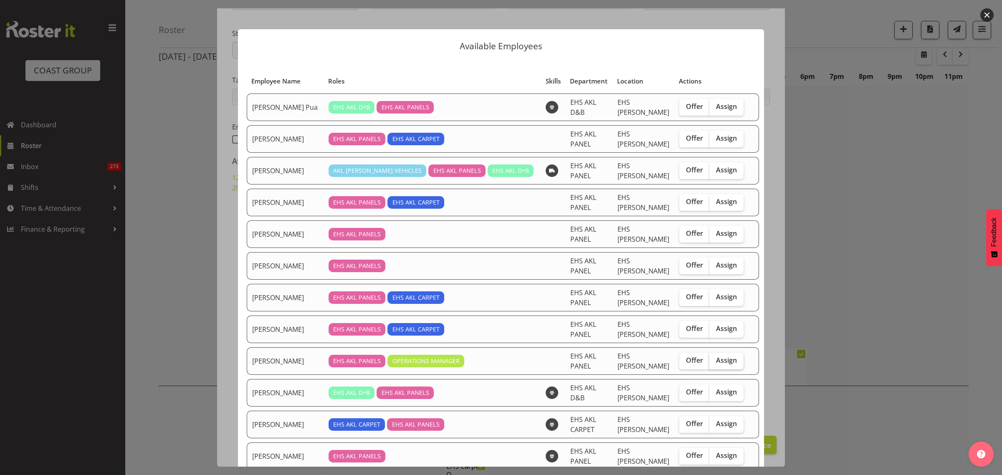
click at [716, 360] on span "Assign" at bounding box center [726, 360] width 21 height 8
click at [710, 360] on input "Assign" at bounding box center [712, 360] width 5 height 5
checkbox input "true"
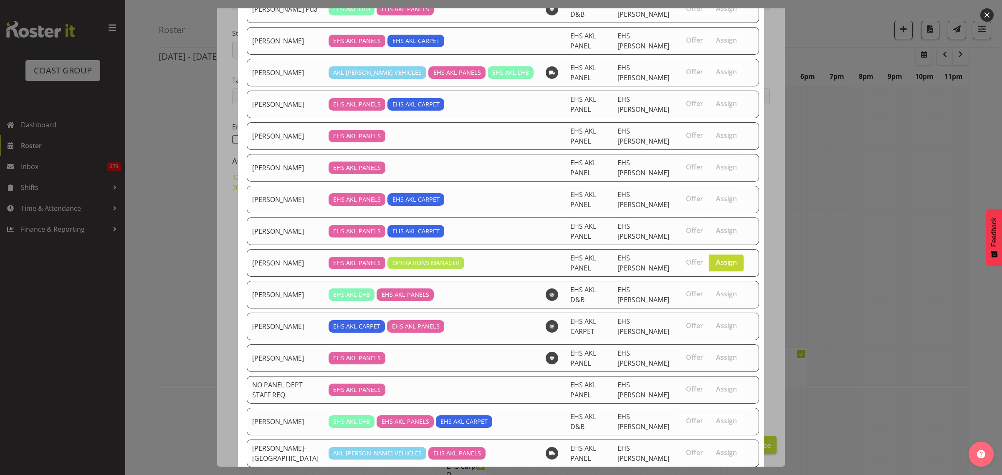
scroll to position [195, 0]
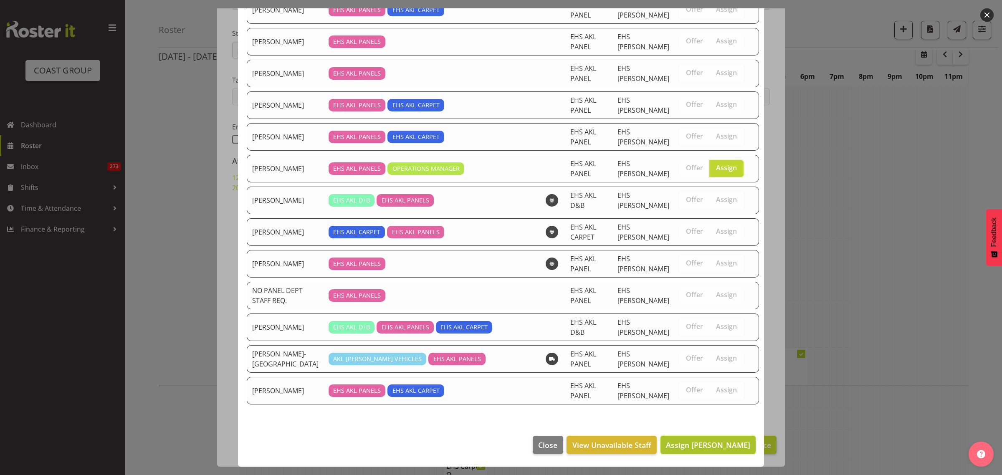
click at [705, 449] on span "Assign [PERSON_NAME]" at bounding box center [708, 445] width 84 height 10
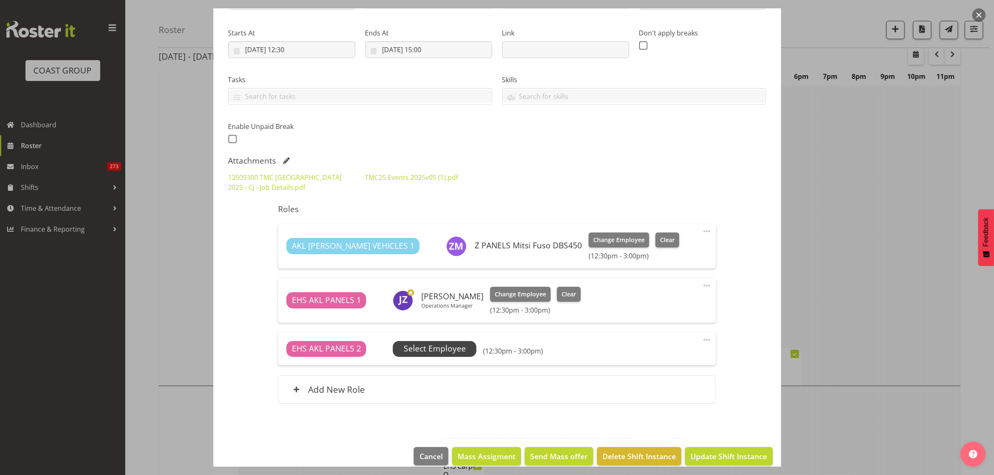
click at [422, 352] on span "Select Employee" at bounding box center [435, 349] width 62 height 12
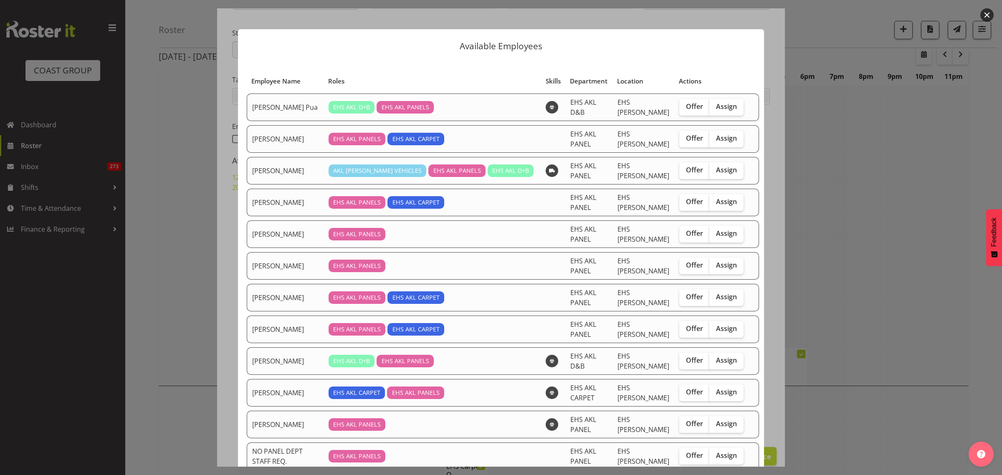
scroll to position [52, 0]
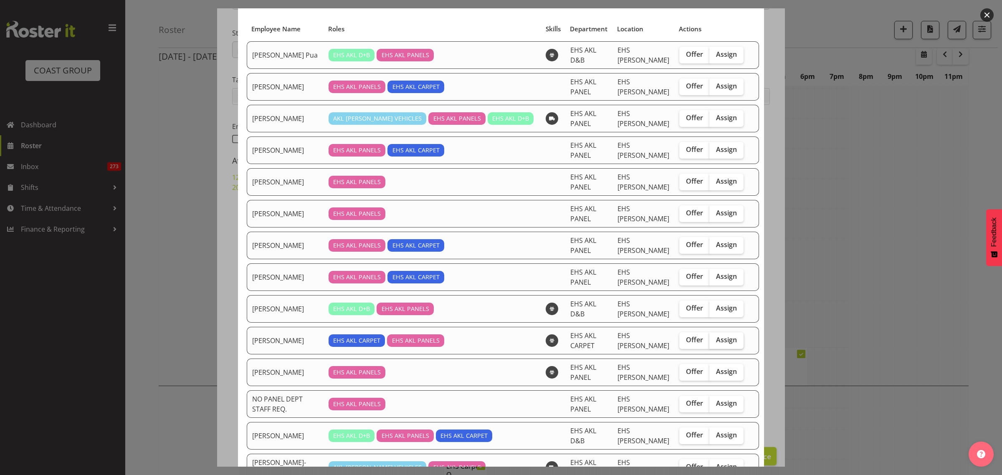
click at [722, 339] on span "Assign" at bounding box center [726, 340] width 21 height 8
click at [715, 339] on input "Assign" at bounding box center [712, 339] width 5 height 5
checkbox input "true"
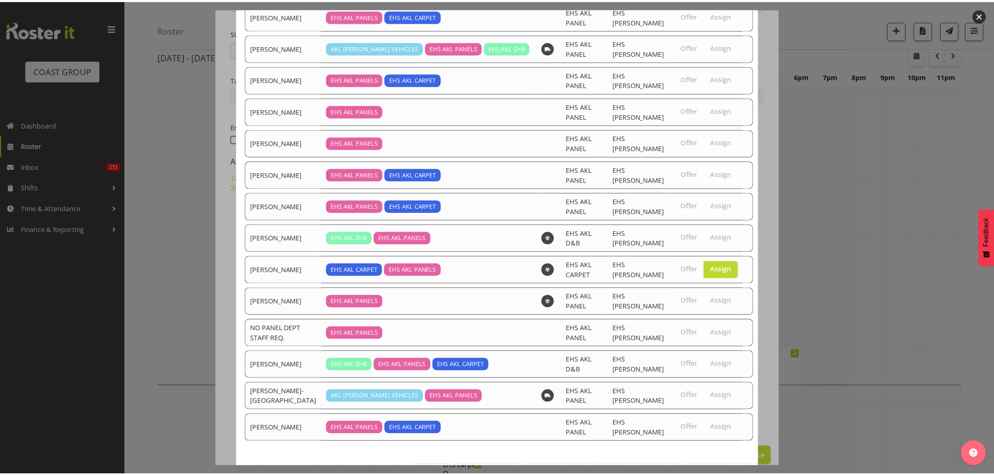
scroll to position [163, 0]
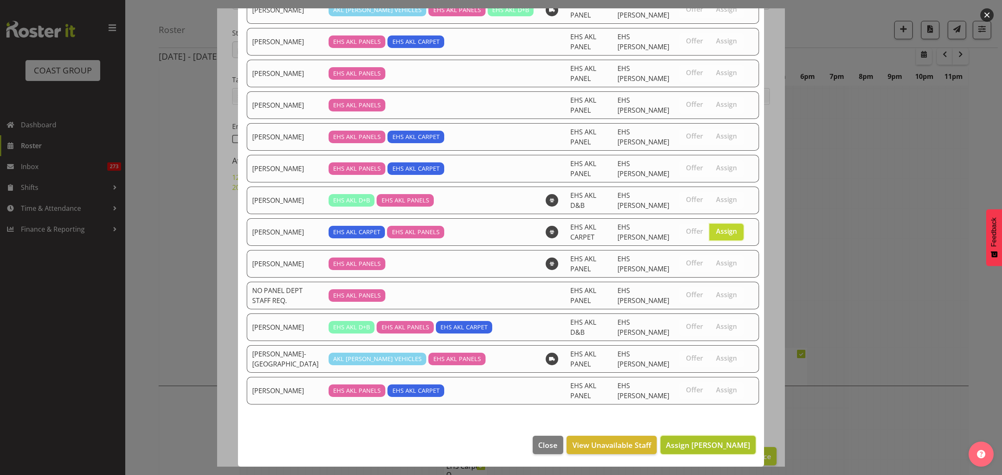
click at [706, 449] on span "Assign [PERSON_NAME]" at bounding box center [708, 445] width 84 height 10
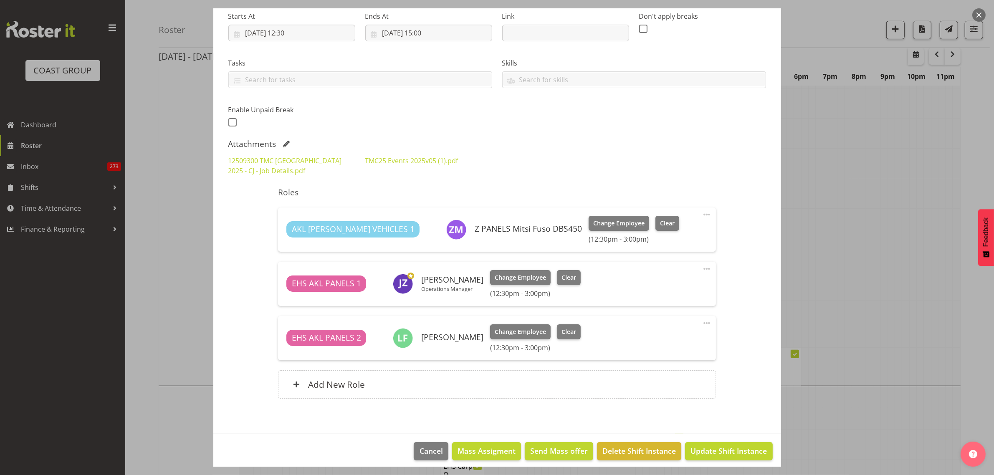
scroll to position [141, 0]
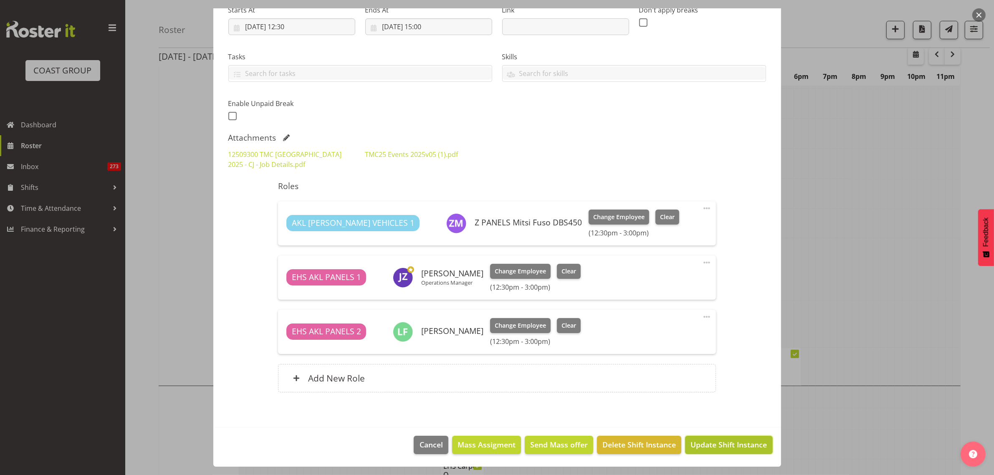
click at [716, 450] on span "Update Shift Instance" at bounding box center [729, 444] width 76 height 11
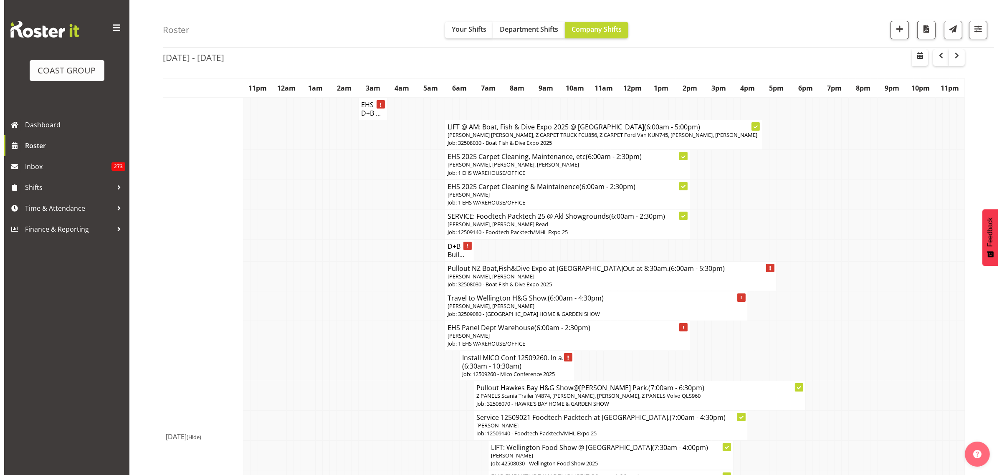
scroll to position [52, 0]
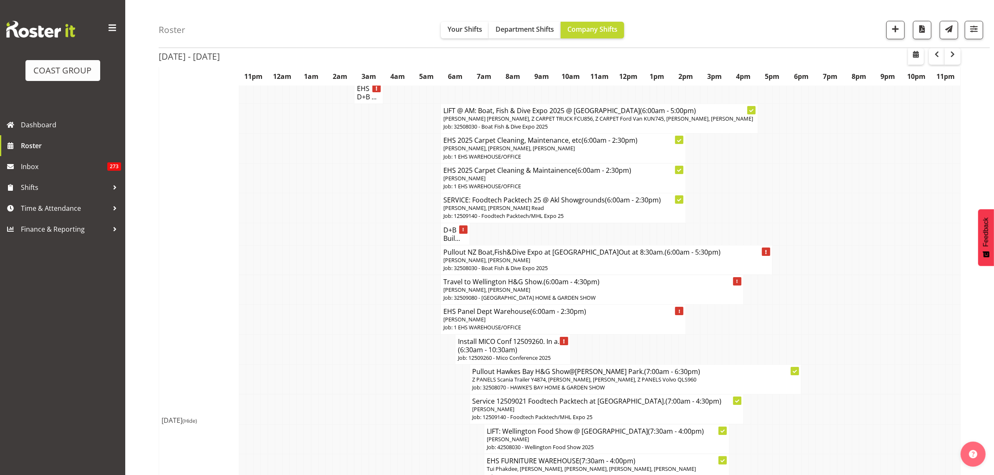
click at [600, 324] on p "Job: 1 EHS WAREHOUSE/OFFICE" at bounding box center [564, 328] width 240 height 8
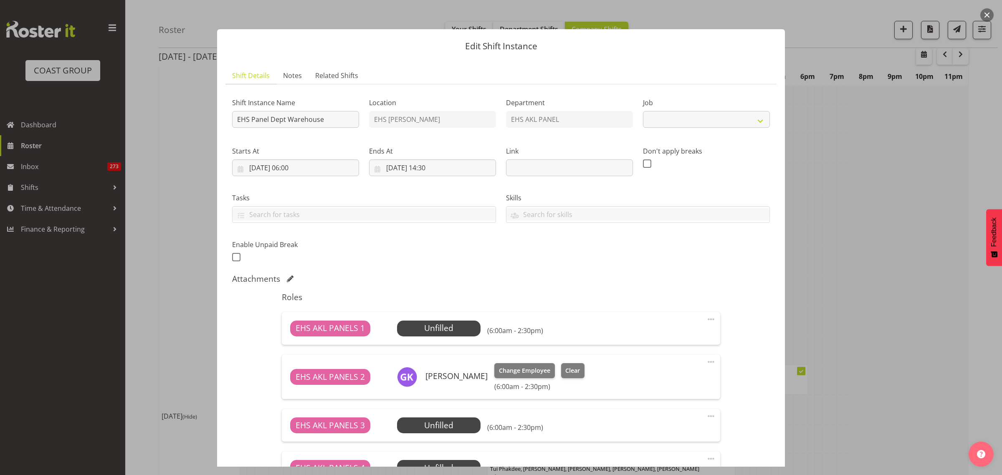
select select "69"
click at [450, 328] on span "Select Employee" at bounding box center [439, 328] width 62 height 12
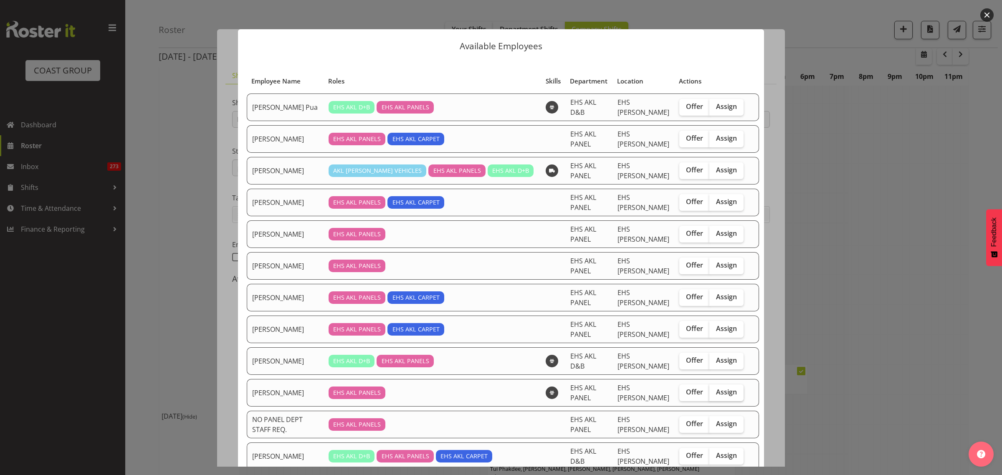
click at [716, 388] on span "Assign" at bounding box center [726, 392] width 21 height 8
click at [714, 390] on input "Assign" at bounding box center [712, 392] width 5 height 5
checkbox input "true"
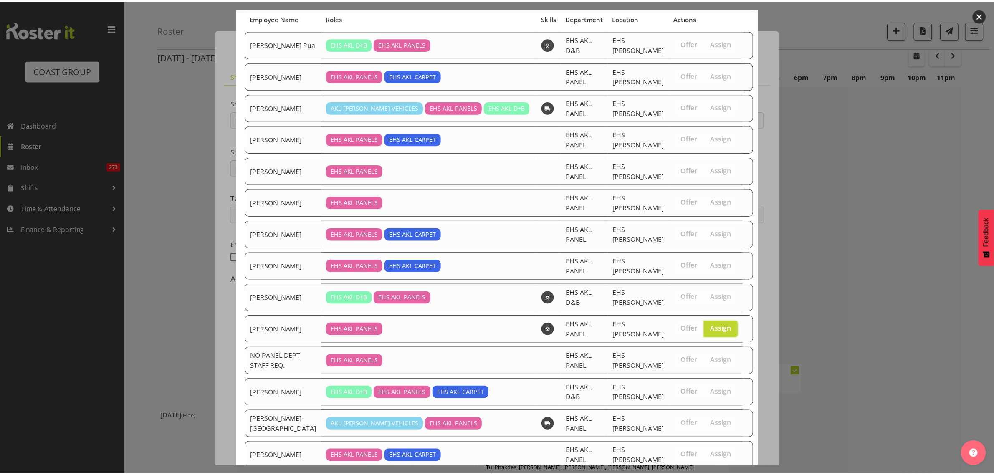
scroll to position [85, 0]
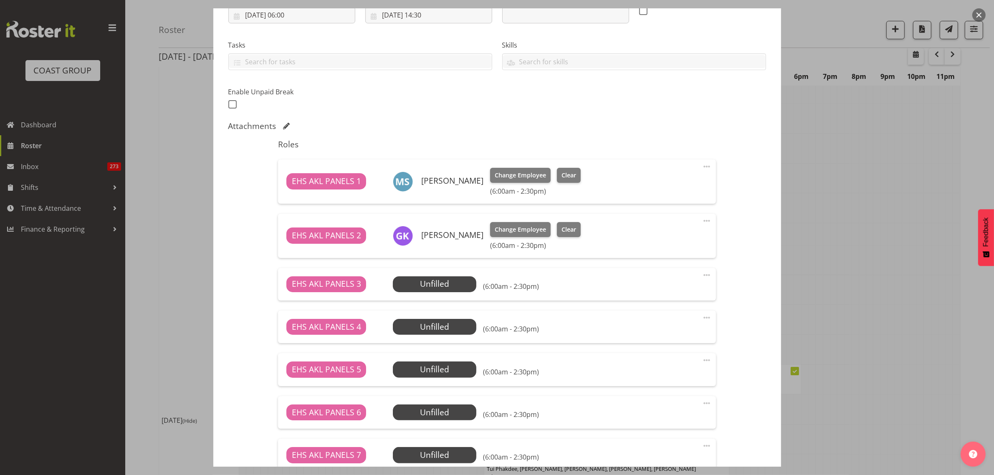
scroll to position [209, 0]
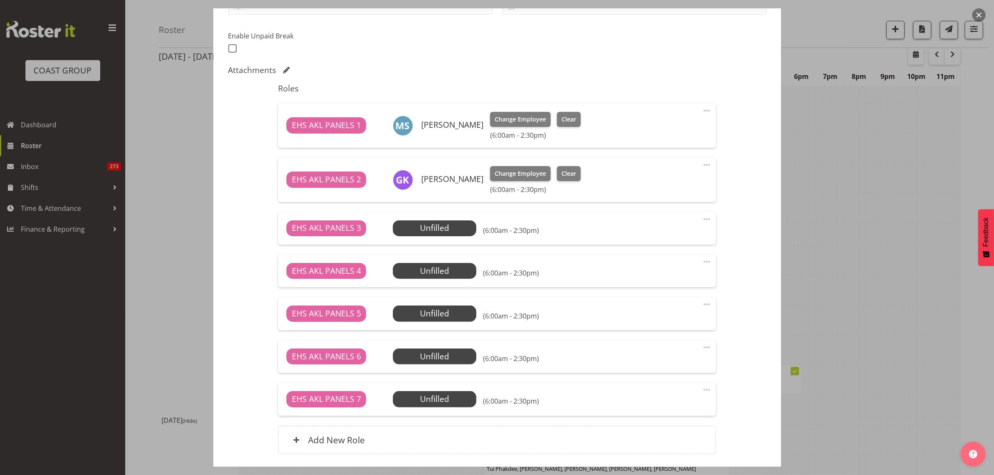
click at [702, 218] on span at bounding box center [707, 219] width 10 height 10
click at [671, 267] on link "Delete" at bounding box center [672, 269] width 80 height 15
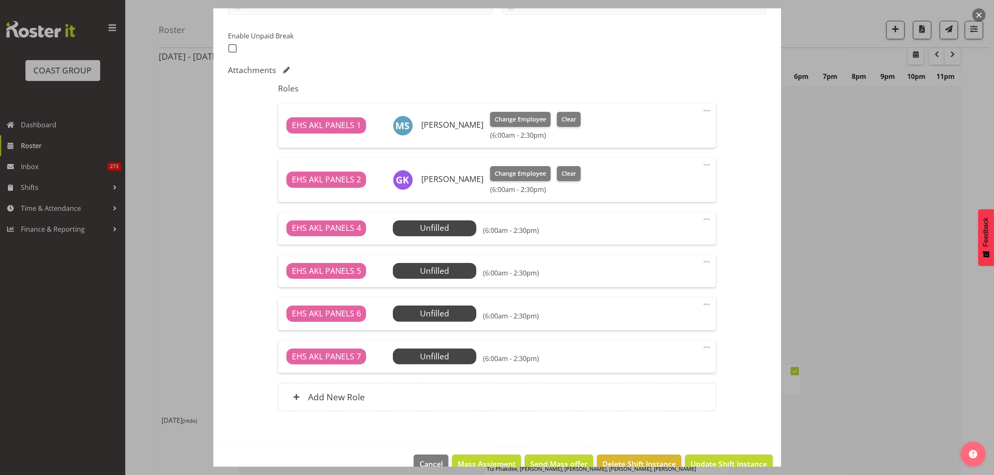
click at [702, 218] on span at bounding box center [707, 219] width 10 height 10
click at [673, 272] on link "Delete" at bounding box center [672, 269] width 80 height 15
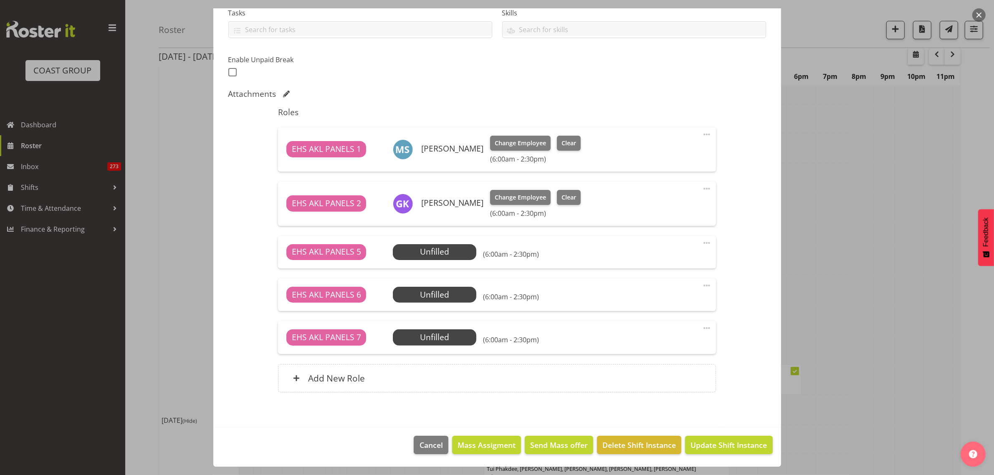
scroll to position [185, 0]
click at [702, 243] on span at bounding box center [707, 243] width 10 height 10
click at [668, 288] on link "Delete" at bounding box center [672, 293] width 80 height 15
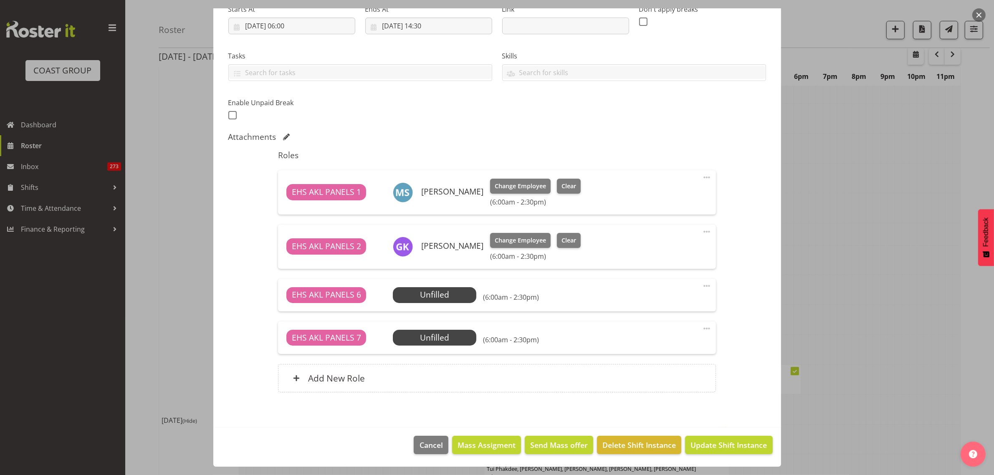
scroll to position [142, 0]
click at [702, 284] on span at bounding box center [707, 286] width 10 height 10
click at [679, 332] on link "Delete" at bounding box center [672, 336] width 80 height 15
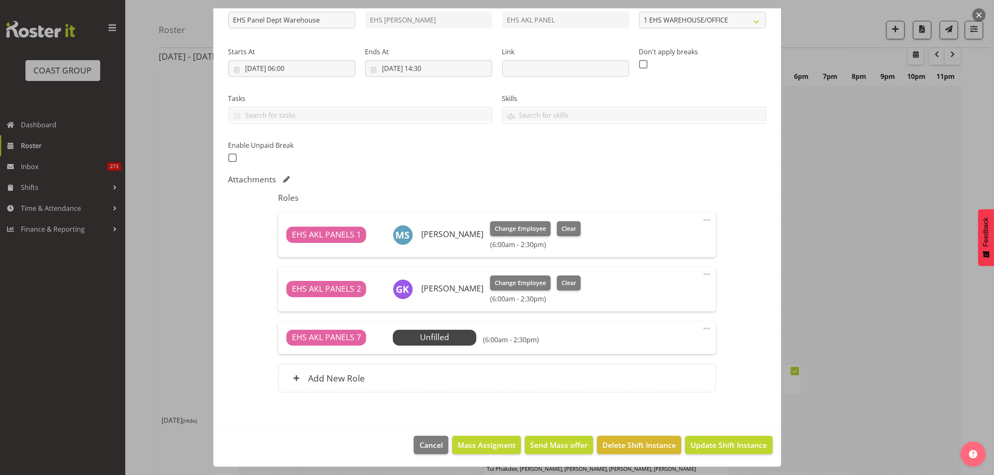
scroll to position [99, 0]
click at [702, 329] on span at bounding box center [707, 329] width 10 height 10
click at [683, 380] on link "Delete" at bounding box center [672, 378] width 80 height 15
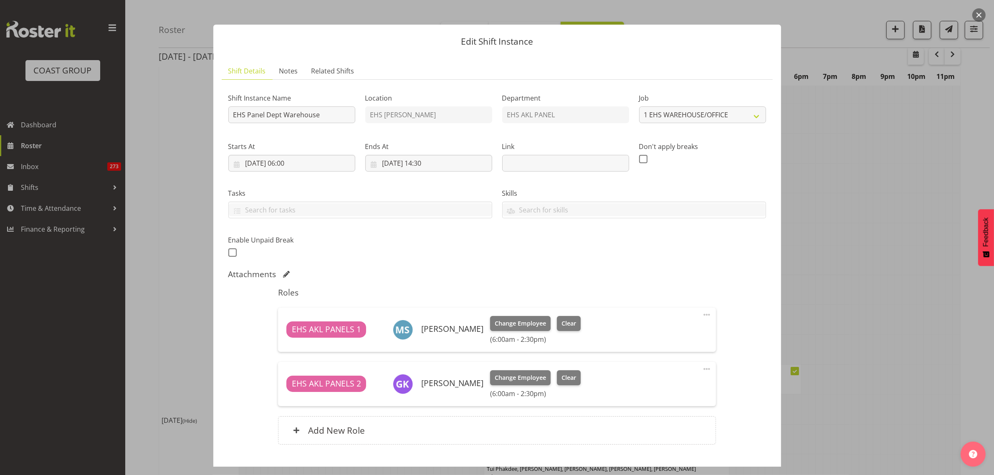
scroll to position [57, 0]
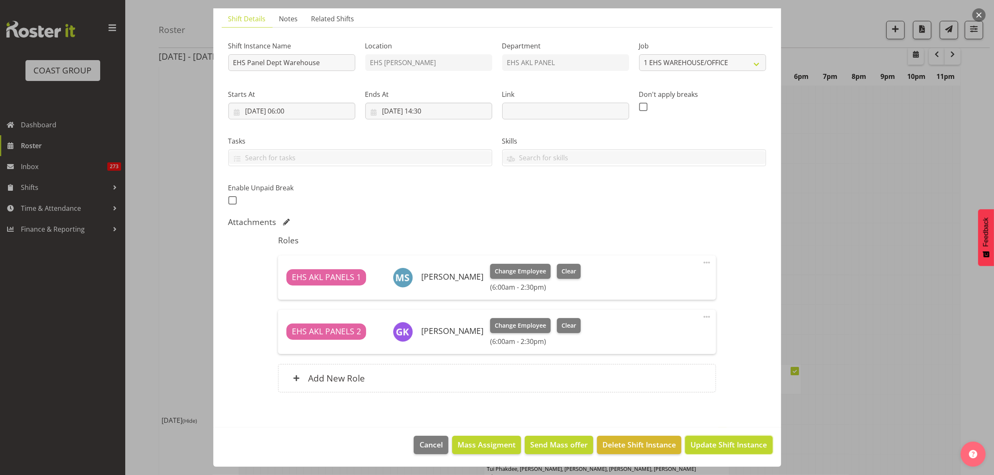
click at [707, 448] on span "Update Shift Instance" at bounding box center [729, 444] width 76 height 11
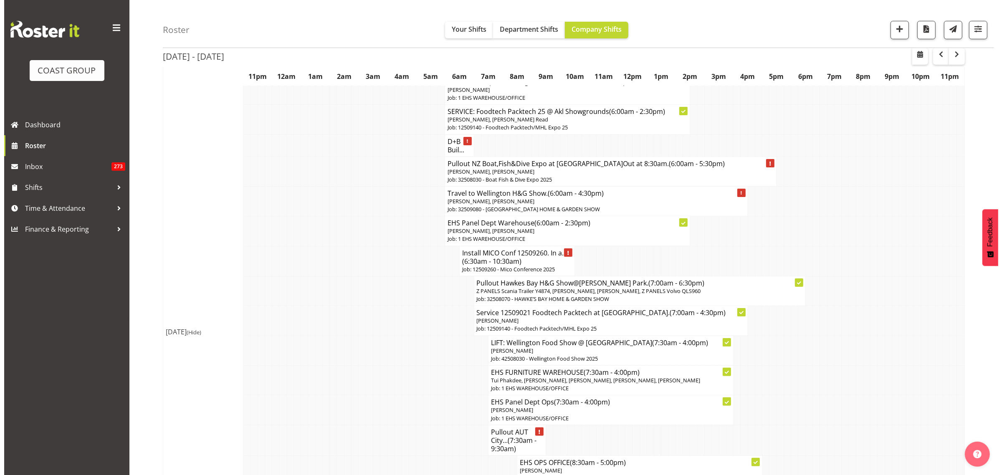
scroll to position [157, 0]
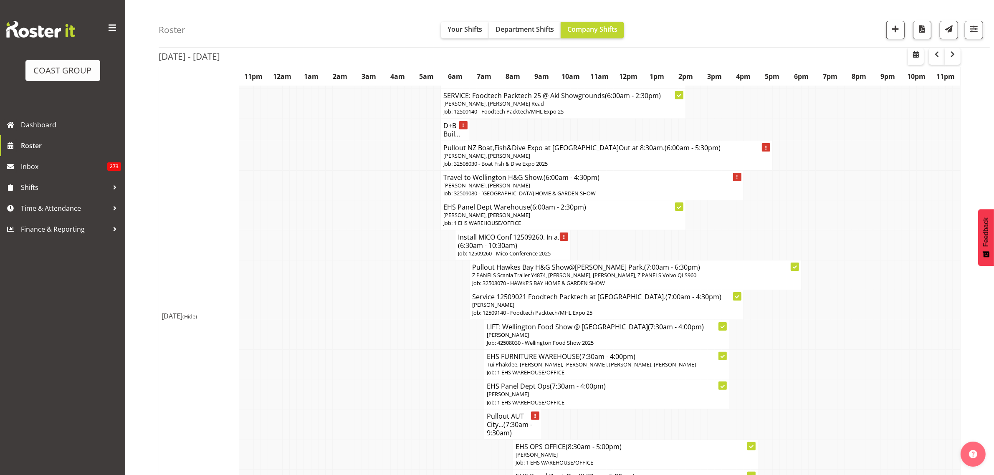
click at [656, 163] on p "Job: 32508030 - Boat Fish & Dive Expo 2025" at bounding box center [607, 164] width 326 height 8
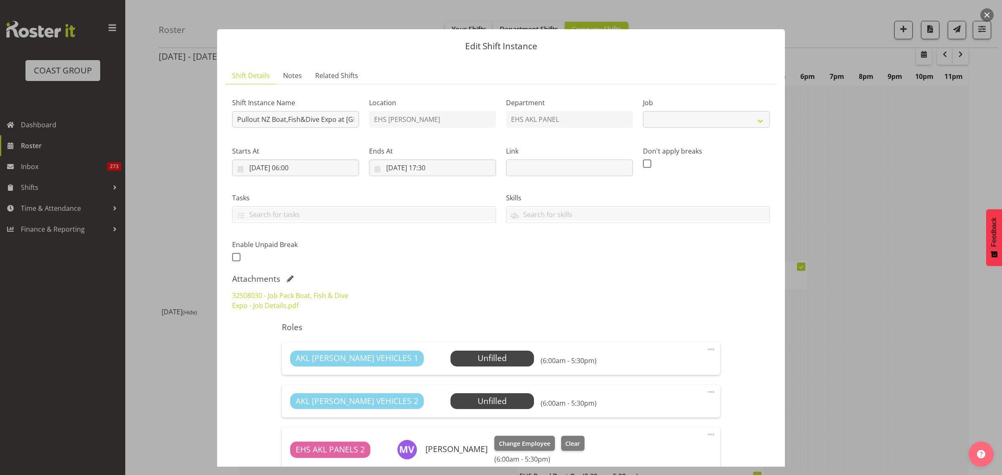
select select "9138"
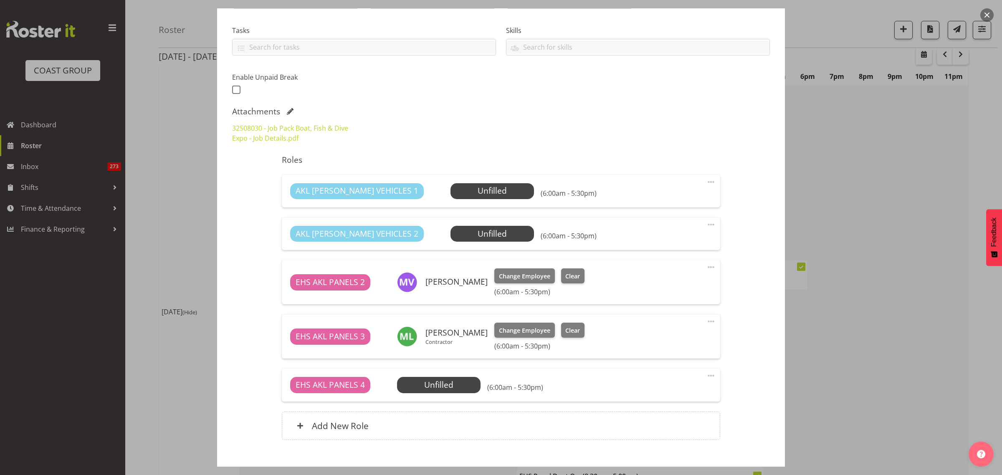
scroll to position [209, 0]
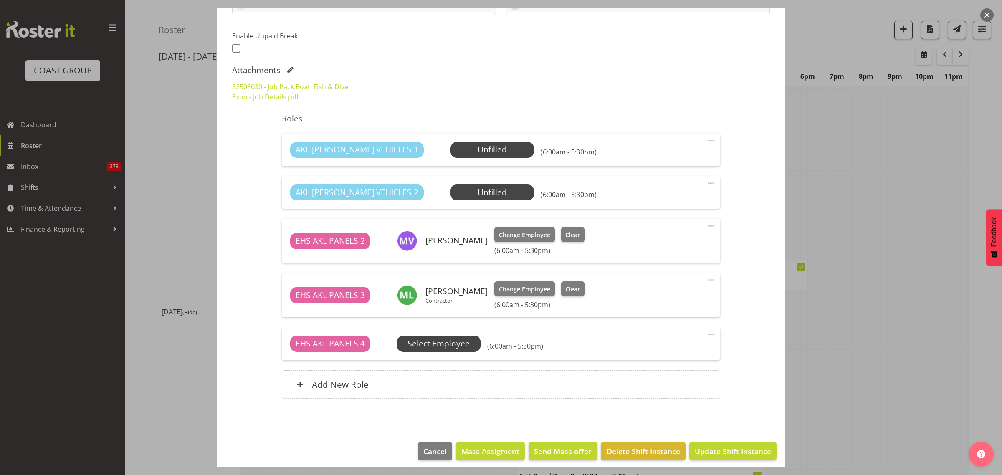
click at [0, 0] on span "Select Employee" at bounding box center [0, 0] width 0 height 0
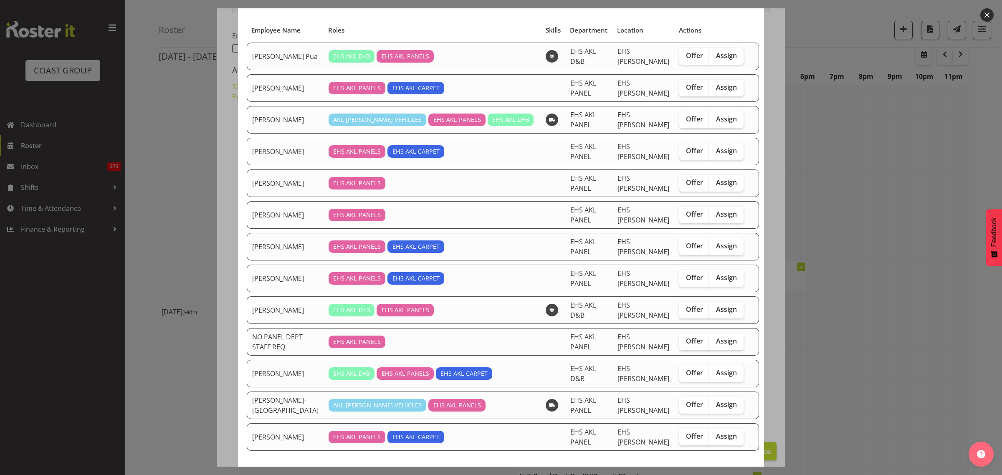
scroll to position [56, 0]
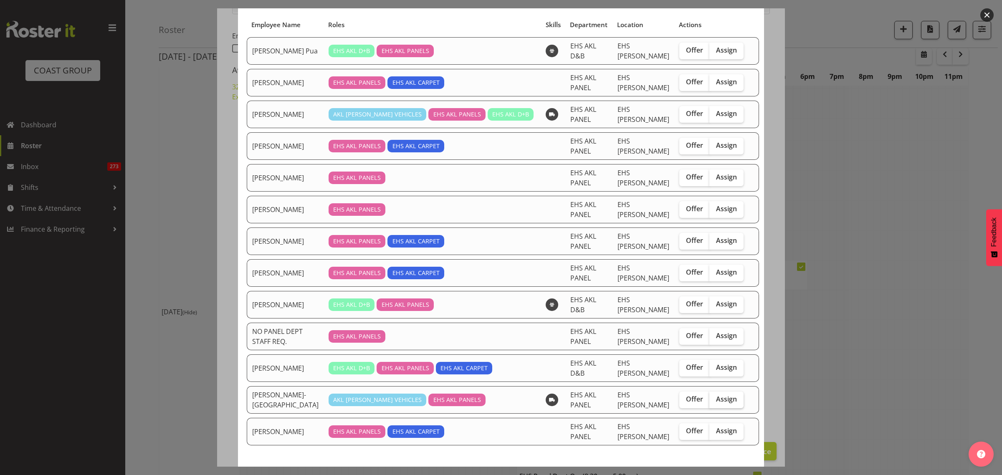
click at [720, 395] on span "Assign" at bounding box center [726, 399] width 21 height 8
click at [715, 397] on input "Assign" at bounding box center [712, 399] width 5 height 5
checkbox input "true"
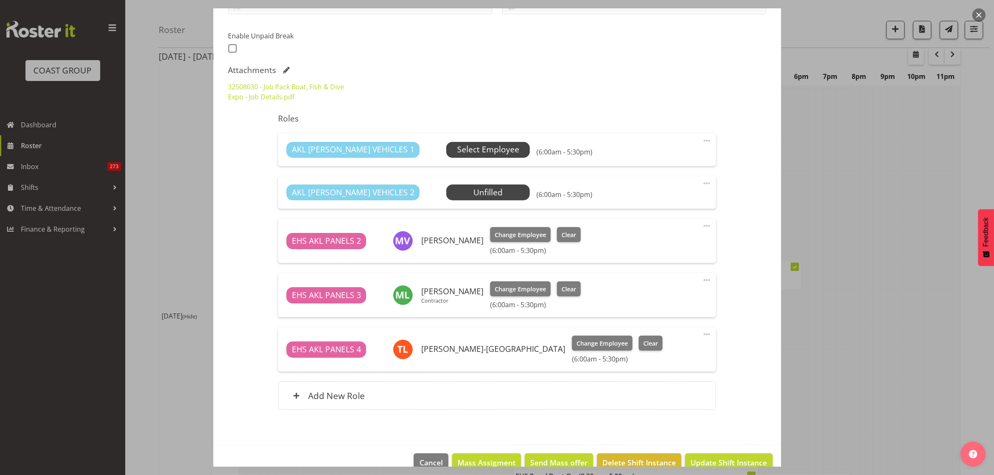
click at [457, 153] on span "Select Employee" at bounding box center [488, 150] width 62 height 12
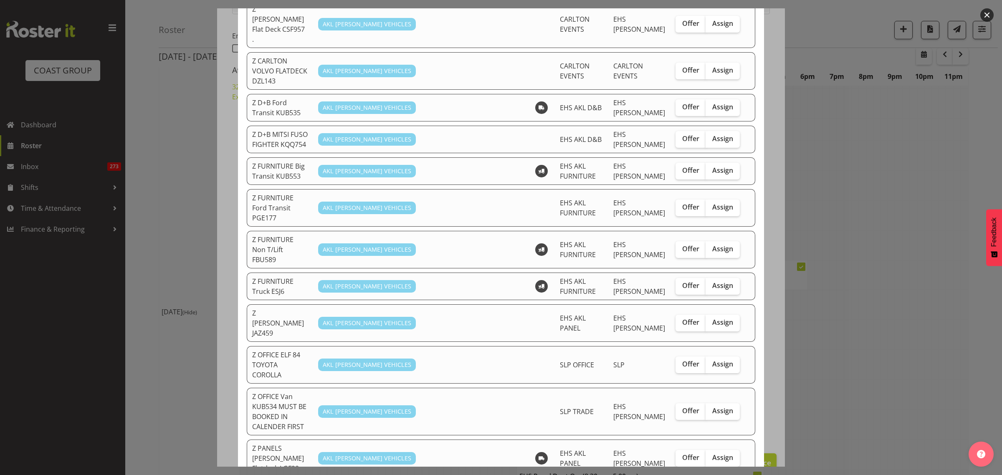
scroll to position [261, 0]
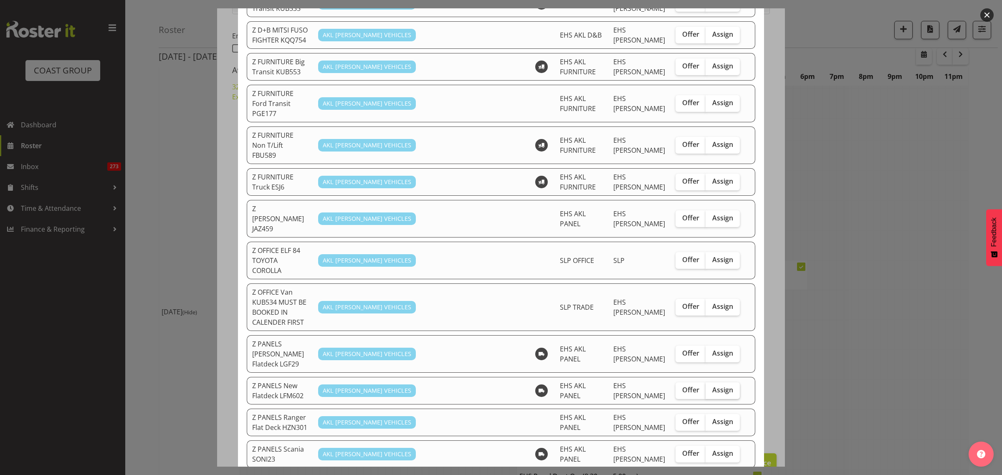
click at [723, 386] on span "Assign" at bounding box center [722, 390] width 21 height 8
click at [711, 388] on input "Assign" at bounding box center [708, 390] width 5 height 5
checkbox input "true"
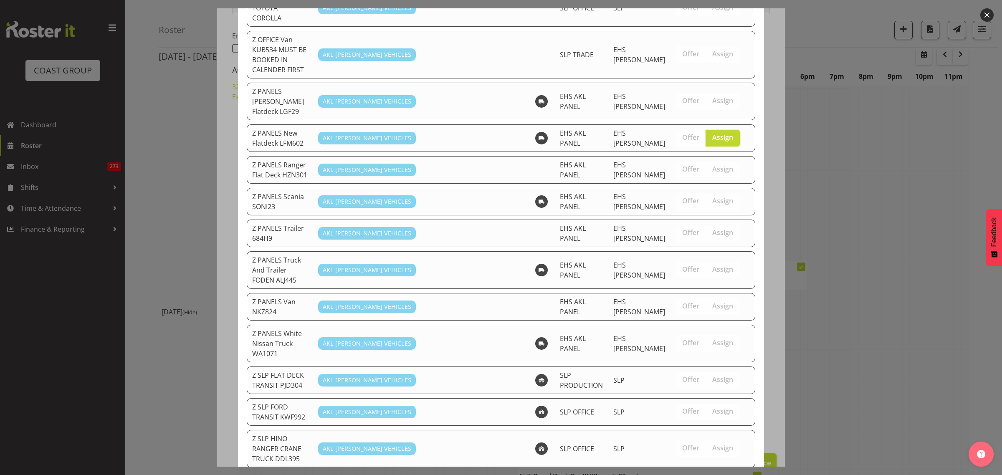
scroll to position [574, 0]
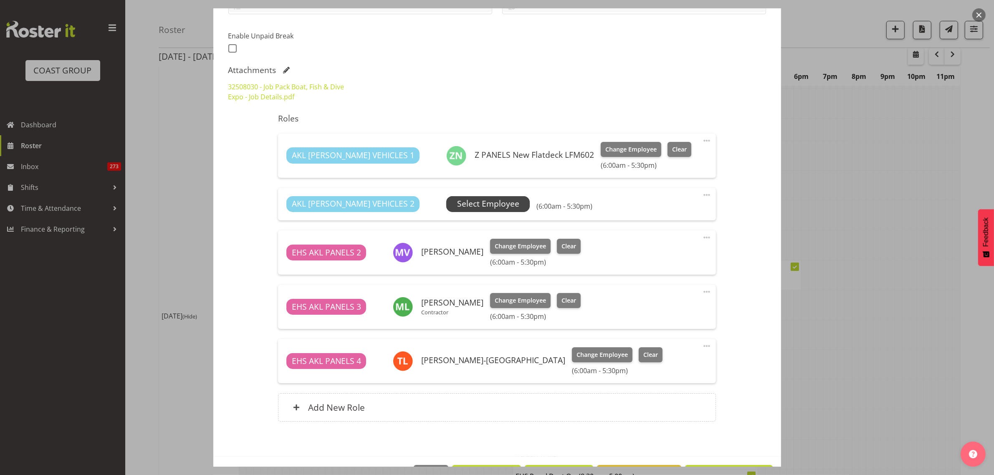
click at [457, 205] on span "Select Employee" at bounding box center [488, 204] width 62 height 12
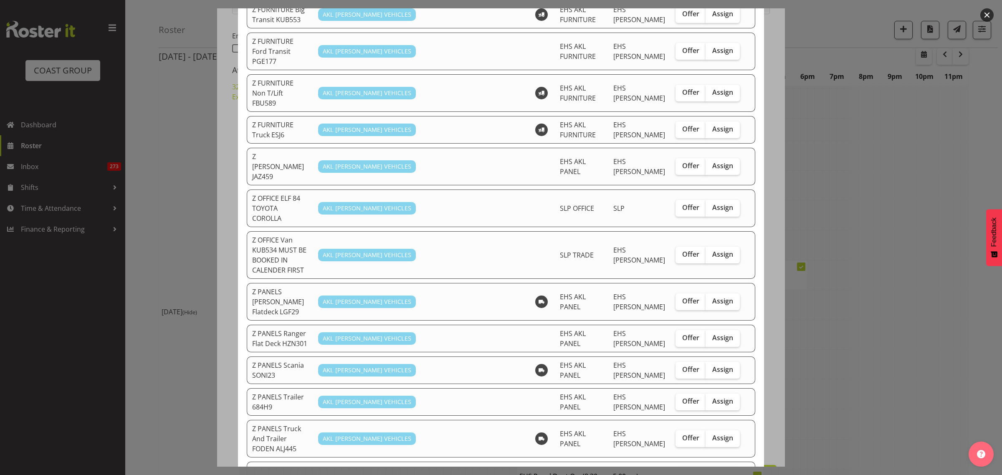
scroll to position [365, 0]
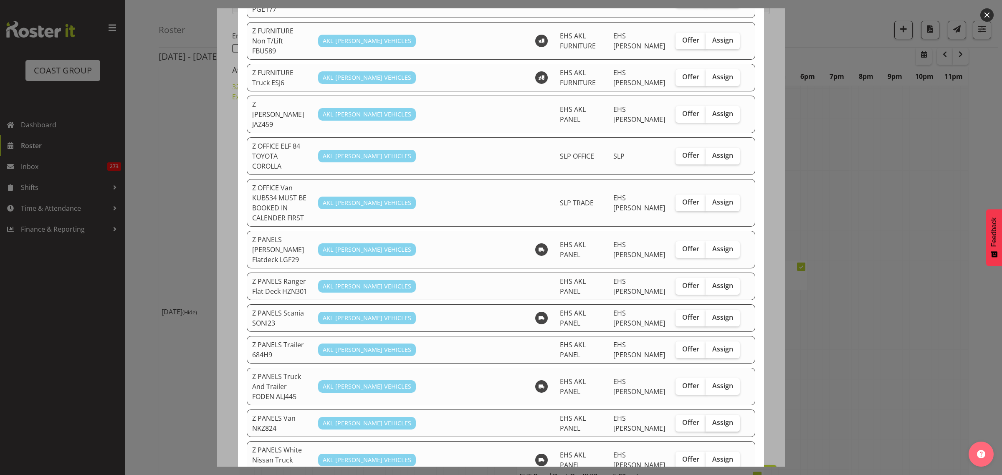
click at [712, 418] on span "Assign" at bounding box center [722, 422] width 21 height 8
click at [711, 420] on input "Assign" at bounding box center [708, 422] width 5 height 5
checkbox input "true"
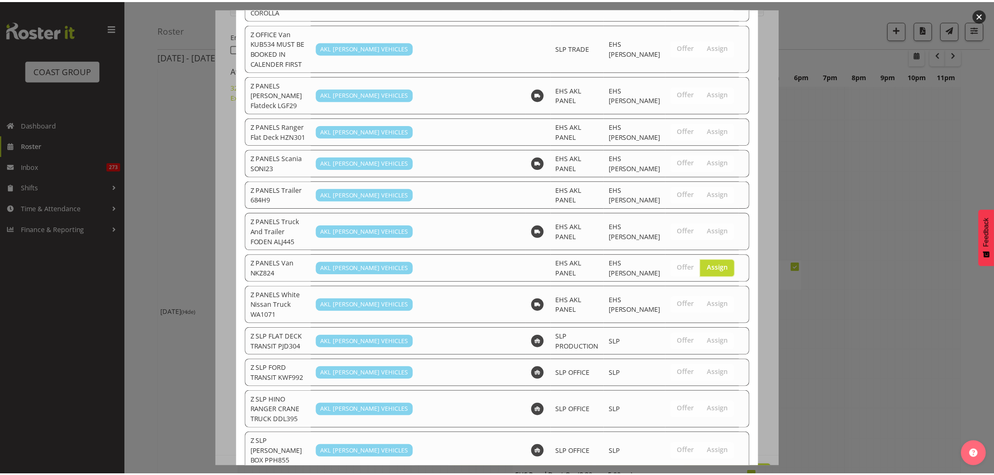
scroll to position [558, 0]
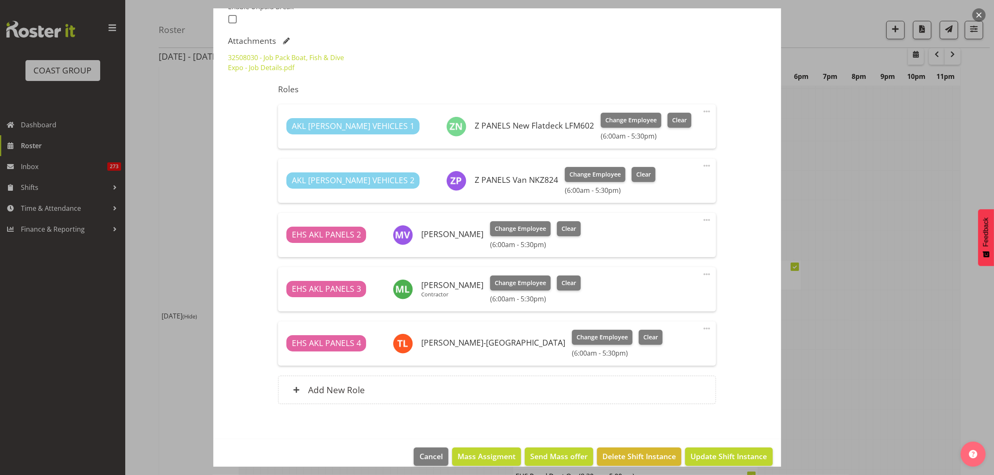
scroll to position [250, 0]
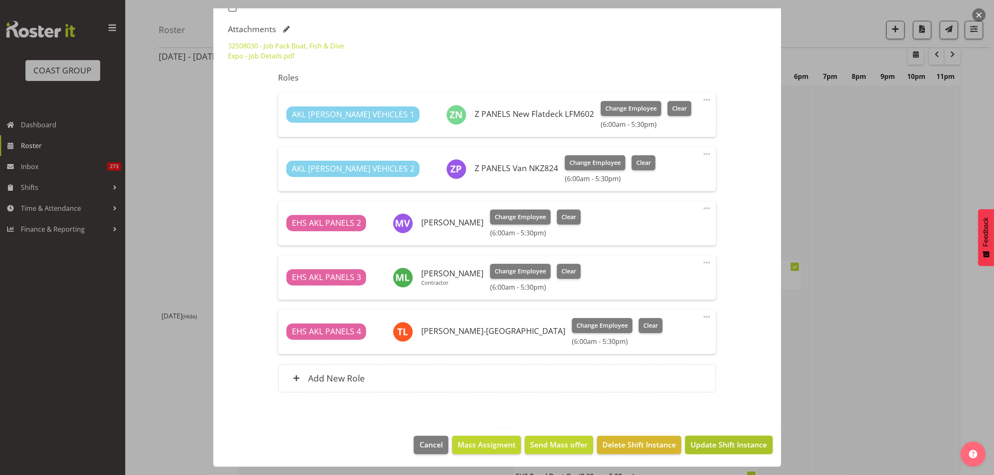
click at [706, 448] on span "Update Shift Instance" at bounding box center [729, 444] width 76 height 11
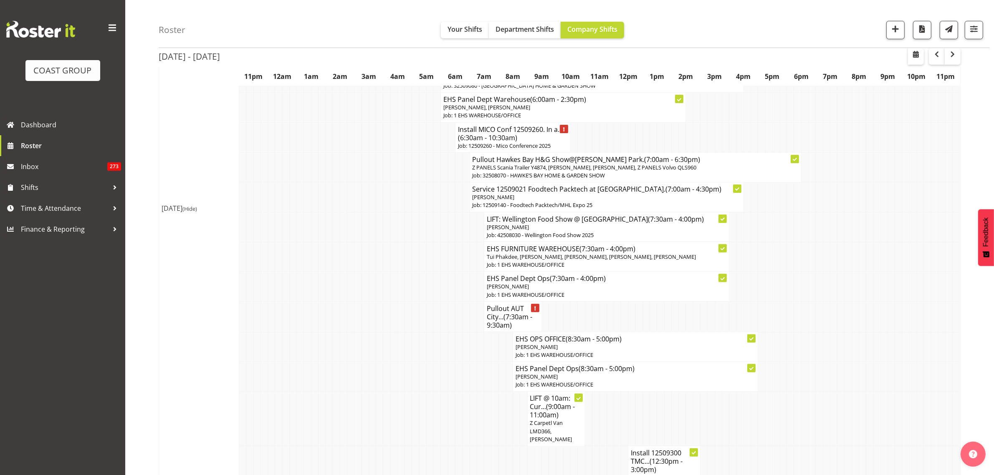
scroll to position [313, 0]
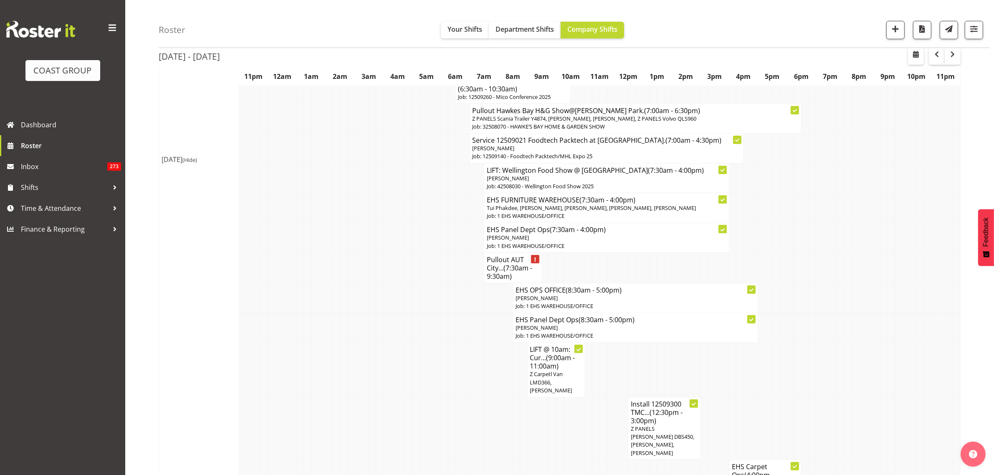
click at [636, 332] on p "[PERSON_NAME]" at bounding box center [636, 328] width 240 height 8
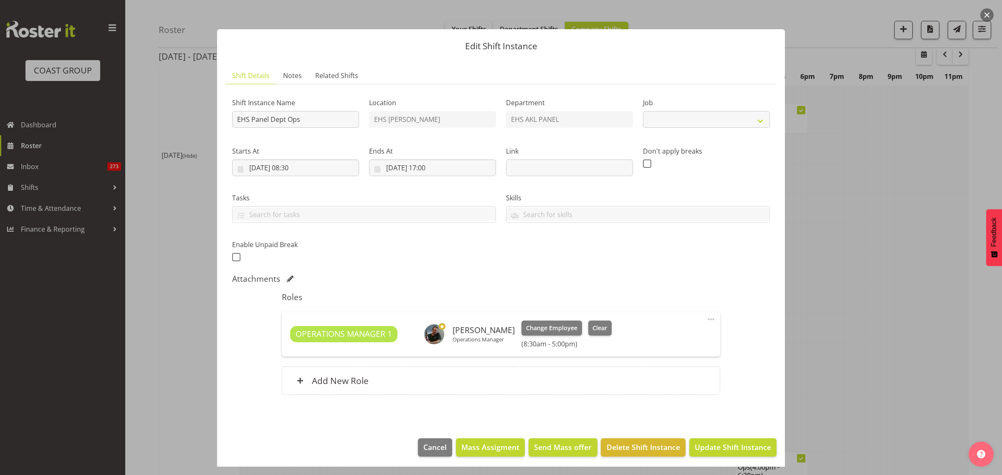
select select "69"
click at [706, 319] on span at bounding box center [711, 319] width 10 height 10
click at [656, 337] on link "Edit" at bounding box center [676, 339] width 80 height 15
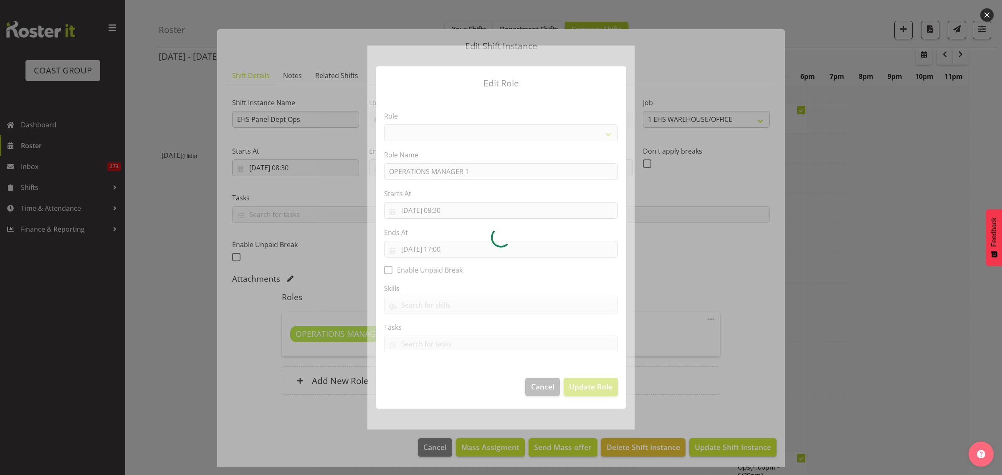
select select "198"
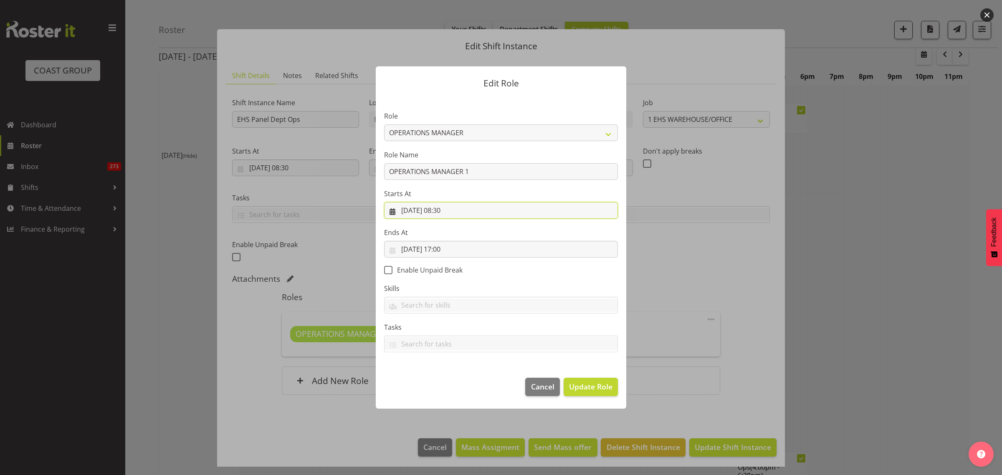
click at [477, 212] on input "01/09/2025, 08:30" at bounding box center [501, 210] width 234 height 17
click at [449, 383] on select "00 01 02 03 04 05 06 07 08 09 10 11 12 13 14 15 16 17 18 19 20 21 22 23" at bounding box center [450, 387] width 19 height 17
select select "10"
click at [441, 379] on select "00 01 02 03 04 05 06 07 08 09 10 11 12 13 14 15 16 17 18 19 20 21 22 23" at bounding box center [450, 387] width 19 height 17
type input "[DATE] 10:30"
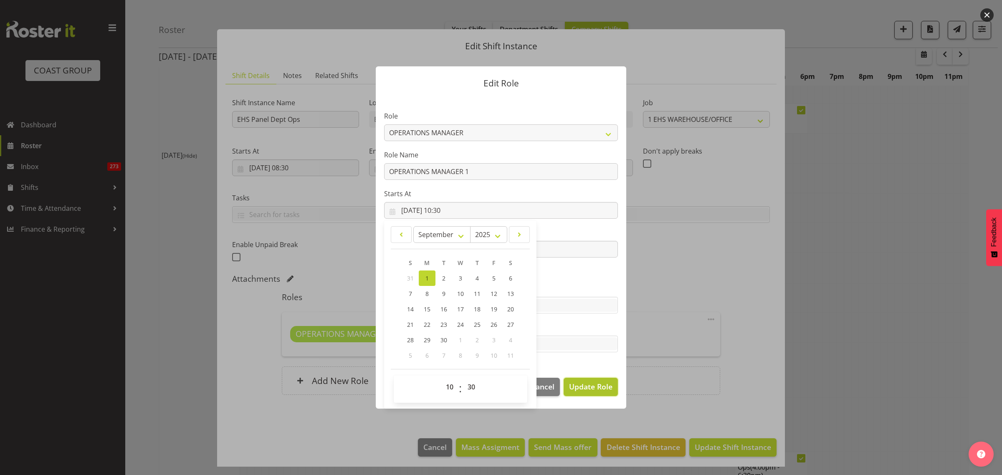
click at [599, 388] on span "Update Role" at bounding box center [590, 386] width 43 height 11
select select
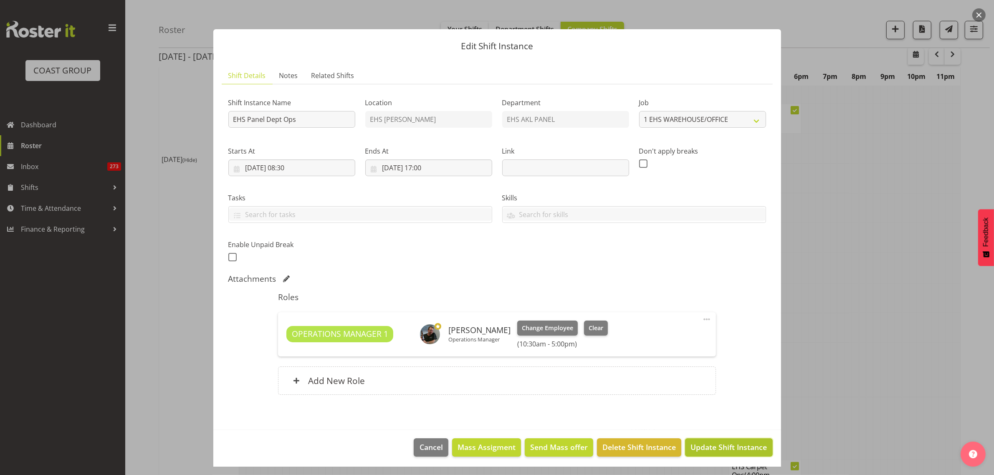
click at [712, 451] on span "Update Shift Instance" at bounding box center [729, 447] width 76 height 11
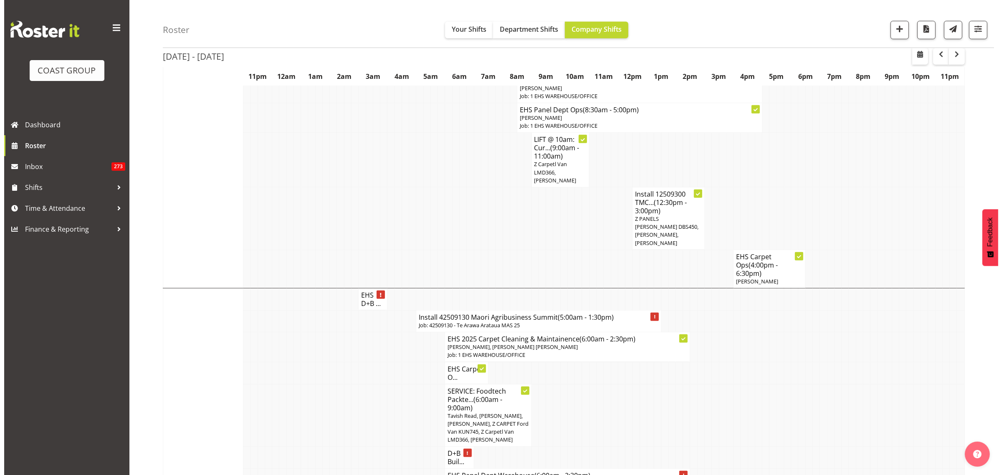
scroll to position [365, 0]
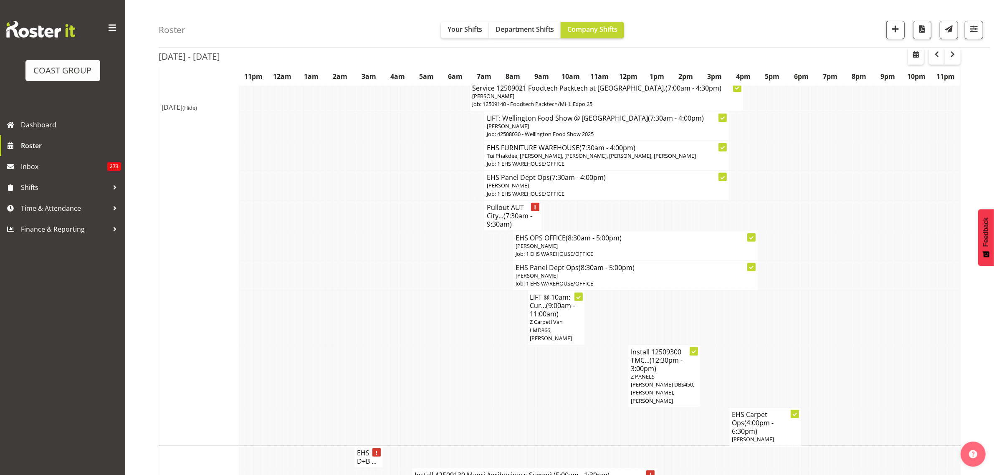
click at [509, 220] on span "(7:30am - 9:30am)" at bounding box center [510, 220] width 46 height 18
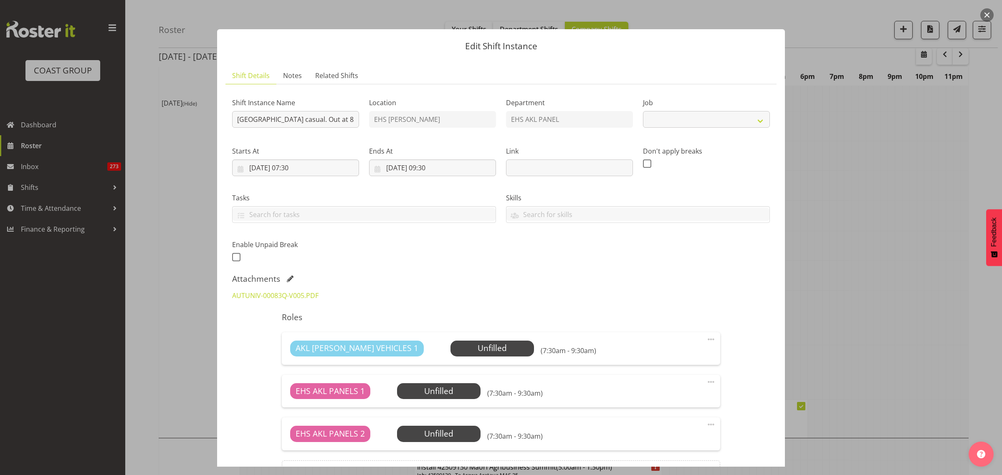
select select "8652"
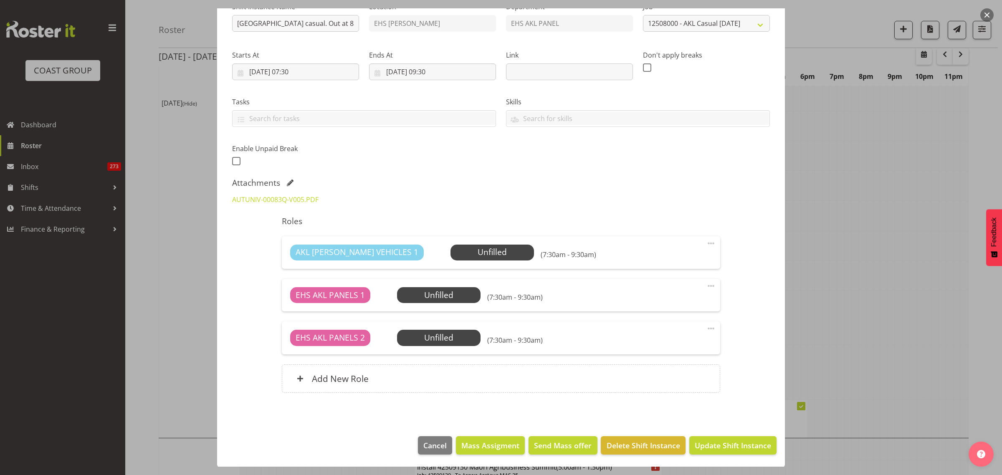
scroll to position [96, 0]
click at [471, 252] on span "Select Employee" at bounding box center [492, 252] width 62 height 12
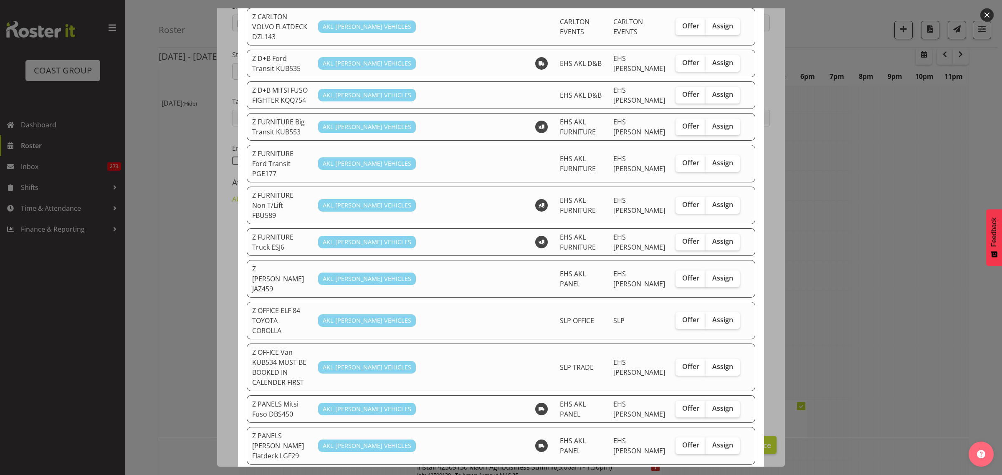
scroll to position [209, 0]
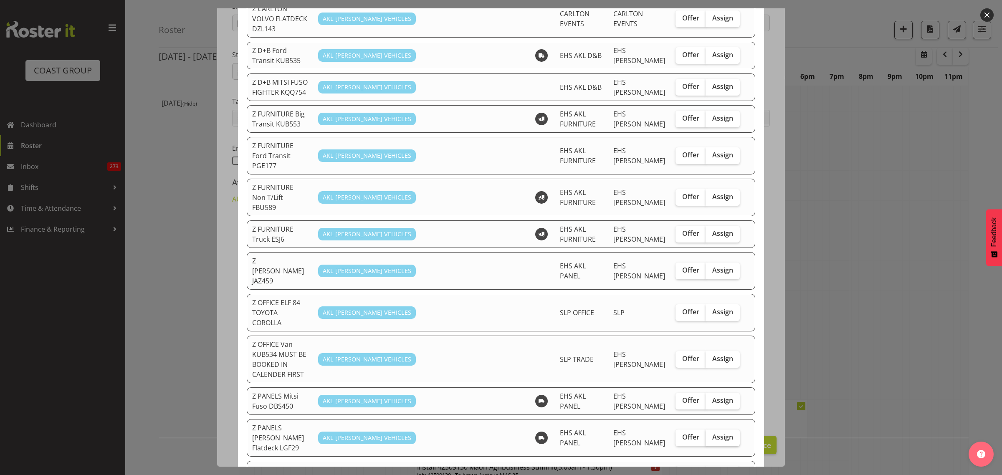
click at [715, 433] on span "Assign" at bounding box center [722, 437] width 21 height 8
click at [711, 435] on input "Assign" at bounding box center [708, 437] width 5 height 5
checkbox input "true"
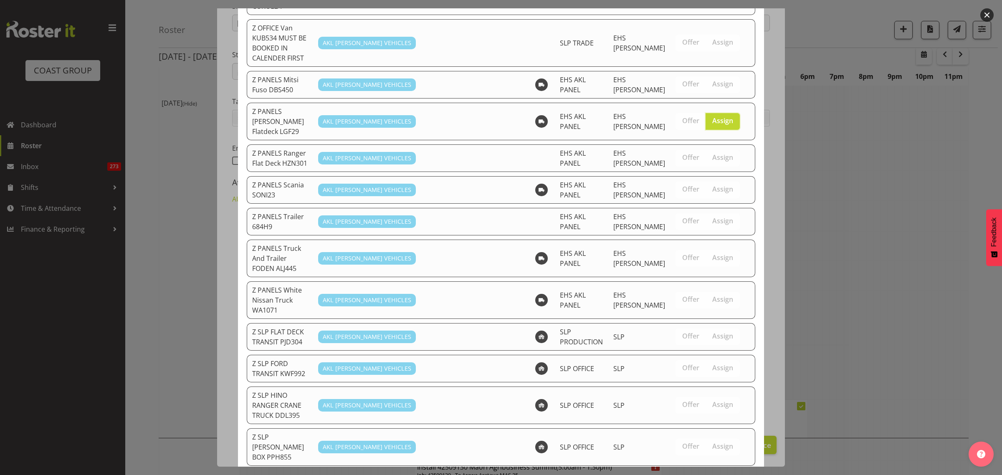
scroll to position [562, 0]
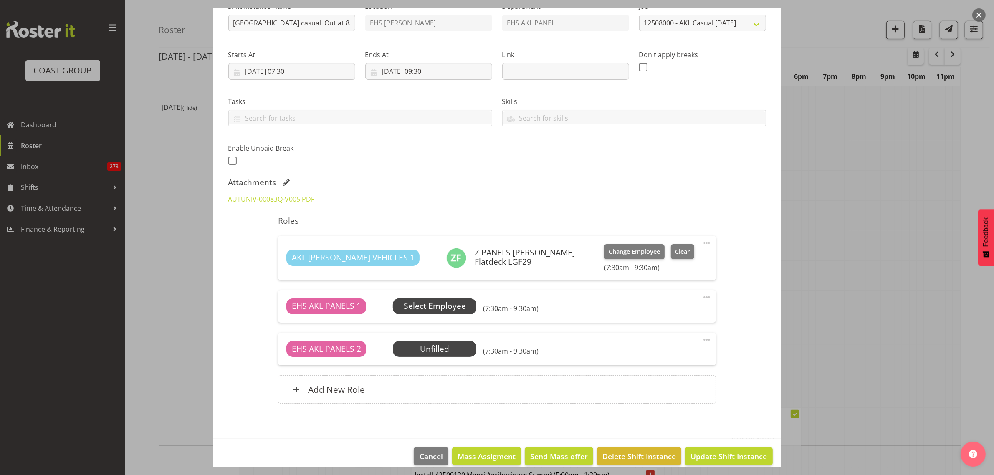
click at [430, 306] on span "Select Employee" at bounding box center [435, 306] width 62 height 12
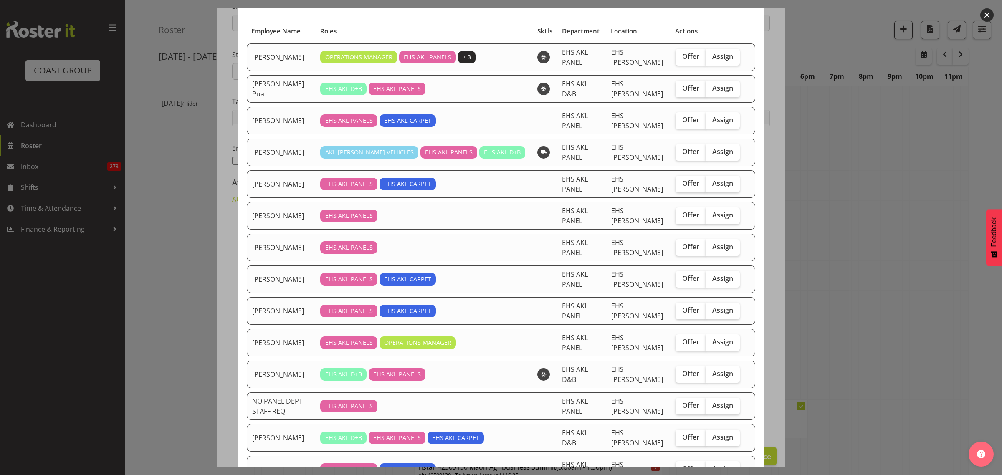
scroll to position [0, 0]
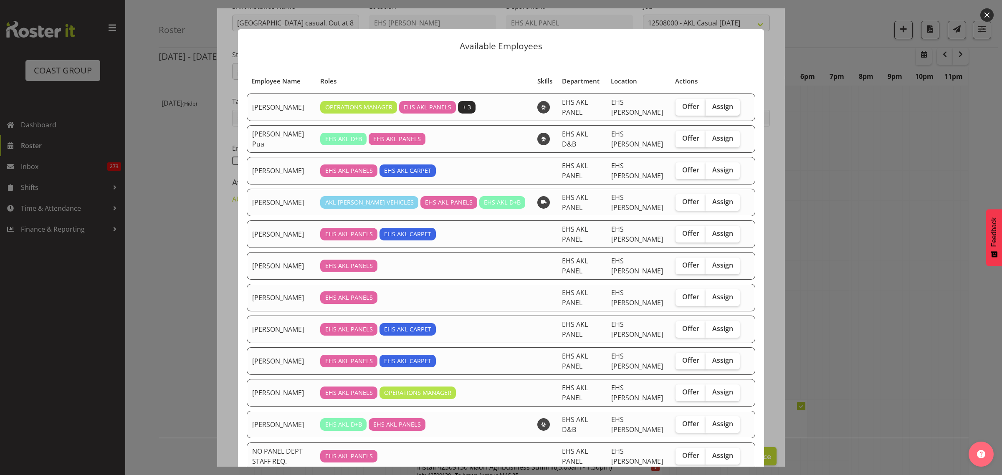
click at [712, 105] on span "Assign" at bounding box center [722, 106] width 21 height 8
click at [708, 105] on input "Assign" at bounding box center [708, 106] width 5 height 5
checkbox input "true"
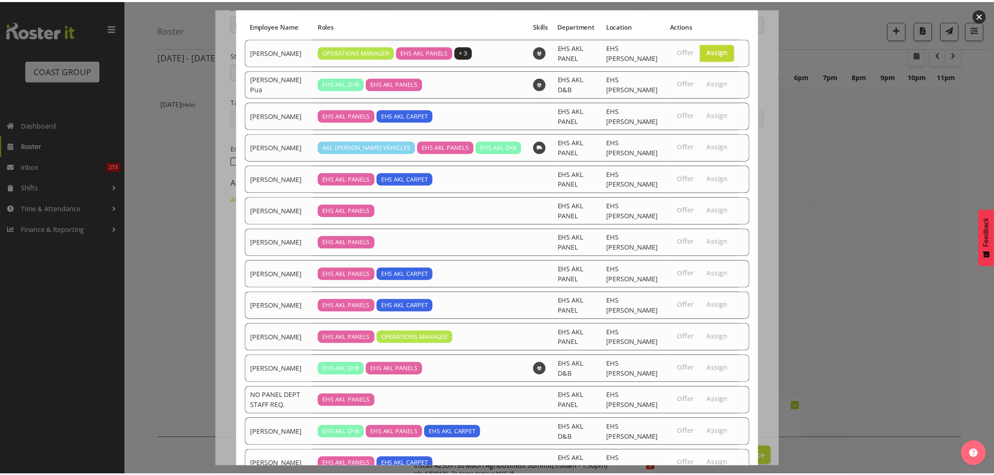
scroll to position [85, 0]
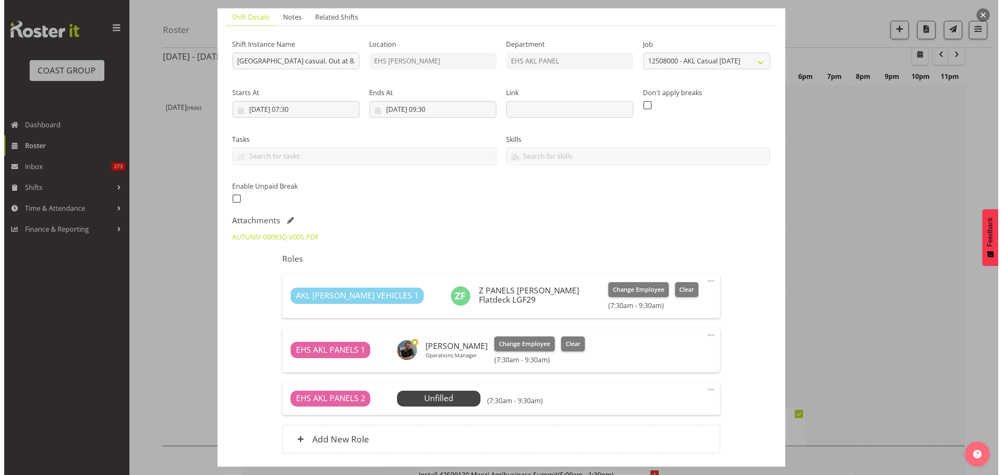
scroll to position [44, 0]
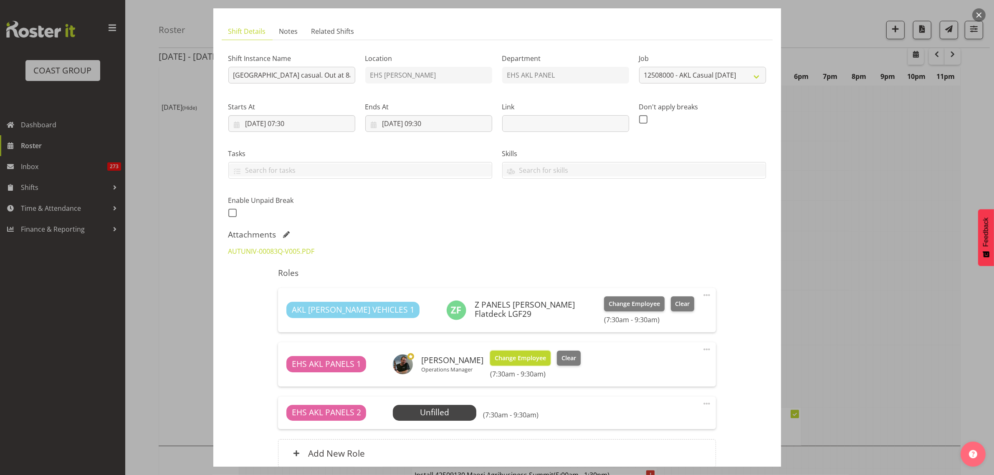
click at [520, 357] on span "Change Employee" at bounding box center [520, 358] width 51 height 9
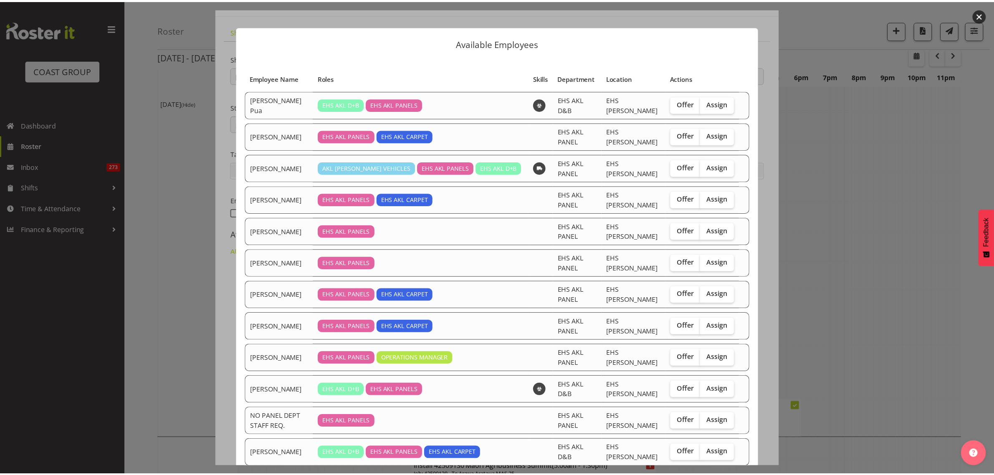
scroll to position [0, 0]
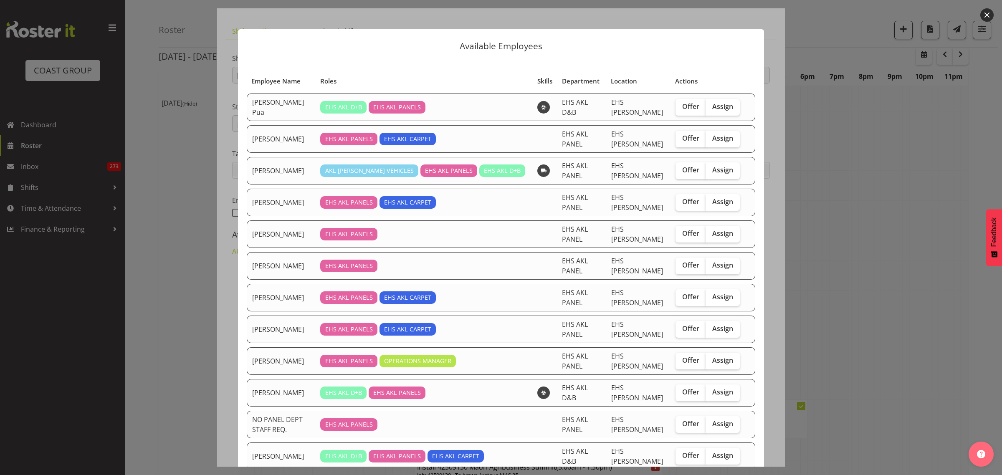
click at [991, 15] on button "button" at bounding box center [987, 14] width 13 height 13
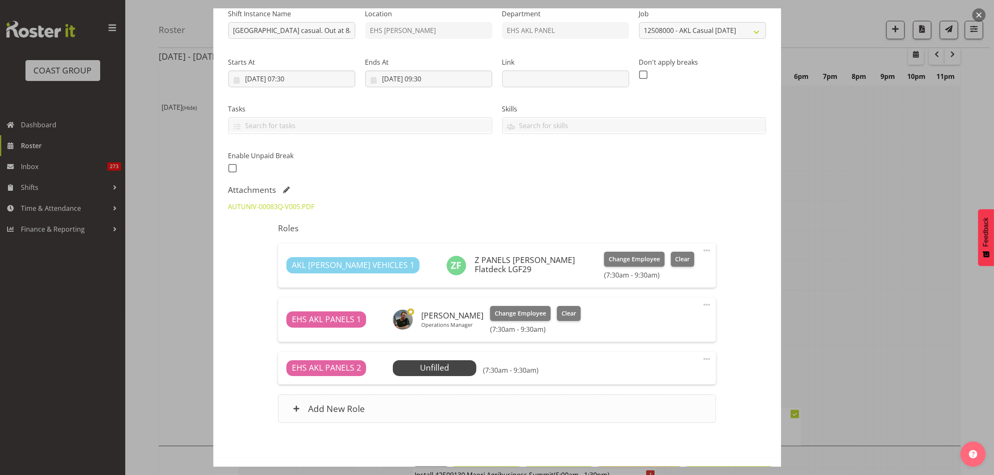
scroll to position [119, 0]
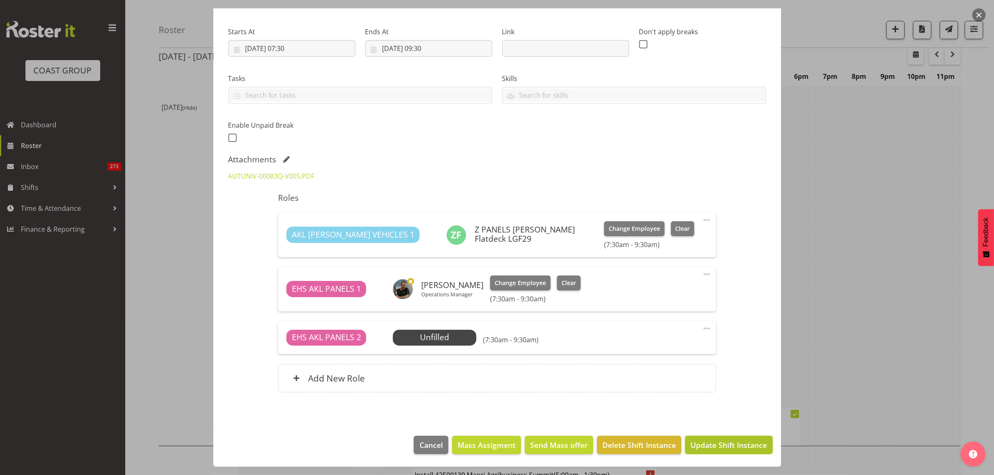
click at [710, 444] on span "Update Shift Instance" at bounding box center [729, 445] width 76 height 11
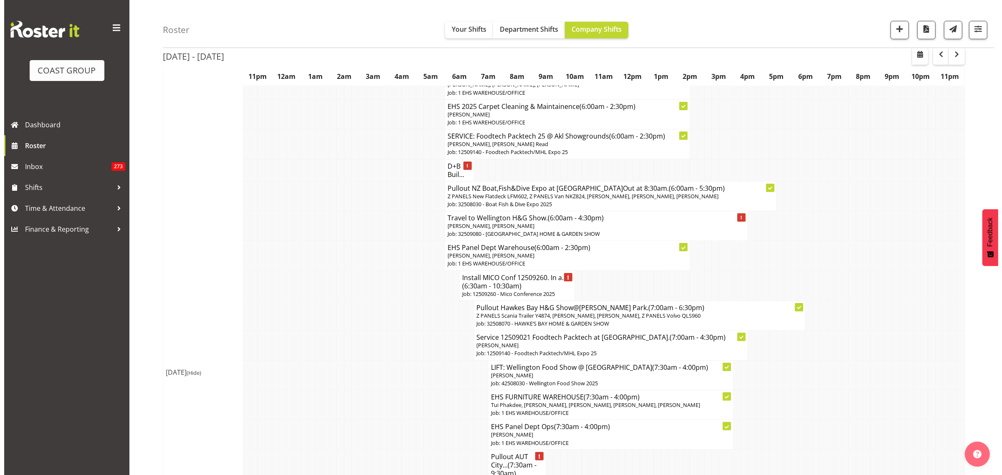
scroll to position [52, 0]
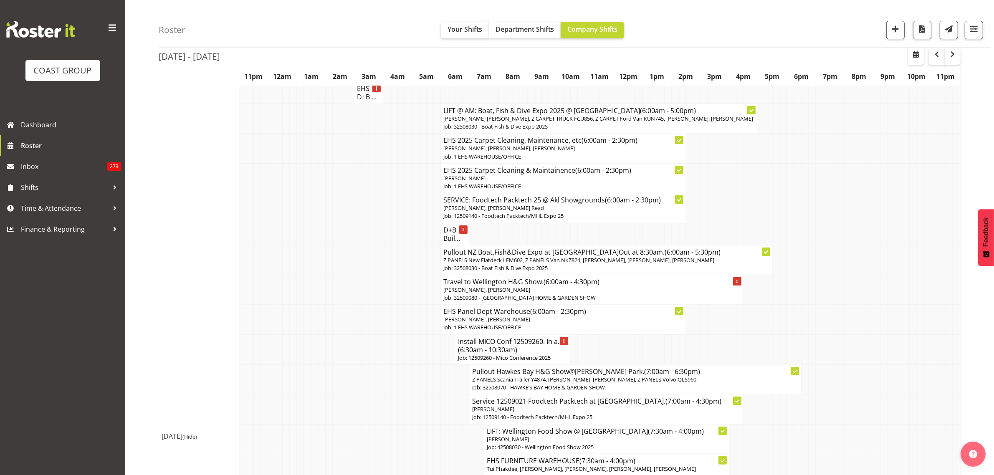
click at [609, 151] on p "[PERSON_NAME], [PERSON_NAME], [PERSON_NAME]" at bounding box center [564, 148] width 240 height 8
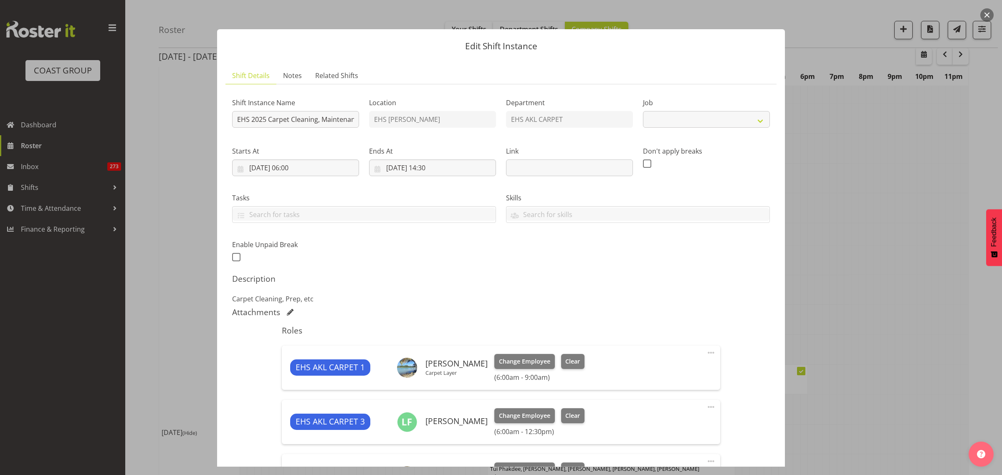
select select "69"
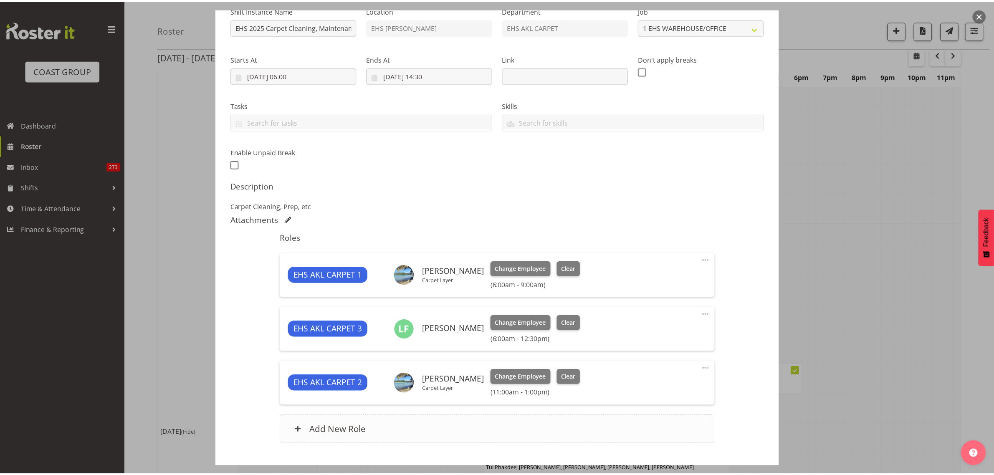
scroll to position [104, 0]
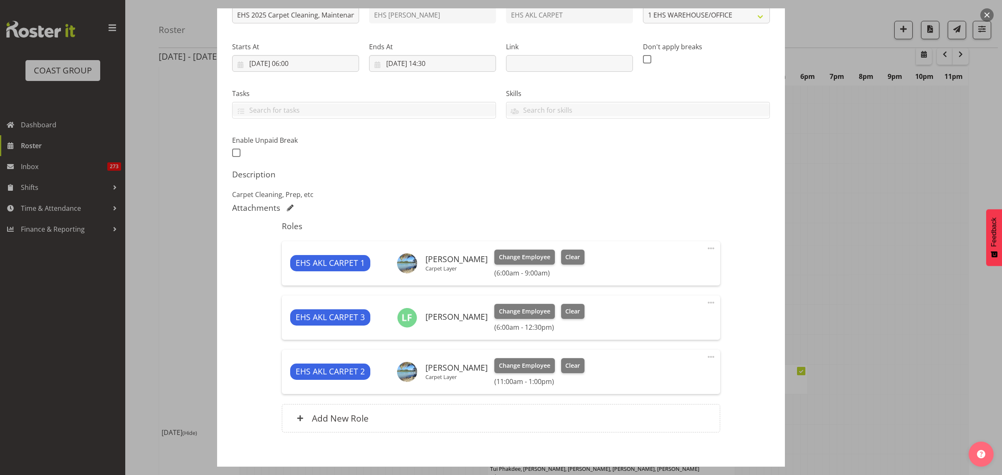
click at [706, 302] on span at bounding box center [711, 303] width 10 height 10
click at [648, 326] on link "Edit" at bounding box center [676, 322] width 80 height 15
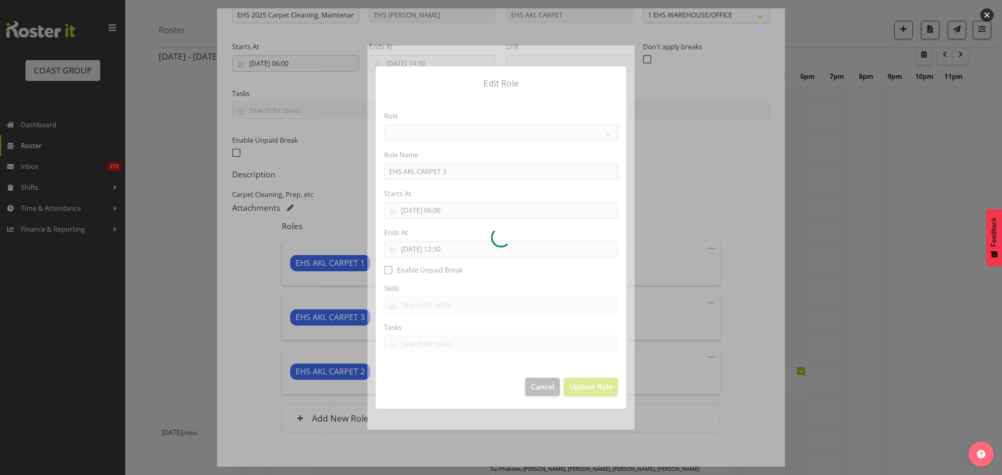
select select "190"
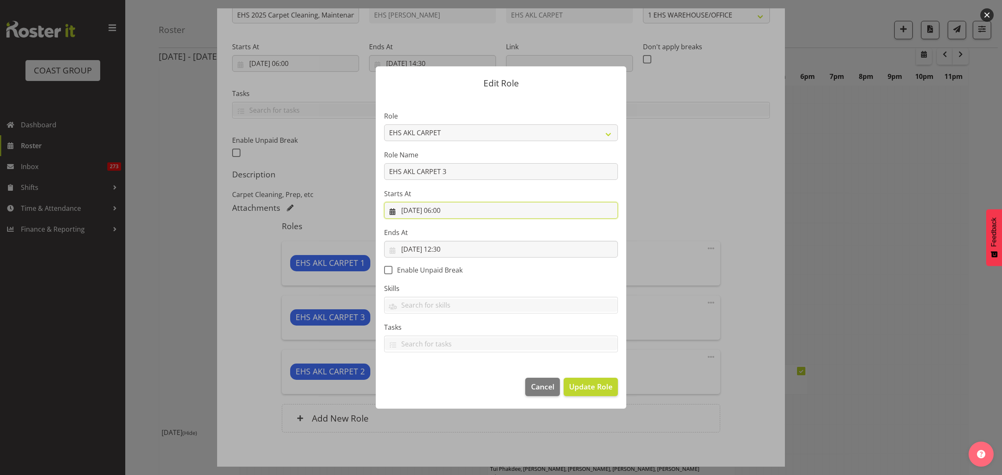
click at [471, 212] on input "[DATE] 06:00" at bounding box center [501, 210] width 234 height 17
click at [449, 389] on select "00 01 02 03 04 05 06 07 08 09 10 11 12 13 14 15 16 17 18 19 20 21 22 23" at bounding box center [450, 387] width 19 height 17
select select "9"
click at [441, 379] on select "00 01 02 03 04 05 06 07 08 09 10 11 12 13 14 15 16 17 18 19 20 21 22 23" at bounding box center [450, 387] width 19 height 17
type input "01/09/2025, 09:00"
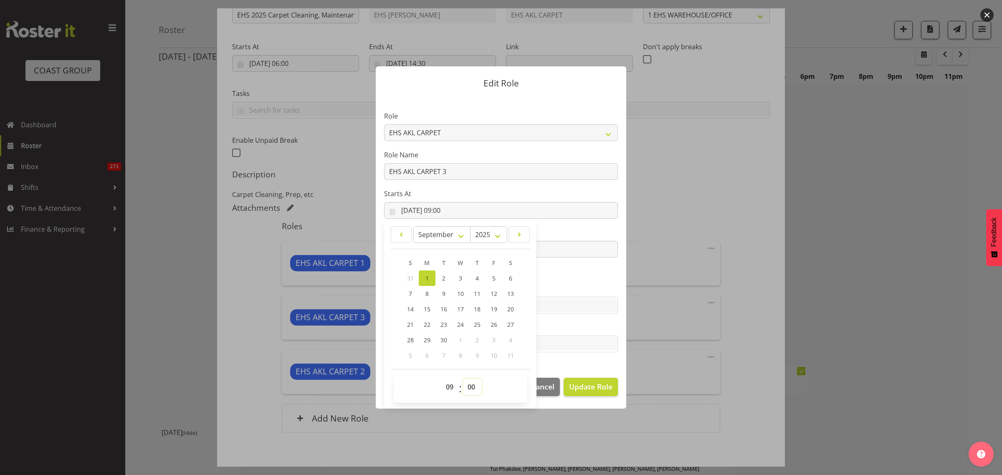
click at [473, 386] on select "00 01 02 03 04 05 06 07 08 09 10 11 12 13 14 15 16 17 18 19 20 21 22 23 24 25 2…" at bounding box center [472, 387] width 19 height 17
select select "30"
click at [463, 379] on select "00 01 02 03 04 05 06 07 08 09 10 11 12 13 14 15 16 17 18 19 20 21 22 23 24 25 2…" at bounding box center [472, 387] width 19 height 17
type input "[DATE] 09:30"
click at [587, 385] on span "Update Role" at bounding box center [590, 386] width 43 height 11
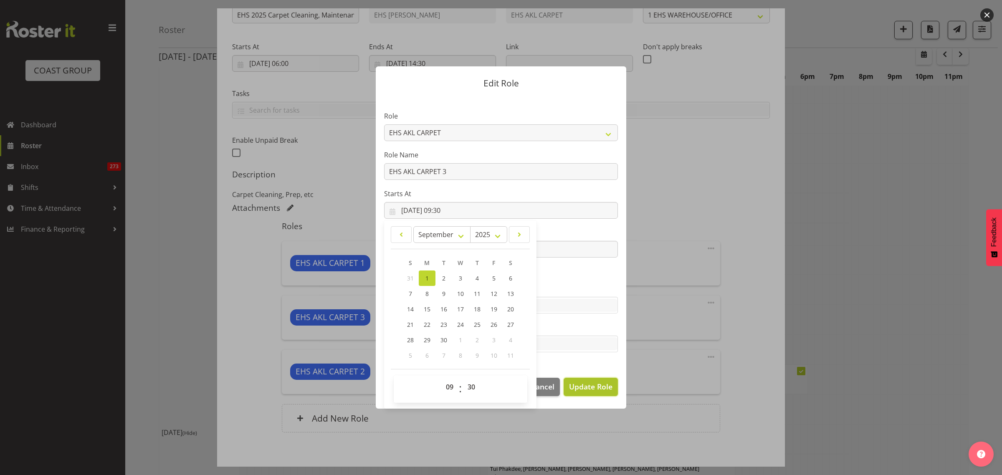
select select
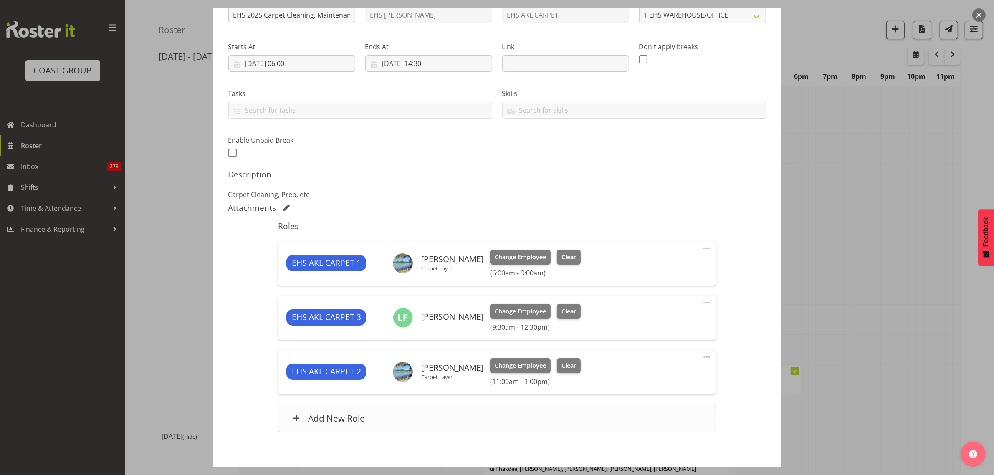
click at [477, 418] on div "Add New Role" at bounding box center [497, 418] width 438 height 28
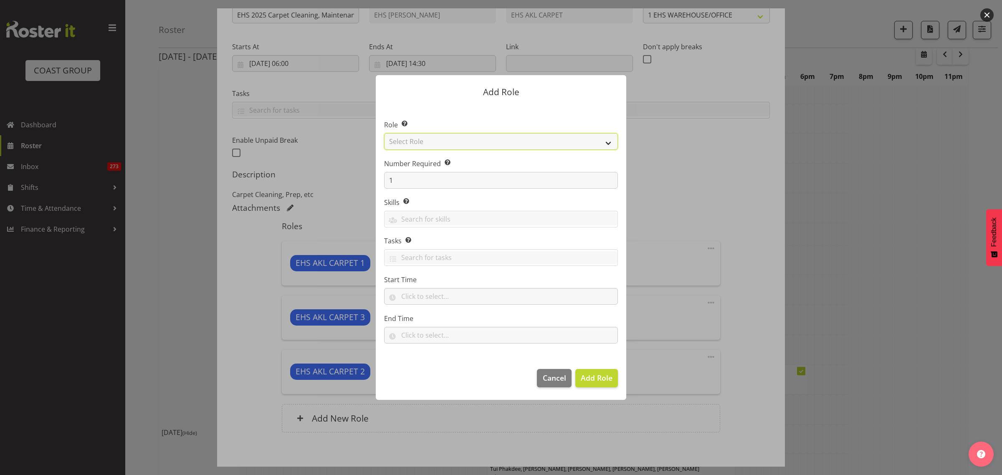
click at [608, 143] on select "Select Role ACCOUNT MANAGER ACCOUNT MANAGER DW ACCOUNTS [PERSON_NAME] VEHICLES …" at bounding box center [501, 141] width 234 height 17
select select "190"
click at [384, 133] on select "Select Role ACCOUNT MANAGER ACCOUNT MANAGER DW ACCOUNTS [PERSON_NAME] VEHICLES …" at bounding box center [501, 141] width 234 height 17
click at [461, 299] on input "text" at bounding box center [501, 296] width 234 height 17
click at [441, 319] on select "00 00 01 02 03 04 05 06 07 08 09 10 11 12 13 14 15 16 17 18 19 20 21 22 23" at bounding box center [441, 318] width 19 height 17
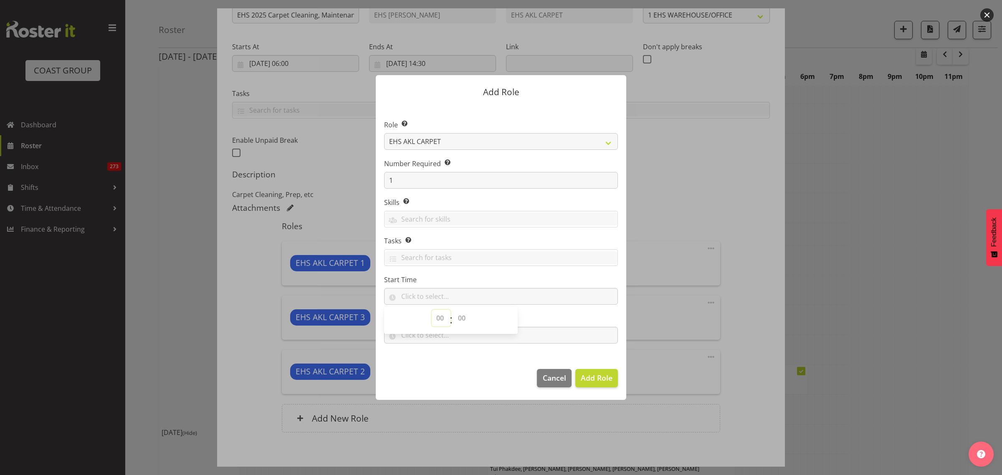
select select "6"
click at [432, 310] on select "00 00 01 02 03 04 05 06 07 08 09 10 11 12 13 14 15 16 17 18 19 20 21 22 23" at bounding box center [441, 318] width 19 height 17
click at [464, 320] on select "00 00 01 02 03 04 05 06 07 08 09 10 11 12 13 14 15 16 17 18 19 20 21 22 23 24 2…" at bounding box center [463, 318] width 19 height 17
select select "0"
click at [454, 310] on select "00 00 01 02 03 04 05 06 07 08 09 10 11 12 13 14 15 16 17 18 19 20 21 22 23 24 2…" at bounding box center [463, 318] width 19 height 17
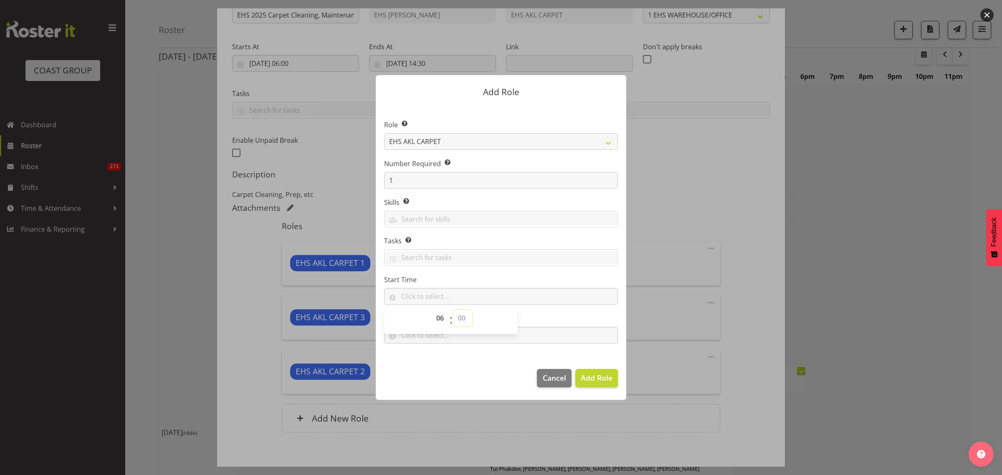
type input "06:00"
click at [542, 337] on input "text" at bounding box center [501, 335] width 234 height 17
click at [437, 357] on select "00 00 01 02 03 04 05 06 07 08 09 10 11 12 13 14 15 16 17 18 19 20 21 22 23" at bounding box center [441, 357] width 19 height 17
select select "7"
click at [432, 349] on select "00 00 01 02 03 04 05 06 07 08 09 10 11 12 13 14 15 16 17 18 19 20 21 22 23" at bounding box center [441, 357] width 19 height 17
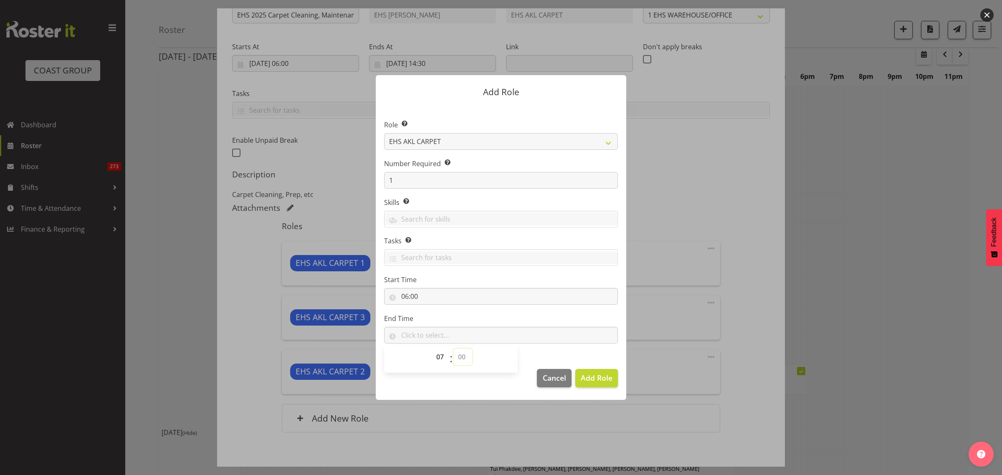
click at [460, 356] on select "00 00 01 02 03 04 05 06 07 08 09 10 11 12 13 14 15 16 17 18 19 20 21 22 23 24 2…" at bounding box center [463, 357] width 19 height 17
select select "30"
click at [454, 349] on select "00 00 01 02 03 04 05 06 07 08 09 10 11 12 13 14 15 16 17 18 19 20 21 22 23 24 2…" at bounding box center [463, 357] width 19 height 17
type input "07:30"
click at [593, 385] on button "Add Role" at bounding box center [596, 378] width 43 height 18
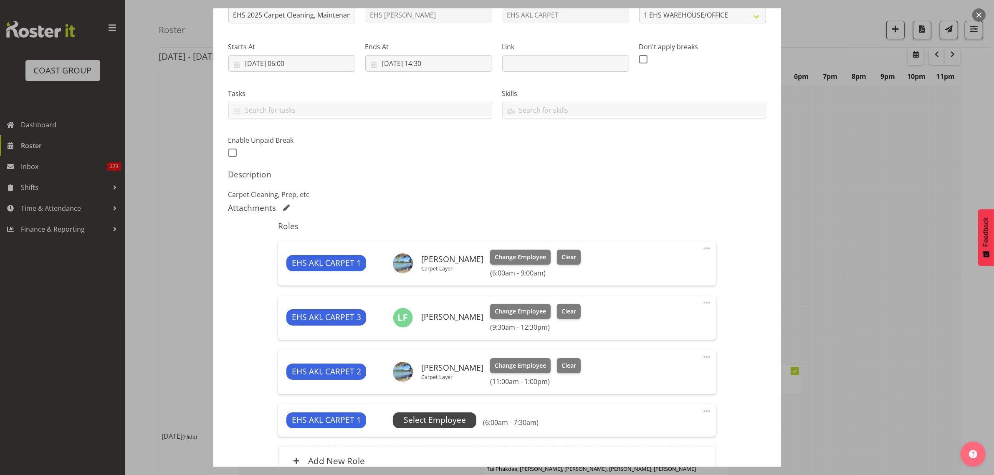
click at [434, 422] on span "Select Employee" at bounding box center [435, 420] width 62 height 12
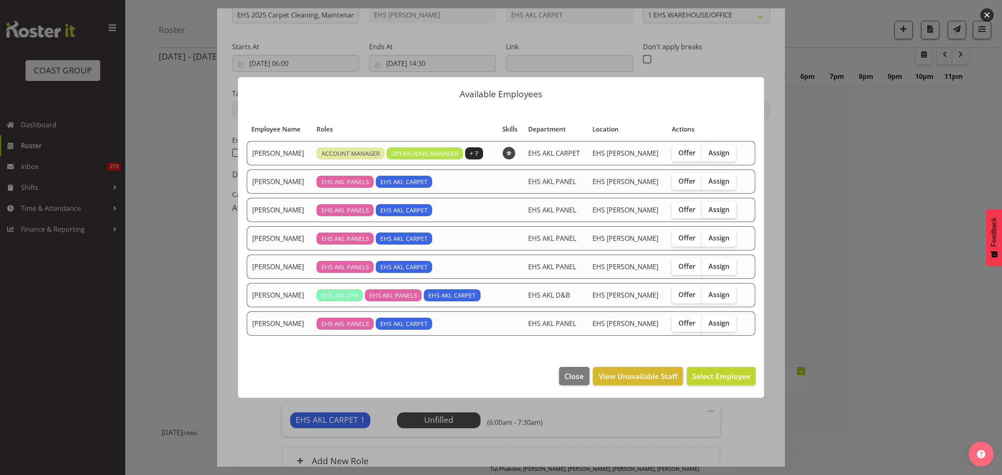
click at [713, 210] on span "Assign" at bounding box center [719, 209] width 21 height 8
click at [707, 210] on input "Assign" at bounding box center [704, 209] width 5 height 5
checkbox input "true"
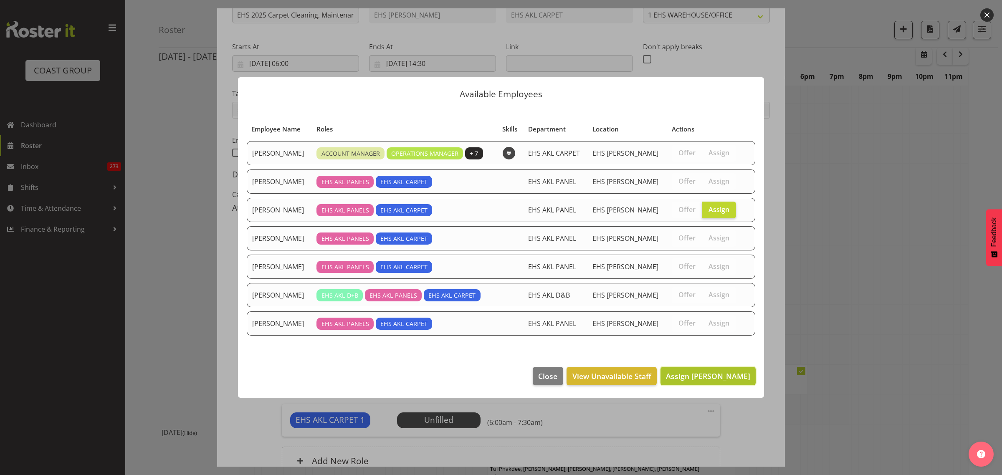
click at [683, 377] on span "Assign Emmett Denton" at bounding box center [708, 376] width 84 height 10
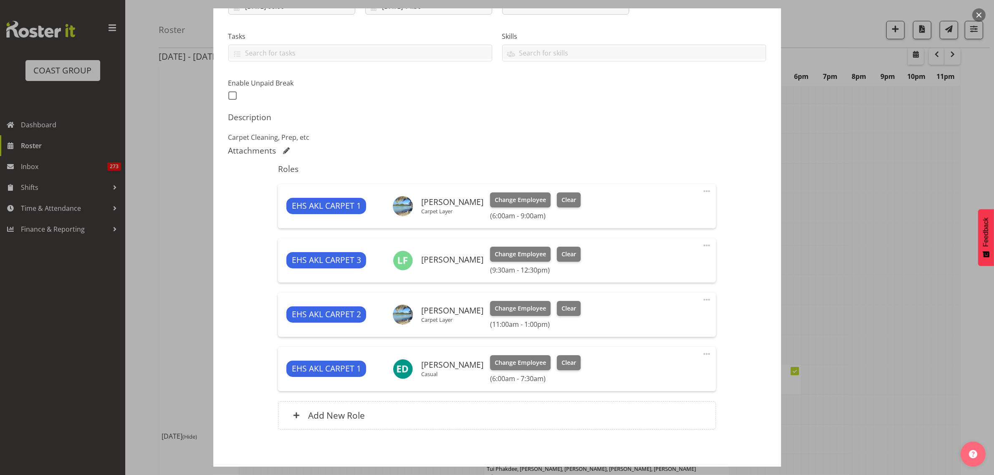
scroll to position [199, 0]
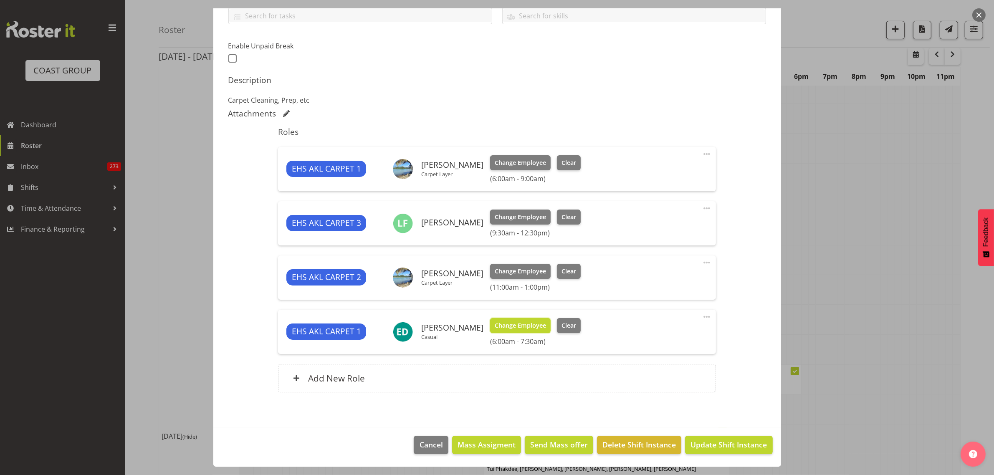
click at [510, 326] on span "Change Employee" at bounding box center [520, 325] width 51 height 9
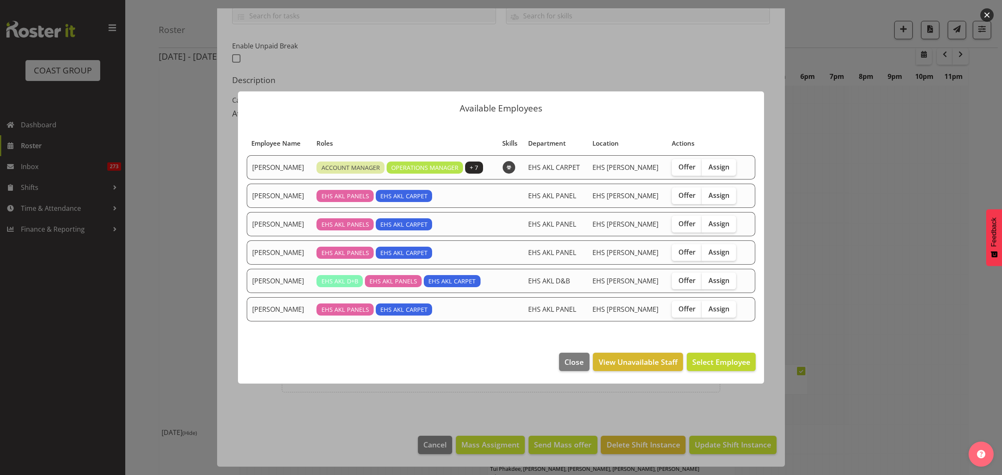
click at [590, 367] on footer "Close View Unavailable Staff Select Employee" at bounding box center [501, 364] width 526 height 39
click at [574, 366] on span "Close" at bounding box center [574, 362] width 19 height 11
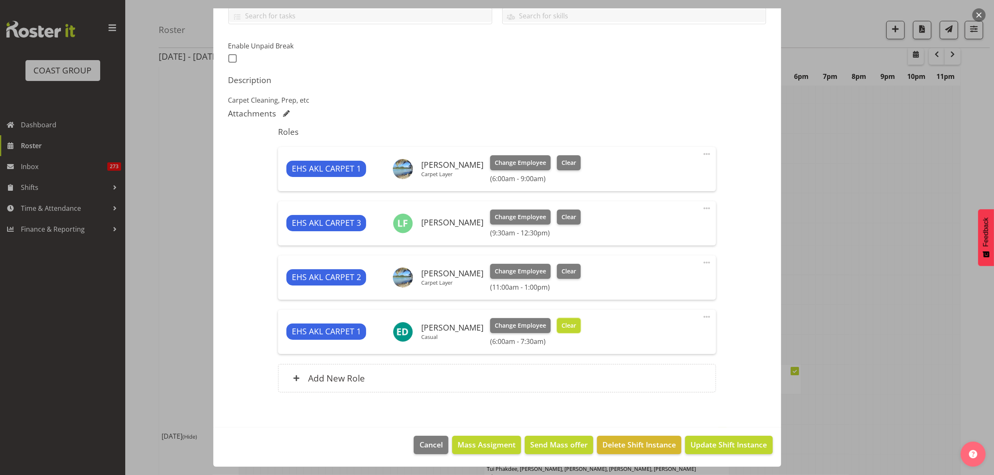
click at [564, 327] on span "Clear" at bounding box center [569, 325] width 15 height 9
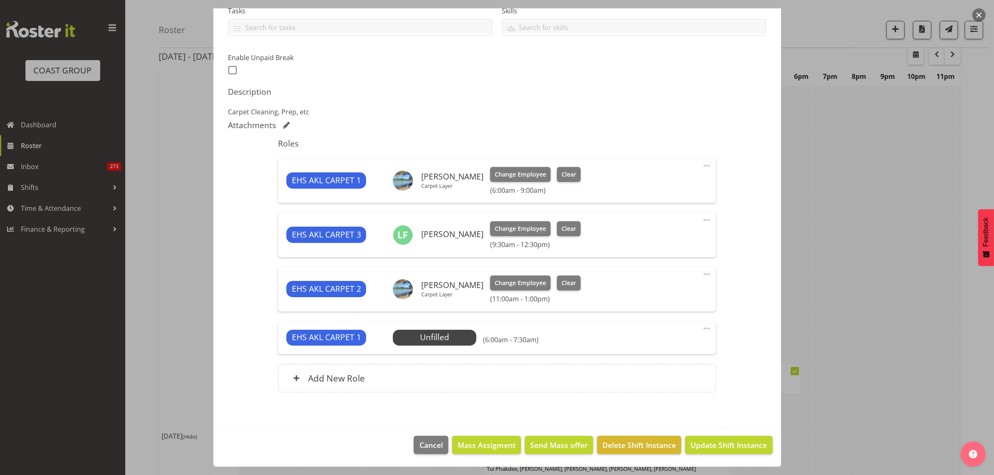
scroll to position [187, 0]
click at [707, 446] on span "Update Shift Instance" at bounding box center [729, 445] width 76 height 11
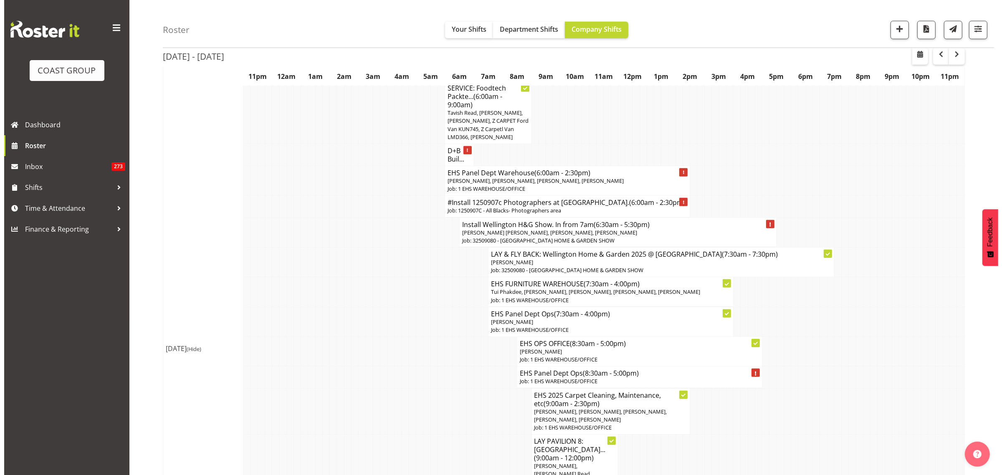
scroll to position [679, 0]
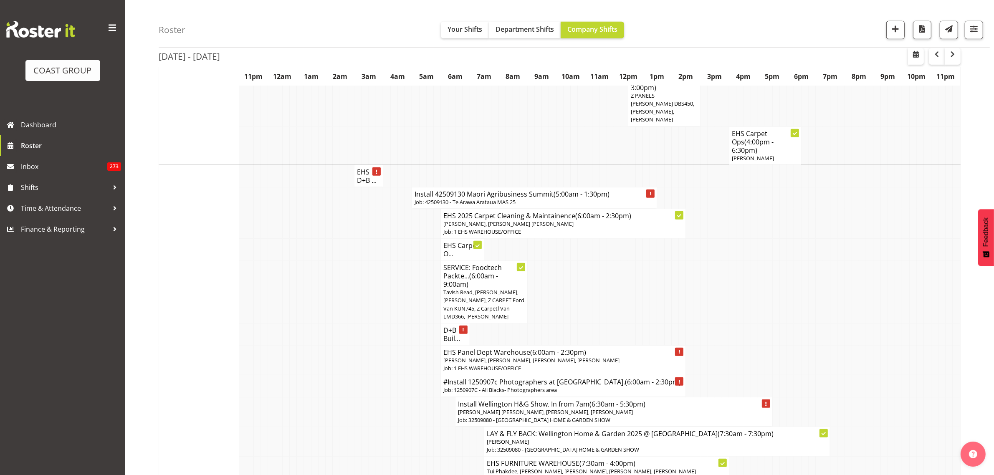
click at [550, 190] on h4 "Install 42509130 Maori Agribusiness Summit (5:00am - 1:30pm)" at bounding box center [535, 194] width 240 height 8
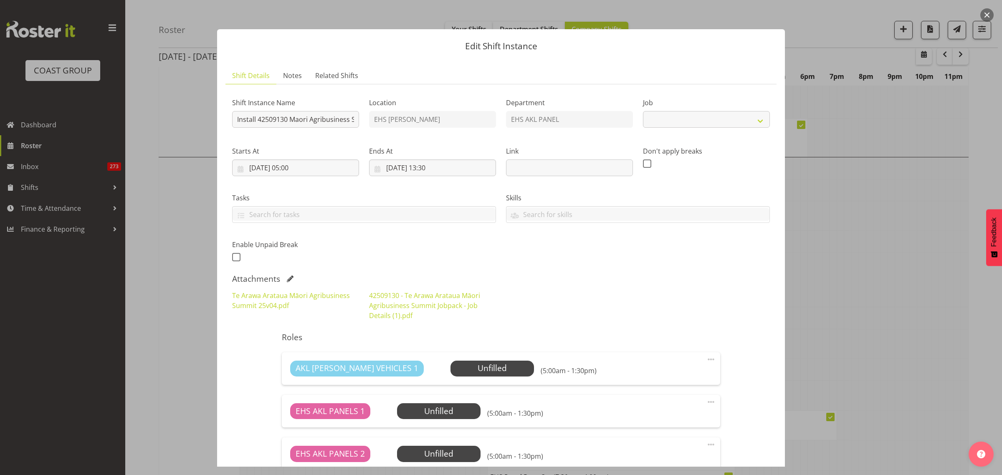
select select "10387"
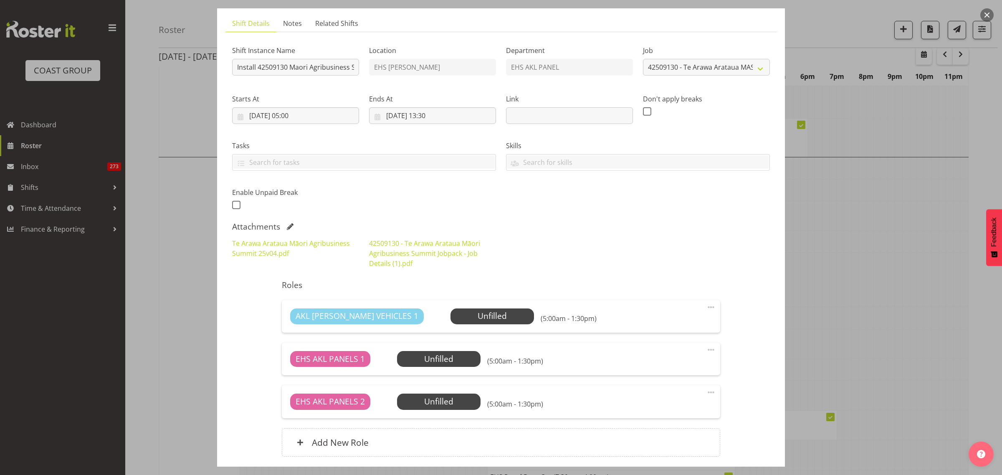
click at [706, 393] on span at bounding box center [711, 393] width 10 height 10
click at [654, 445] on link "Delete" at bounding box center [676, 442] width 80 height 15
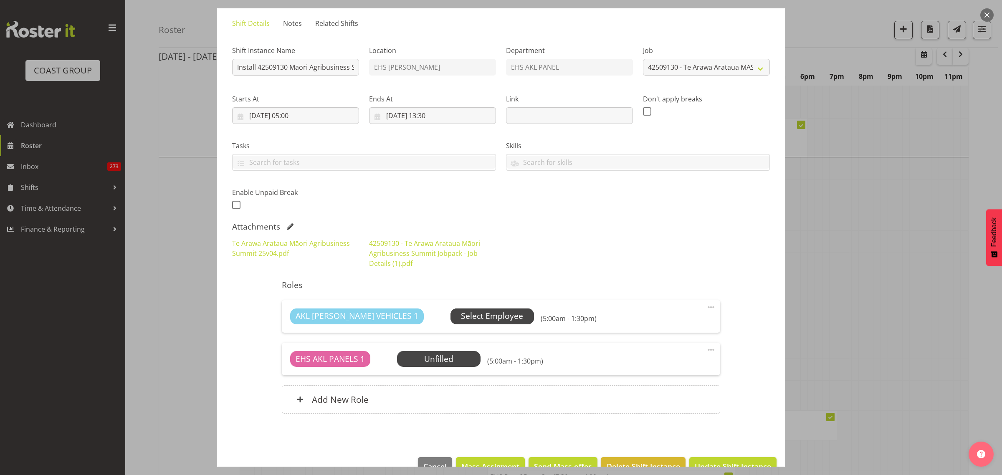
click at [485, 319] on span "Select Employee" at bounding box center [492, 316] width 62 height 12
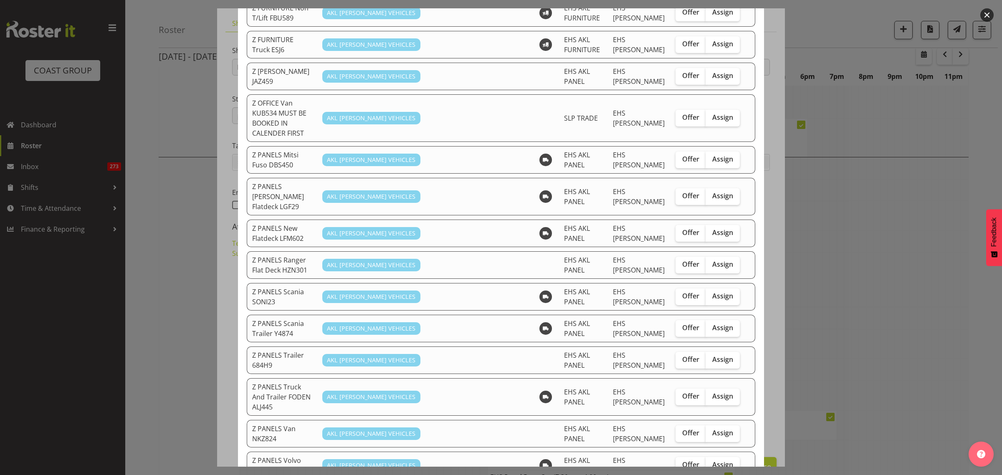
scroll to position [418, 0]
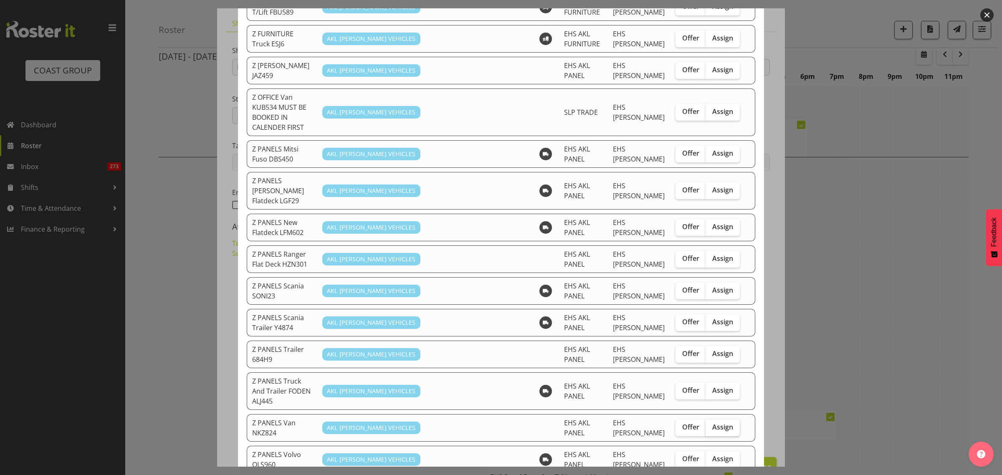
click at [715, 423] on span "Assign" at bounding box center [722, 427] width 21 height 8
click at [711, 425] on input "Assign" at bounding box center [708, 427] width 5 height 5
checkbox input "true"
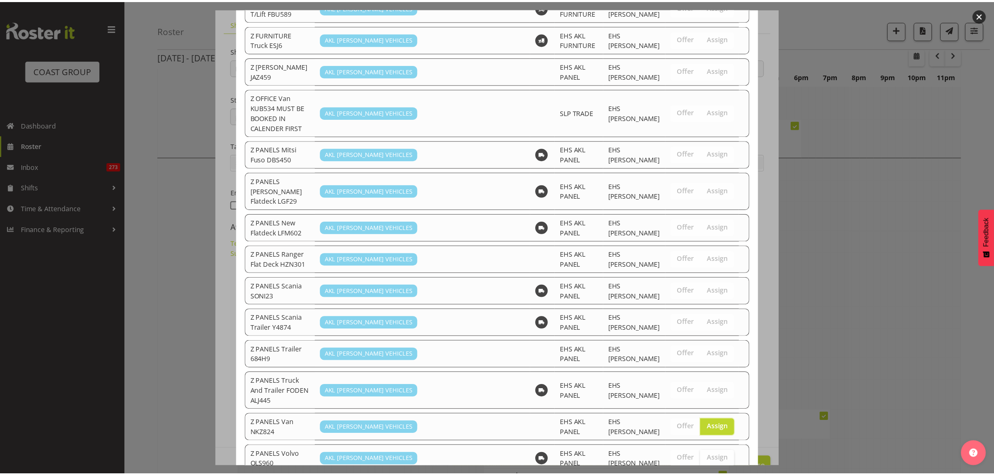
scroll to position [667, 0]
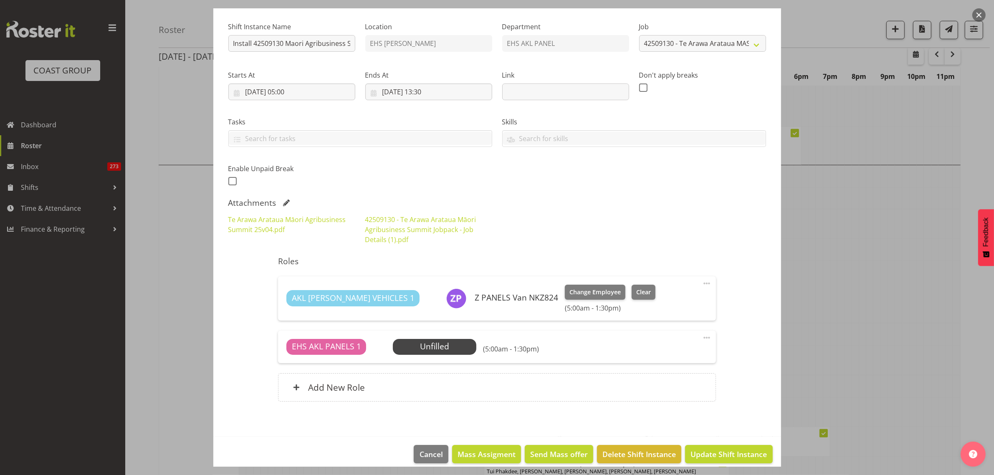
scroll to position [86, 0]
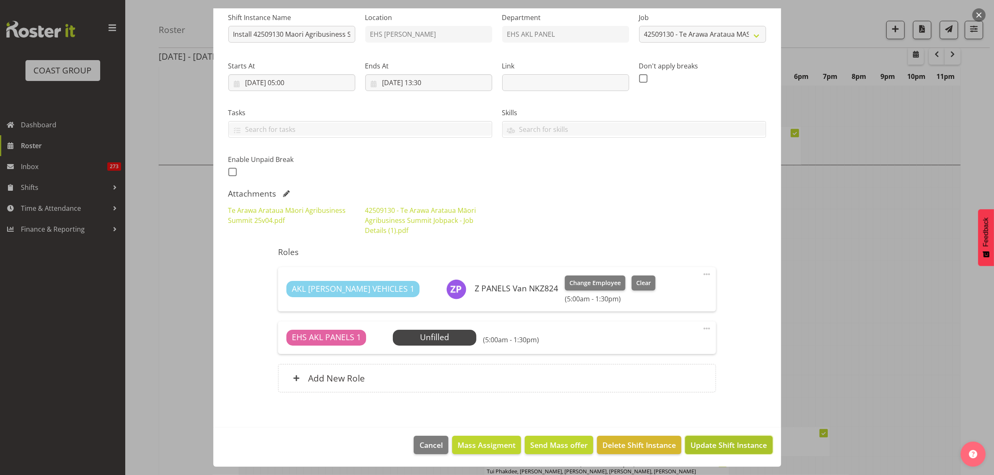
click at [711, 445] on span "Update Shift Instance" at bounding box center [729, 445] width 76 height 11
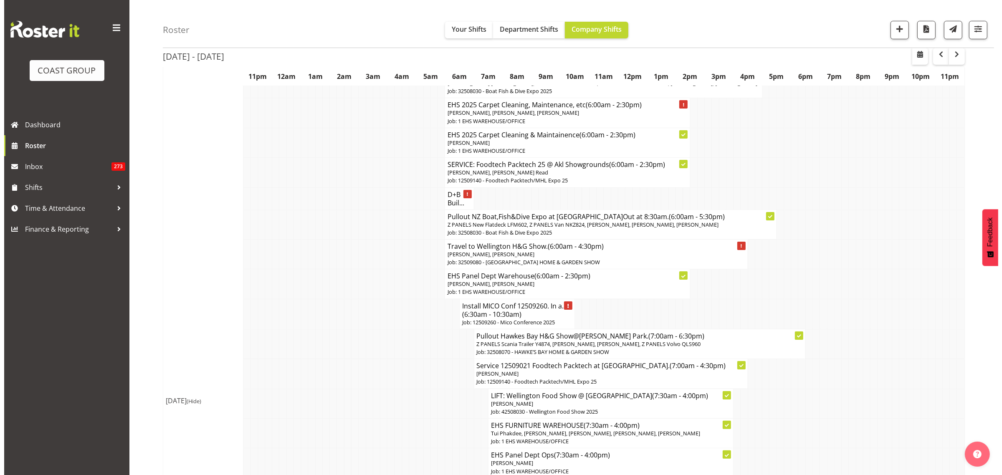
scroll to position [104, 0]
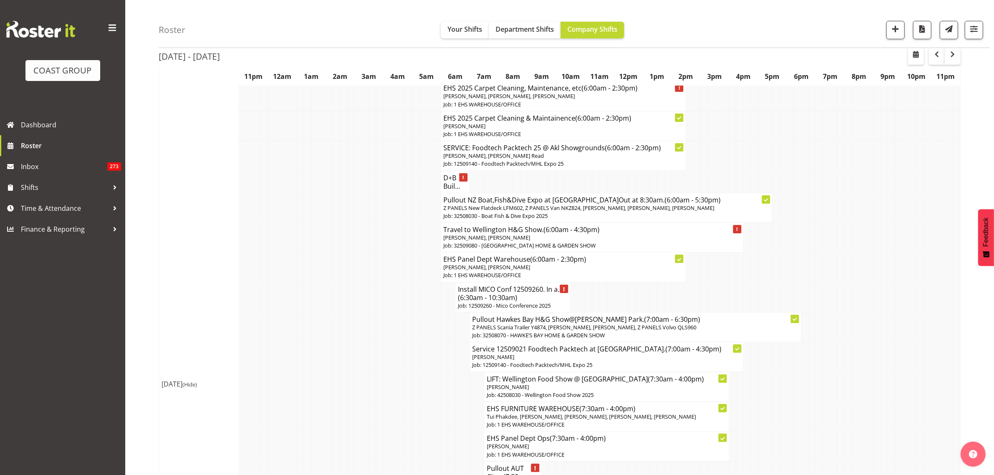
click at [499, 302] on p "Job: 12509260 - Mico Conference 2025" at bounding box center [513, 306] width 110 height 8
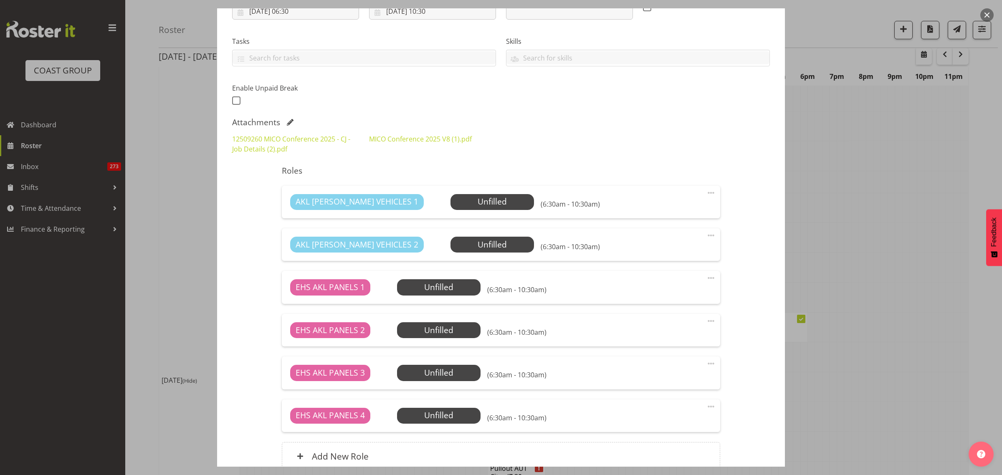
select select "10275"
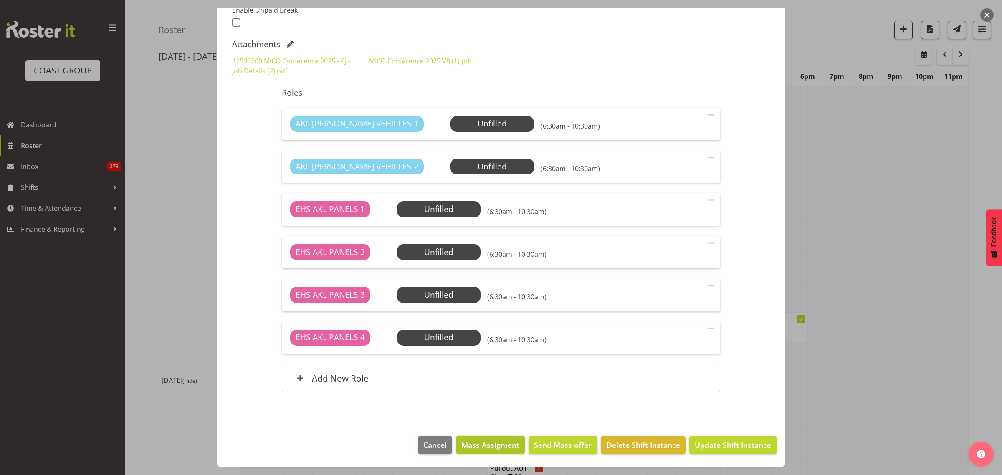
click at [480, 449] on span "Mass Assigment" at bounding box center [490, 445] width 58 height 11
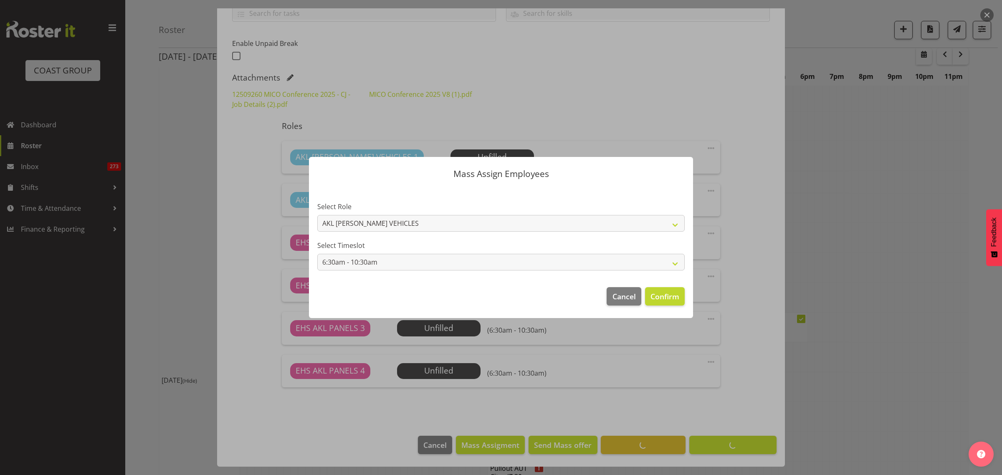
scroll to position [201, 0]
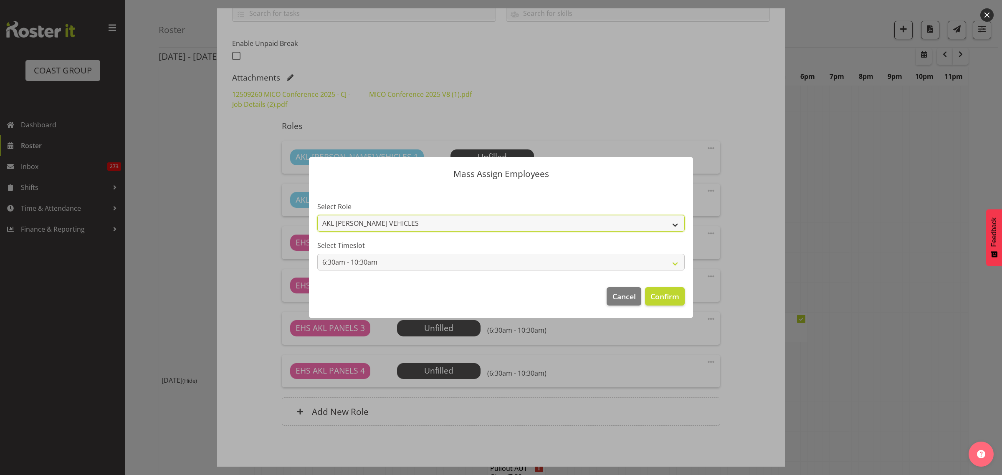
click at [677, 223] on select "AKL RYMER VEHICLES EHS AKL PANELS" at bounding box center [500, 223] width 367 height 17
select select "188"
click at [317, 215] on select "AKL RYMER VEHICLES EHS AKL PANELS" at bounding box center [500, 223] width 367 height 17
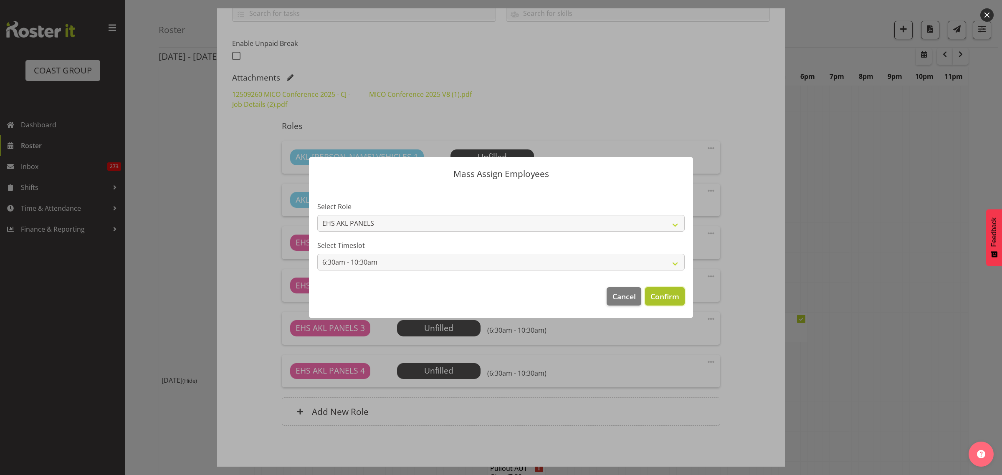
click at [660, 299] on span "Confirm" at bounding box center [665, 296] width 29 height 11
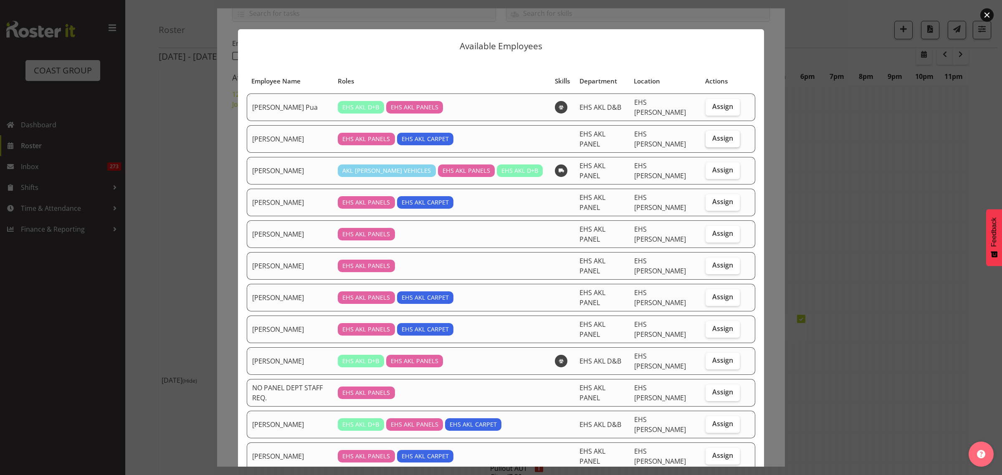
click at [717, 134] on span "Assign" at bounding box center [722, 138] width 21 height 8
click at [711, 136] on input "Assign" at bounding box center [708, 138] width 5 height 5
checkbox input "true"
click at [712, 198] on span "Assign" at bounding box center [722, 202] width 21 height 8
click at [711, 199] on input "Assign" at bounding box center [708, 201] width 5 height 5
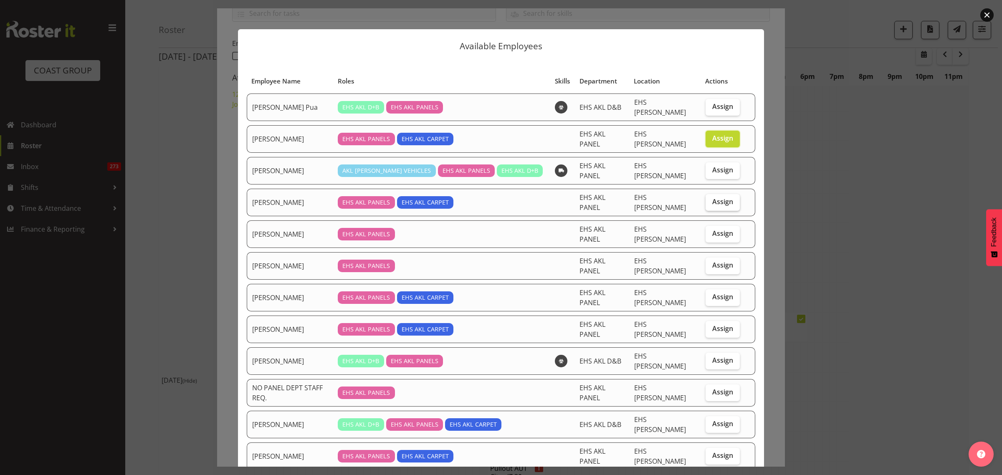
checkbox input "true"
click at [712, 293] on span "Assign" at bounding box center [722, 297] width 21 height 8
click at [708, 294] on input "Assign" at bounding box center [708, 296] width 5 height 5
checkbox input "true"
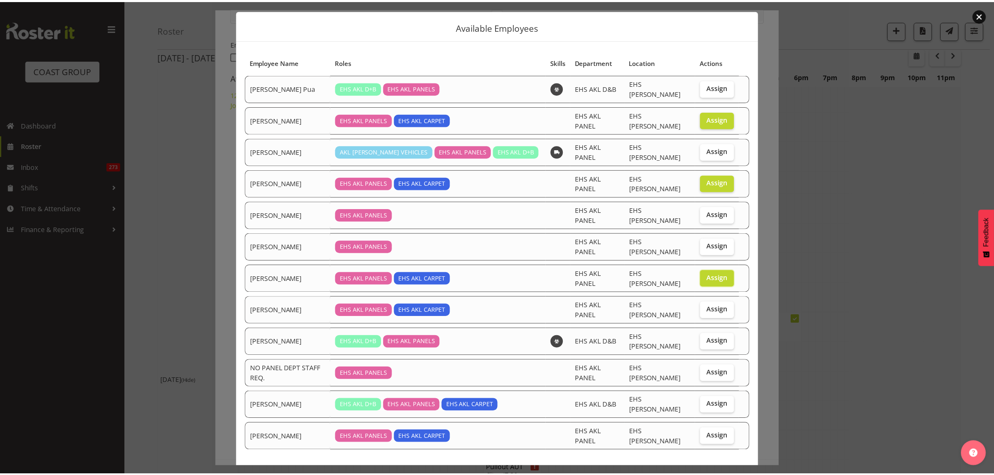
scroll to position [28, 0]
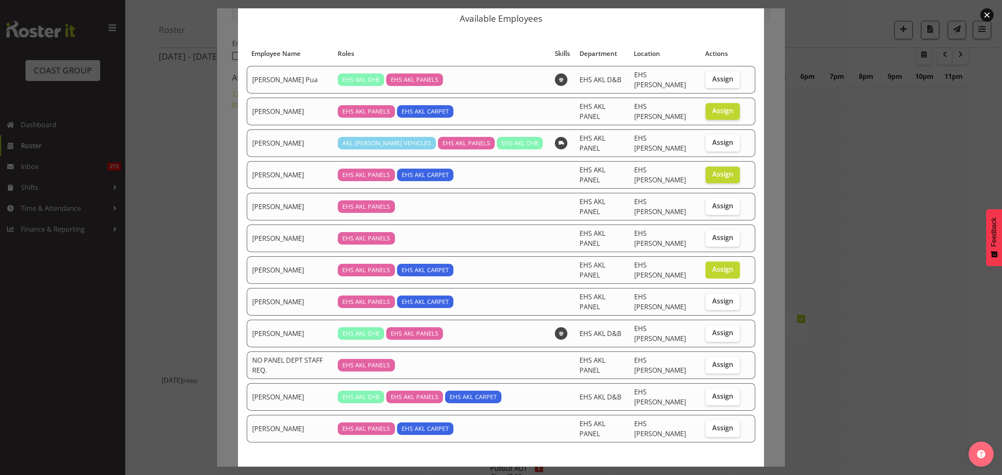
click at [691, 475] on span "Assign 3 employees" at bounding box center [715, 483] width 70 height 10
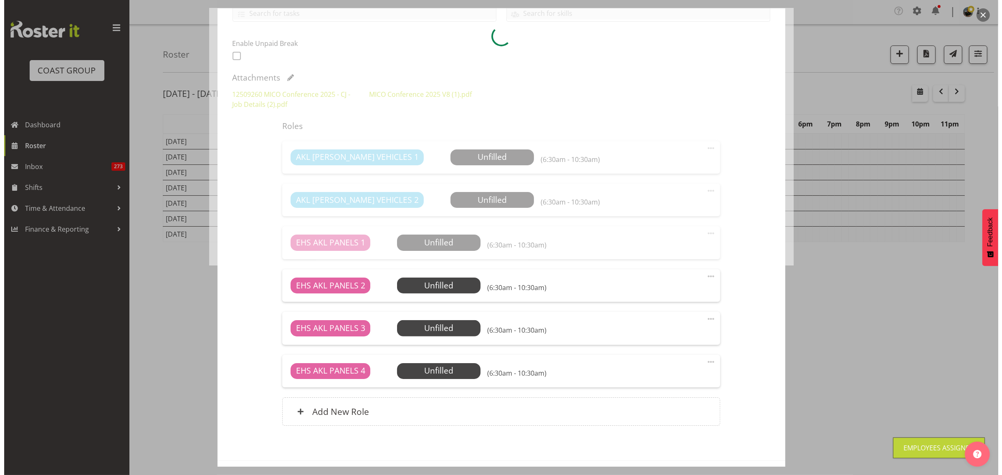
scroll to position [0, 0]
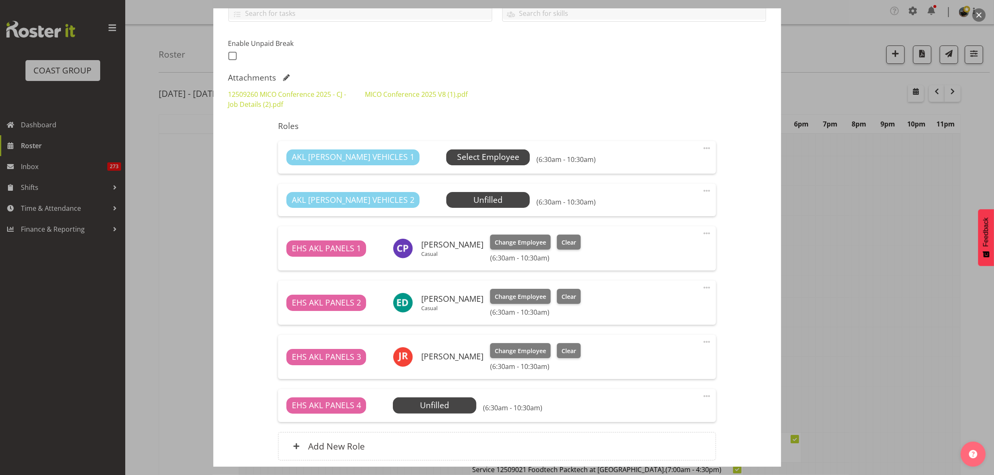
click at [462, 157] on span "Select Employee" at bounding box center [488, 157] width 62 height 12
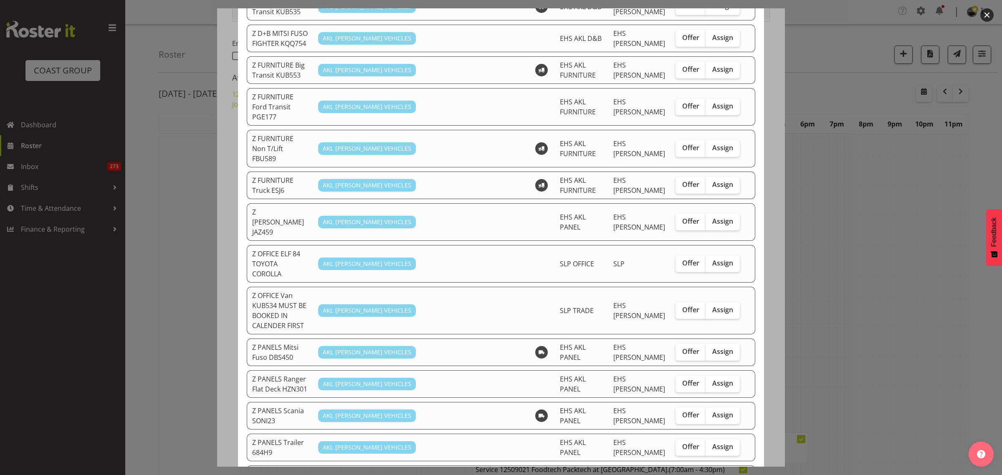
scroll to position [313, 0]
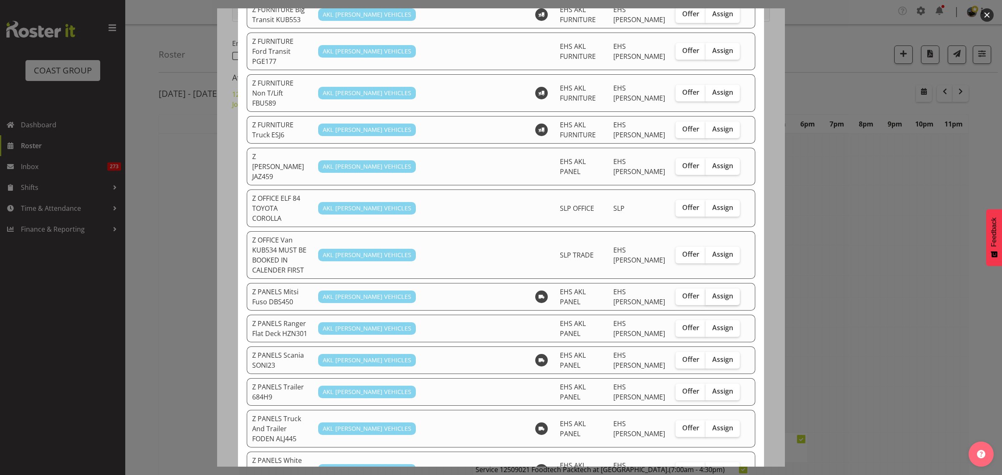
click at [710, 289] on label "Assign" at bounding box center [723, 297] width 34 height 17
click at [710, 294] on input "Assign" at bounding box center [708, 296] width 5 height 5
checkbox input "true"
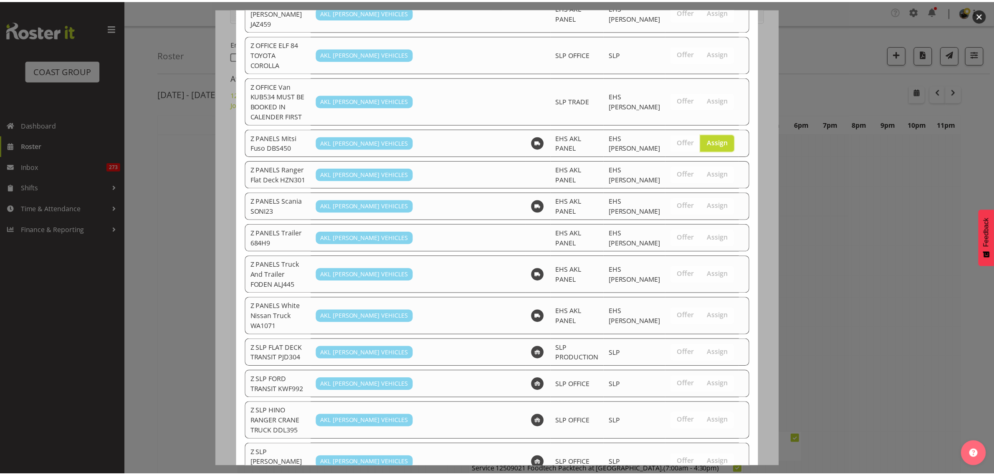
scroll to position [530, 0]
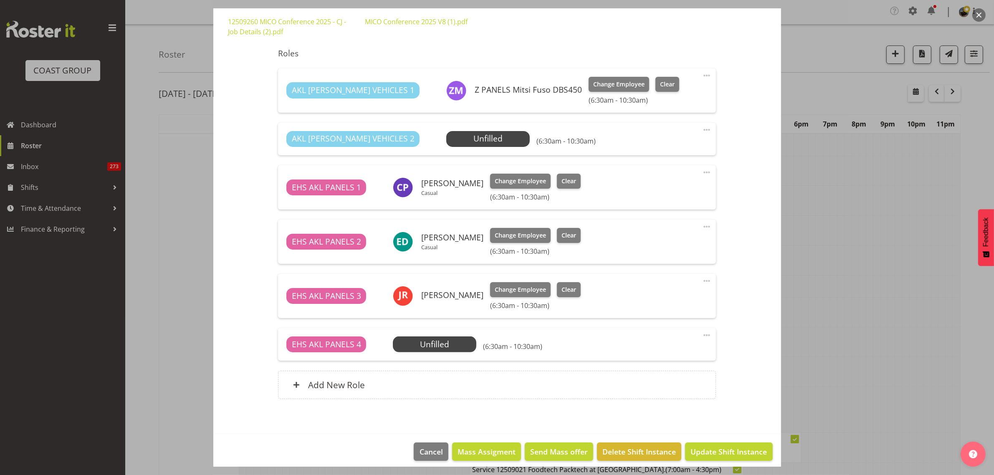
scroll to position [281, 0]
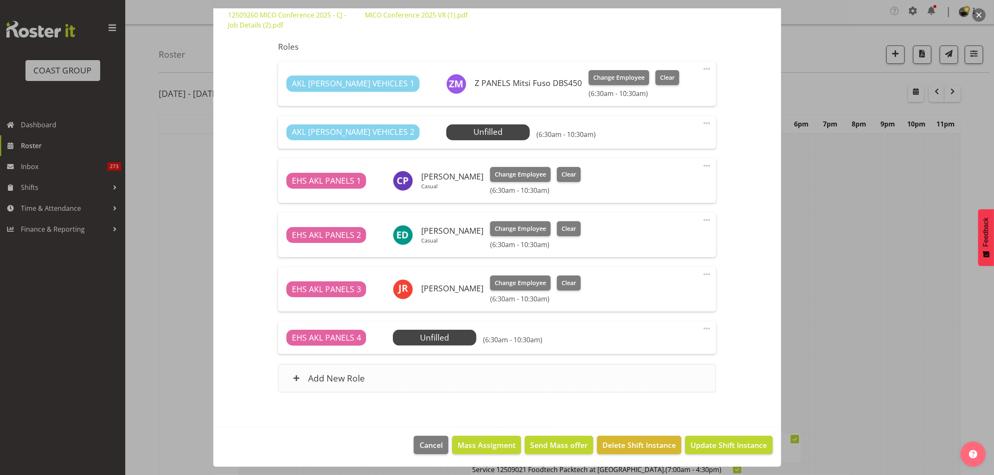
click at [423, 383] on div "Add New Role" at bounding box center [497, 378] width 438 height 28
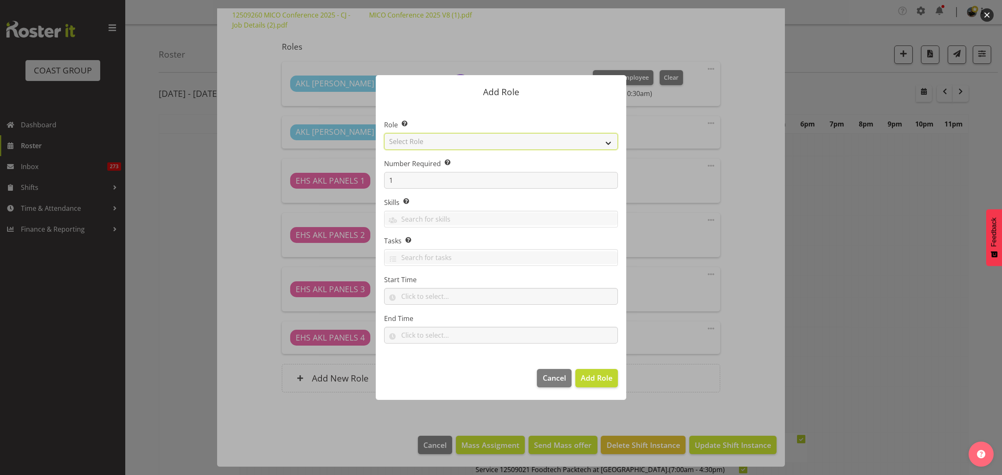
click at [608, 145] on select "Select Role ACCOUNT MANAGER ACCOUNT MANAGER DW ACCOUNTS [PERSON_NAME] VEHICLES …" at bounding box center [501, 141] width 234 height 17
select select "188"
click at [384, 133] on select "Select Role ACCOUNT MANAGER ACCOUNT MANAGER DW ACCOUNTS [PERSON_NAME] VEHICLES …" at bounding box center [501, 141] width 234 height 17
click at [598, 380] on span "Add Role" at bounding box center [597, 378] width 32 height 10
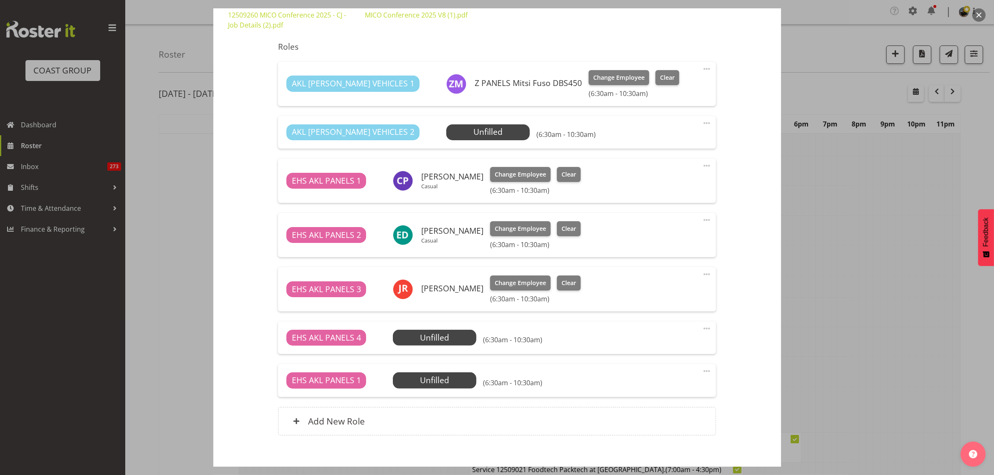
click at [702, 370] on span at bounding box center [707, 371] width 10 height 10
click at [643, 393] on link "Edit" at bounding box center [672, 391] width 80 height 15
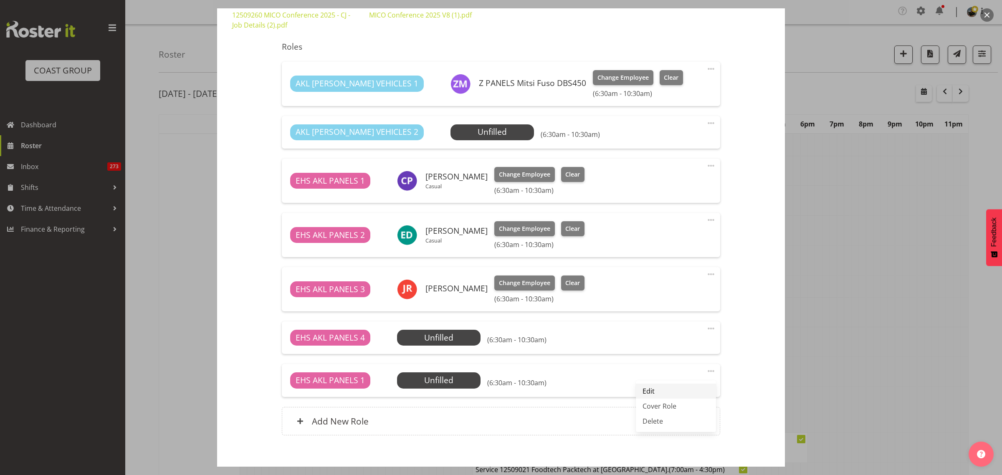
select select "8"
select select "2025"
select select "6"
select select "30"
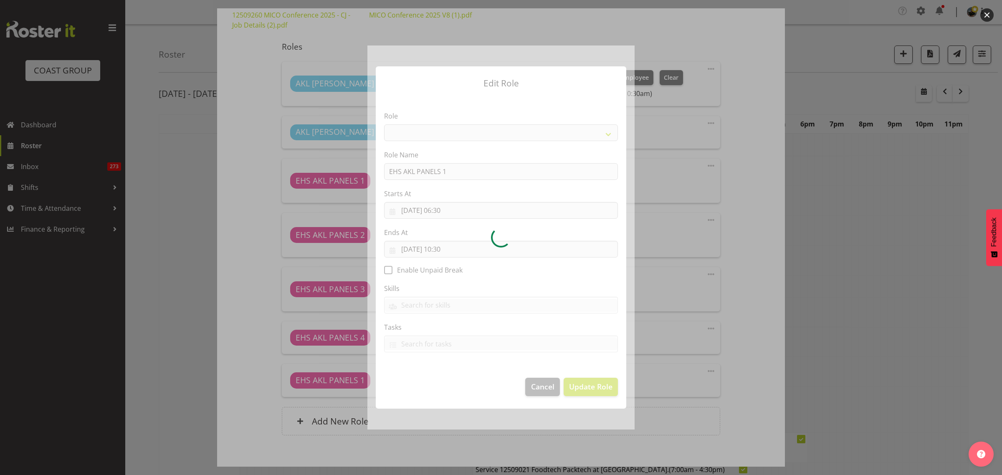
select select "188"
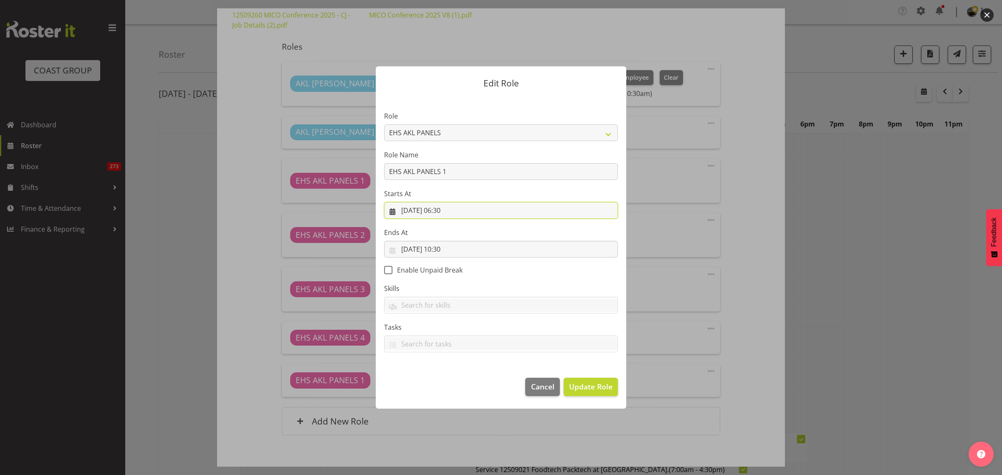
click at [470, 214] on input "[DATE] 06:30" at bounding box center [501, 210] width 234 height 17
click at [452, 386] on select "00 01 02 03 04 05 06 07 08 09 10 11 12 13 14 15 16 17 18 19 20 21 22 23" at bounding box center [450, 387] width 19 height 17
select select "9"
click at [441, 379] on select "00 01 02 03 04 05 06 07 08 09 10 11 12 13 14 15 16 17 18 19 20 21 22 23" at bounding box center [450, 387] width 19 height 17
type input "[DATE] 09:30"
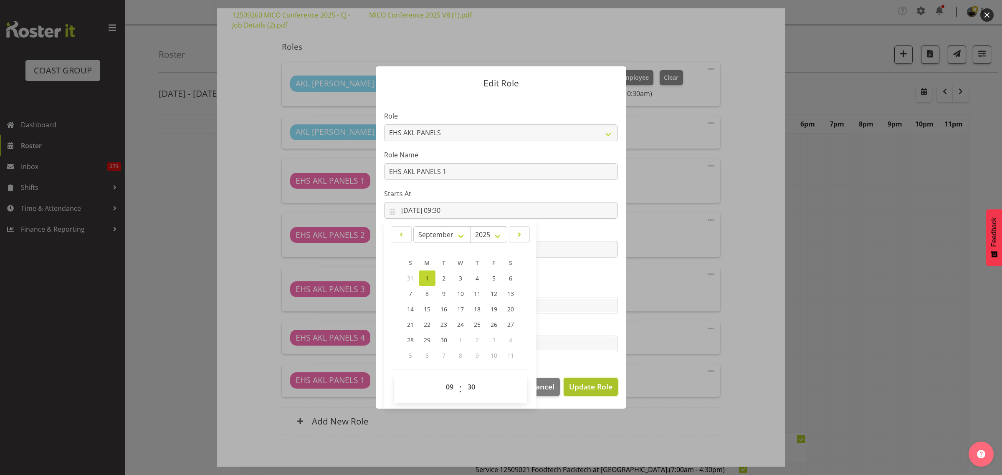
click at [594, 388] on span "Update Role" at bounding box center [590, 386] width 43 height 11
select select
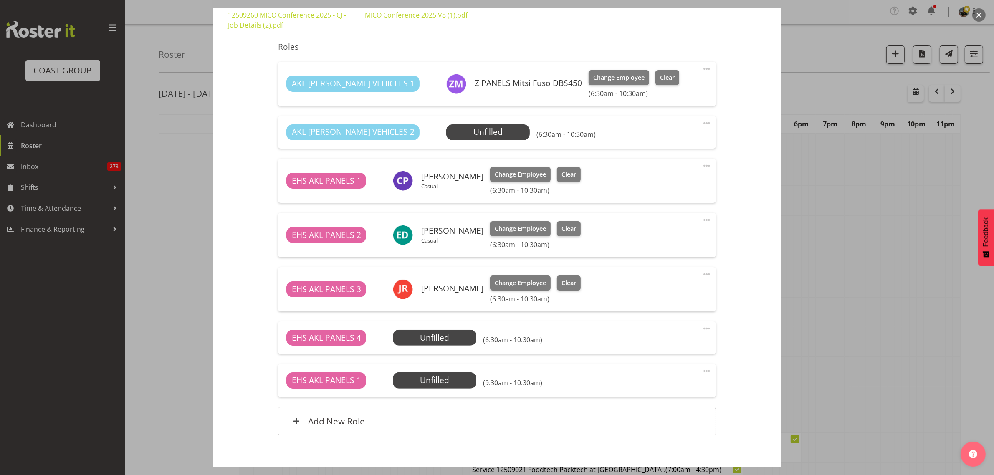
click at [703, 123] on span at bounding box center [707, 123] width 10 height 10
click at [656, 141] on link "Edit" at bounding box center [672, 143] width 80 height 15
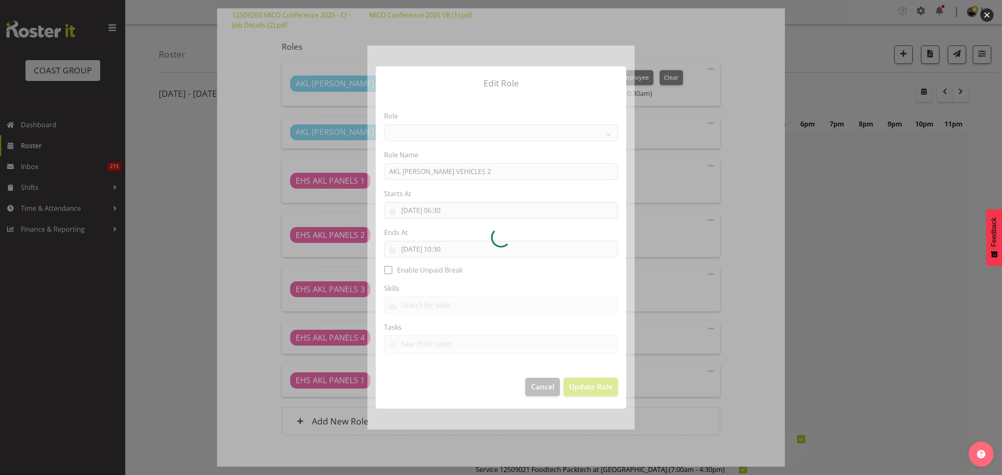
select select "81"
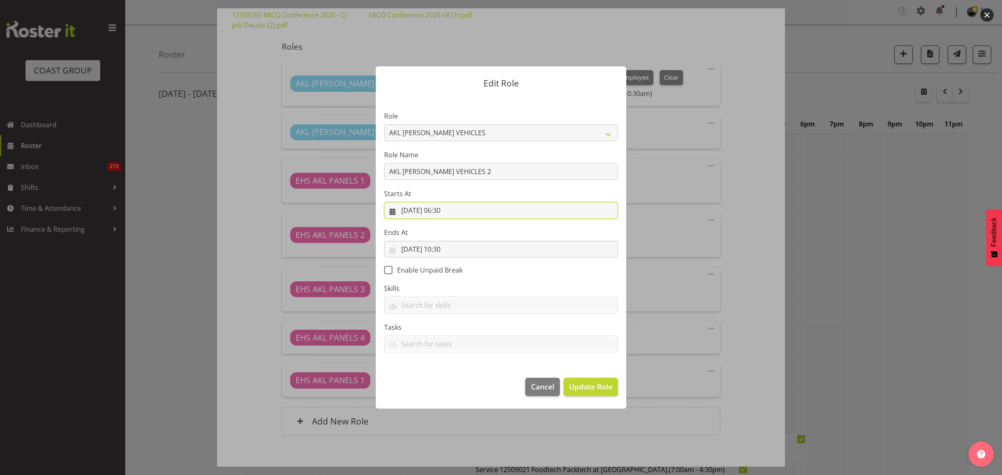
click at [483, 210] on input "[DATE] 06:30" at bounding box center [501, 210] width 234 height 17
click at [451, 387] on select "00 01 02 03 04 05 06 07 08 09 10 11 12 13 14 15 16 17 18 19 20 21 22 23" at bounding box center [450, 387] width 19 height 17
select select "9"
click at [441, 379] on select "00 01 02 03 04 05 06 07 08 09 10 11 12 13 14 15 16 17 18 19 20 21 22 23" at bounding box center [450, 387] width 19 height 17
type input "[DATE] 09:30"
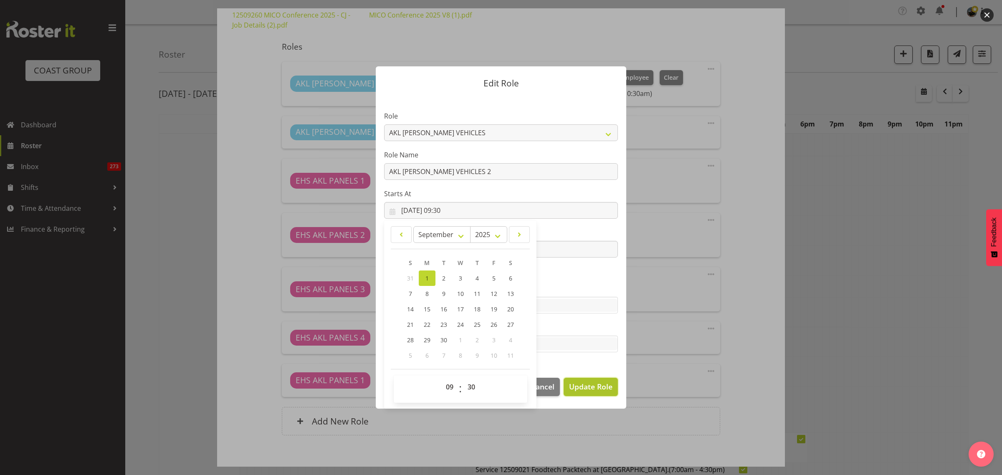
click at [580, 390] on span "Update Role" at bounding box center [590, 386] width 43 height 11
select select
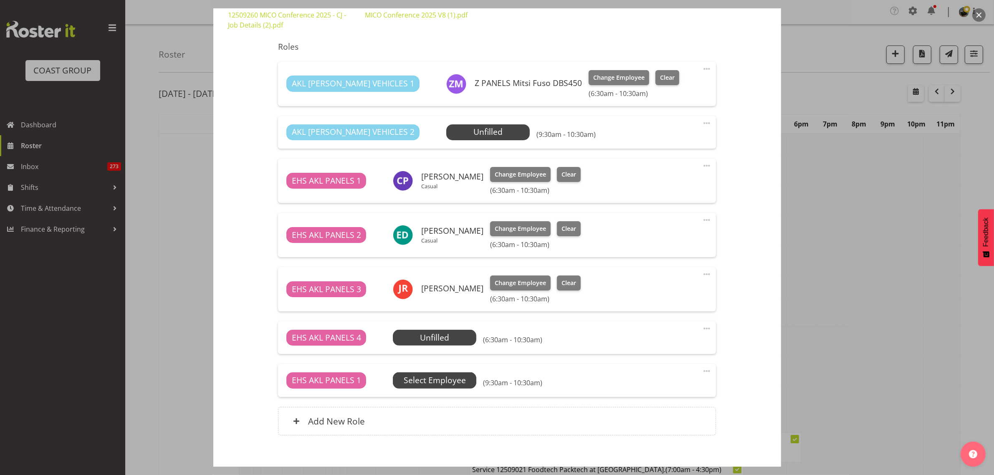
click at [0, 0] on span "Select Employee" at bounding box center [0, 0] width 0 height 0
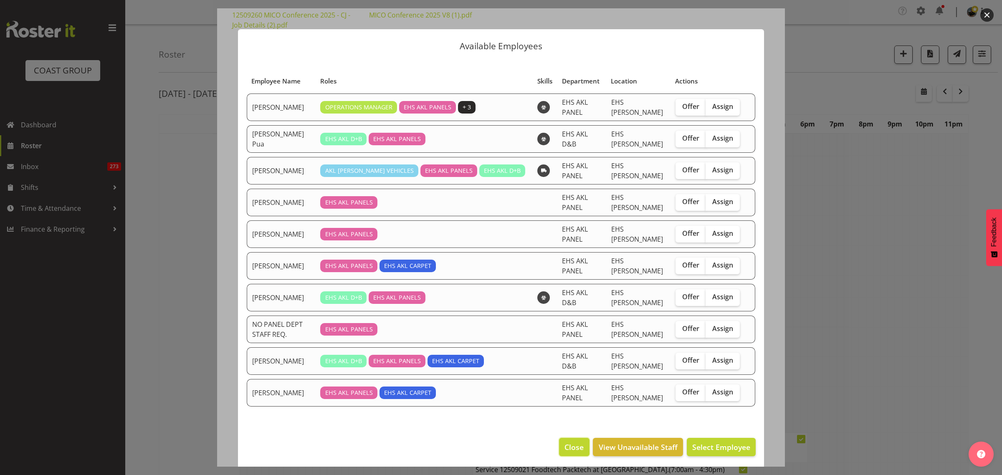
click at [571, 442] on span "Close" at bounding box center [574, 447] width 19 height 11
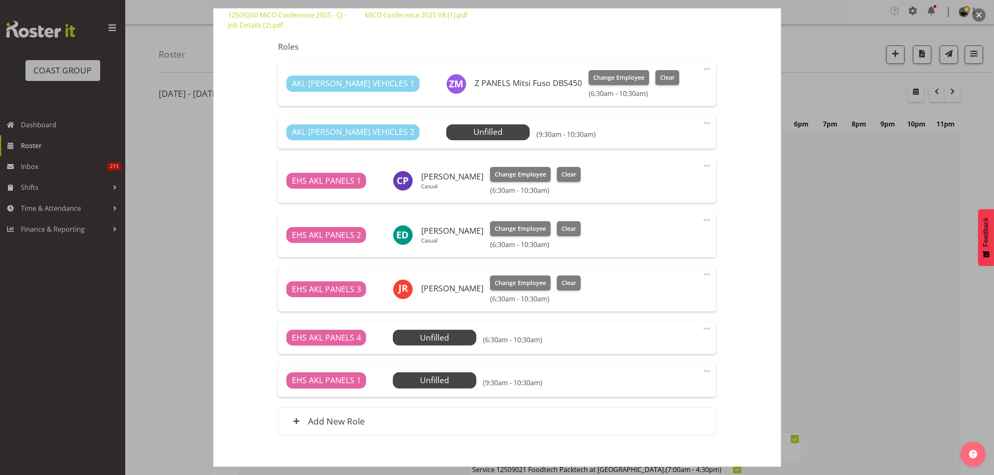
scroll to position [324, 0]
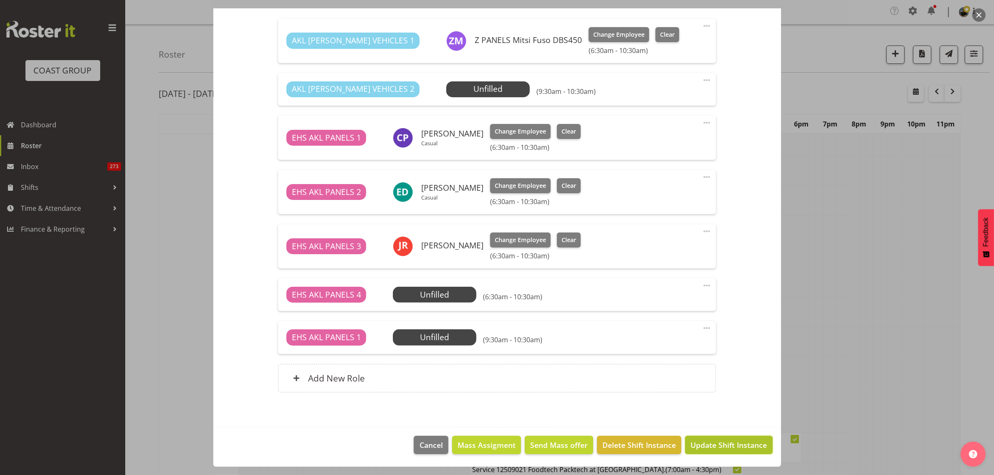
click at [716, 449] on span "Update Shift Instance" at bounding box center [729, 445] width 76 height 11
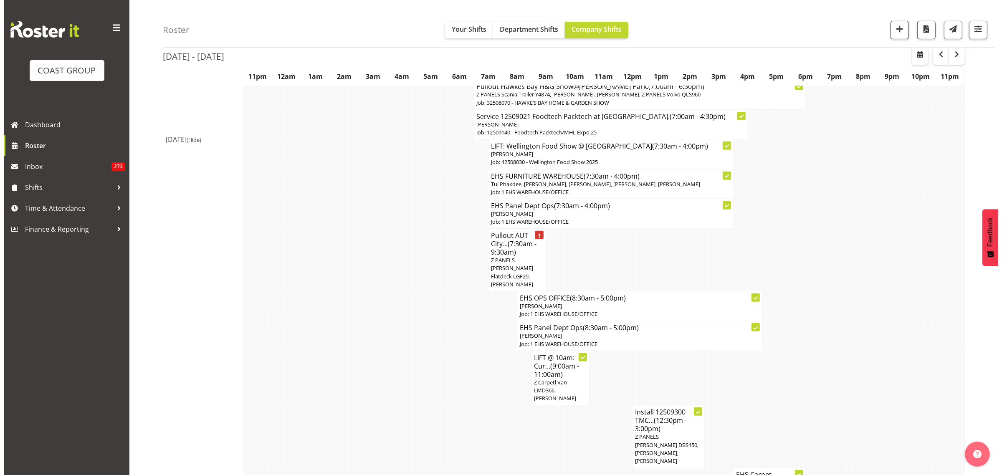
scroll to position [365, 0]
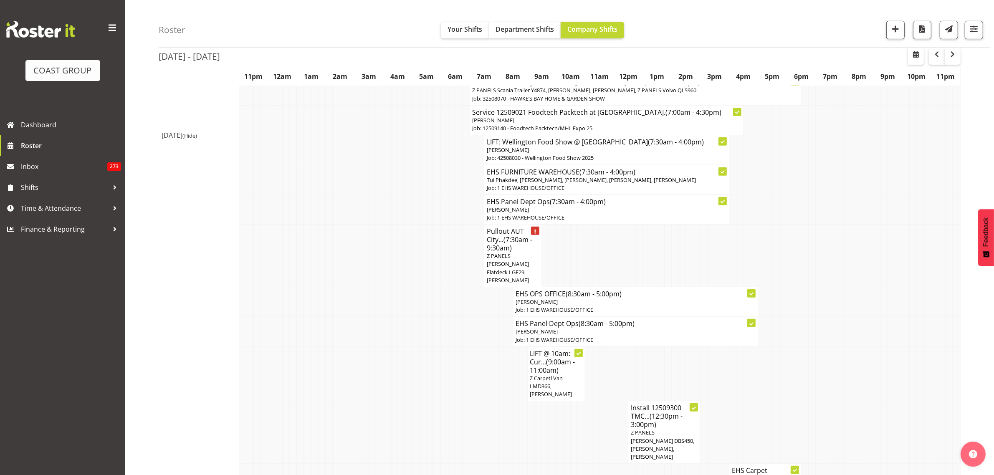
click at [656, 319] on h4 "EHS Panel Dept Ops (8:30am - 5:00pm)" at bounding box center [636, 323] width 240 height 8
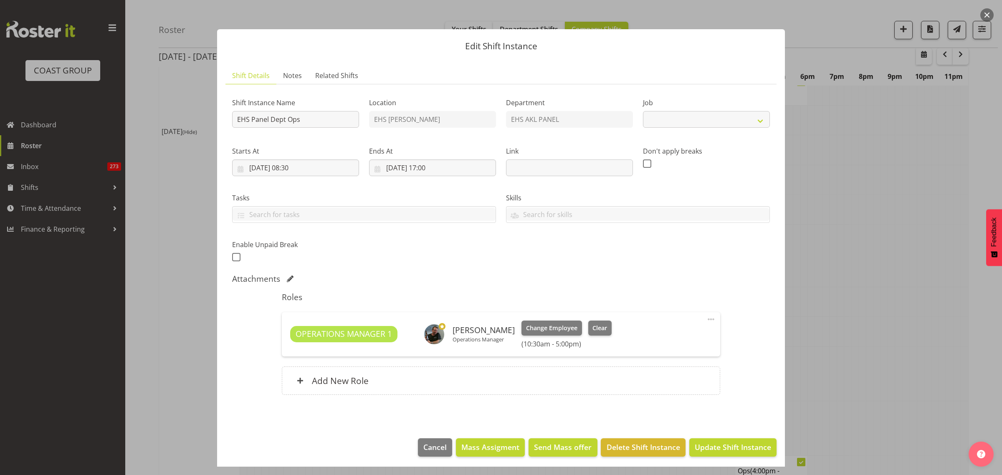
select select "69"
click at [705, 450] on span "Update Shift Instance" at bounding box center [733, 447] width 76 height 11
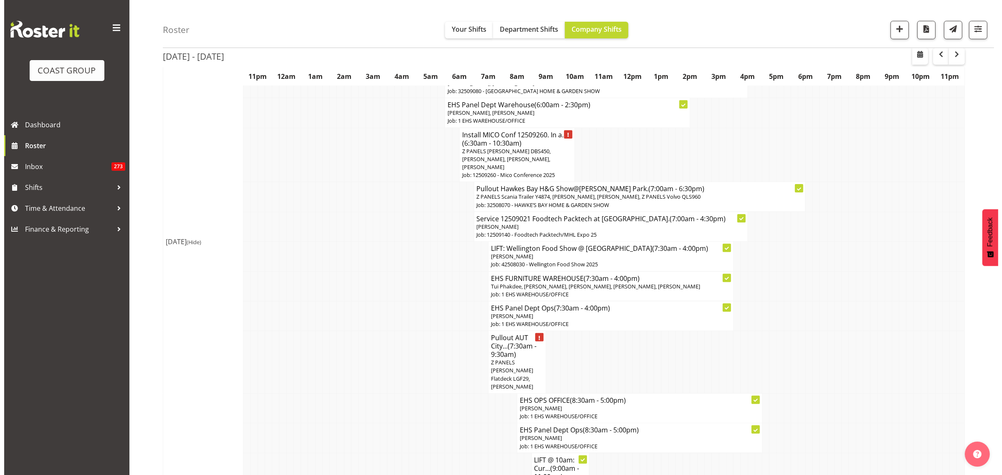
scroll to position [313, 0]
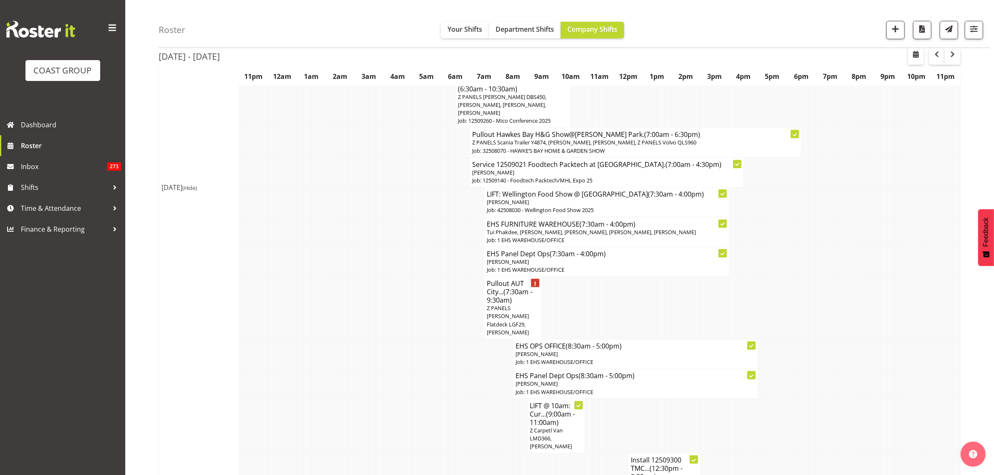
click at [648, 266] on p "[PERSON_NAME]" at bounding box center [607, 262] width 240 height 8
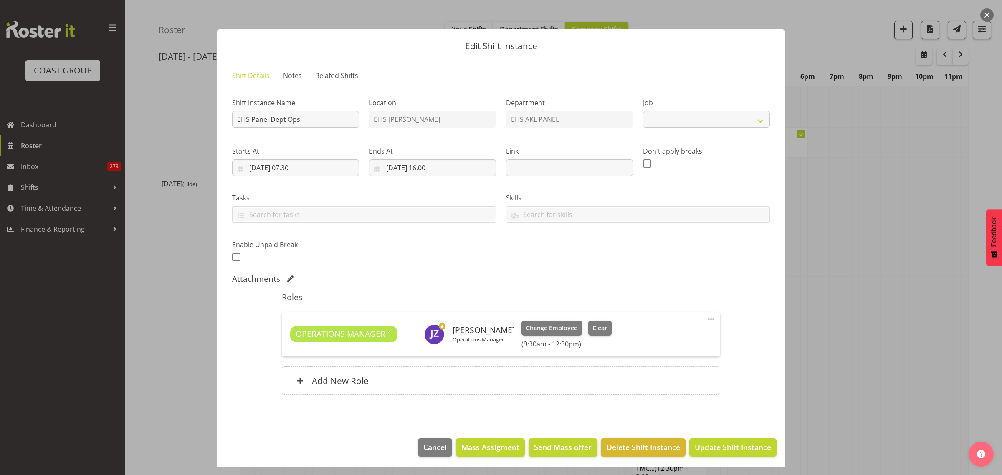
select select "69"
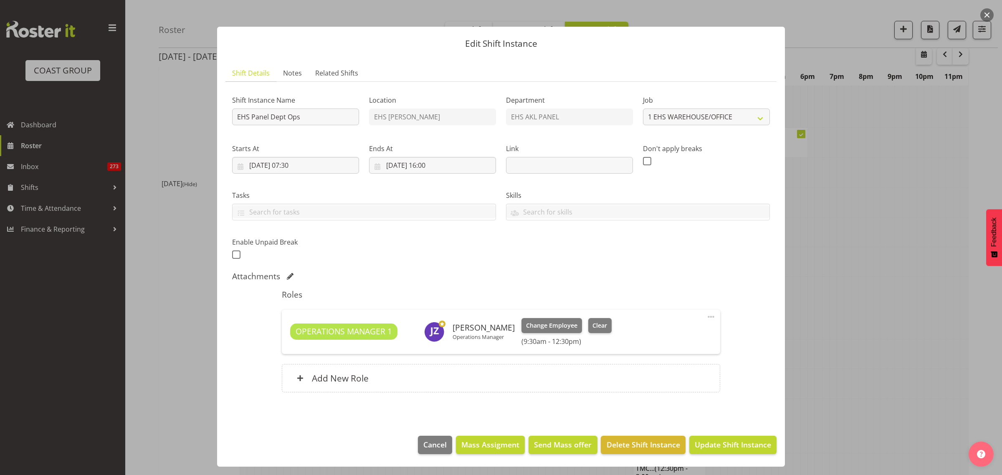
click at [706, 317] on span at bounding box center [711, 317] width 10 height 10
click at [646, 337] on link "Edit" at bounding box center [676, 336] width 80 height 15
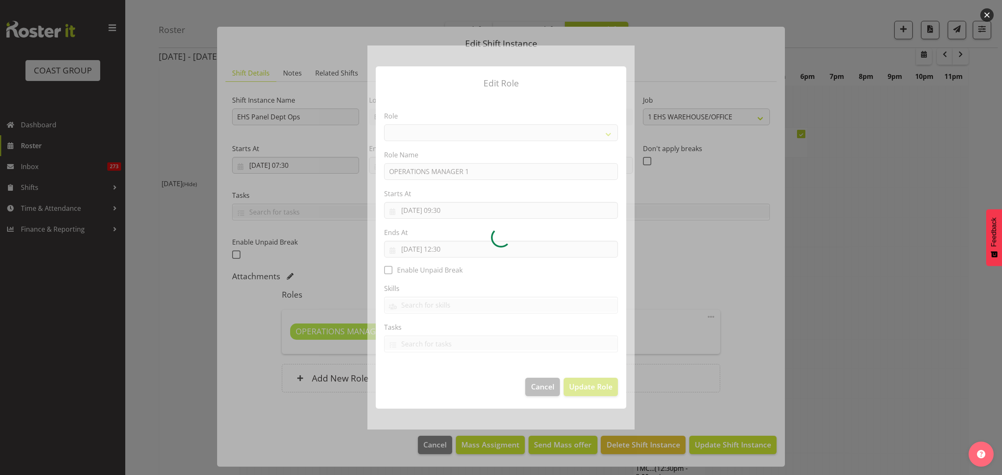
select select
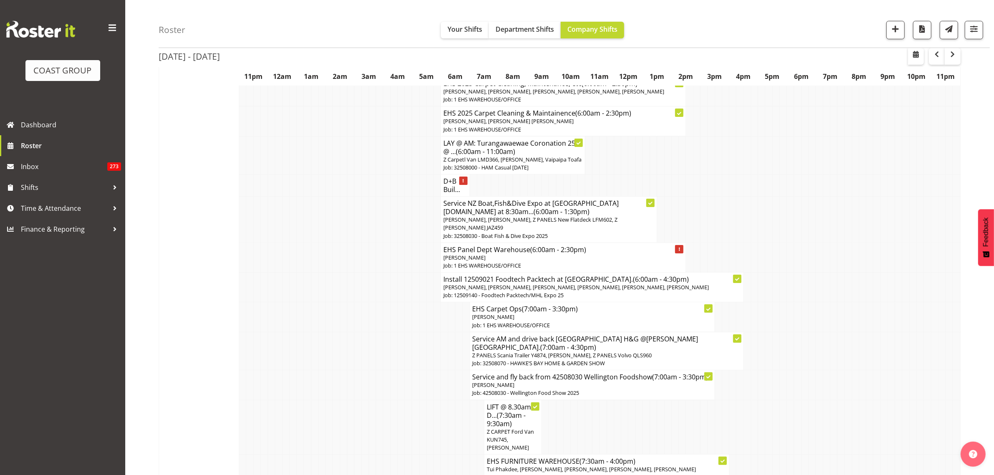
scroll to position [209, 0]
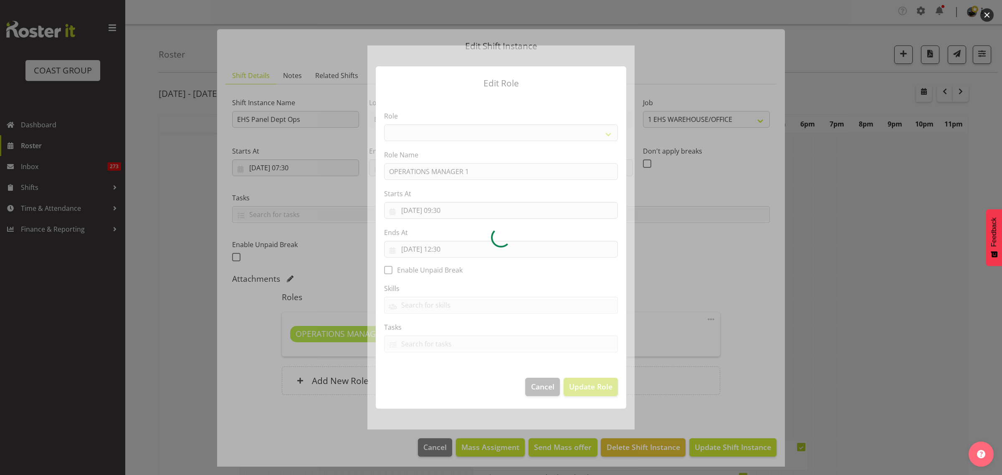
select select "69"
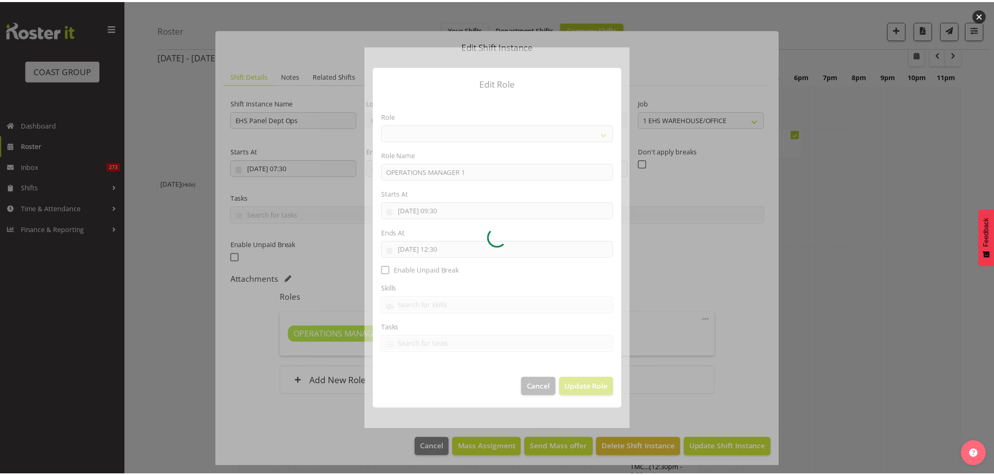
scroll to position [3, 0]
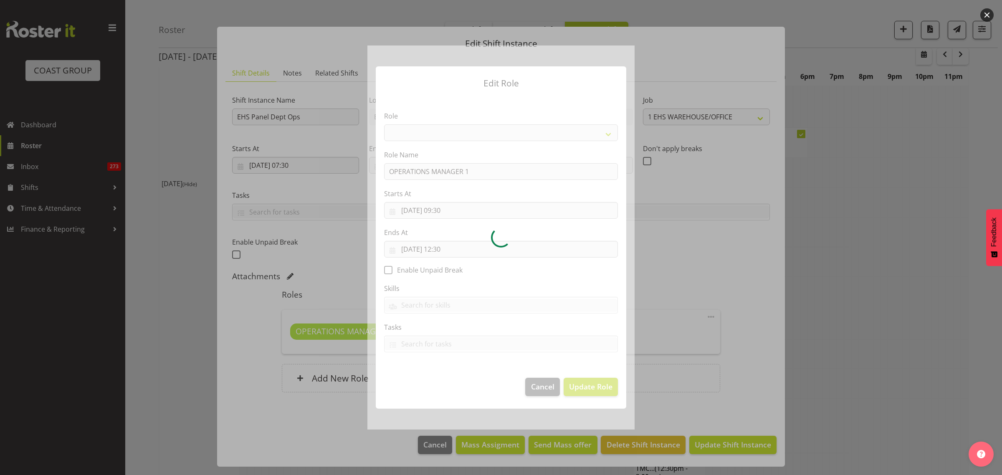
select select "198"
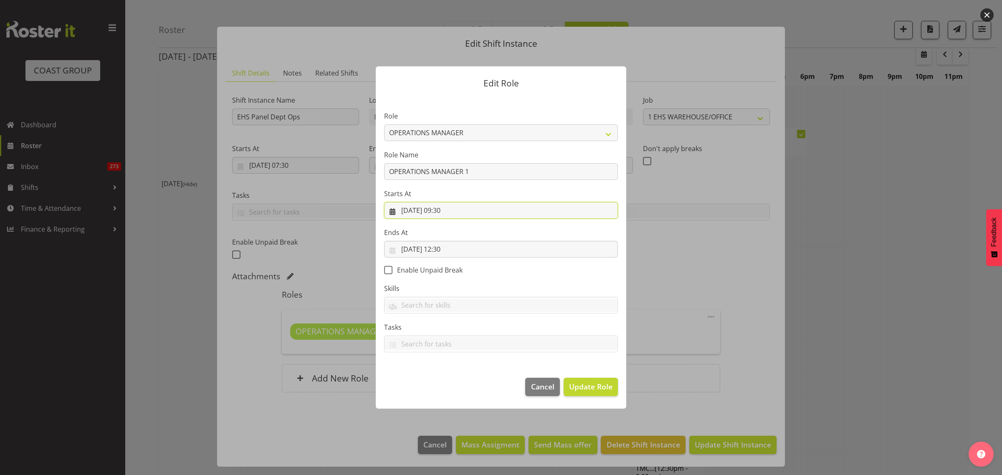
click at [475, 211] on input "[DATE] 09:30" at bounding box center [501, 210] width 234 height 17
click at [450, 387] on select "00 01 02 03 04 05 06 07 08 09 10 11 12 13 14 15 16 17 18 19 20 21 22 23" at bounding box center [450, 387] width 19 height 17
select select "10"
click at [441, 379] on select "00 01 02 03 04 05 06 07 08 09 10 11 12 13 14 15 16 17 18 19 20 21 22 23" at bounding box center [450, 387] width 19 height 17
type input "[DATE] 10:30"
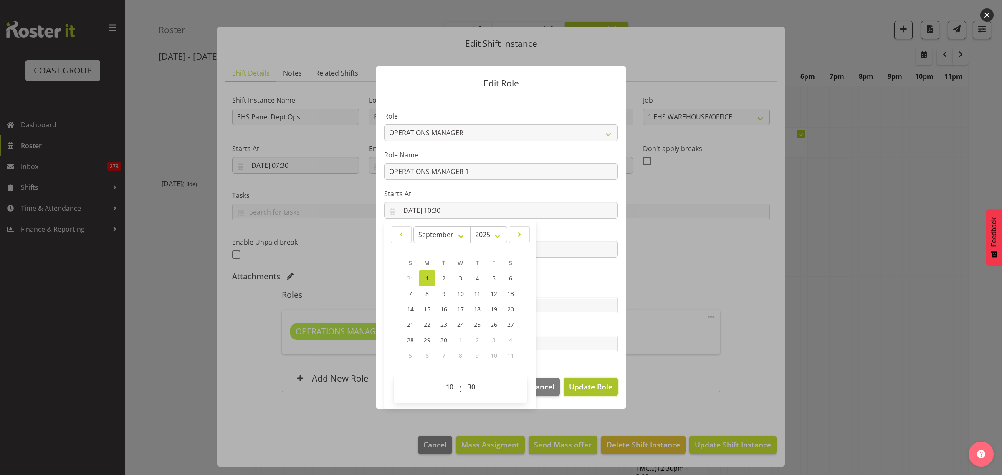
click at [584, 388] on span "Update Role" at bounding box center [590, 386] width 43 height 11
select select
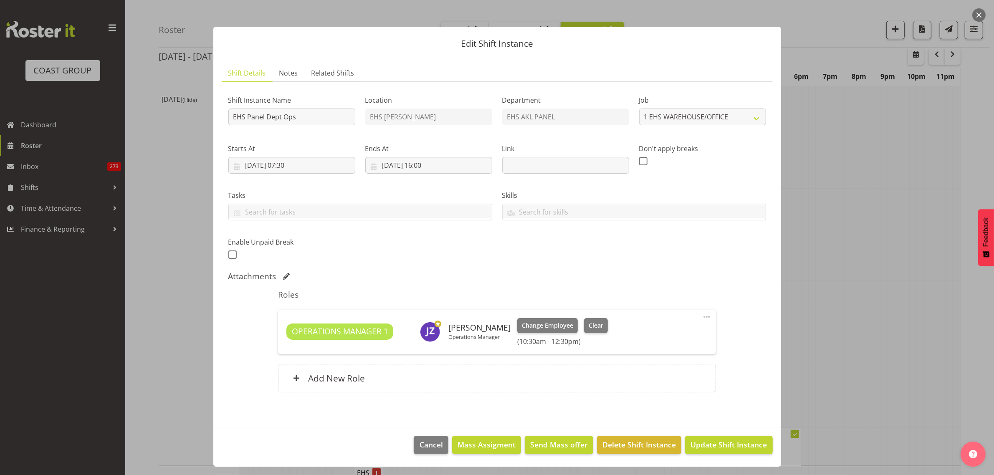
scroll to position [418, 0]
drag, startPoint x: 708, startPoint y: 445, endPoint x: 687, endPoint y: 408, distance: 42.3
click at [709, 445] on span "Update Shift Instance" at bounding box center [729, 444] width 76 height 11
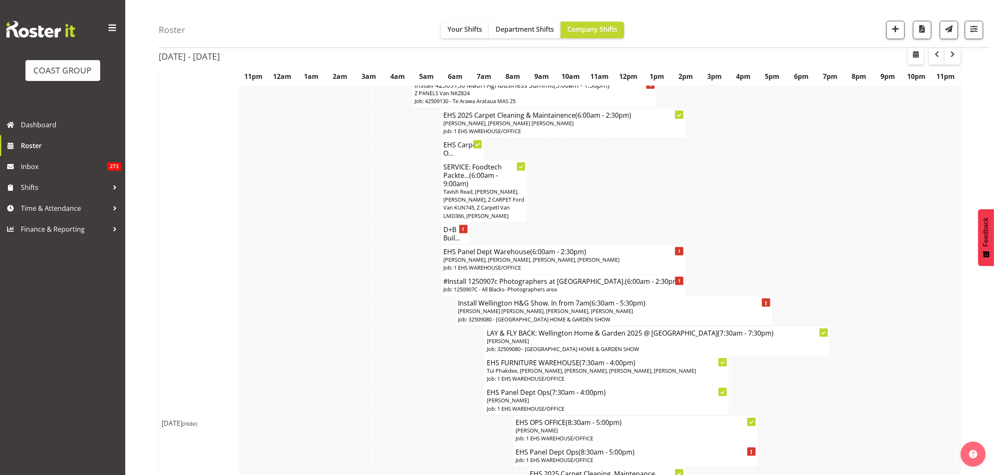
scroll to position [731, 0]
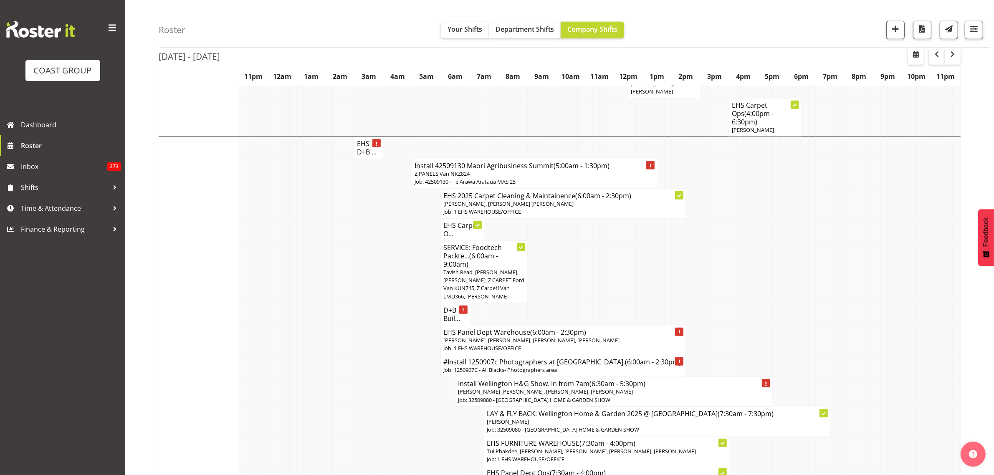
drag, startPoint x: 511, startPoint y: 224, endPoint x: 565, endPoint y: 195, distance: 61.1
drag, startPoint x: 565, startPoint y: 195, endPoint x: 829, endPoint y: 203, distance: 264.5
click at [829, 219] on td at bounding box center [826, 230] width 7 height 22
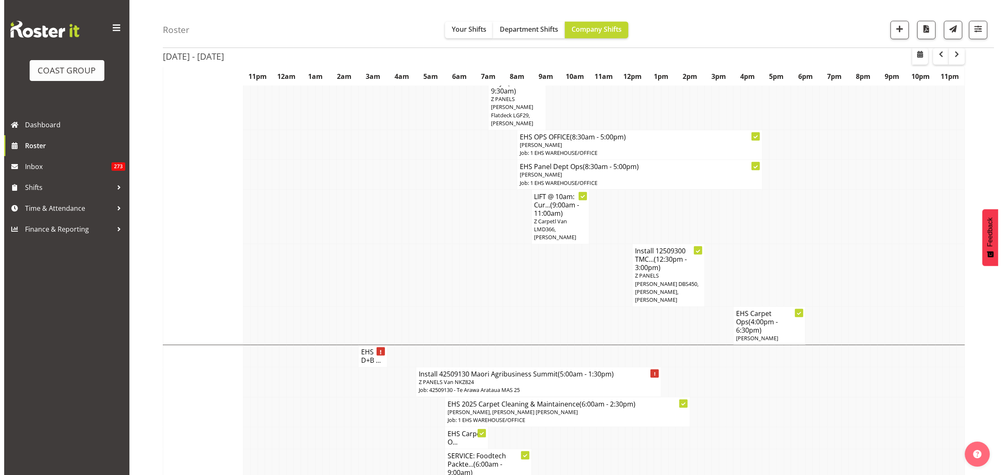
scroll to position [522, 0]
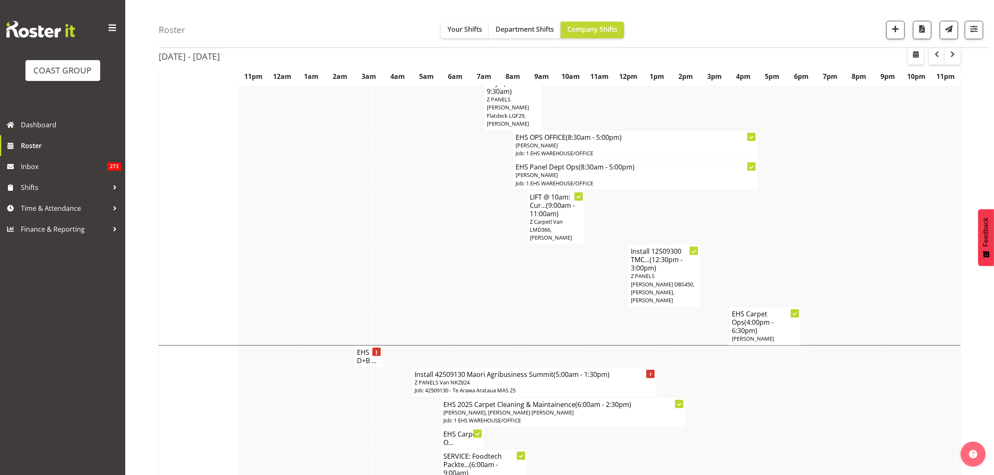
click at [678, 274] on span "Z PANELS [PERSON_NAME] DBS450, [PERSON_NAME], [PERSON_NAME]" at bounding box center [662, 288] width 63 height 32
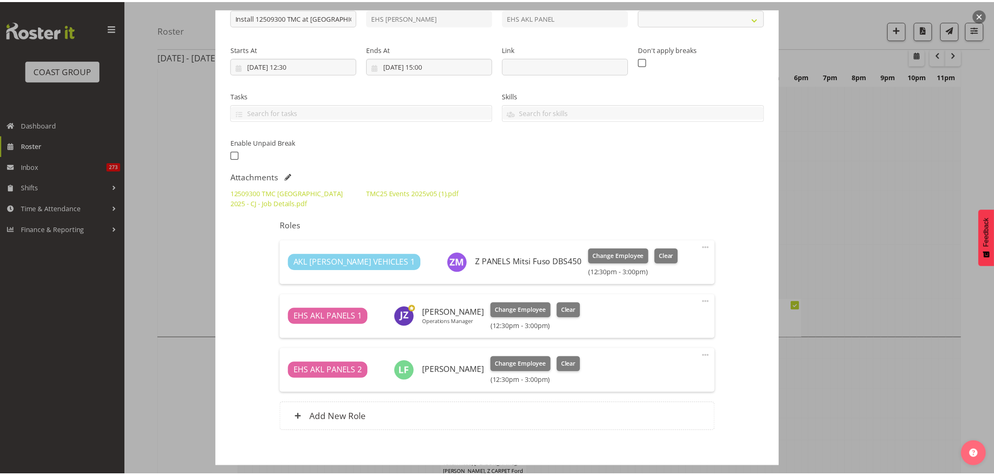
scroll to position [141, 0]
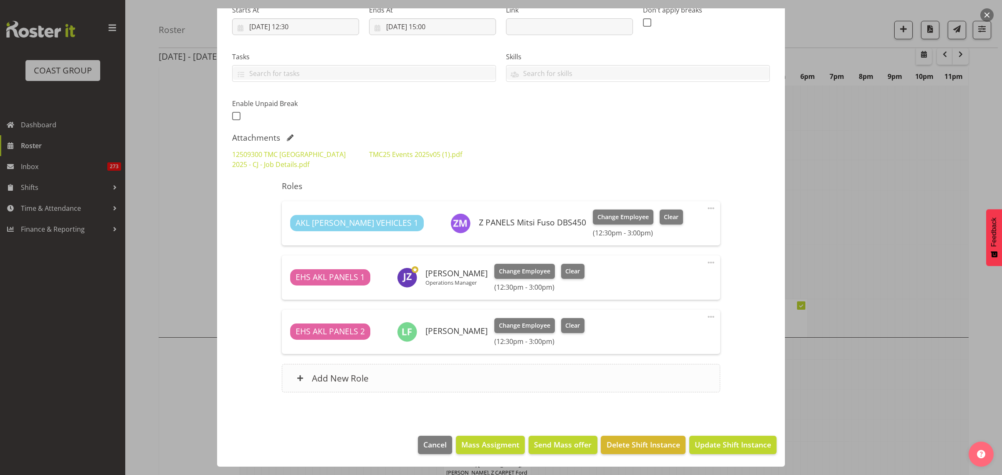
select select "10396"
click at [432, 379] on div "Add New Role" at bounding box center [501, 378] width 438 height 28
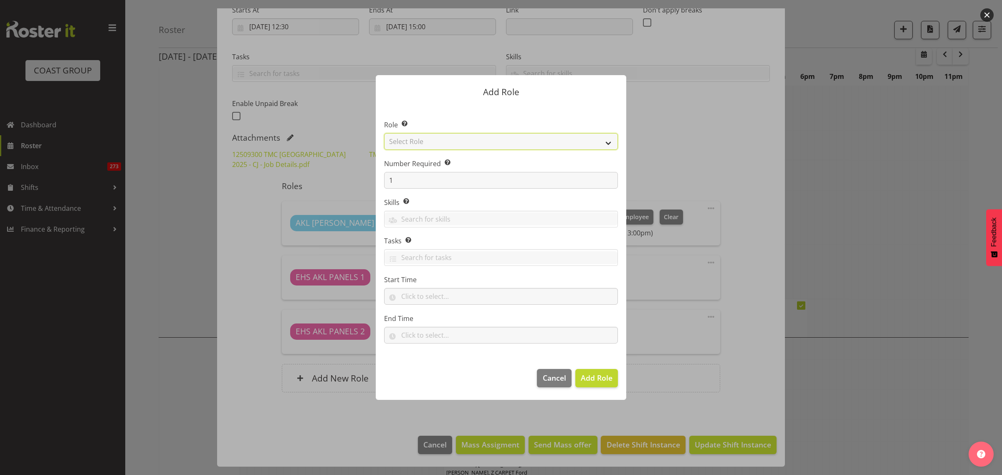
click at [609, 144] on select "Select Role ACCOUNT MANAGER ACCOUNT MANAGER DW ACCOUNTS [PERSON_NAME] VEHICLES …" at bounding box center [501, 141] width 234 height 17
select select "188"
click at [384, 133] on select "Select Role ACCOUNT MANAGER ACCOUNT MANAGER DW ACCOUNTS [PERSON_NAME] VEHICLES …" at bounding box center [501, 141] width 234 height 17
click at [583, 377] on span "Add Role" at bounding box center [597, 378] width 32 height 10
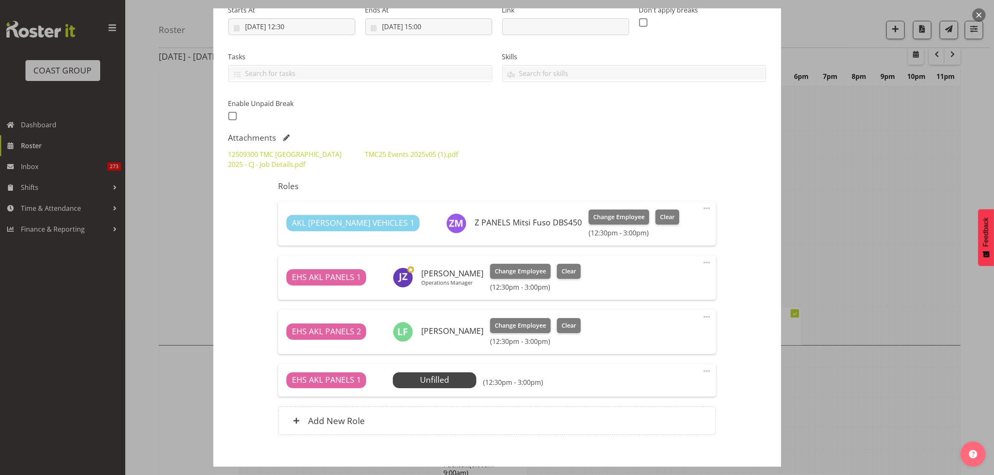
scroll to position [184, 0]
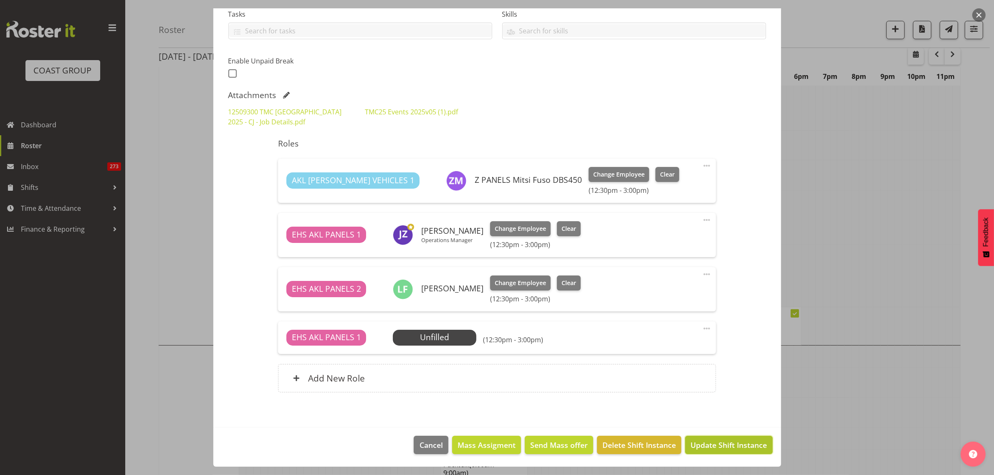
click at [716, 448] on span "Update Shift Instance" at bounding box center [729, 445] width 76 height 11
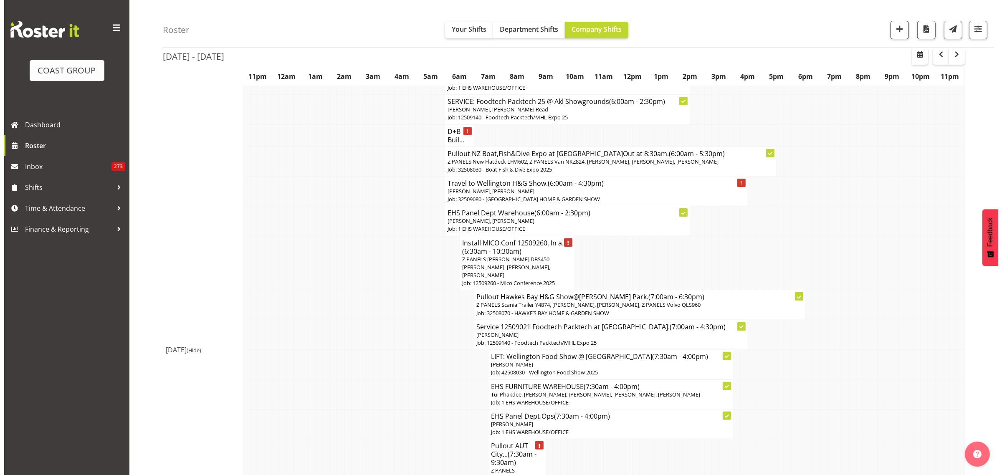
scroll to position [157, 0]
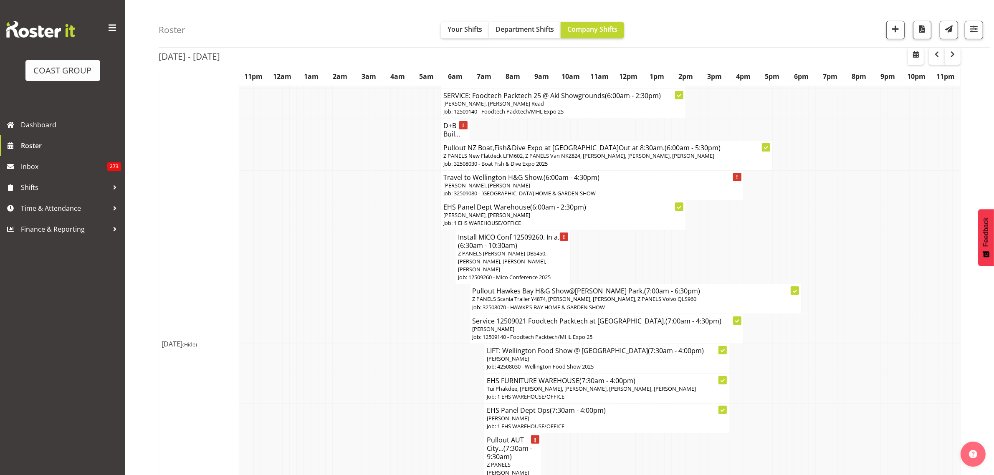
click at [513, 264] on span "Z PANELS [PERSON_NAME] DBS450, [PERSON_NAME], [PERSON_NAME], [PERSON_NAME]" at bounding box center [502, 261] width 89 height 23
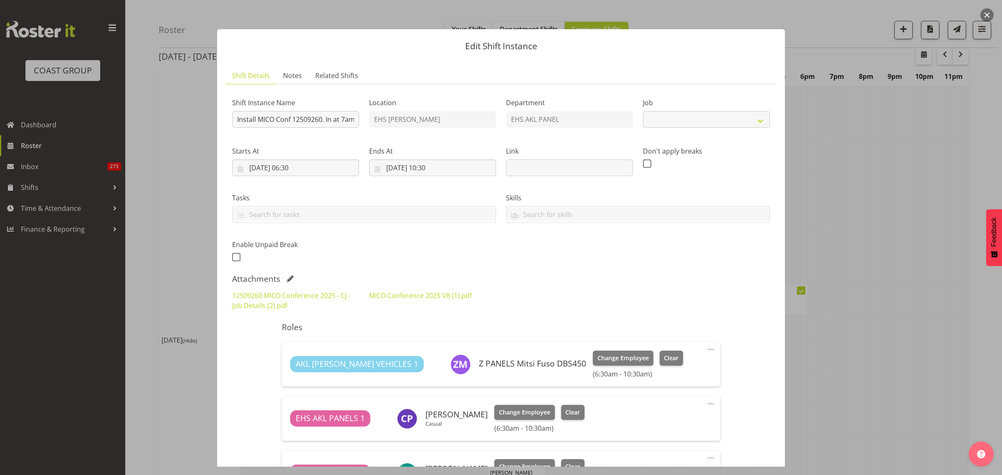
select select "10275"
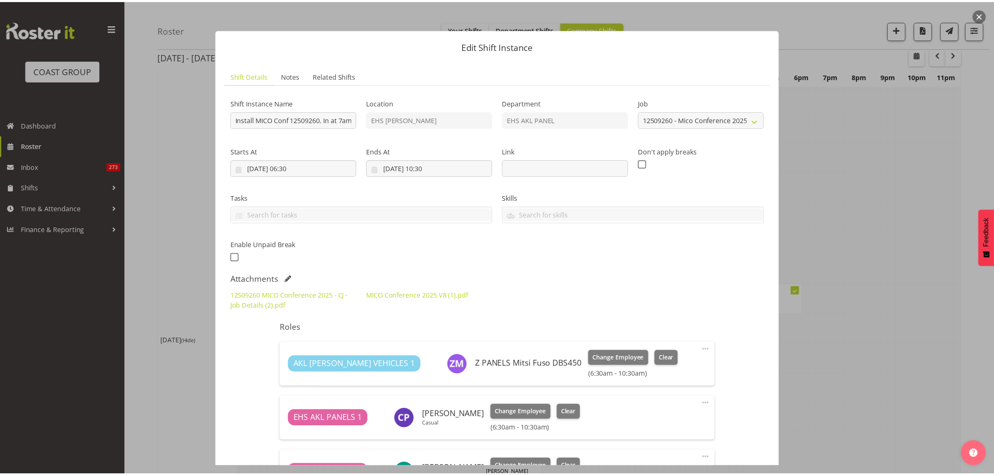
scroll to position [209, 0]
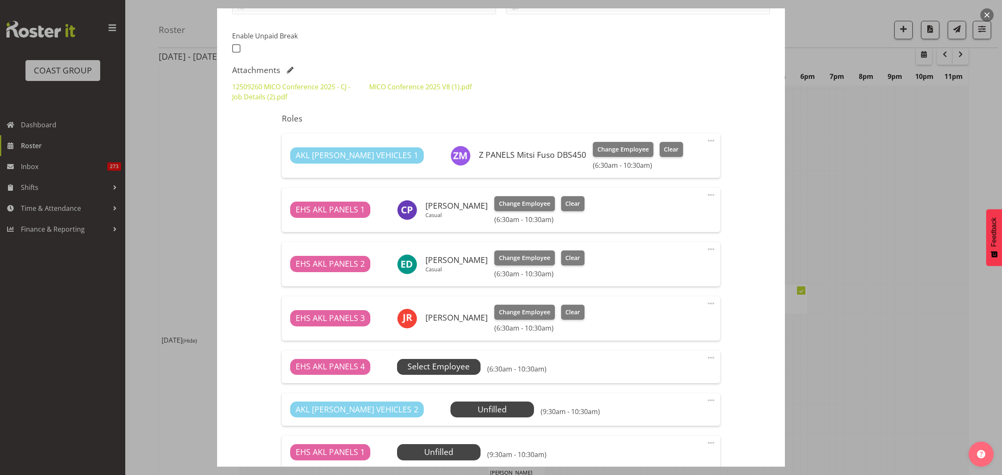
click at [449, 370] on span "Select Employee" at bounding box center [439, 367] width 62 height 12
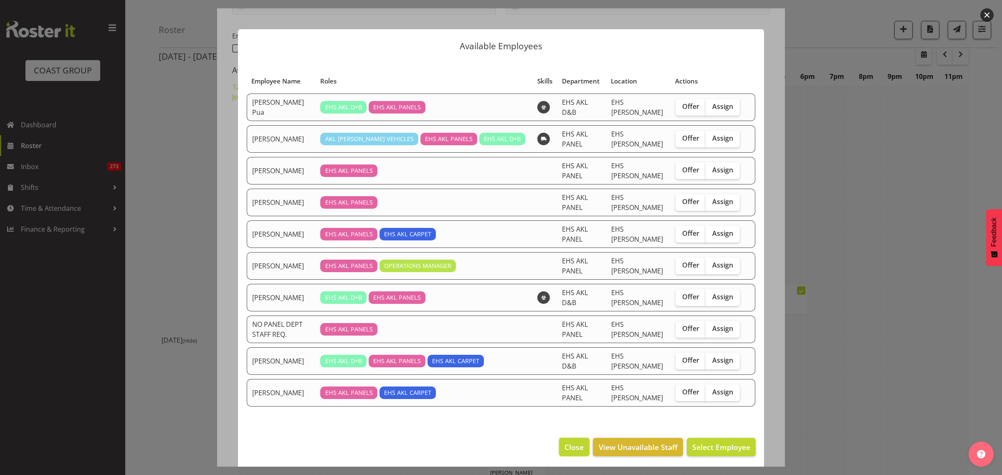
click at [581, 442] on span "Close" at bounding box center [574, 447] width 19 height 11
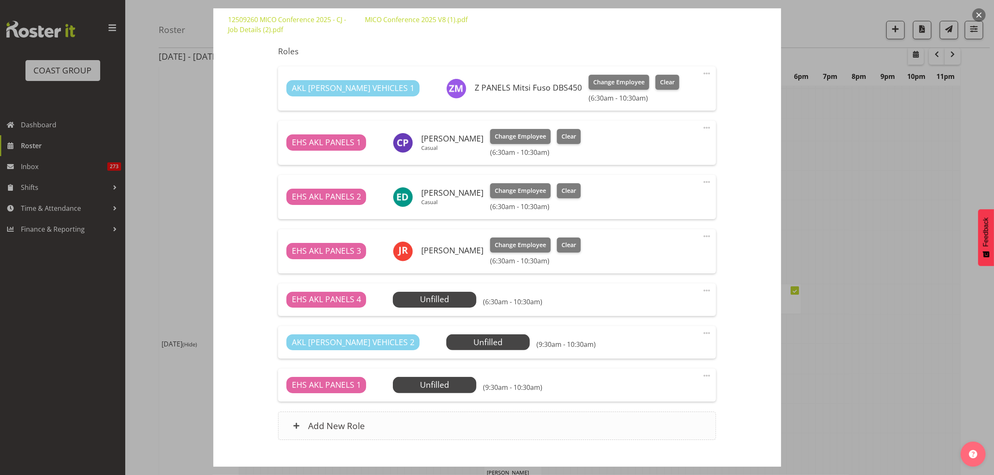
scroll to position [324, 0]
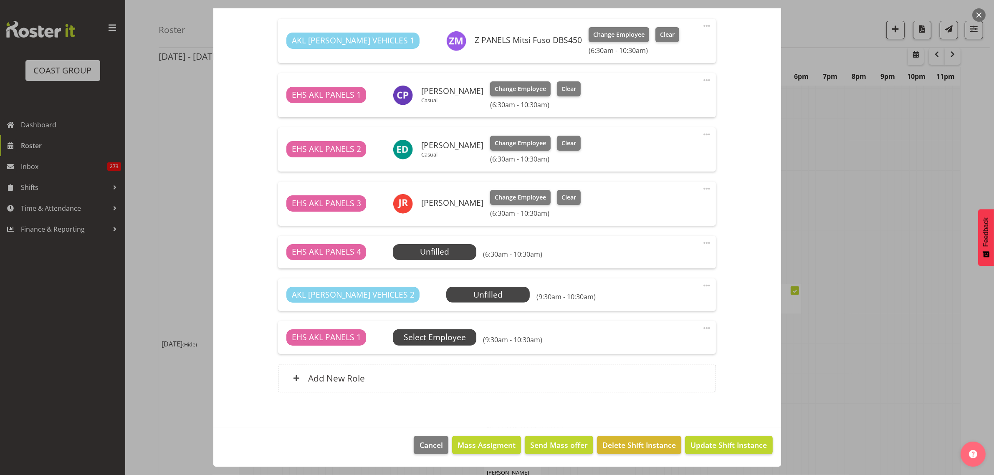
click at [0, 0] on span "Select Employee" at bounding box center [0, 0] width 0 height 0
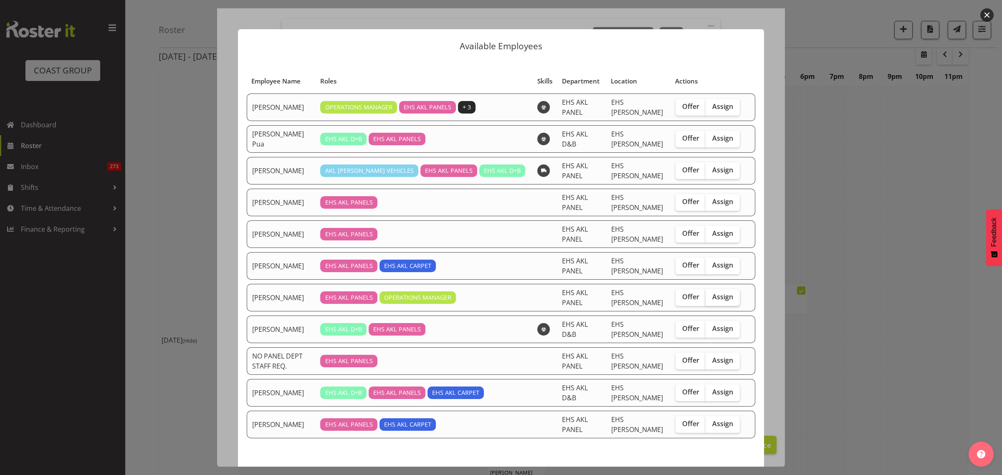
click at [722, 293] on span "Assign" at bounding box center [722, 297] width 21 height 8
click at [711, 294] on input "Assign" at bounding box center [708, 296] width 5 height 5
checkbox input "true"
click at [705, 474] on span "Assign [PERSON_NAME]" at bounding box center [708, 479] width 84 height 10
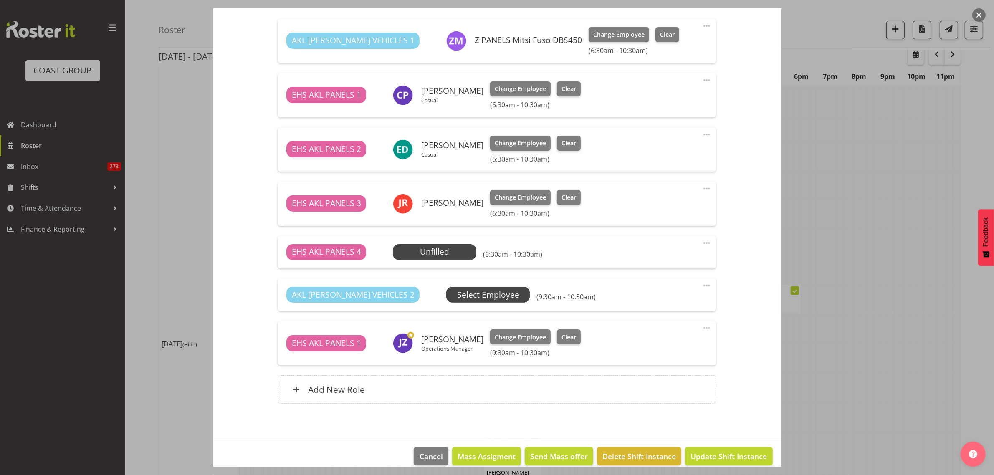
click at [0, 0] on span "Select Employee" at bounding box center [0, 0] width 0 height 0
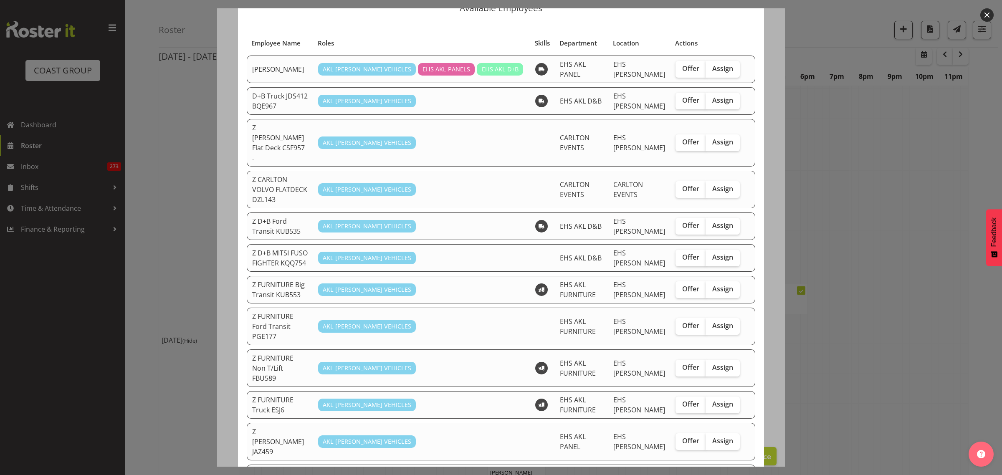
scroll to position [104, 0]
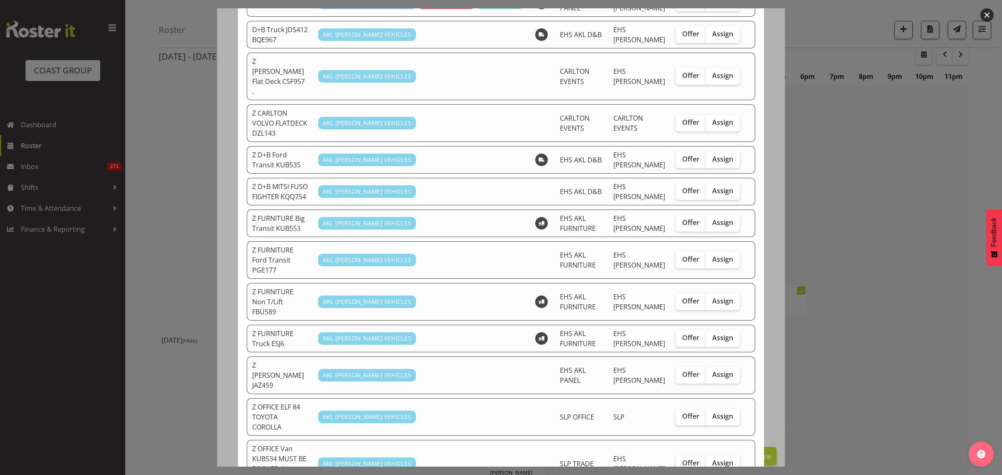
checkbox input "true"
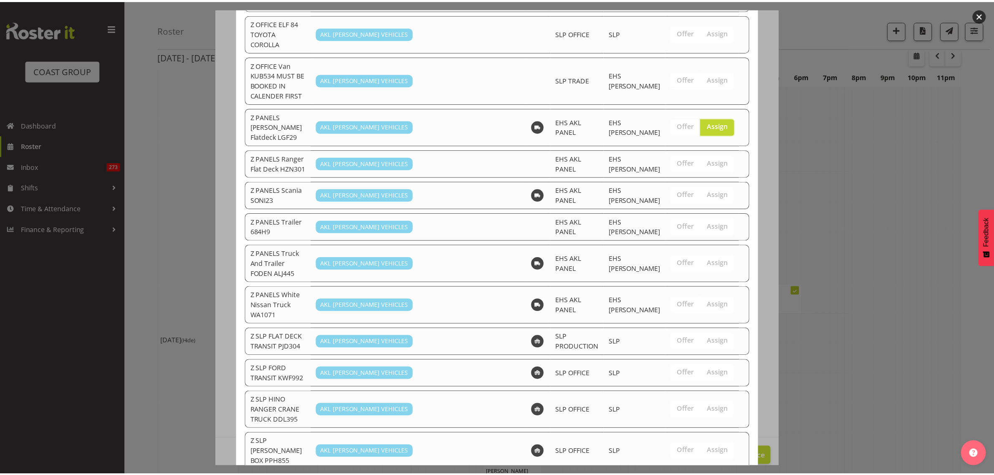
scroll to position [530, 0]
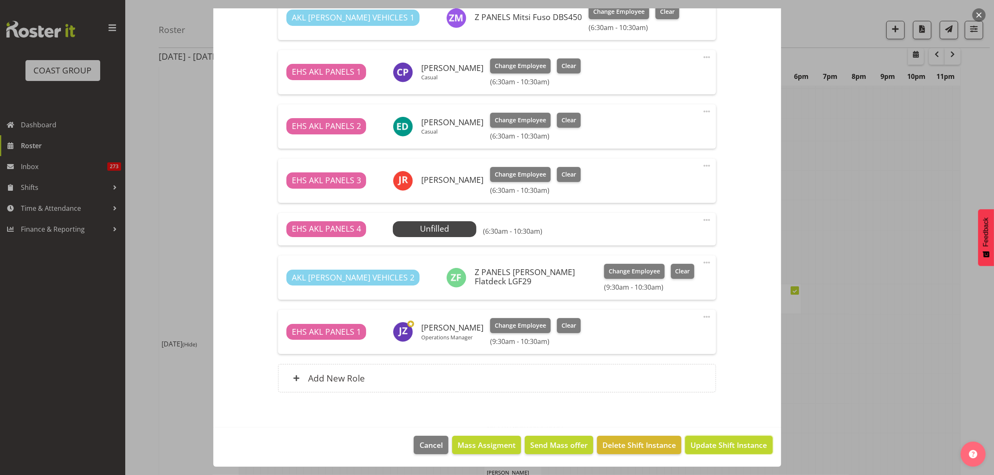
click at [696, 447] on span "Update Shift Instance" at bounding box center [729, 445] width 76 height 11
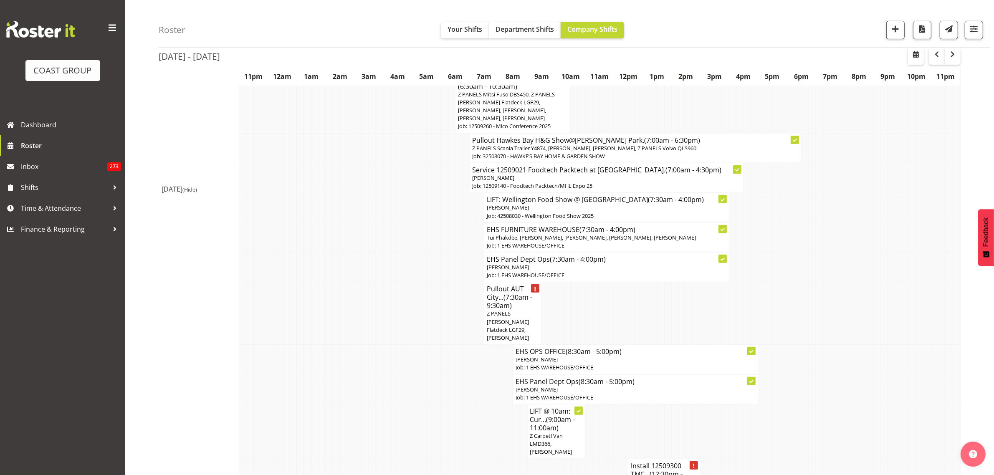
scroll to position [261, 0]
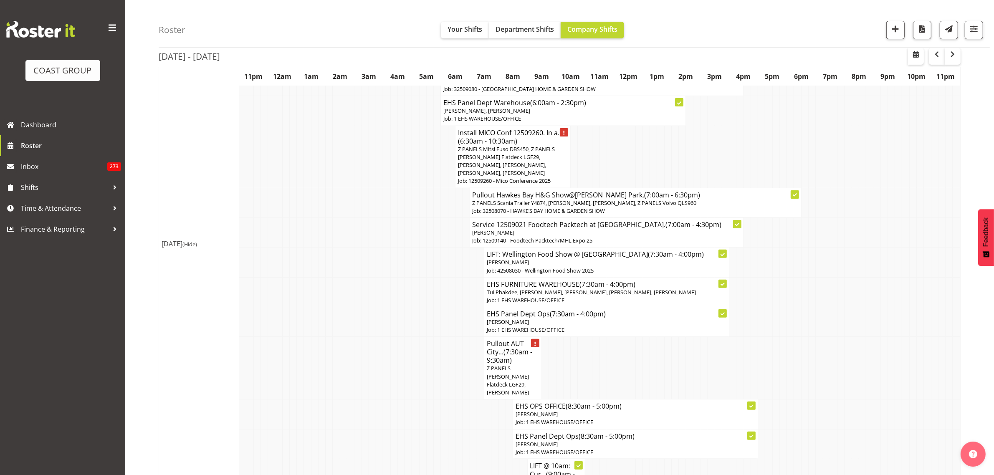
click at [503, 370] on span "Z PANELS [PERSON_NAME] Flatdeck LGF29, [PERSON_NAME]" at bounding box center [508, 381] width 42 height 32
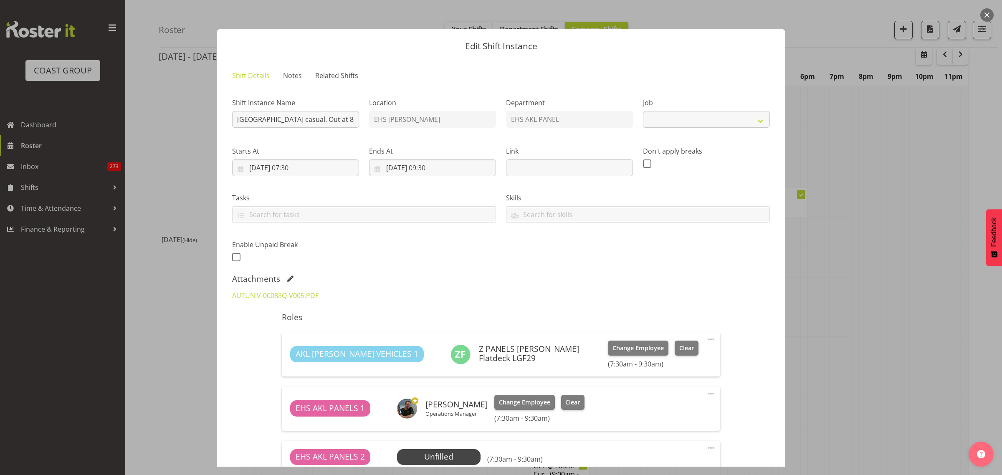
select select "8652"
click at [510, 403] on span "Change Employee" at bounding box center [524, 402] width 51 height 9
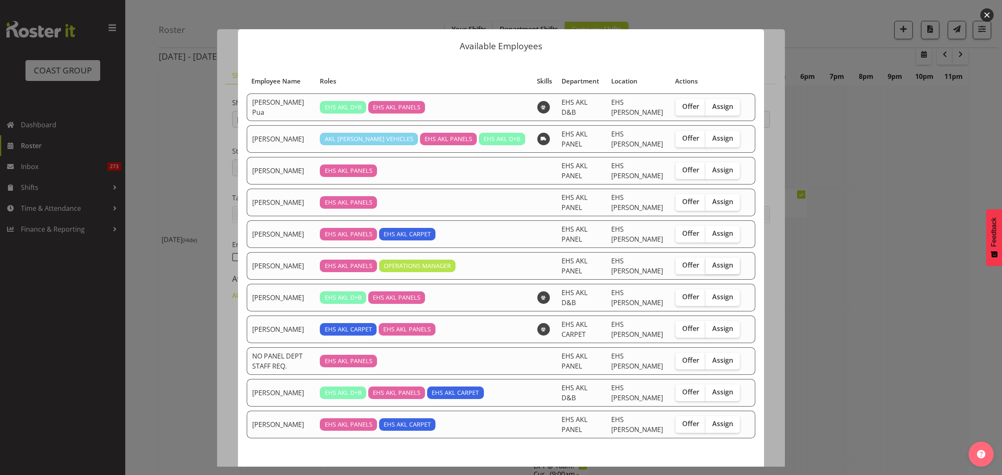
click at [717, 261] on span "Assign" at bounding box center [722, 265] width 21 height 8
click at [711, 263] on input "Assign" at bounding box center [708, 265] width 5 height 5
checkbox input "true"
click at [715, 474] on span "Assign [PERSON_NAME]" at bounding box center [708, 479] width 84 height 10
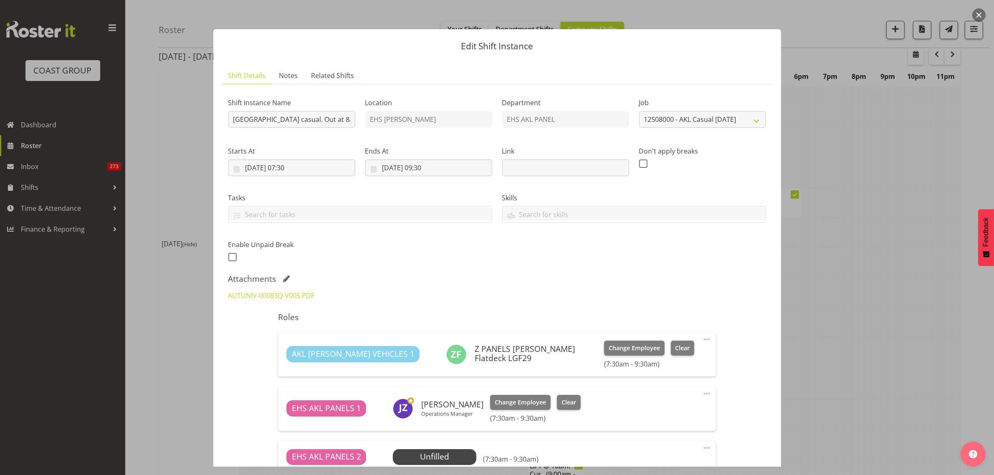
scroll to position [104, 0]
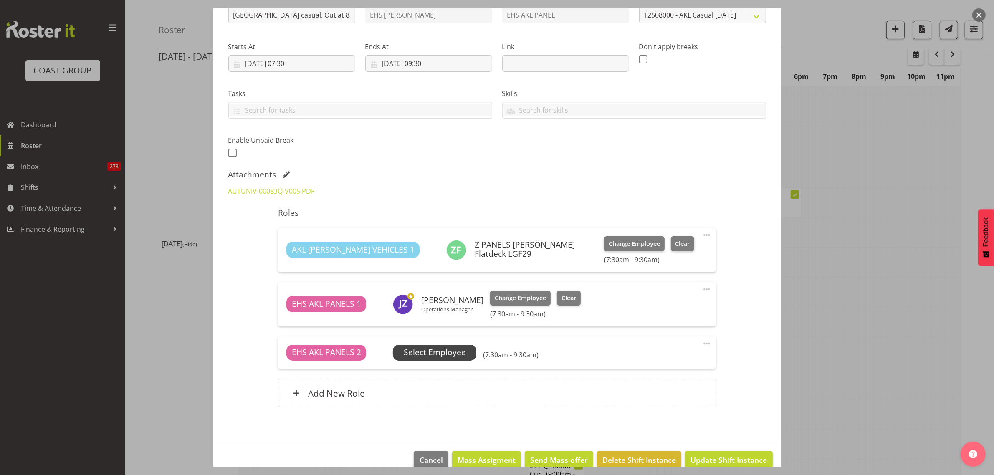
click at [447, 349] on span "Select Employee" at bounding box center [435, 353] width 62 height 12
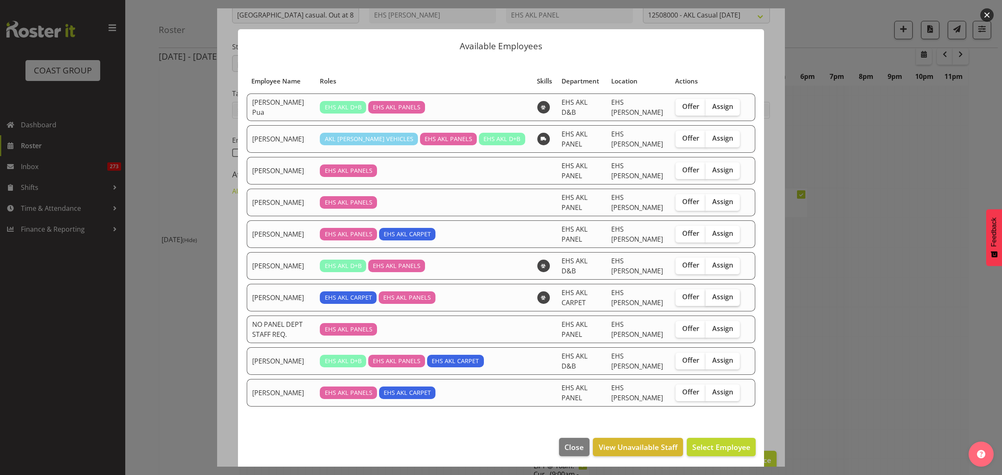
click at [716, 293] on span "Assign" at bounding box center [722, 297] width 21 height 8
click at [711, 294] on input "Assign" at bounding box center [708, 296] width 5 height 5
checkbox input "true"
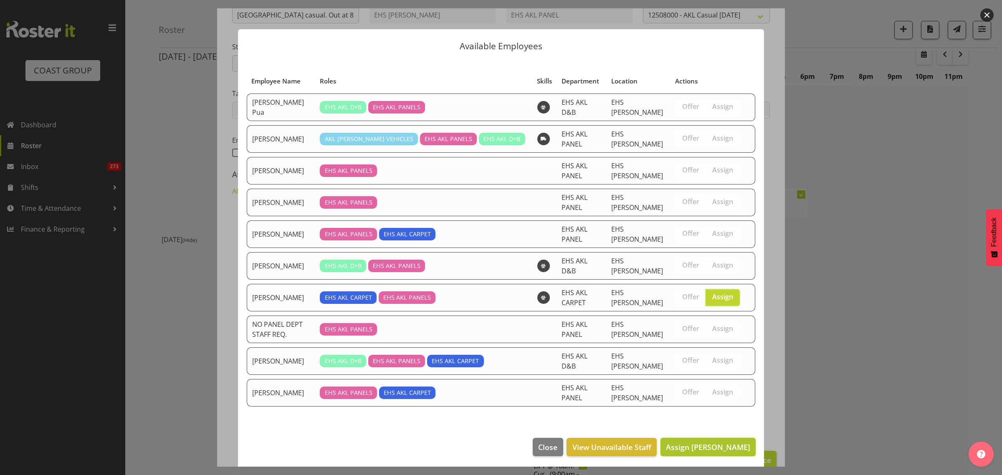
click at [710, 442] on span "Assign [PERSON_NAME]" at bounding box center [708, 447] width 84 height 10
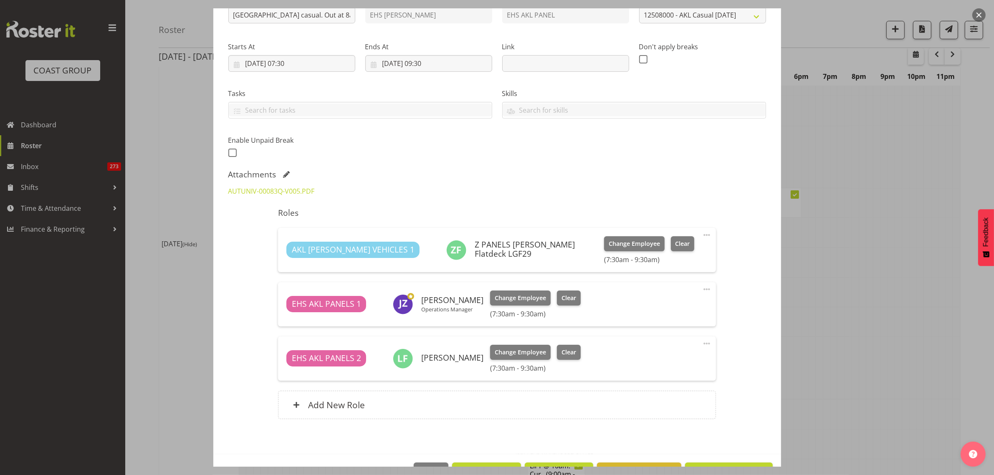
scroll to position [131, 0]
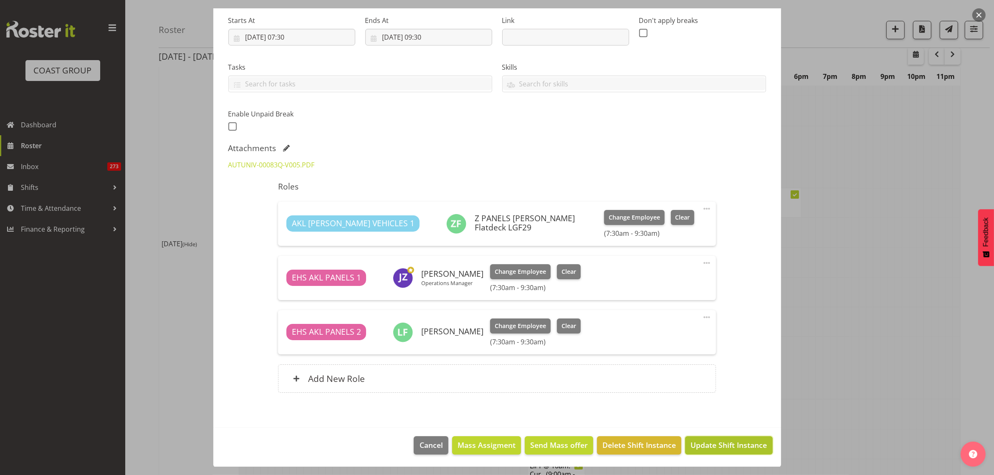
click at [709, 446] on span "Update Shift Instance" at bounding box center [729, 445] width 76 height 11
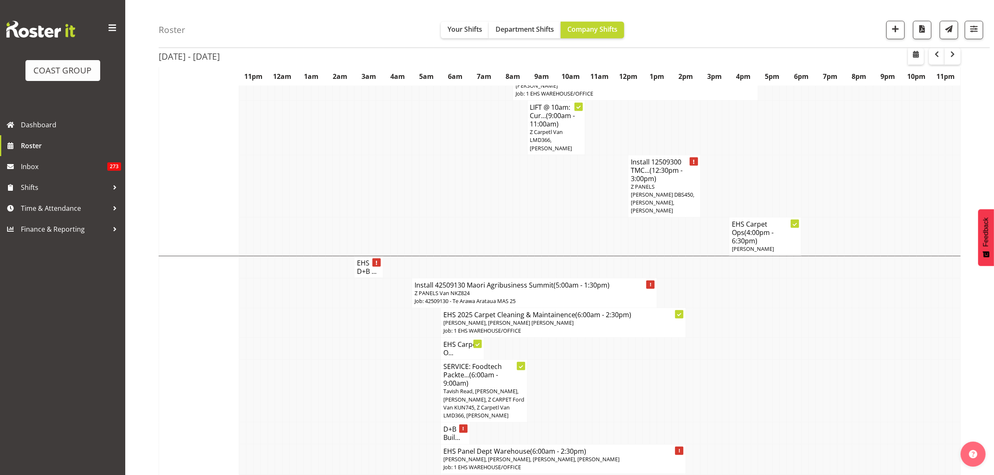
scroll to position [679, 0]
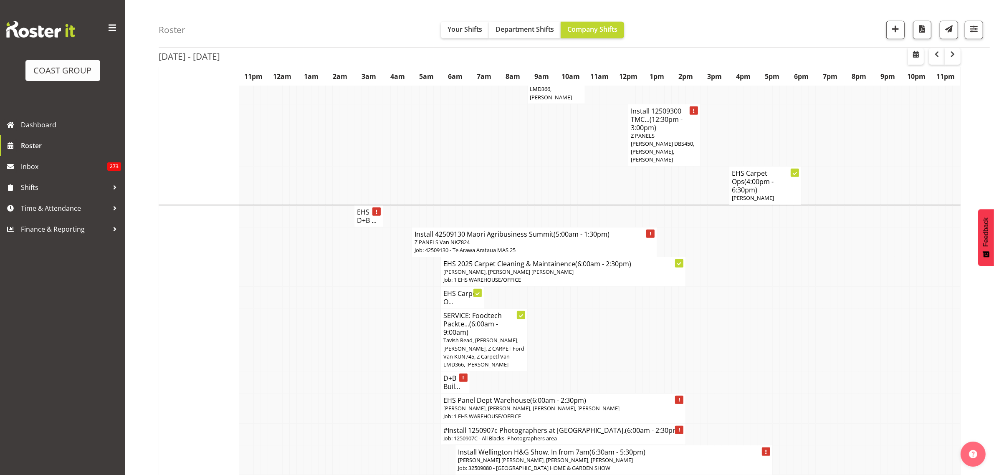
click at [568, 238] on p "Z PANELS Van NKZ824" at bounding box center [535, 242] width 240 height 8
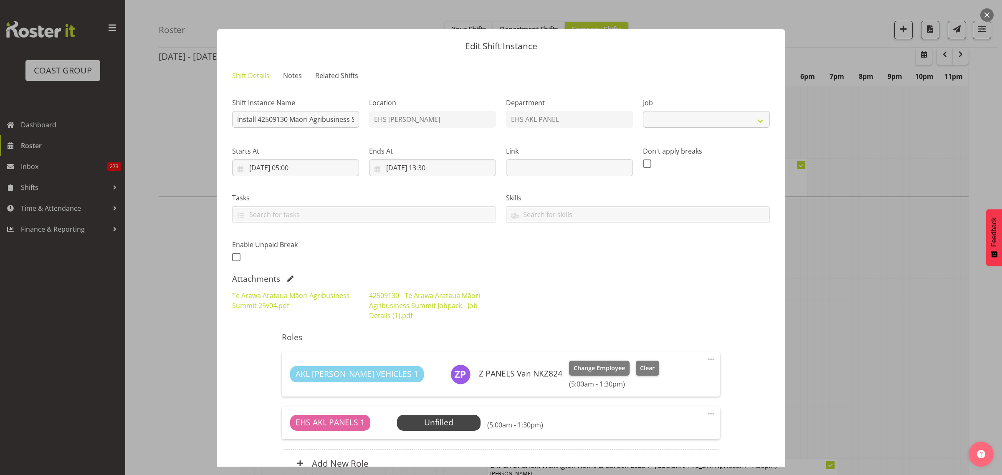
select select "10387"
click at [986, 15] on button "button" at bounding box center [987, 14] width 13 height 13
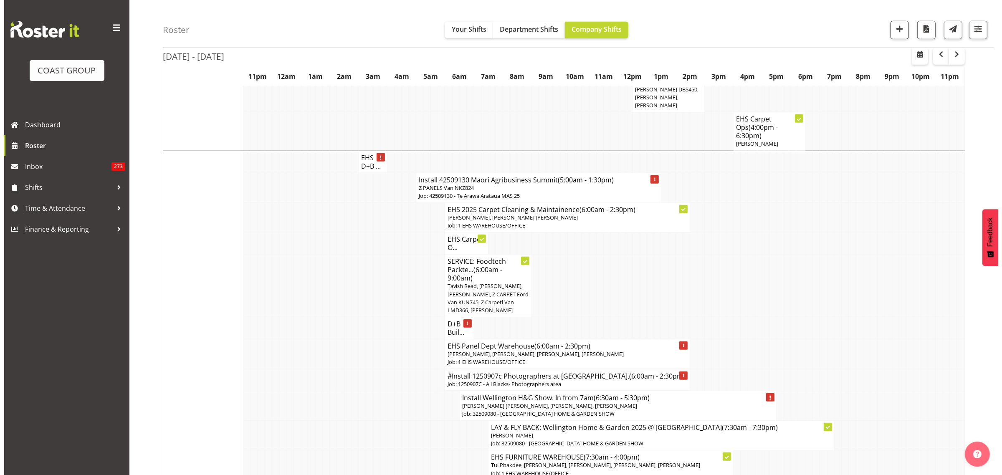
scroll to position [783, 0]
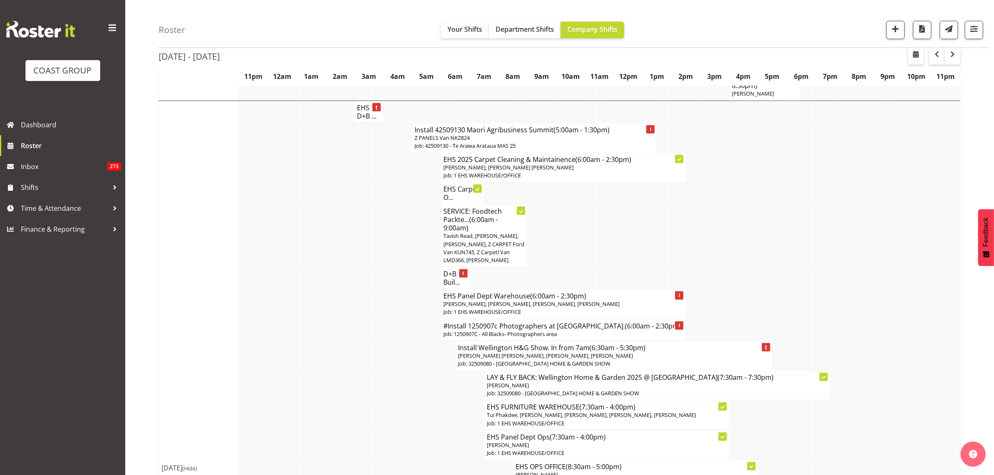
click at [573, 308] on p "Job: 1 EHS WAREHOUSE/OFFICE" at bounding box center [564, 312] width 240 height 8
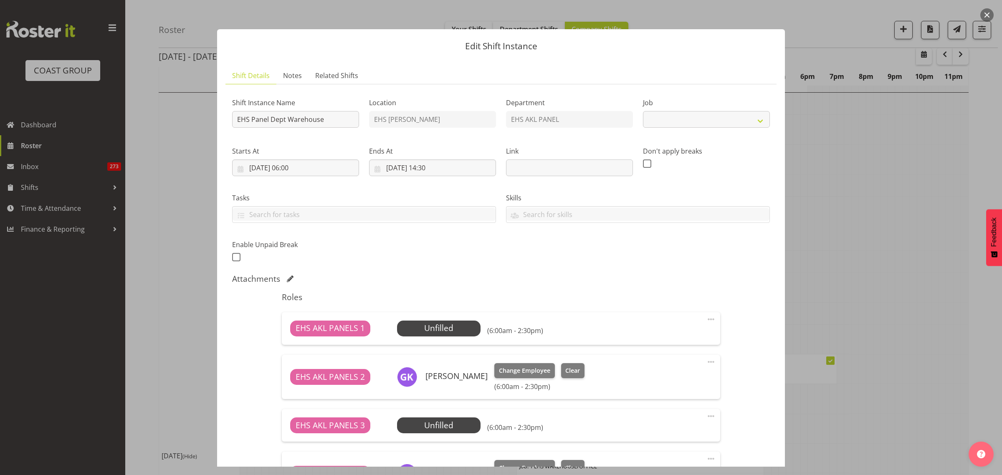
select select "69"
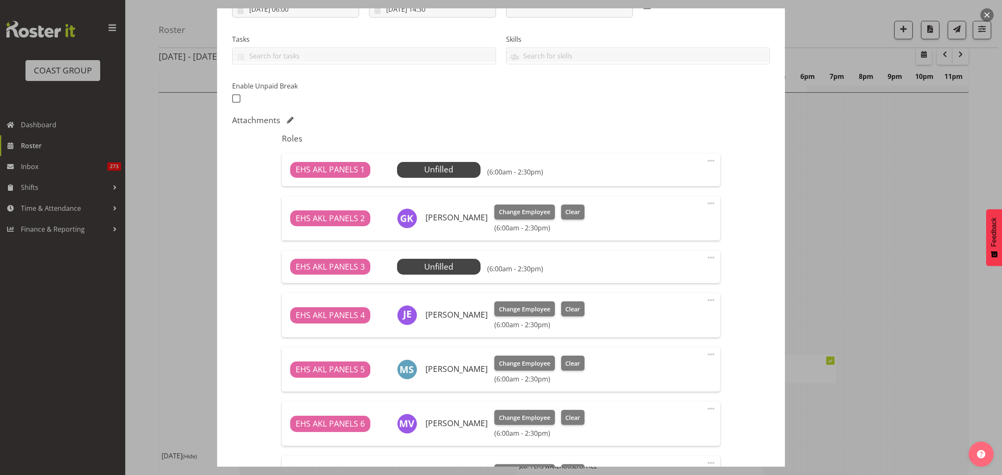
scroll to position [209, 0]
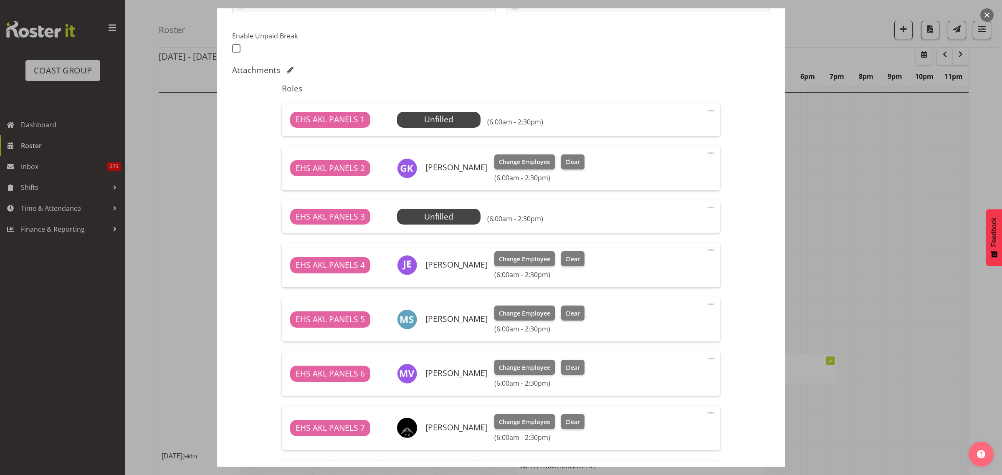
click at [706, 360] on span at bounding box center [711, 359] width 10 height 10
click at [667, 410] on link "Delete" at bounding box center [676, 408] width 80 height 15
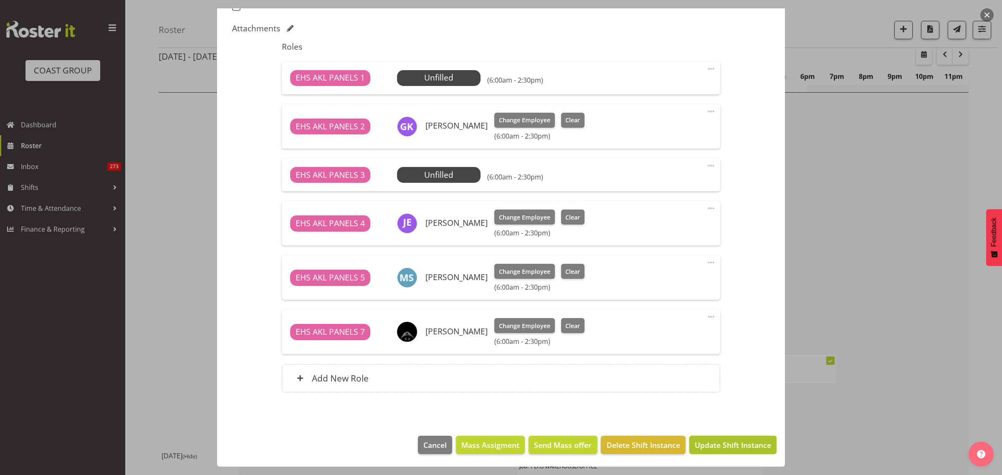
click at [731, 445] on span "Update Shift Instance" at bounding box center [733, 445] width 76 height 11
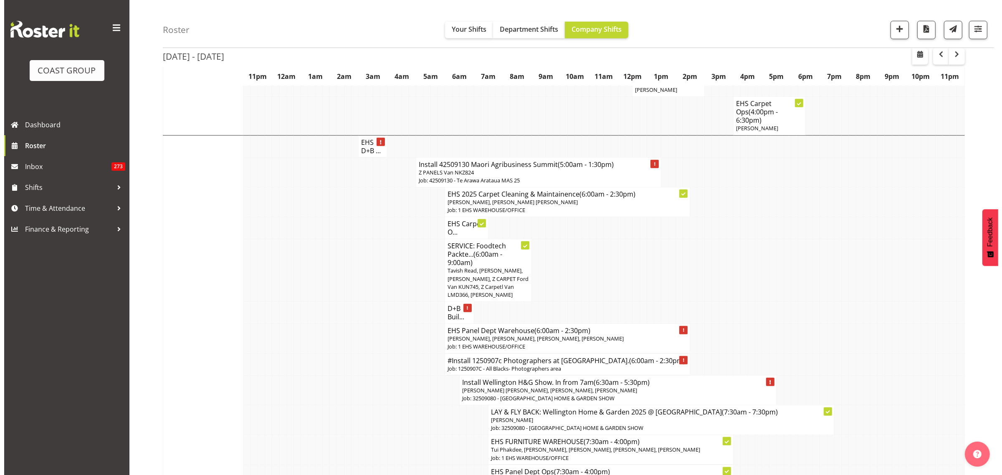
scroll to position [731, 0]
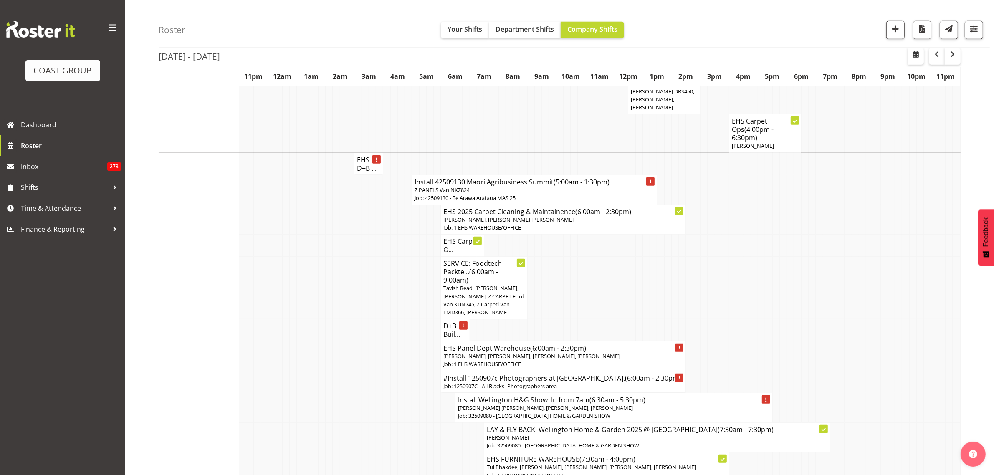
click at [516, 186] on p "Z PANELS Van NKZ824" at bounding box center [535, 190] width 240 height 8
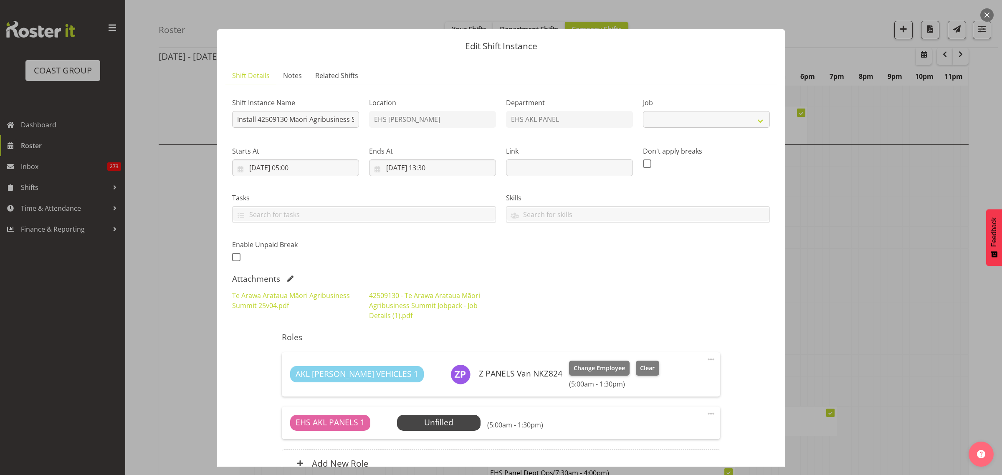
select select "10387"
click at [431, 427] on span "Select Employee" at bounding box center [439, 423] width 62 height 12
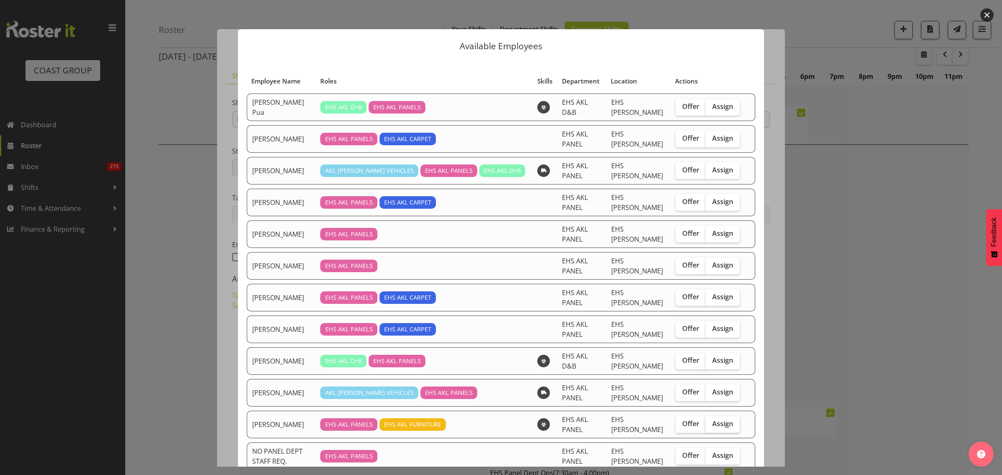
click at [720, 420] on span "Assign" at bounding box center [722, 424] width 21 height 8
click at [711, 421] on input "Assign" at bounding box center [708, 423] width 5 height 5
checkbox input "true"
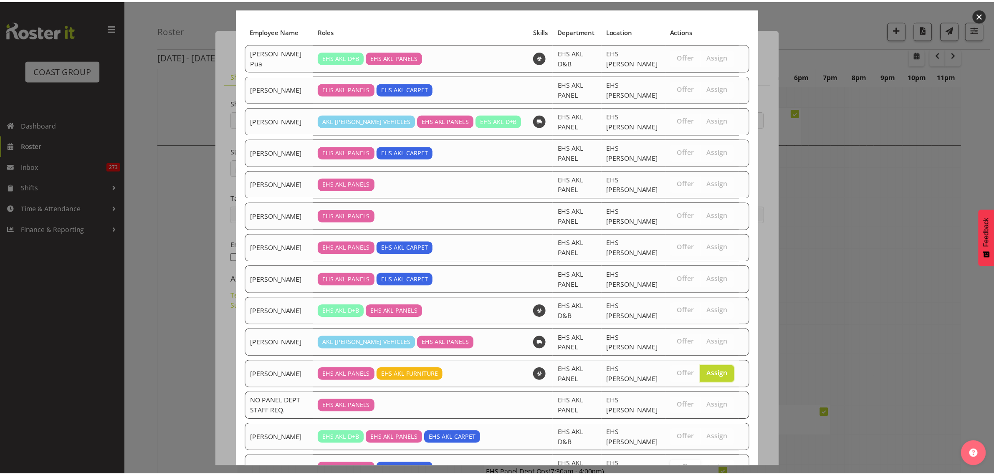
scroll to position [85, 0]
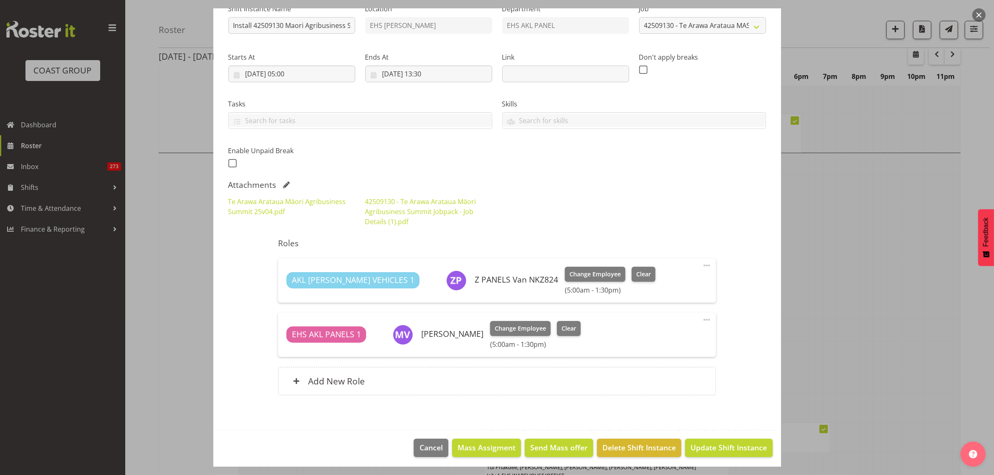
scroll to position [97, 0]
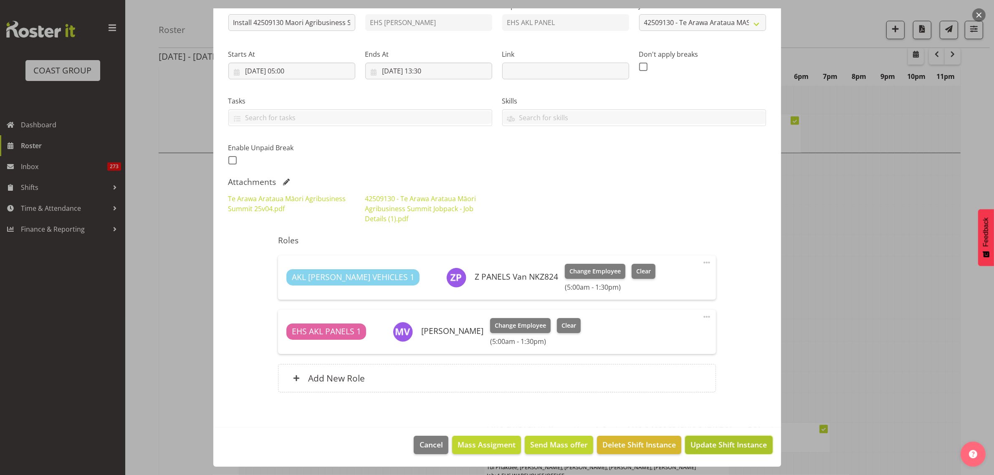
click at [709, 441] on span "Update Shift Instance" at bounding box center [729, 444] width 76 height 11
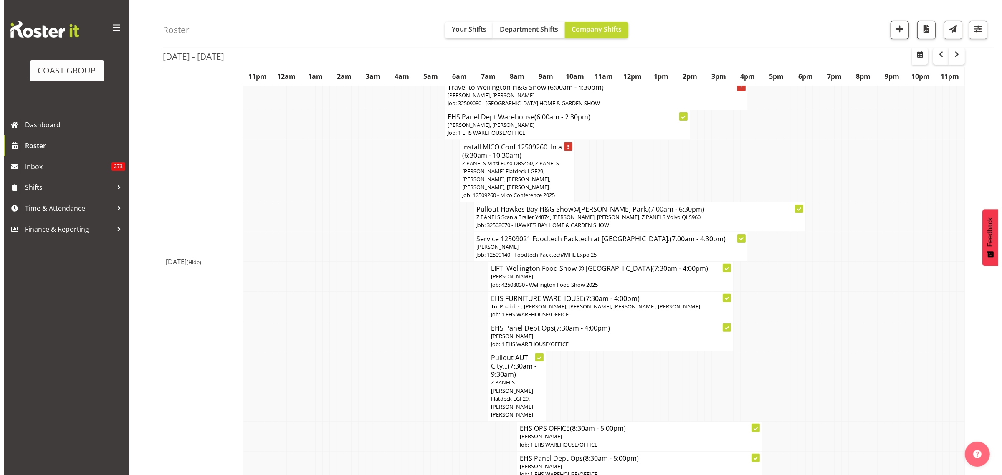
scroll to position [209, 0]
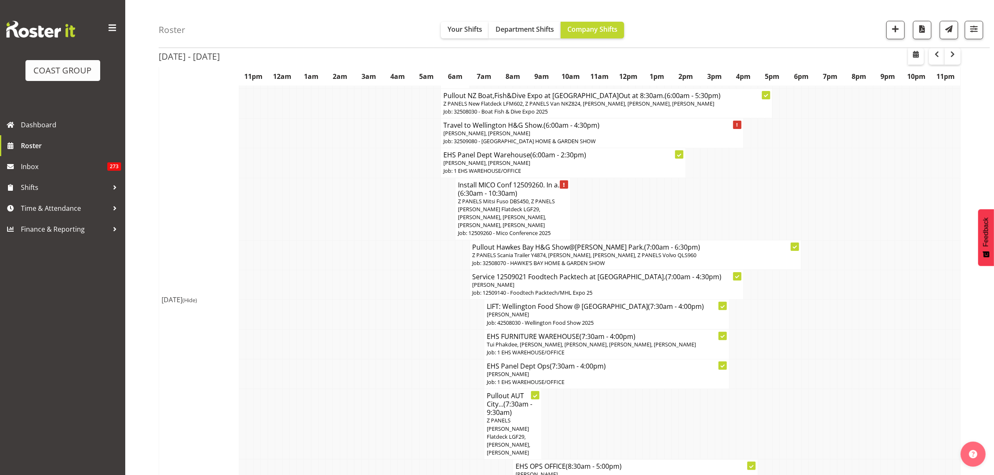
click at [521, 220] on span "Z PANELS Mitsi Fuso DBS450, Z PANELS [PERSON_NAME] Flatdeck LGF29, [PERSON_NAME…" at bounding box center [506, 214] width 97 height 32
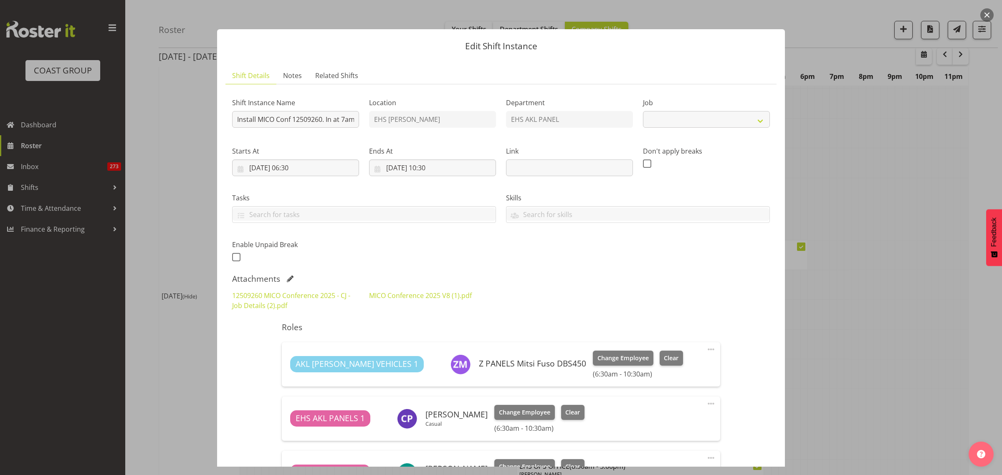
select select "10275"
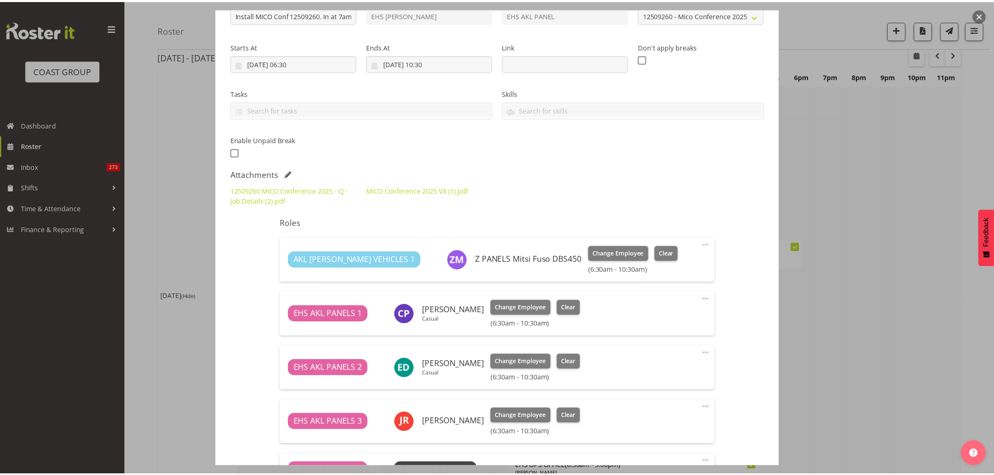
scroll to position [157, 0]
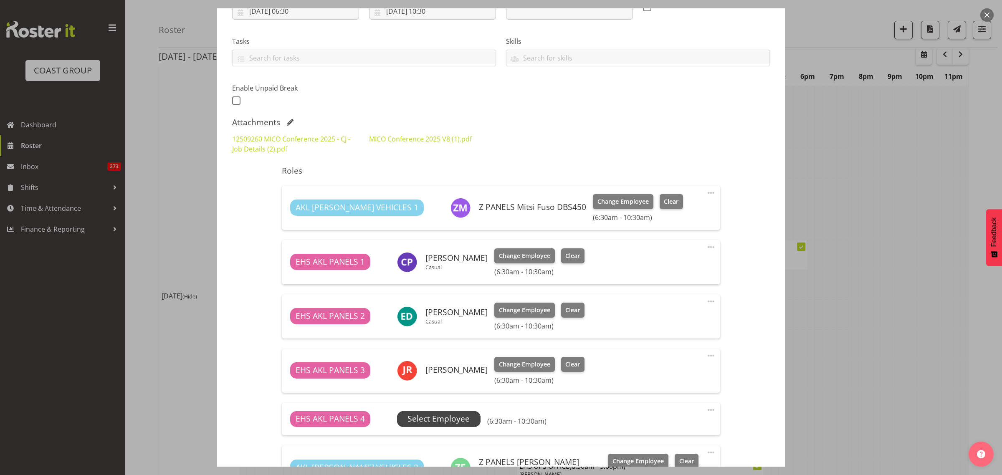
click at [454, 418] on span "Select Employee" at bounding box center [439, 419] width 62 height 12
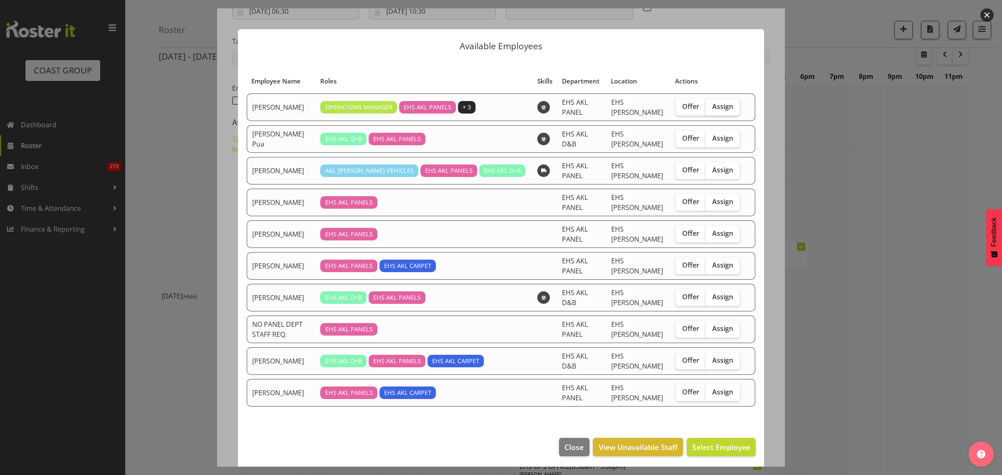
click at [722, 111] on span "Assign" at bounding box center [722, 106] width 21 height 8
click at [711, 109] on input "Assign" at bounding box center [708, 106] width 5 height 5
checkbox input "true"
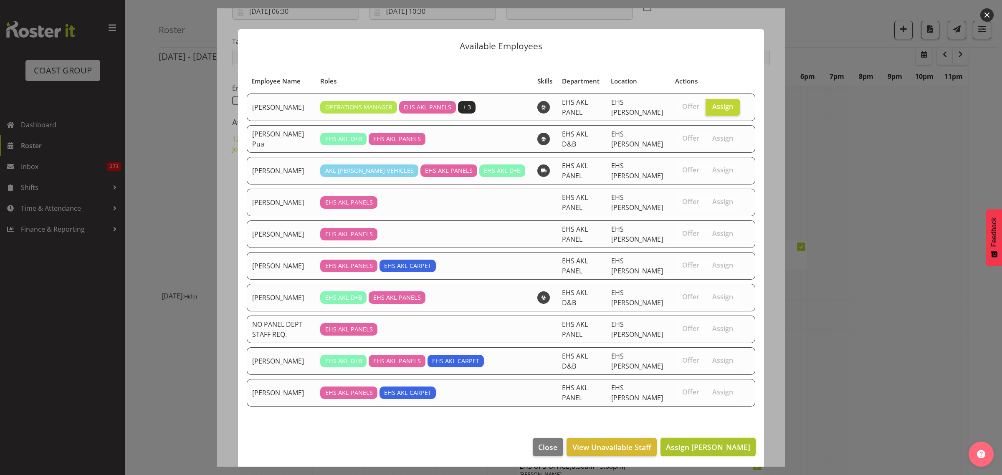
click at [711, 442] on span "Assign [PERSON_NAME]" at bounding box center [708, 447] width 84 height 10
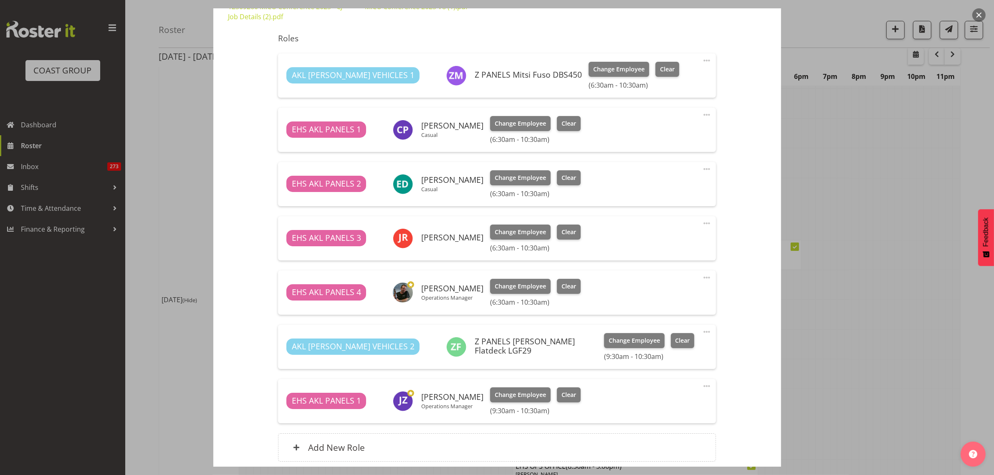
scroll to position [358, 0]
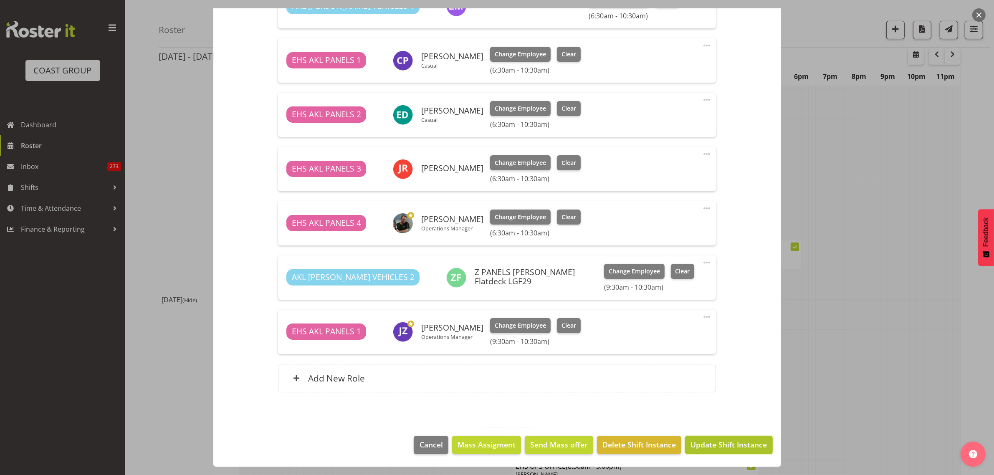
click at [712, 445] on span "Update Shift Instance" at bounding box center [729, 444] width 76 height 11
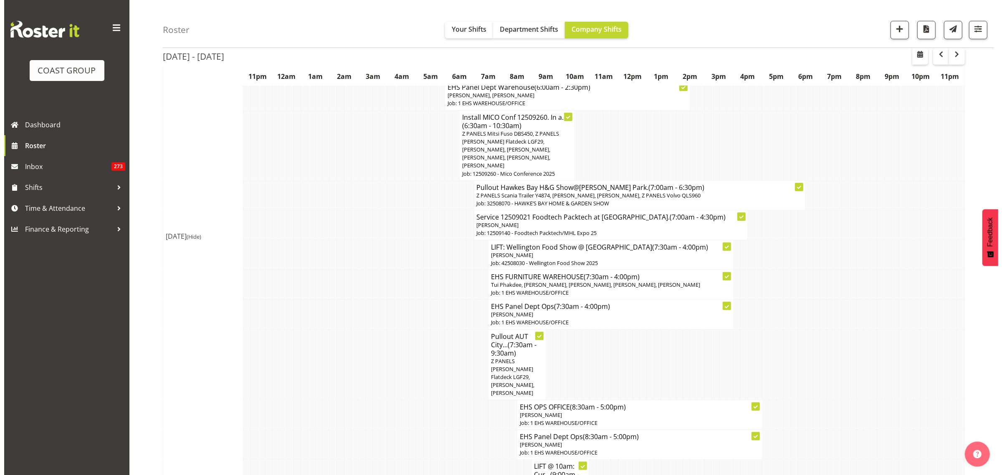
scroll to position [157, 0]
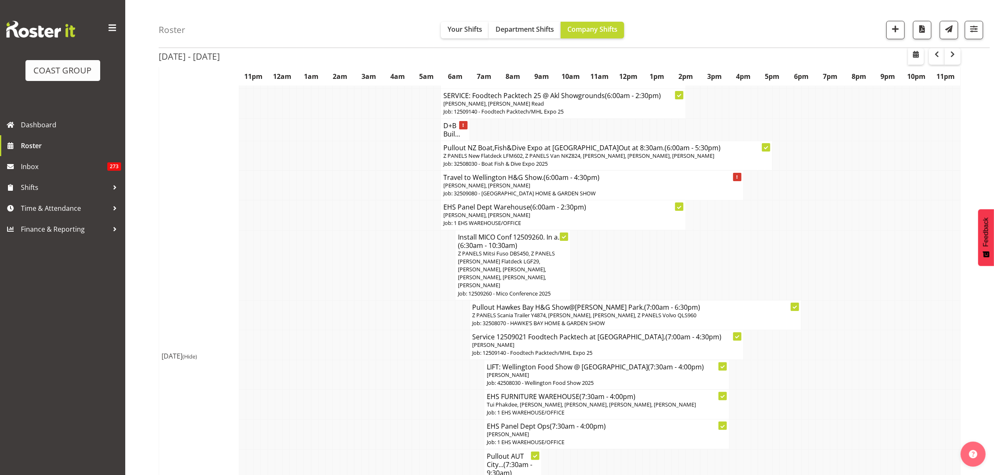
click at [614, 185] on p "[PERSON_NAME], [PERSON_NAME]" at bounding box center [592, 186] width 297 height 8
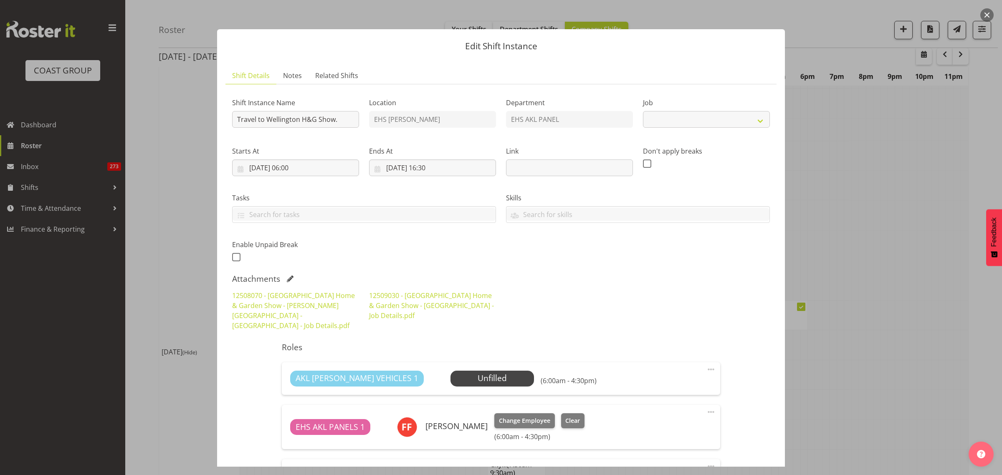
select select "9237"
click at [463, 373] on span "Select Employee" at bounding box center [492, 379] width 62 height 12
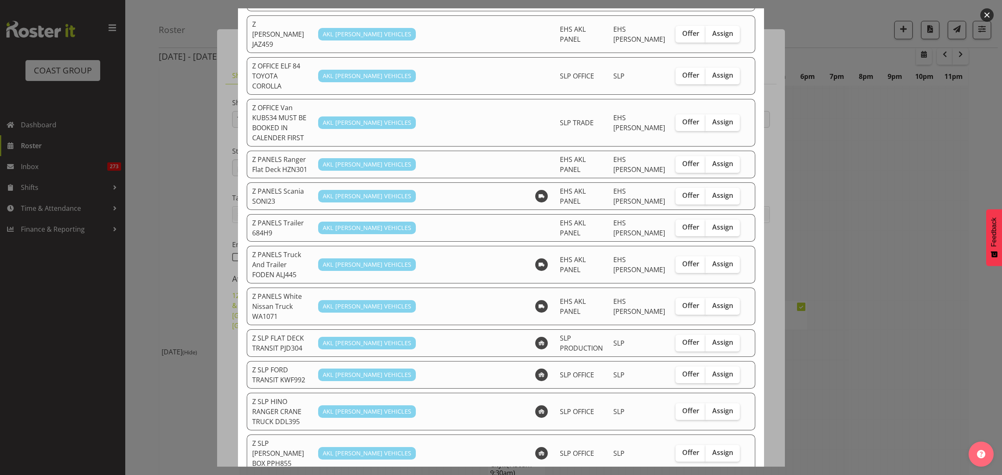
scroll to position [393, 0]
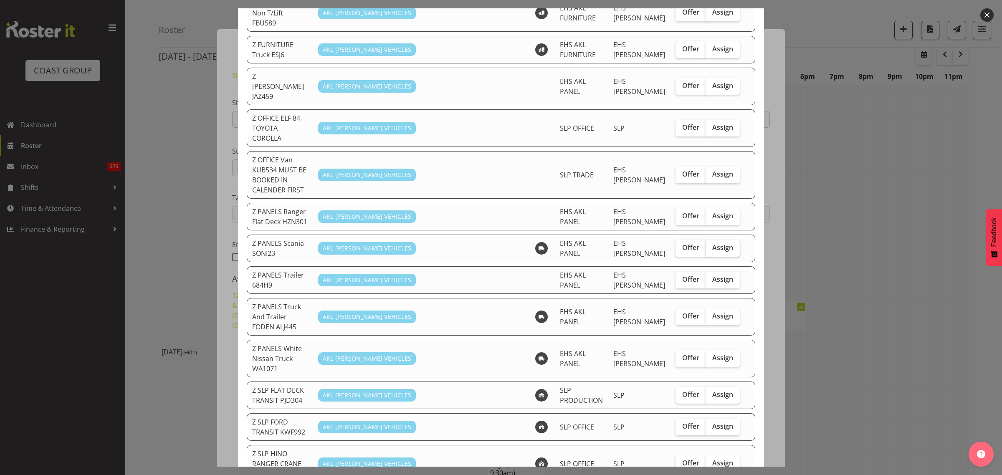
click at [721, 243] on span "Assign" at bounding box center [722, 247] width 21 height 8
click at [711, 245] on input "Assign" at bounding box center [708, 247] width 5 height 5
checkbox input "true"
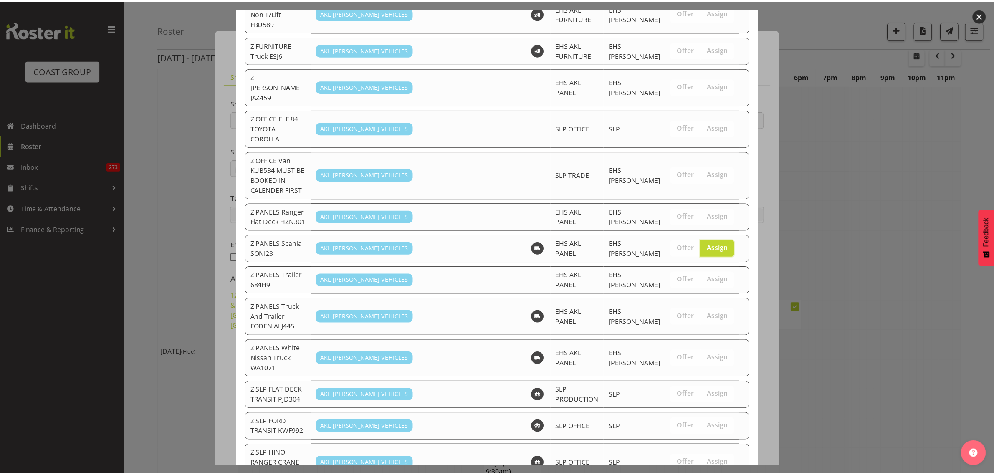
scroll to position [498, 0]
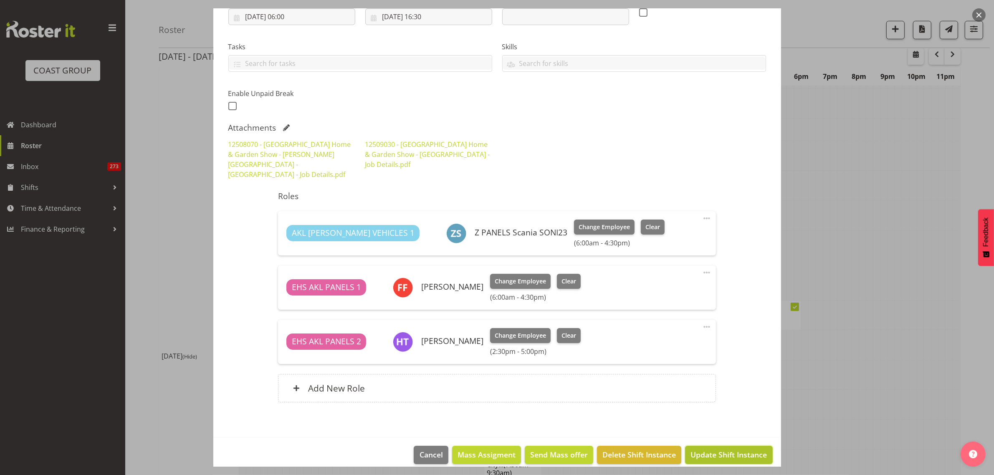
click at [708, 449] on span "Update Shift Instance" at bounding box center [729, 454] width 76 height 11
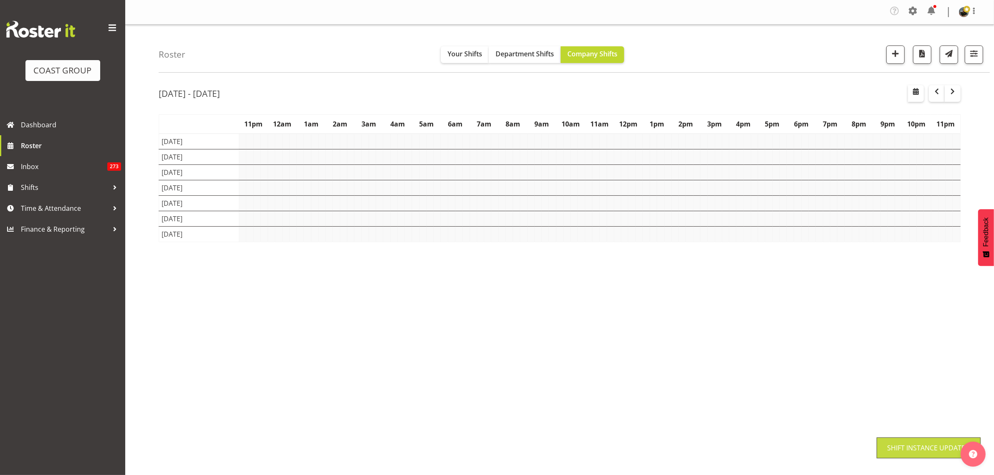
scroll to position [0, 0]
